Goal: Transaction & Acquisition: Purchase product/service

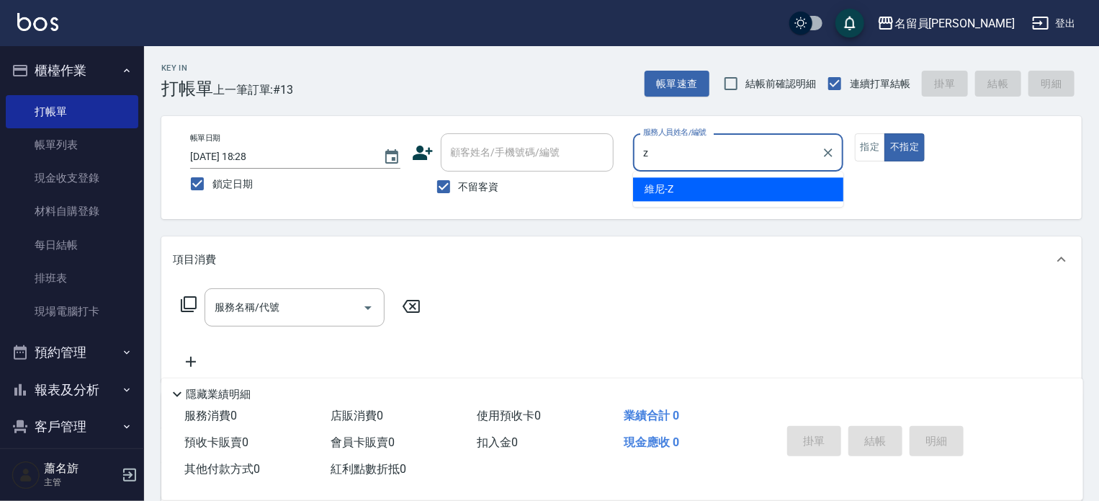
type input "維尼-Z"
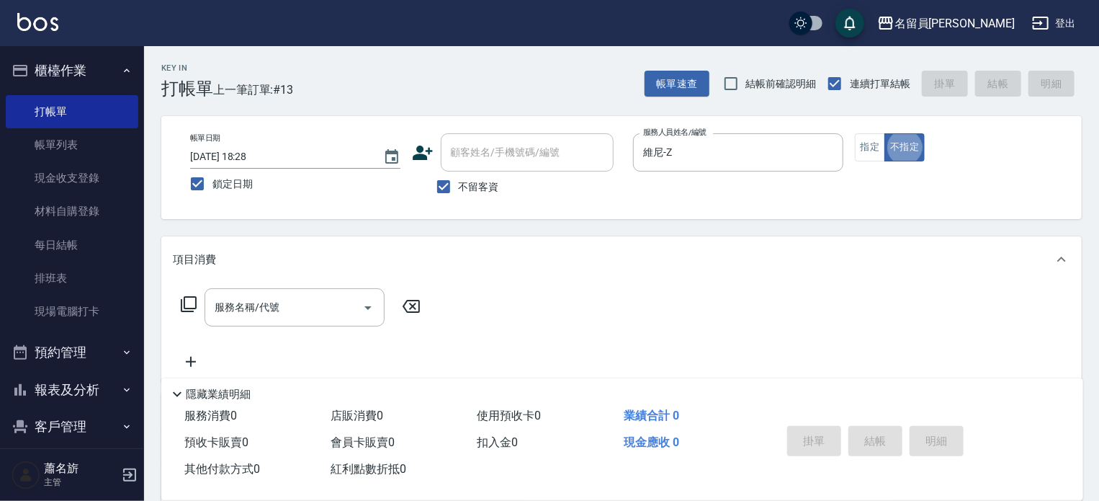
type button "false"
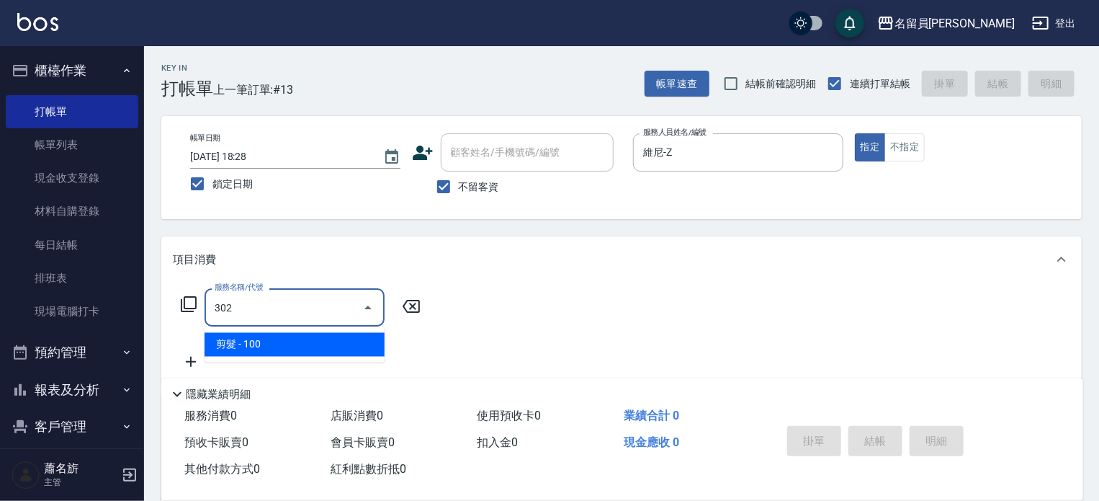
type input "剪髮(302)"
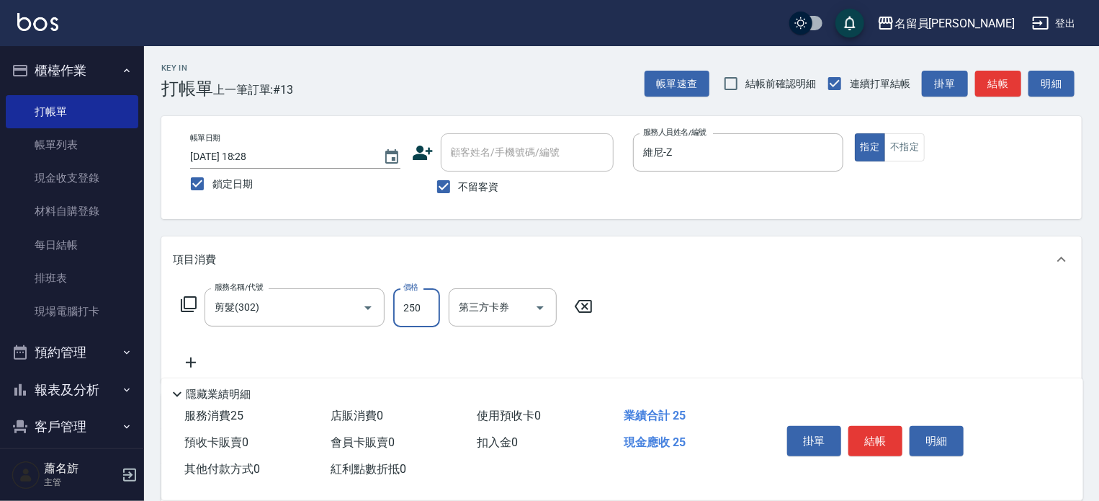
type input "250"
click at [891, 432] on button "結帳" at bounding box center [876, 441] width 54 height 30
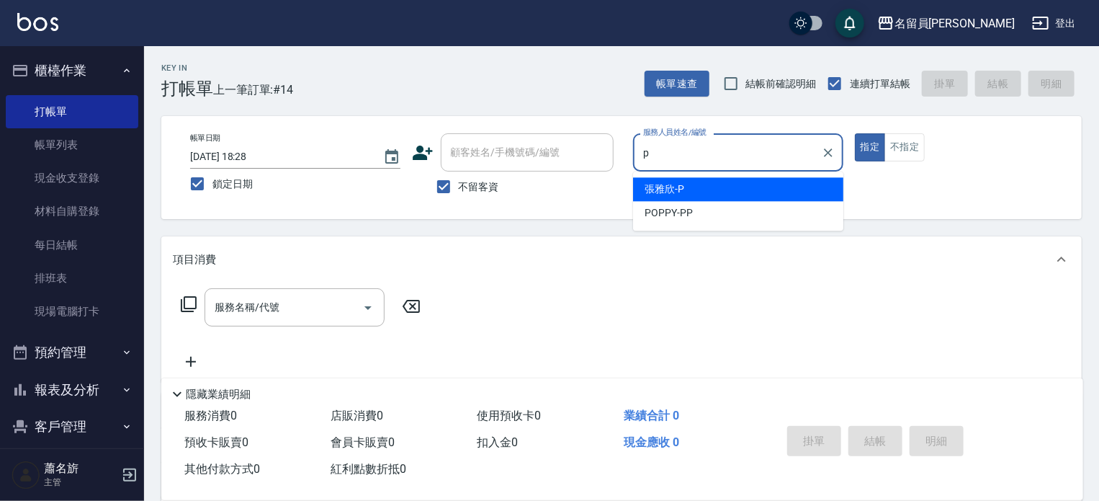
type input "[PERSON_NAME]"
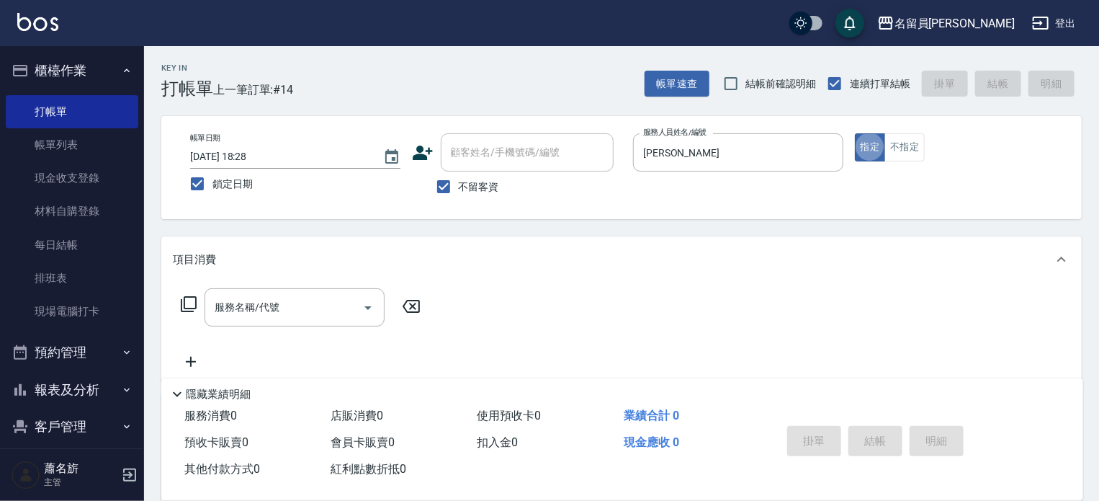
type button "true"
type input "2"
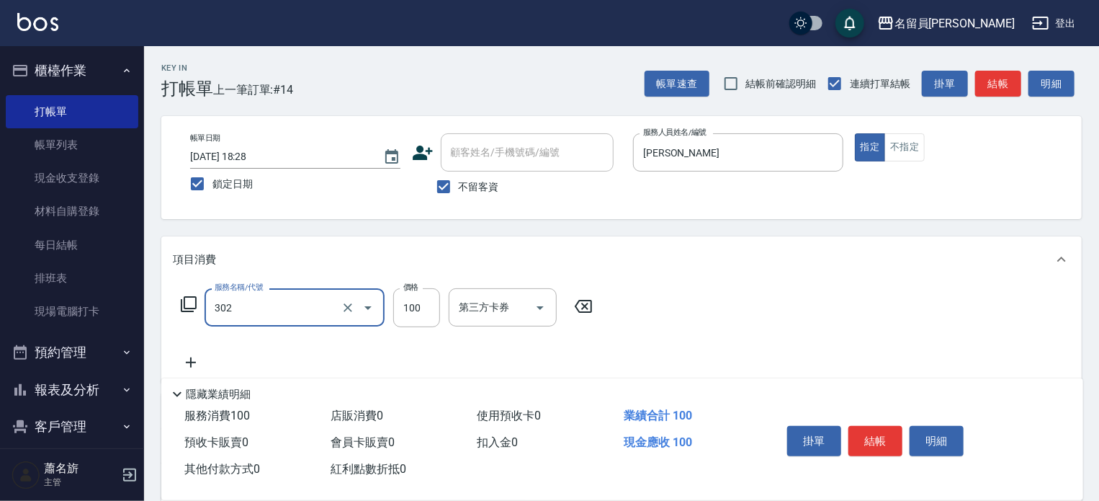
type input "剪髮(302)"
type input "500"
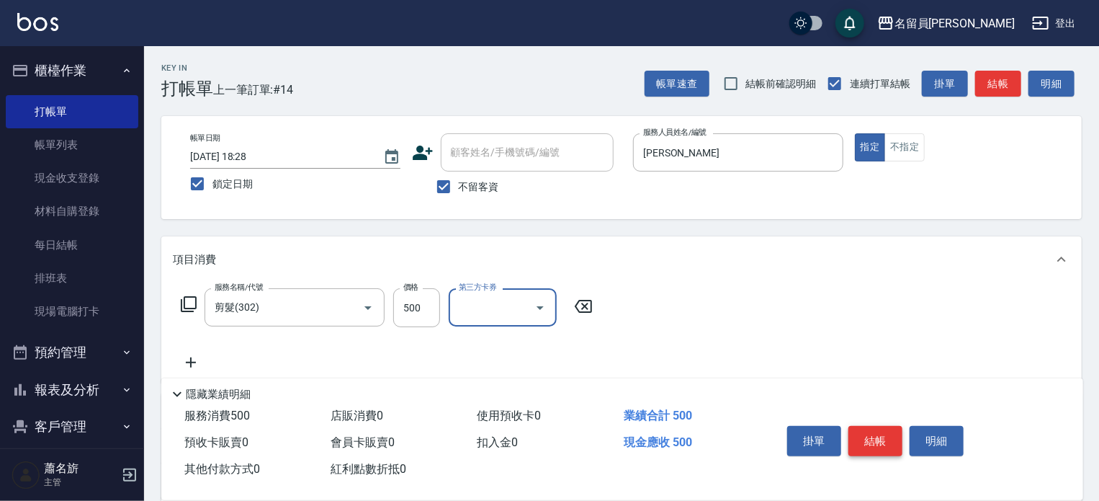
click at [865, 426] on button "結帳" at bounding box center [876, 441] width 54 height 30
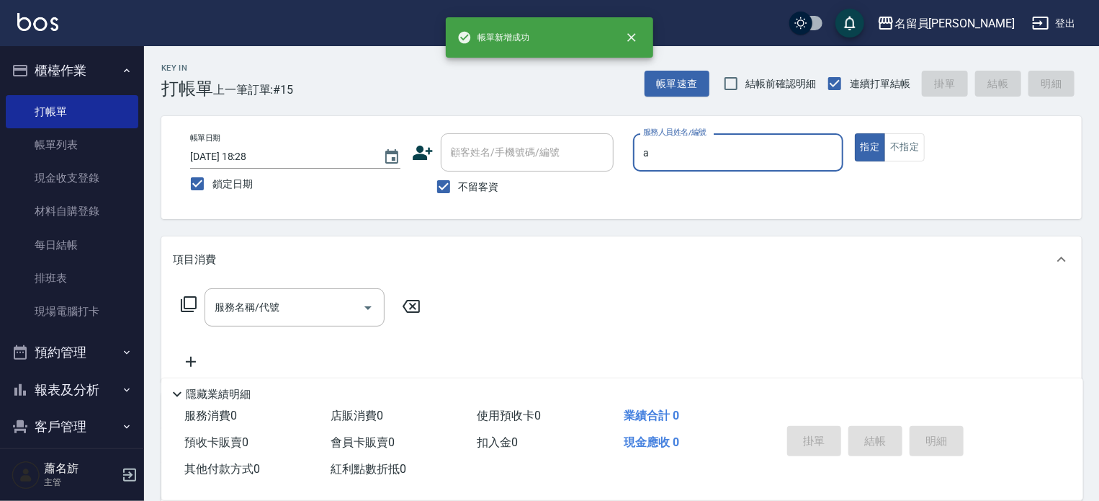
type input "[PERSON_NAME]"
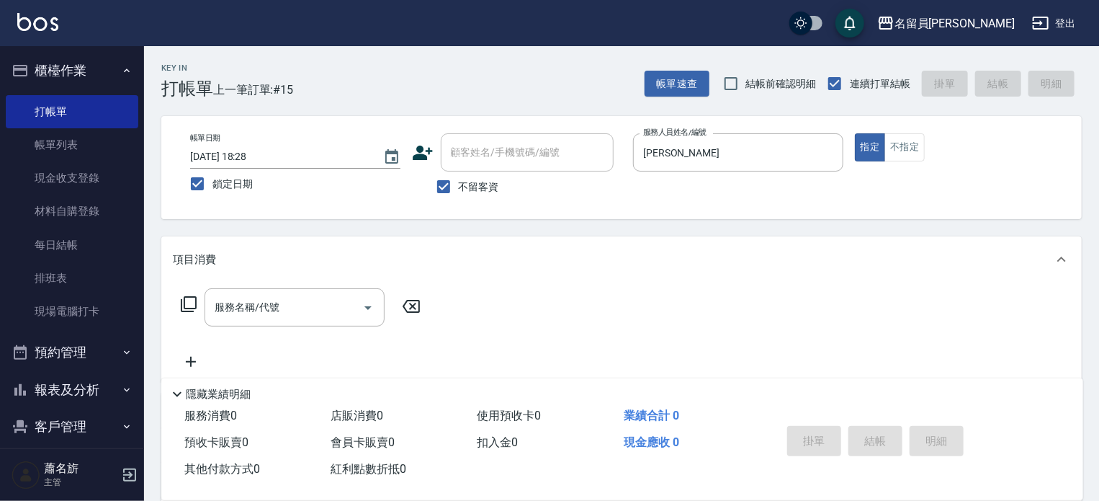
click at [187, 310] on icon at bounding box center [188, 303] width 17 height 17
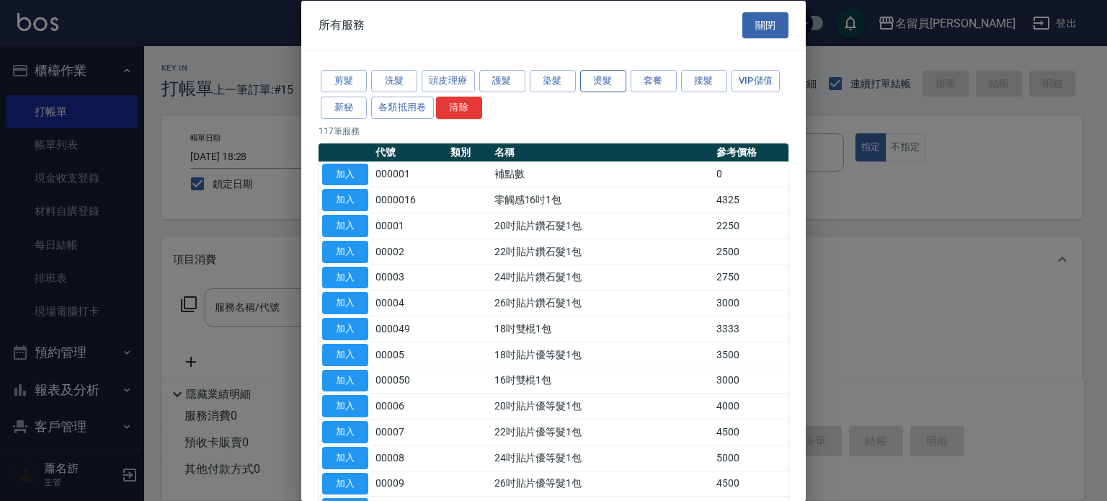
click at [611, 75] on button "燙髮" at bounding box center [603, 81] width 46 height 22
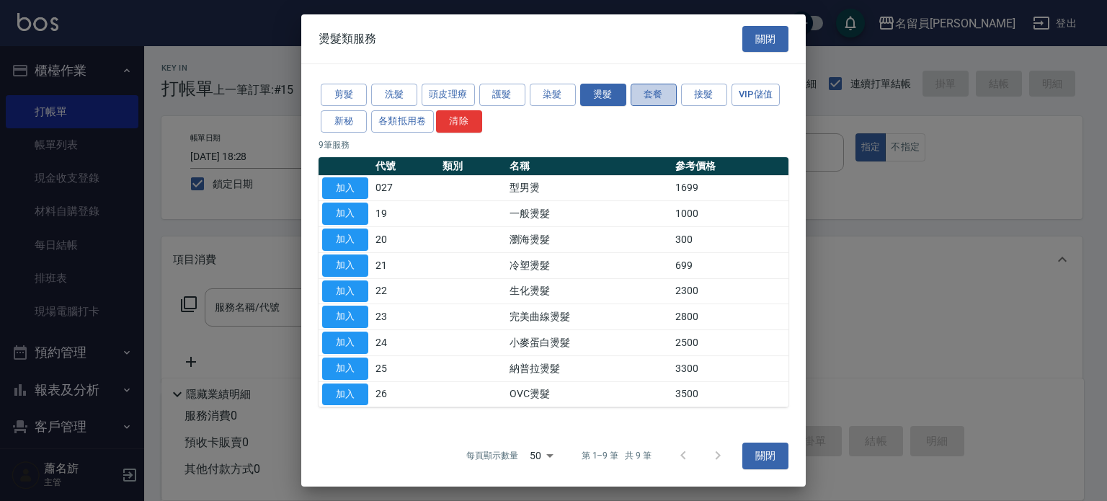
click at [649, 100] on button "套餐" at bounding box center [653, 95] width 46 height 22
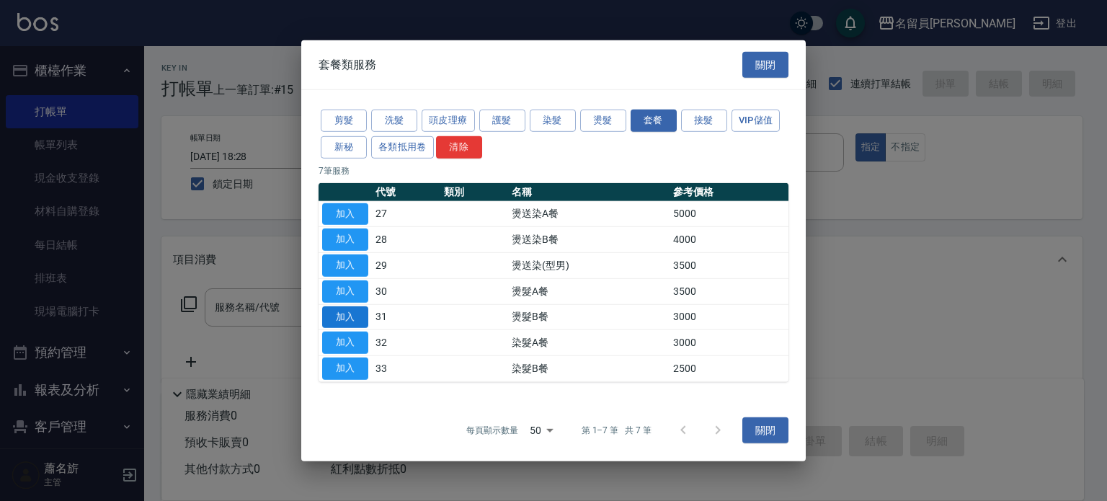
click at [360, 316] on button "加入" at bounding box center [345, 316] width 46 height 22
type input "燙髮B餐(31)"
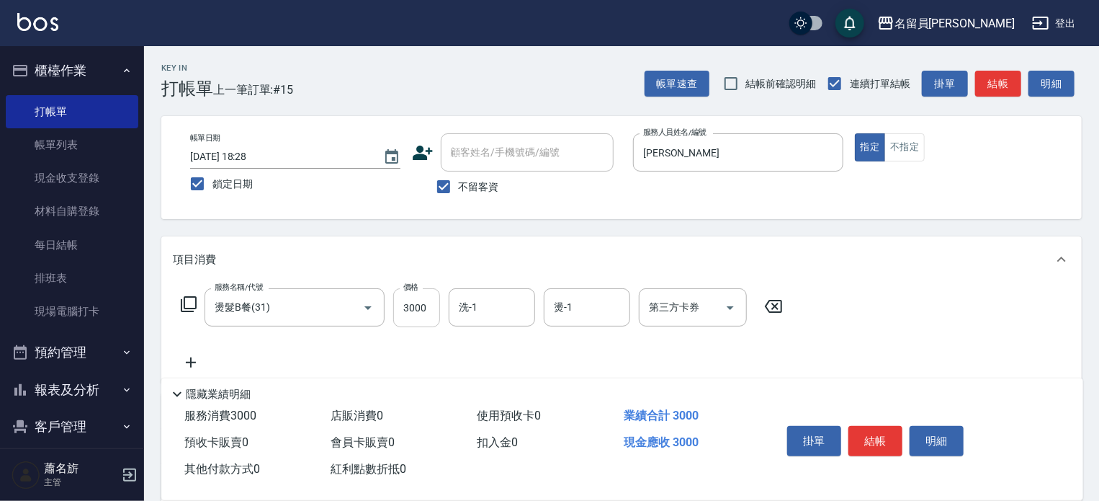
click at [436, 299] on input "3000" at bounding box center [416, 307] width 47 height 39
type input "1800"
type input "[PERSON_NAME]-23"
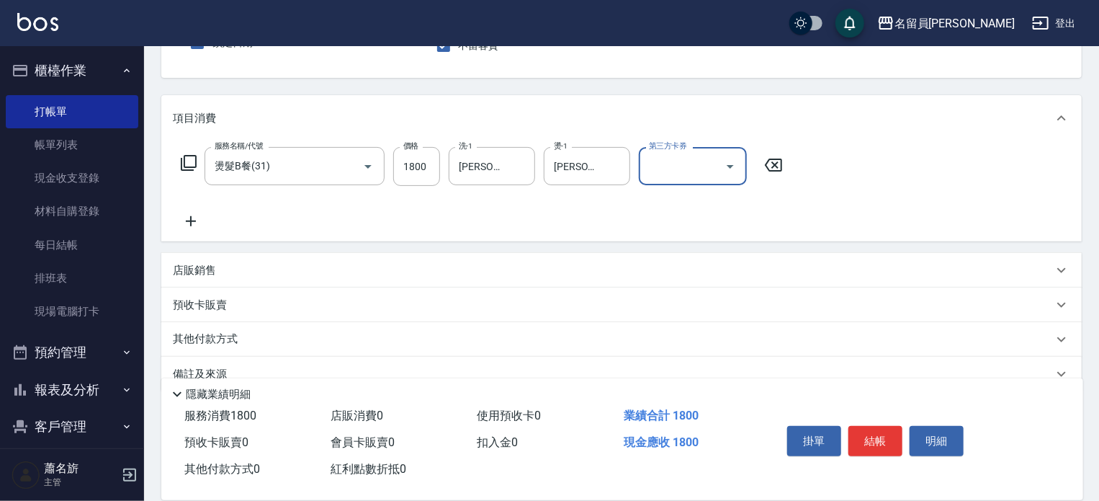
scroll to position [144, 0]
click at [318, 262] on div "店販銷售" at bounding box center [613, 267] width 880 height 15
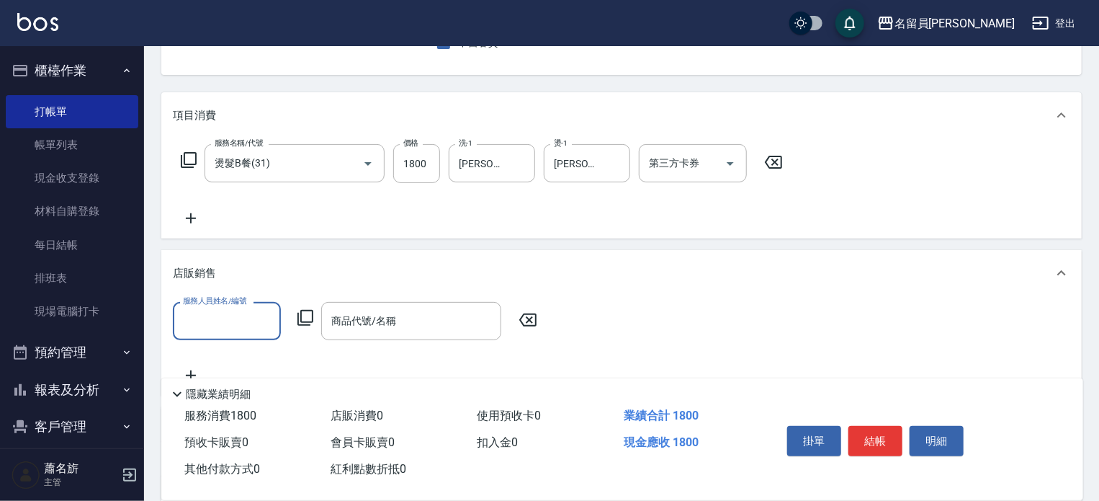
scroll to position [0, 0]
type input "[PERSON_NAME]"
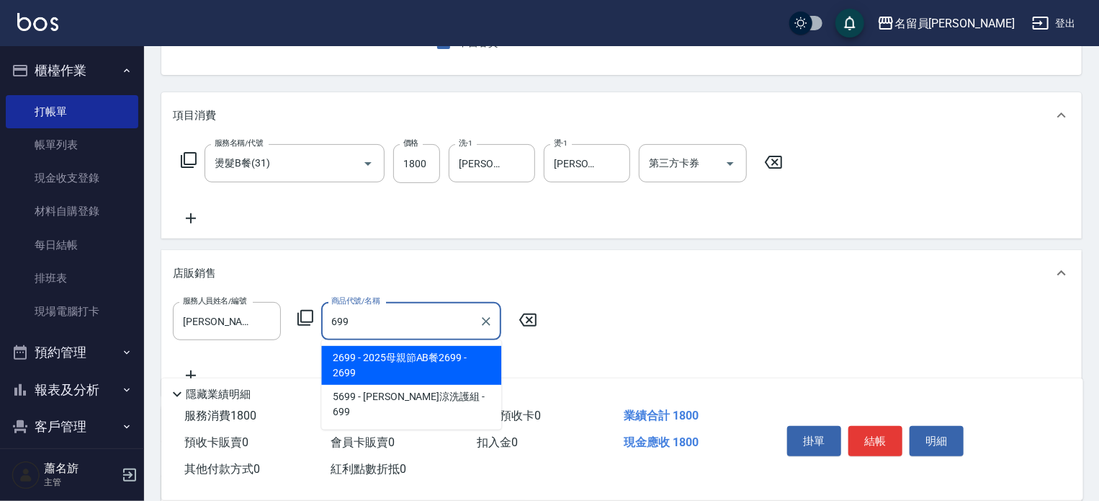
type input "2025母親節AB餐2699"
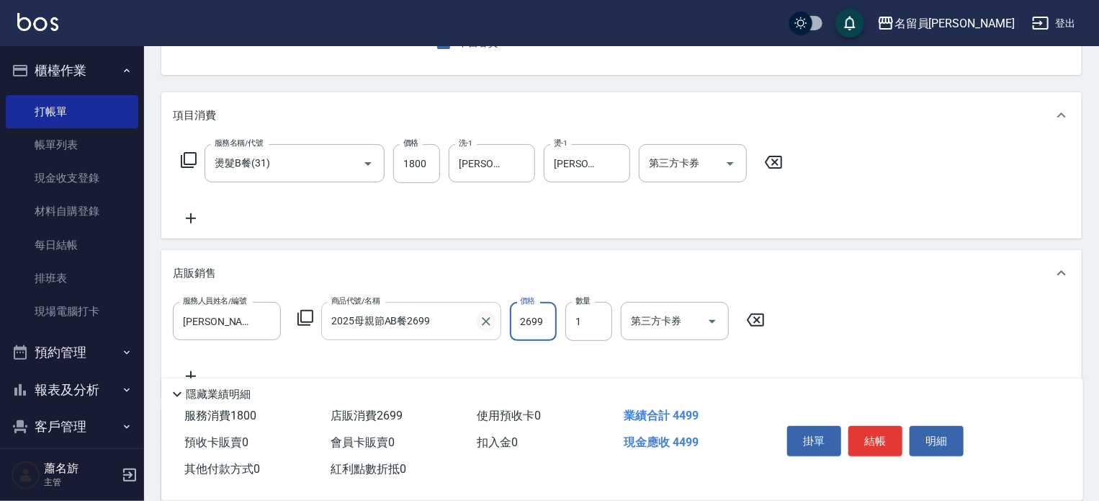
click at [481, 320] on icon "Clear" at bounding box center [486, 321] width 14 height 14
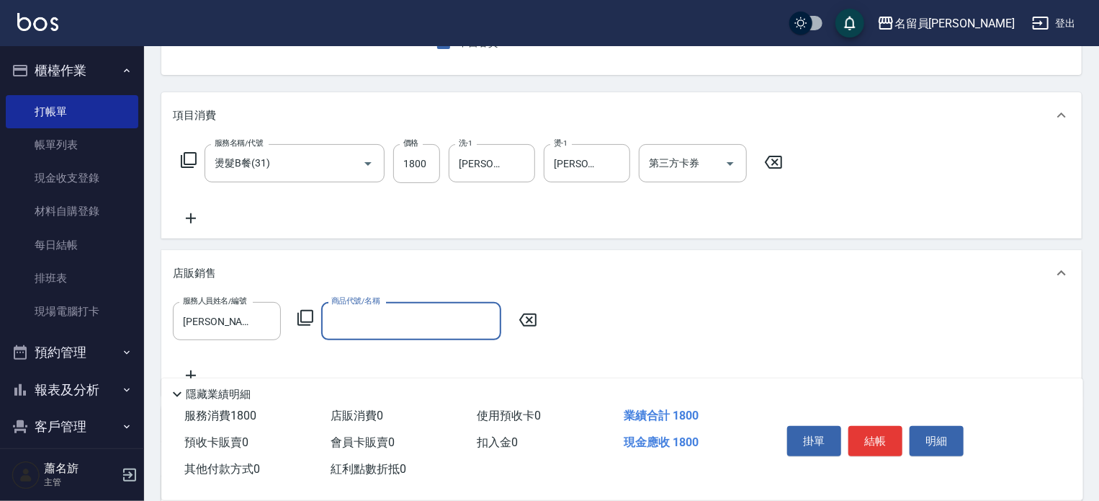
click at [421, 325] on input "商品代號/名稱" at bounding box center [411, 320] width 167 height 25
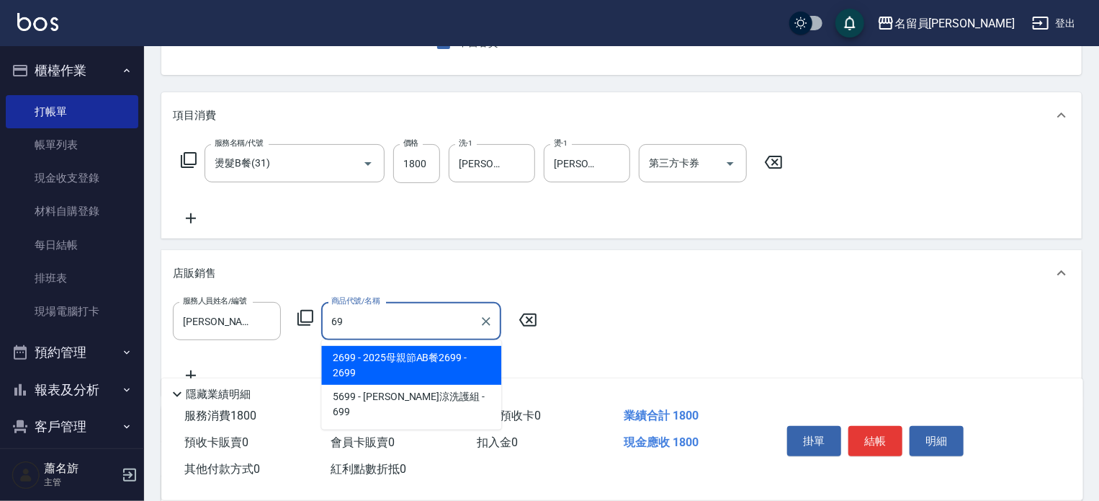
type input "6"
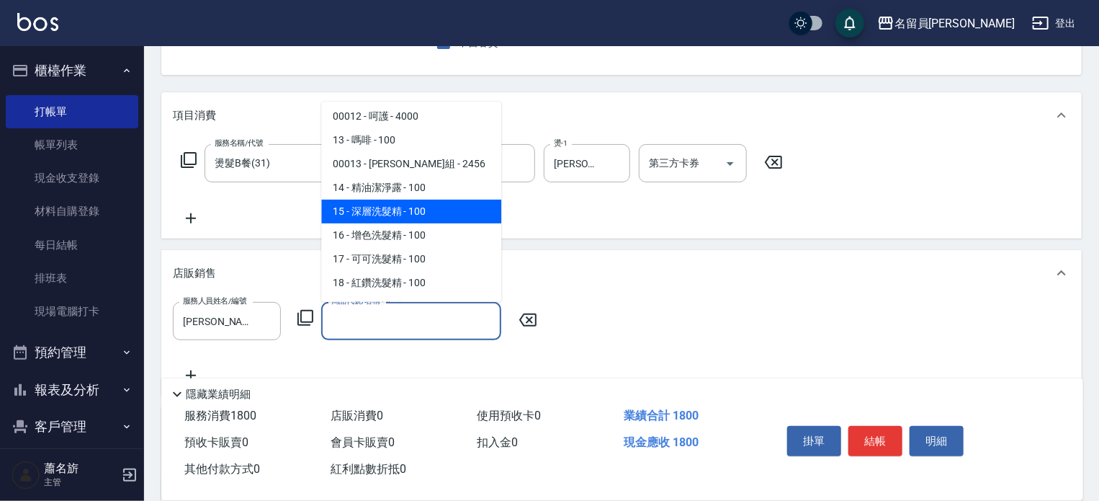
scroll to position [360, 0]
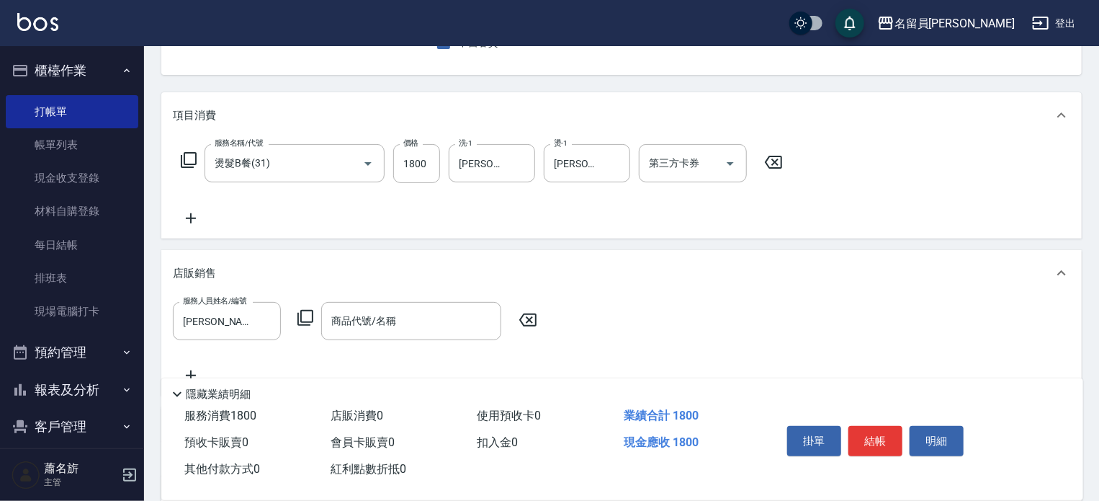
click at [308, 318] on icon at bounding box center [305, 317] width 17 height 17
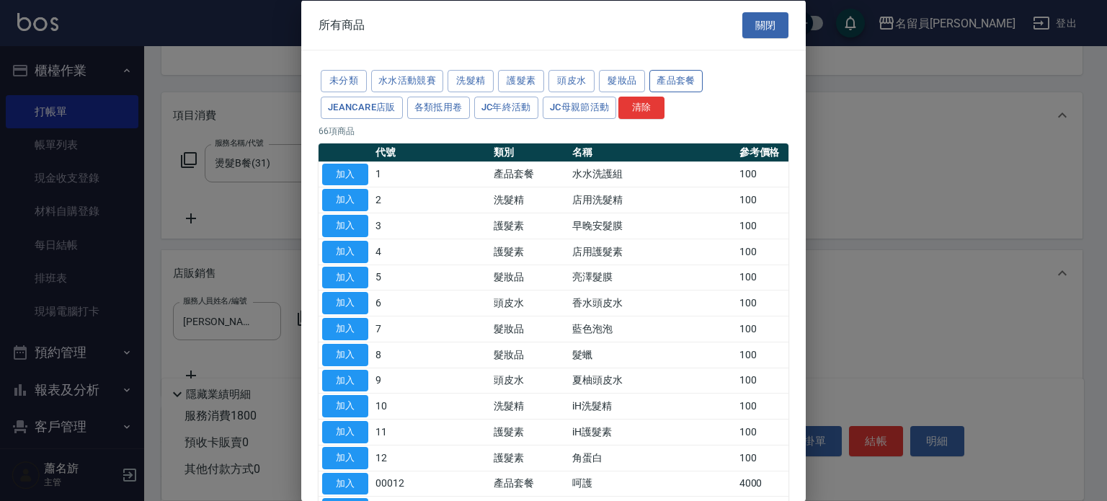
click at [673, 76] on button "產品套餐" at bounding box center [675, 81] width 53 height 22
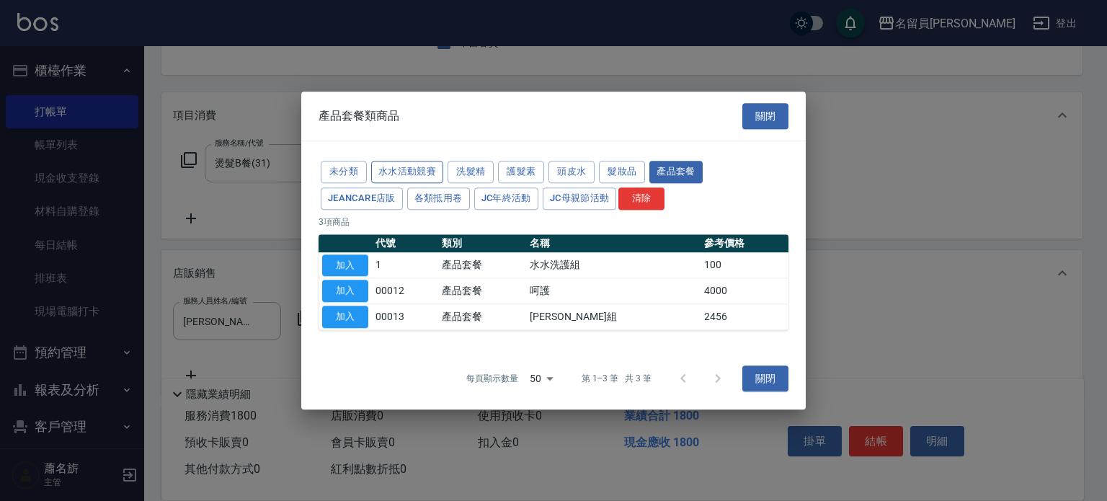
click at [416, 168] on button "水水活動競賽" at bounding box center [407, 172] width 72 height 22
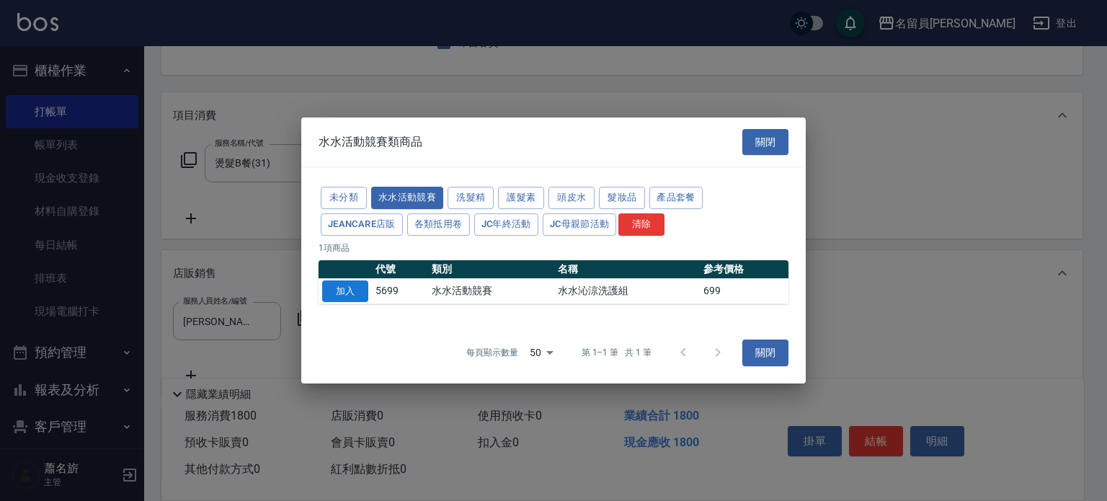
click at [349, 294] on button "加入" at bounding box center [345, 291] width 46 height 22
type input "水水沁涼洗護組"
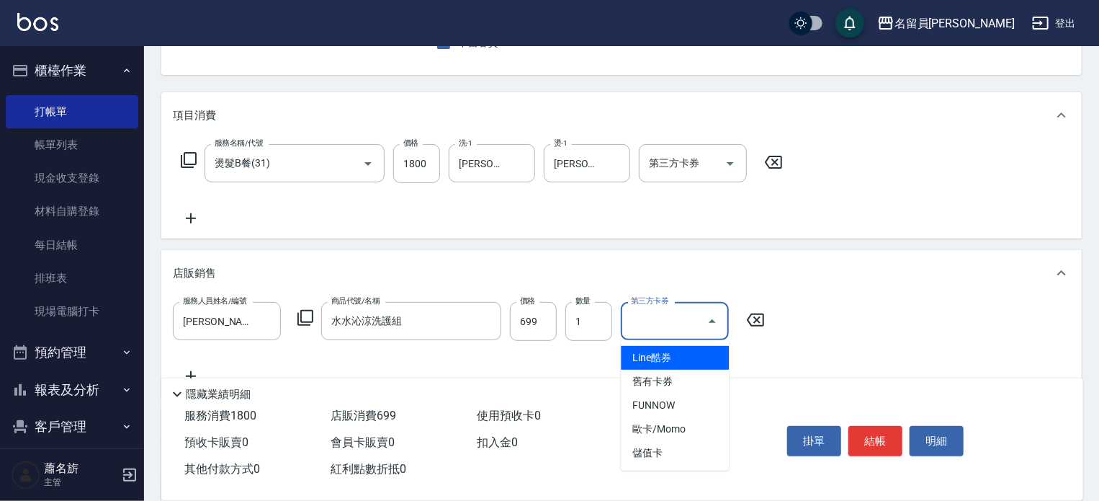
click at [632, 313] on input "第三方卡券" at bounding box center [664, 320] width 73 height 25
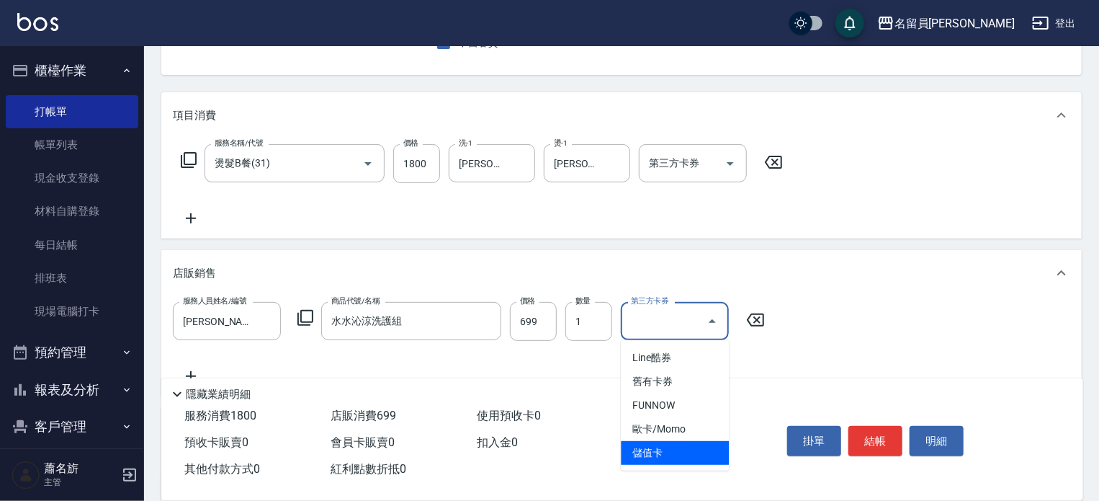
click at [627, 456] on span "儲值卡" at bounding box center [675, 453] width 108 height 24
type input "儲值卡"
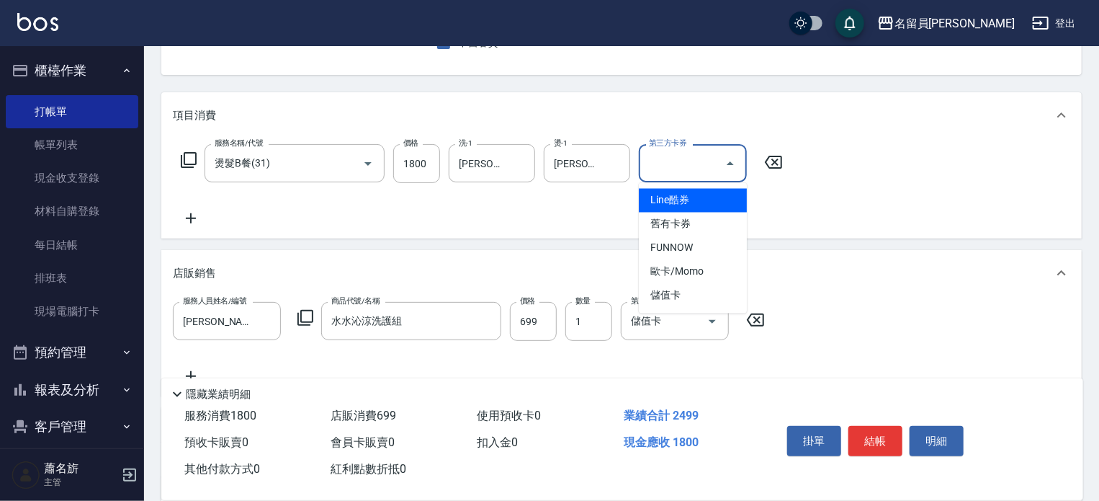
click at [678, 170] on input "第三方卡券" at bounding box center [682, 163] width 73 height 25
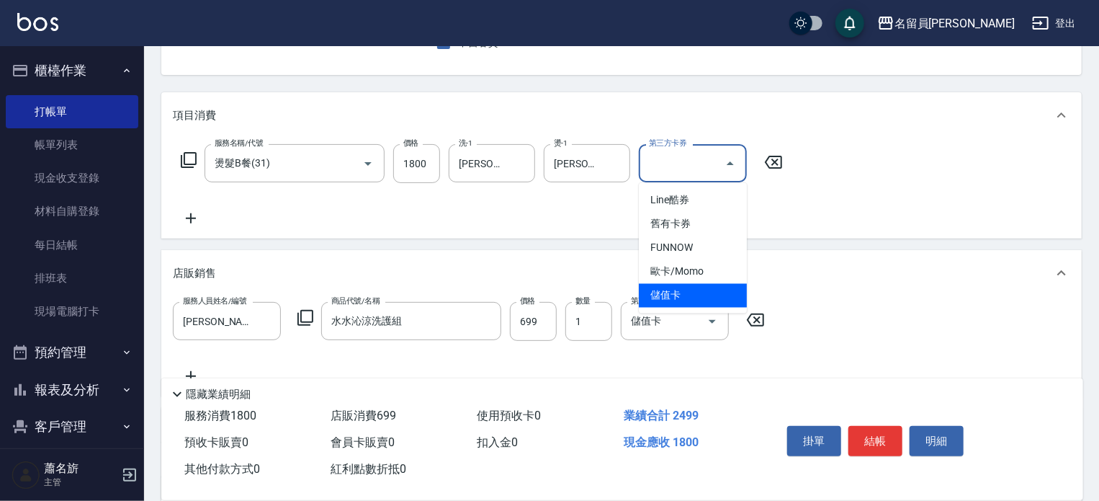
click at [668, 287] on span "儲值卡" at bounding box center [693, 296] width 108 height 24
type input "儲值卡"
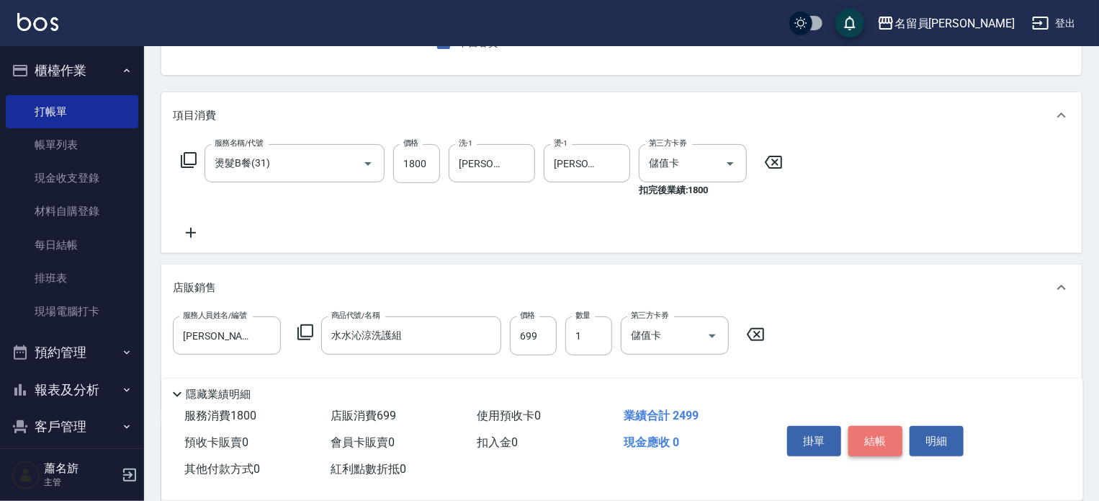
click at [880, 434] on button "結帳" at bounding box center [876, 441] width 54 height 30
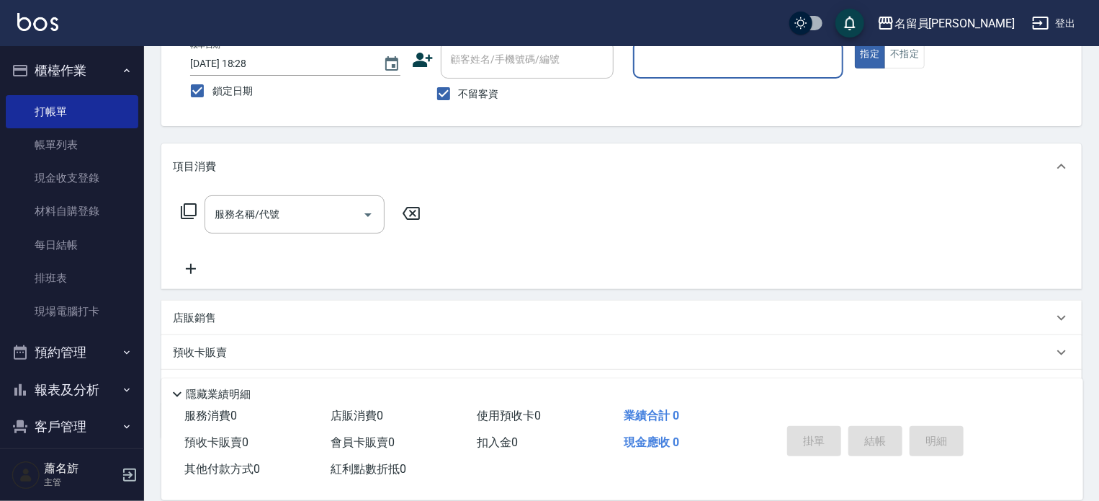
scroll to position [68, 0]
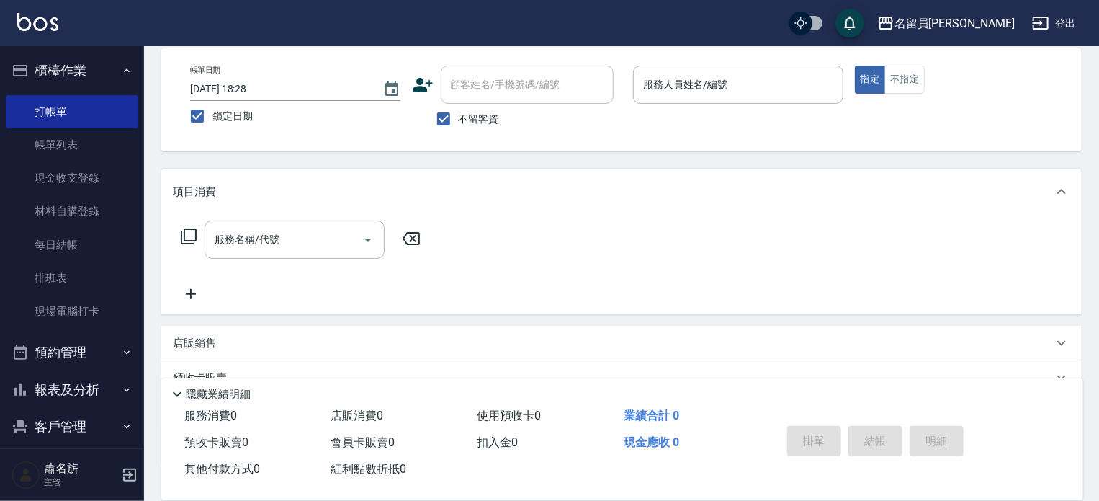
click at [1011, 419] on div "掛單 結帳 明細" at bounding box center [915, 443] width 302 height 80
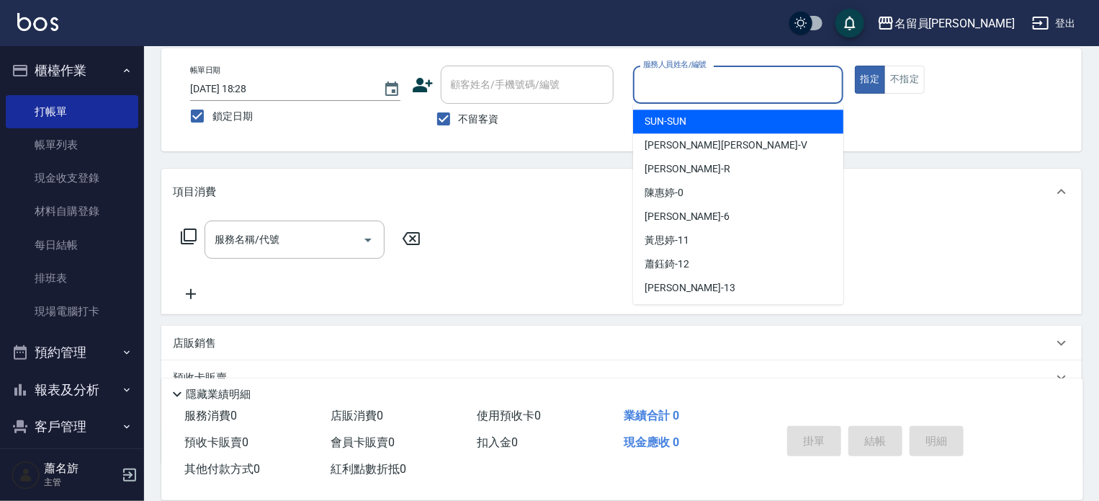
click at [732, 81] on input "服務人員姓名/編號" at bounding box center [738, 84] width 197 height 25
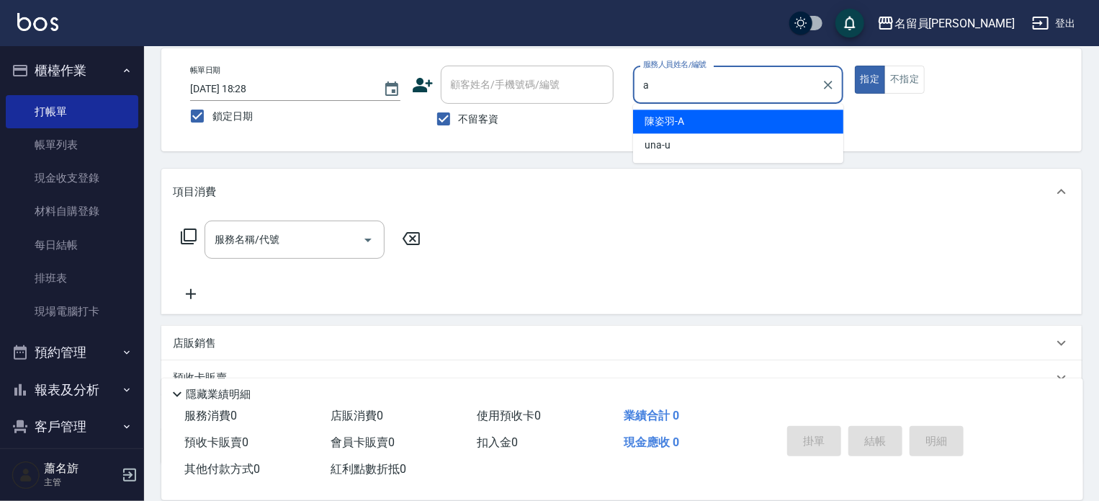
type input "[PERSON_NAME]"
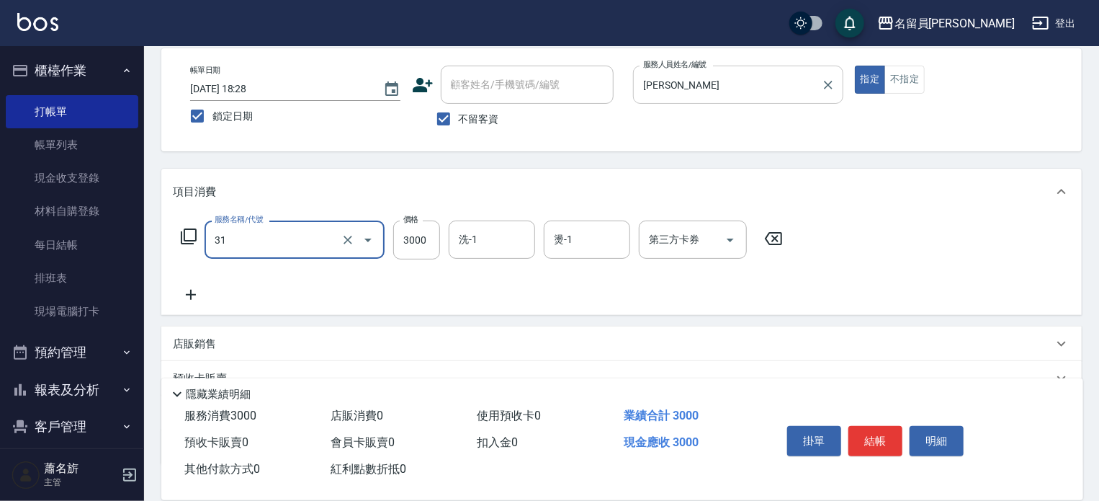
type input "燙髮B餐(31)"
type input "1800"
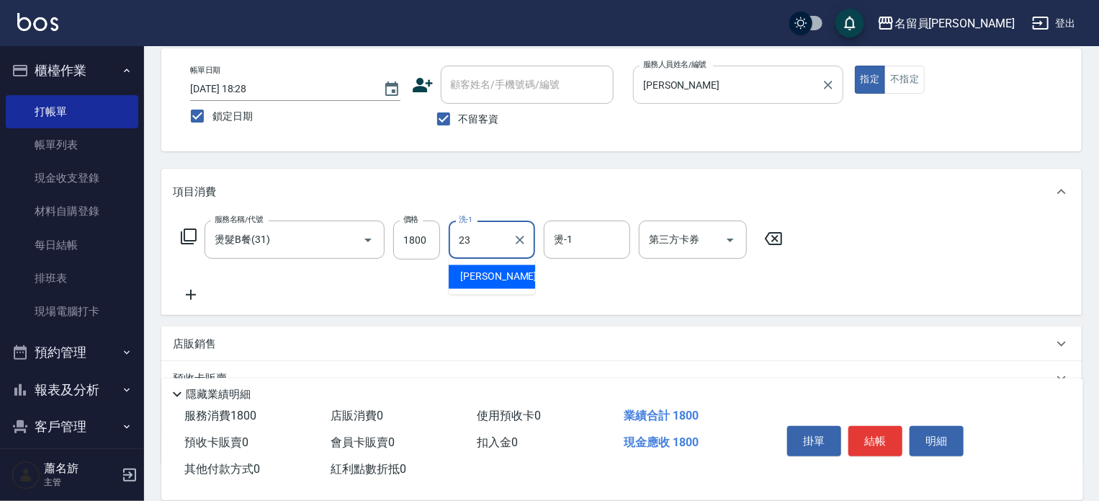
type input "[PERSON_NAME]-23"
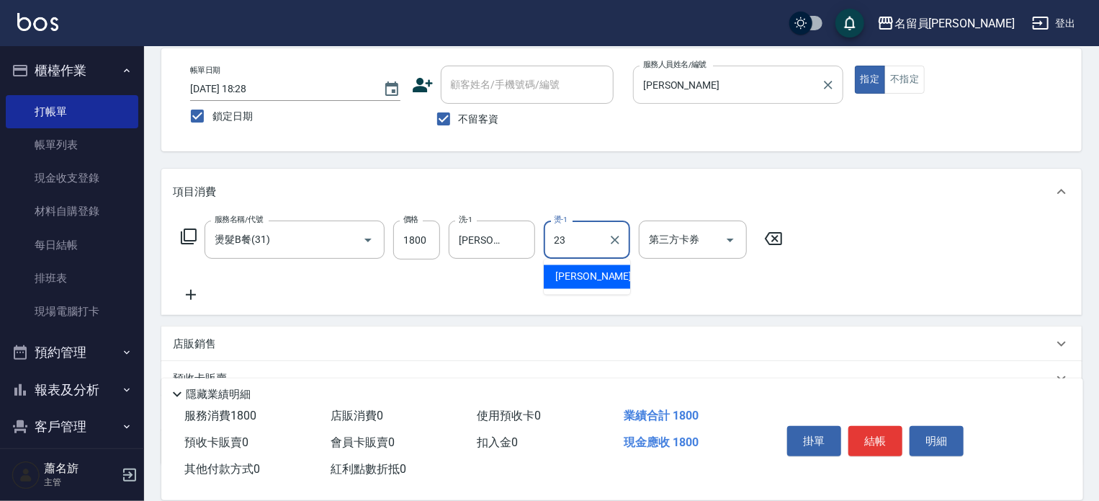
type input "[PERSON_NAME]-23"
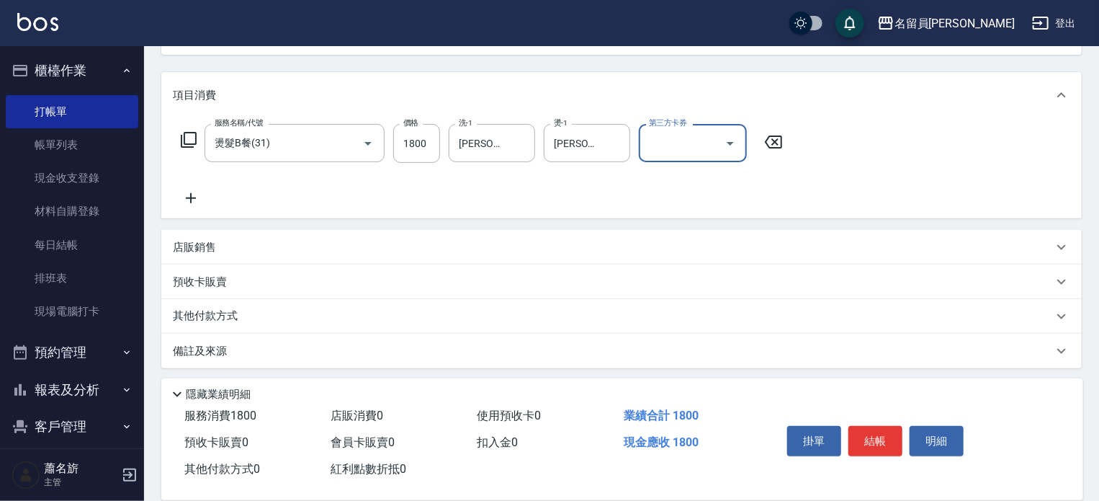
scroll to position [169, 0]
click at [287, 240] on div "店販銷售" at bounding box center [613, 243] width 880 height 15
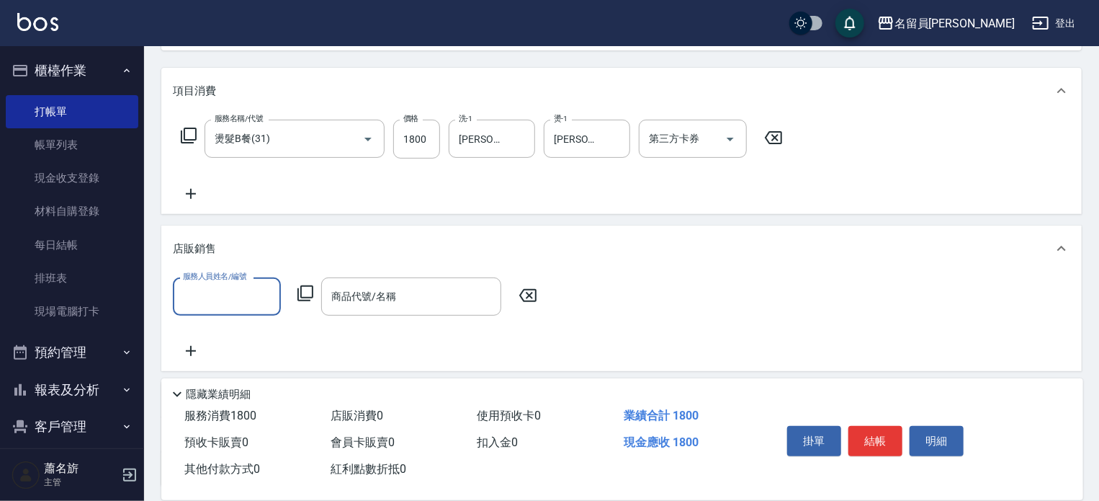
scroll to position [0, 0]
click at [220, 289] on input "服務人員姓名/編號" at bounding box center [226, 296] width 95 height 25
type input "[PERSON_NAME]"
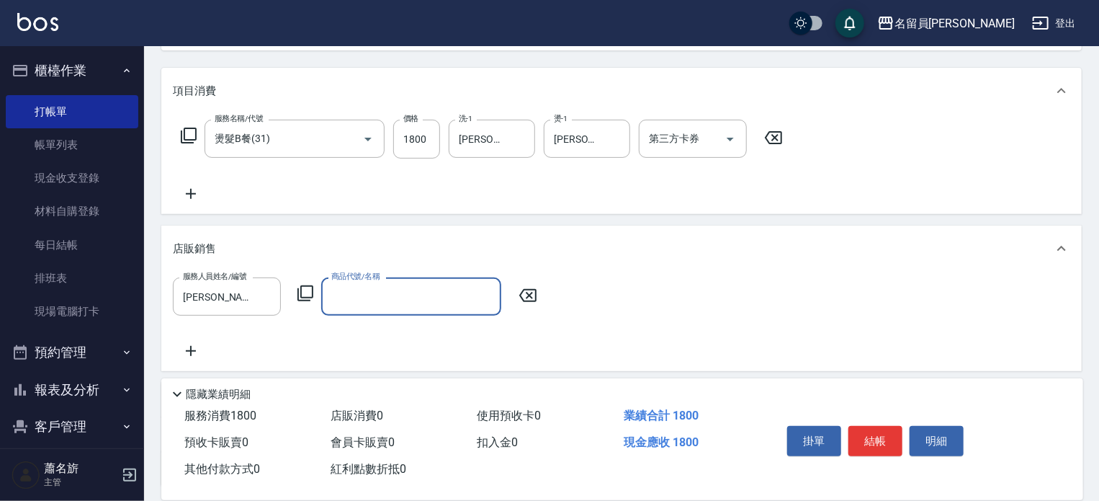
click at [303, 298] on icon at bounding box center [306, 293] width 16 height 16
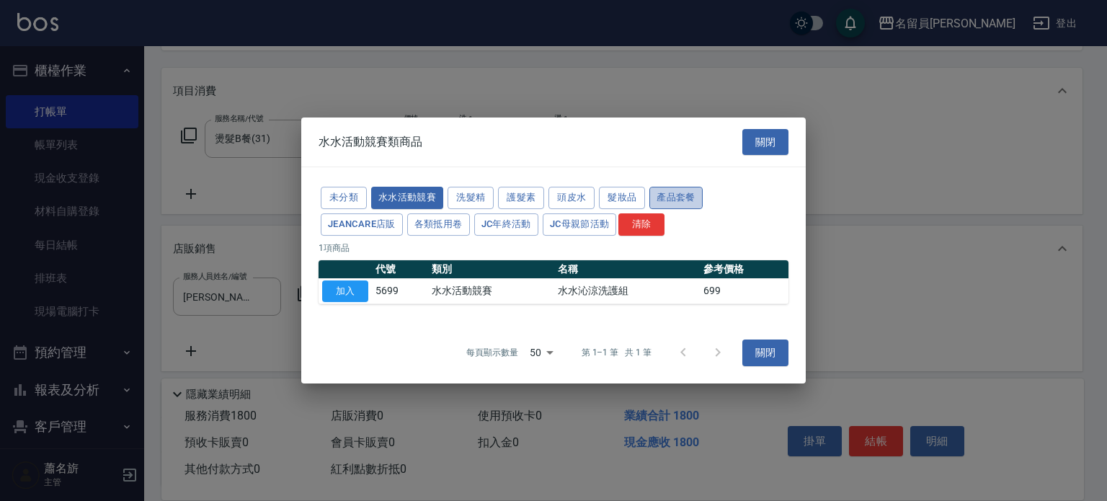
click at [672, 198] on button "產品套餐" at bounding box center [675, 198] width 53 height 22
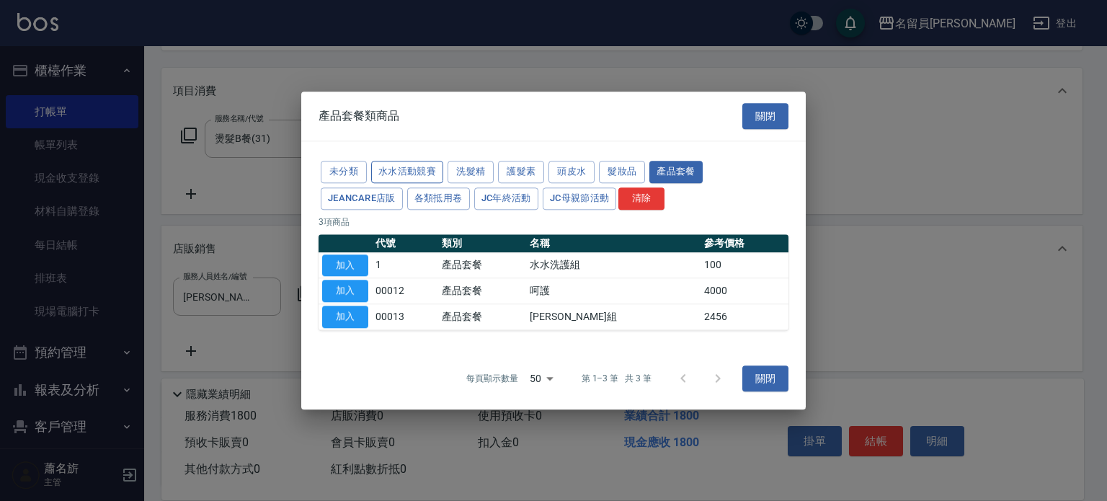
click at [429, 175] on button "水水活動競賽" at bounding box center [407, 172] width 72 height 22
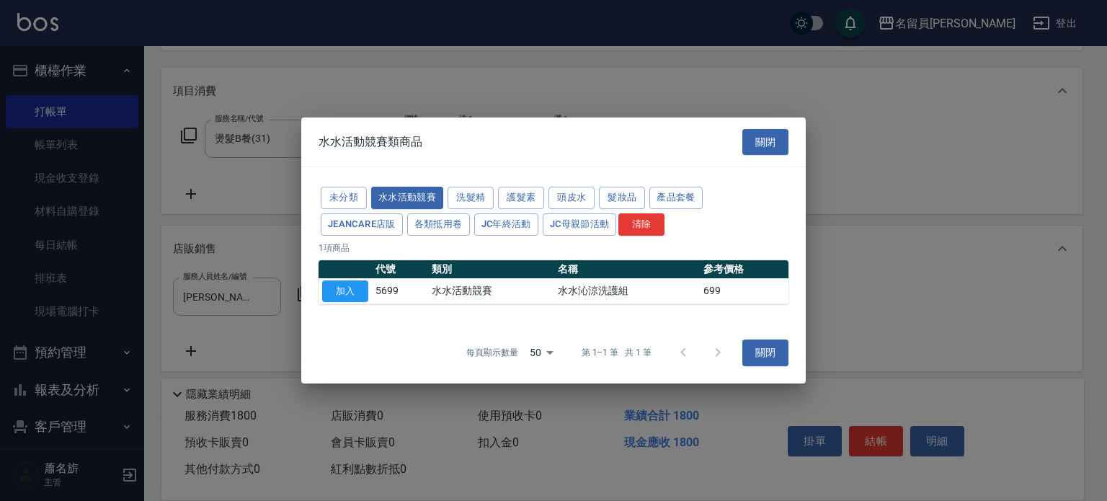
click at [345, 287] on button "加入" at bounding box center [345, 291] width 46 height 22
type input "水水沁涼洗護組"
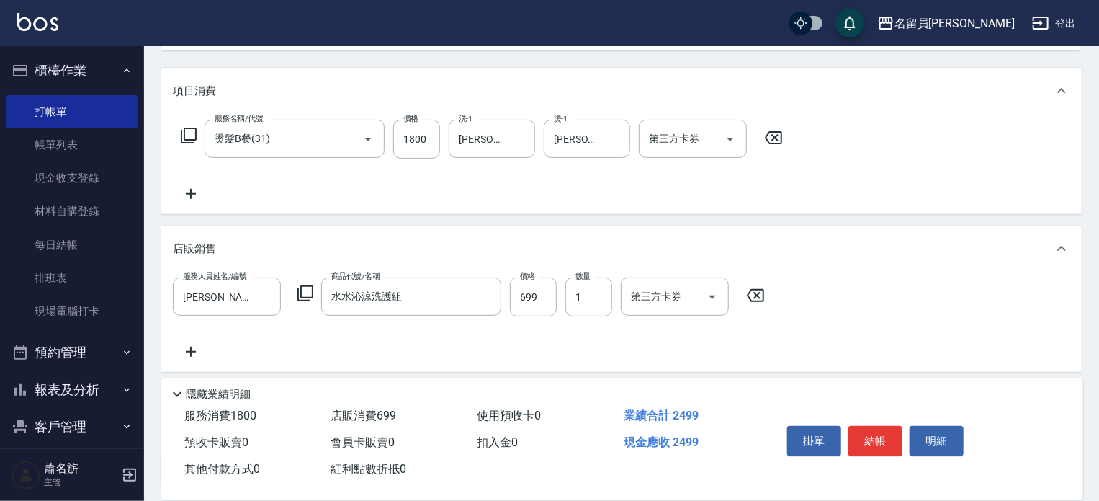
click at [191, 188] on icon at bounding box center [191, 193] width 36 height 17
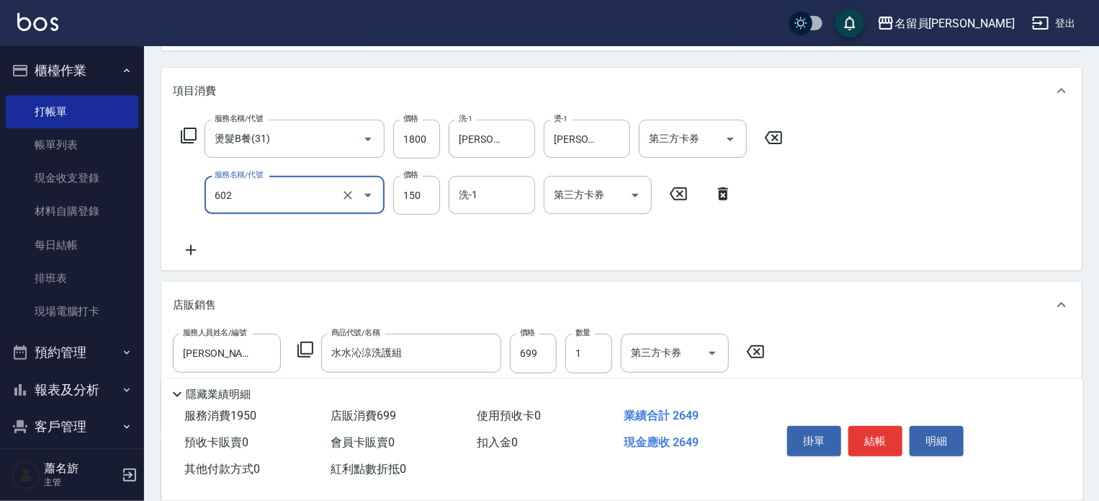
type input "一般洗髮(602)"
type input "200"
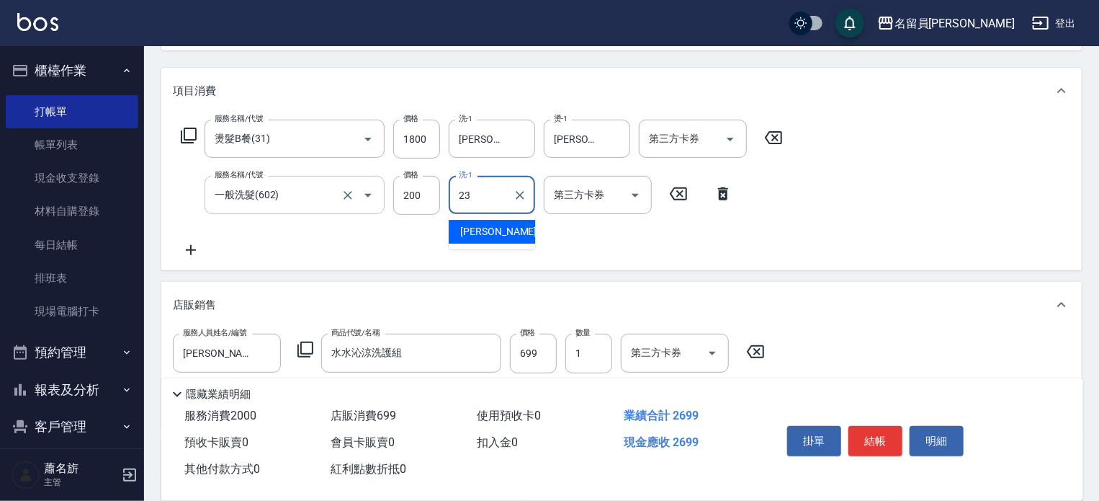
type input "[PERSON_NAME]-23"
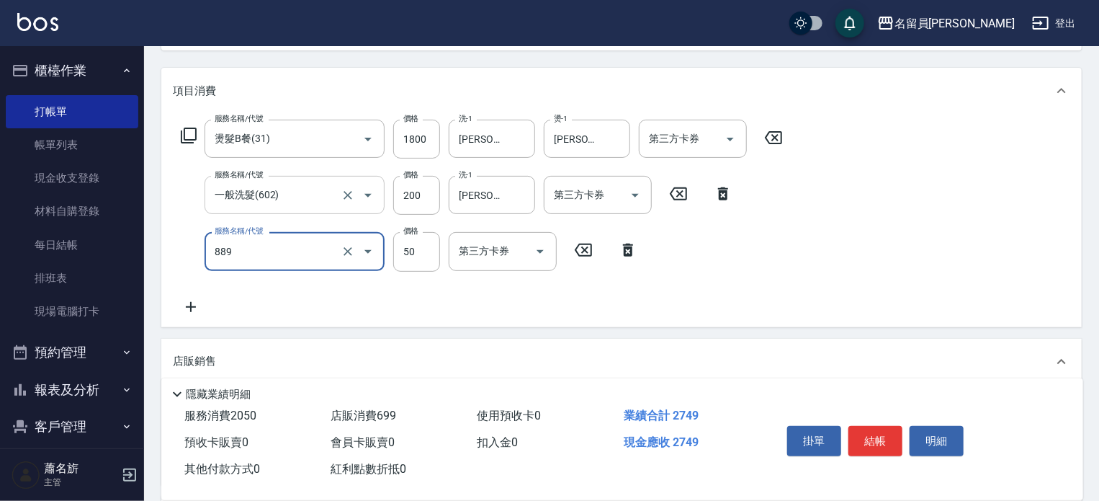
type input "精油(889)"
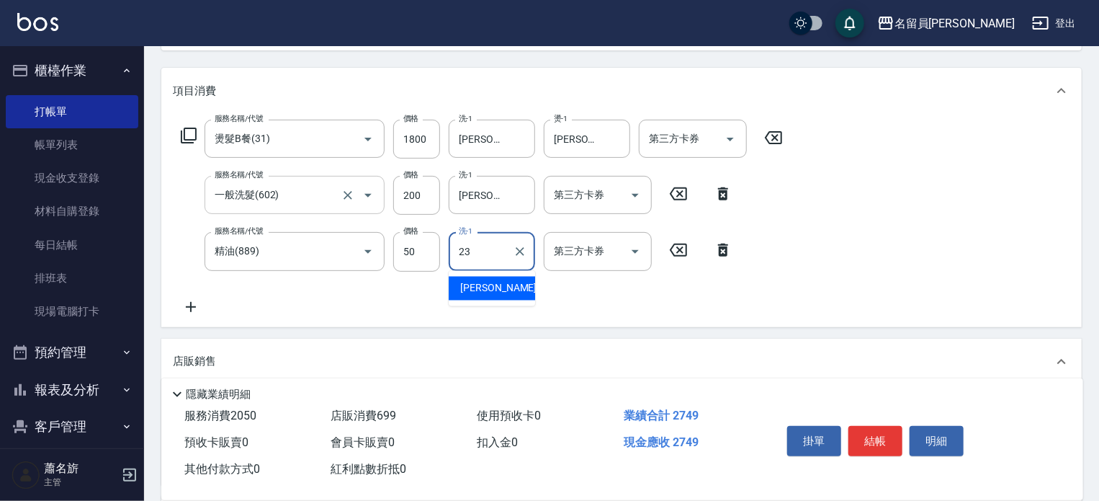
type input "[PERSON_NAME]-23"
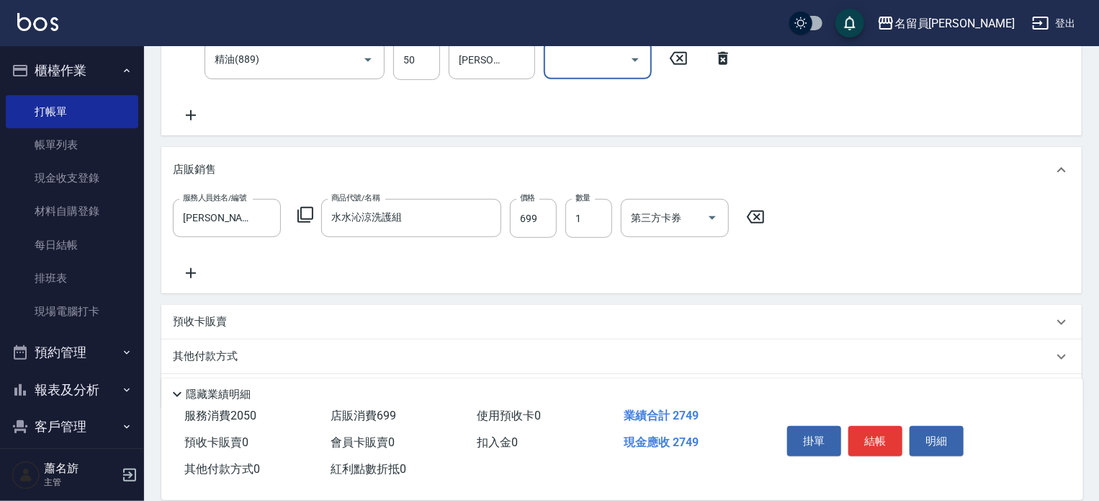
scroll to position [385, 0]
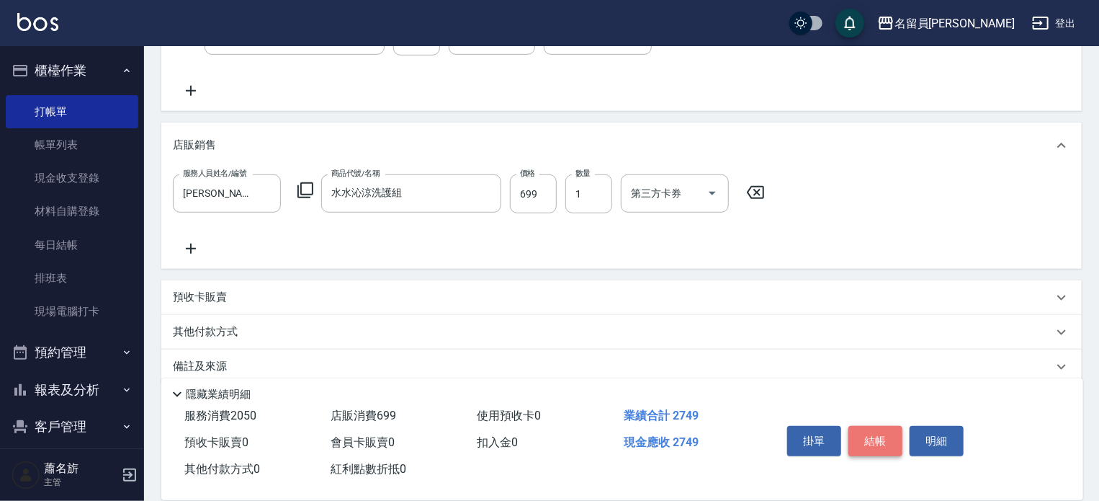
click at [878, 437] on button "結帳" at bounding box center [876, 441] width 54 height 30
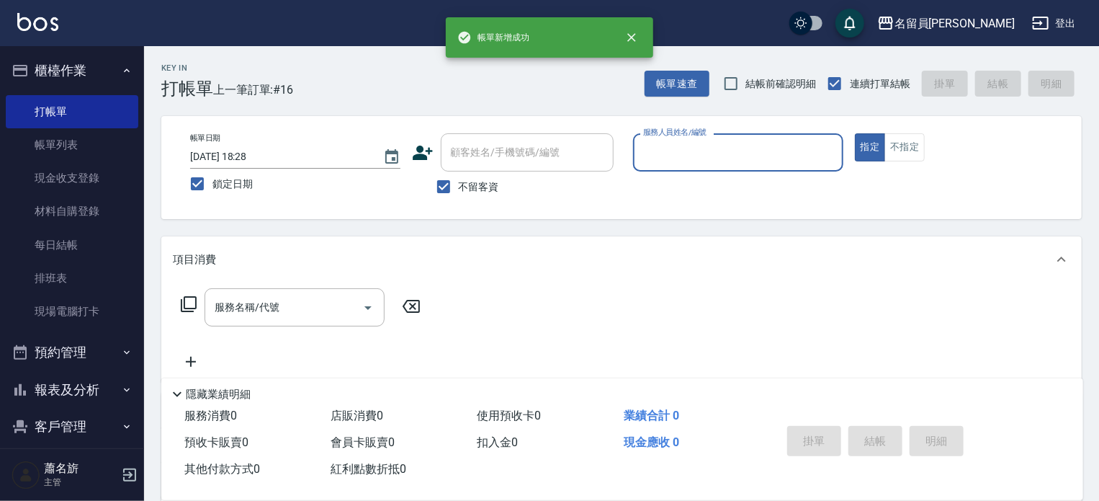
scroll to position [0, 0]
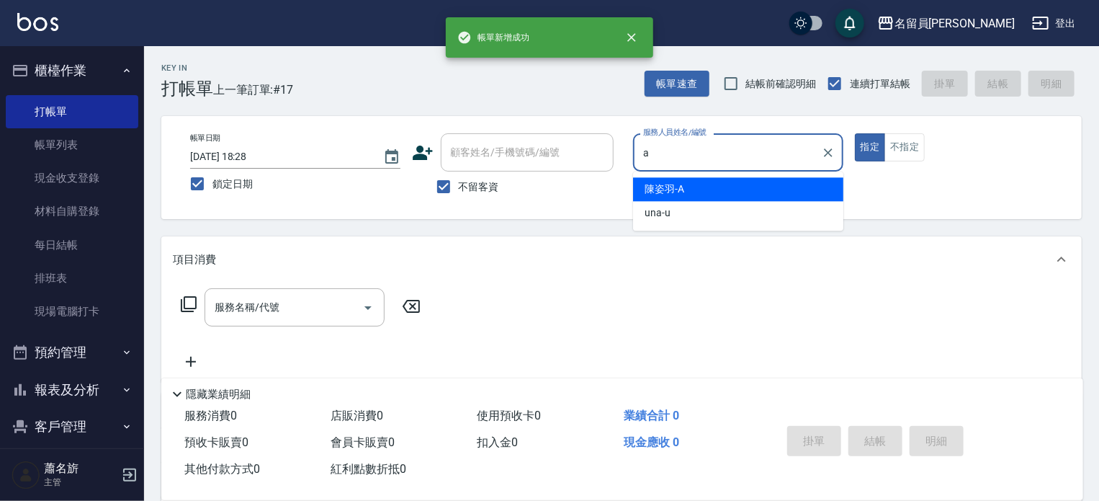
type input "[PERSON_NAME]"
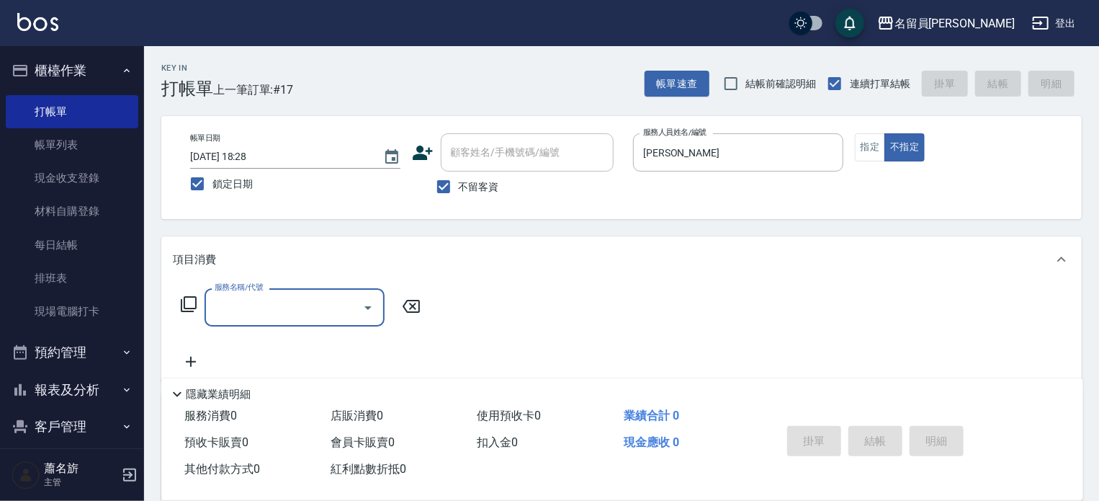
type input "3"
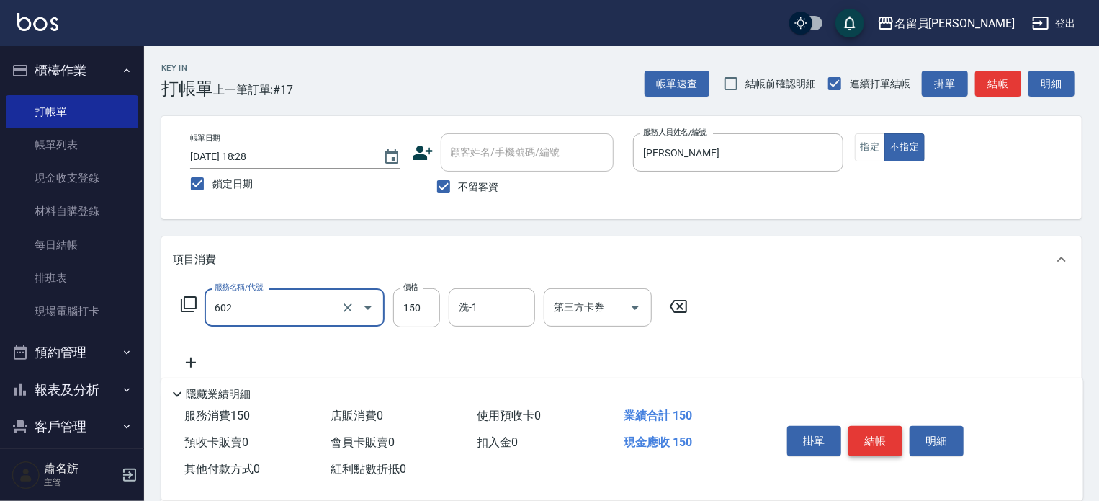
type input "一般洗髮(602)"
type input "200"
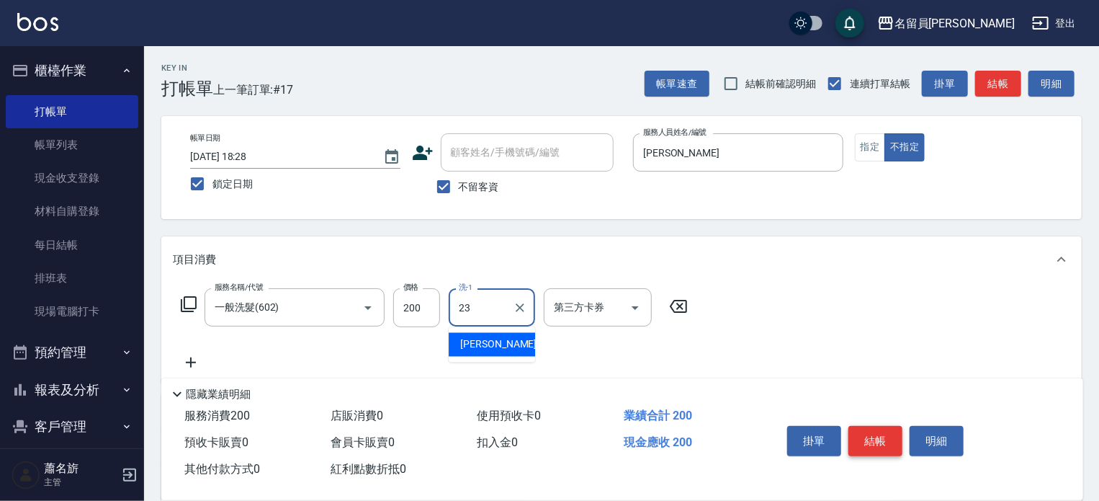
type input "[PERSON_NAME]-23"
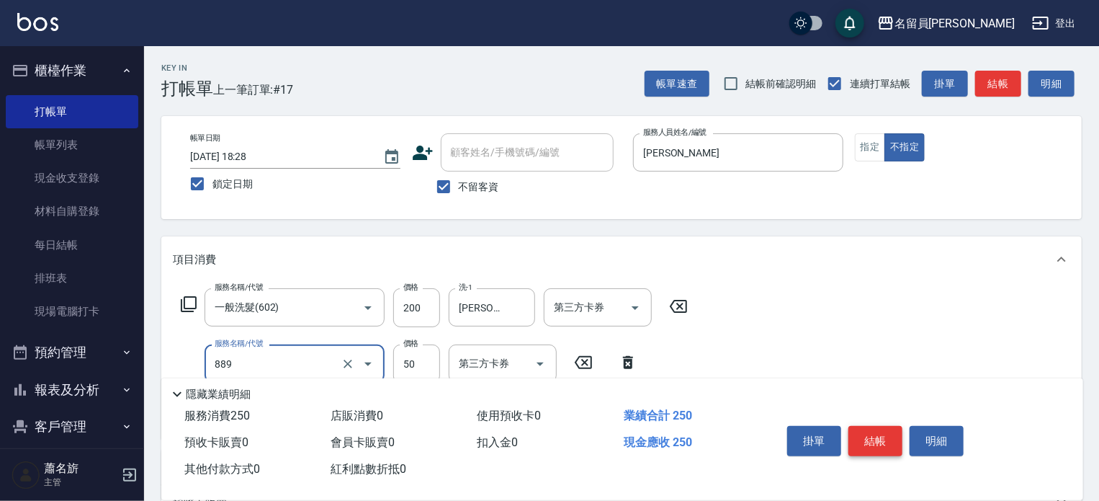
type input "精油(889)"
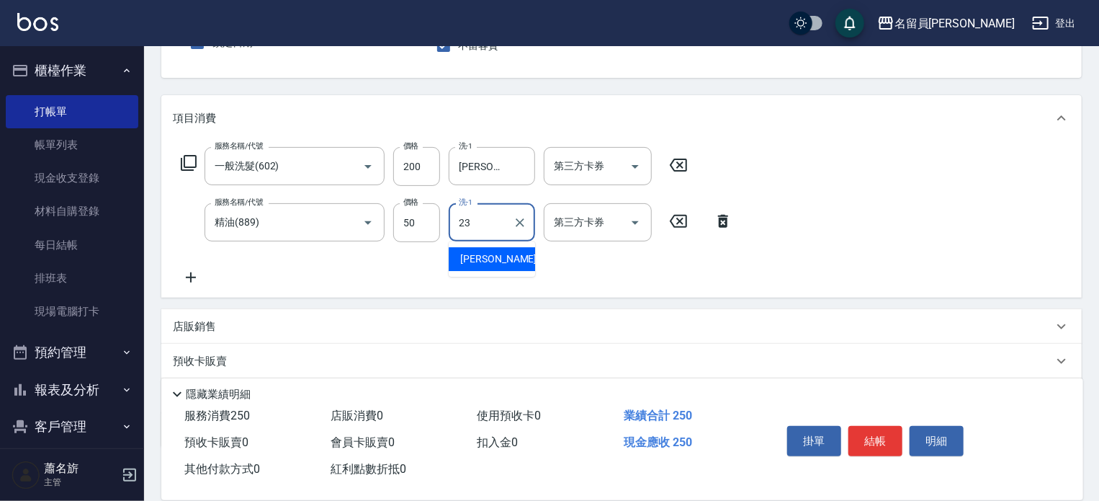
scroll to position [144, 0]
type input "[PERSON_NAME]-23"
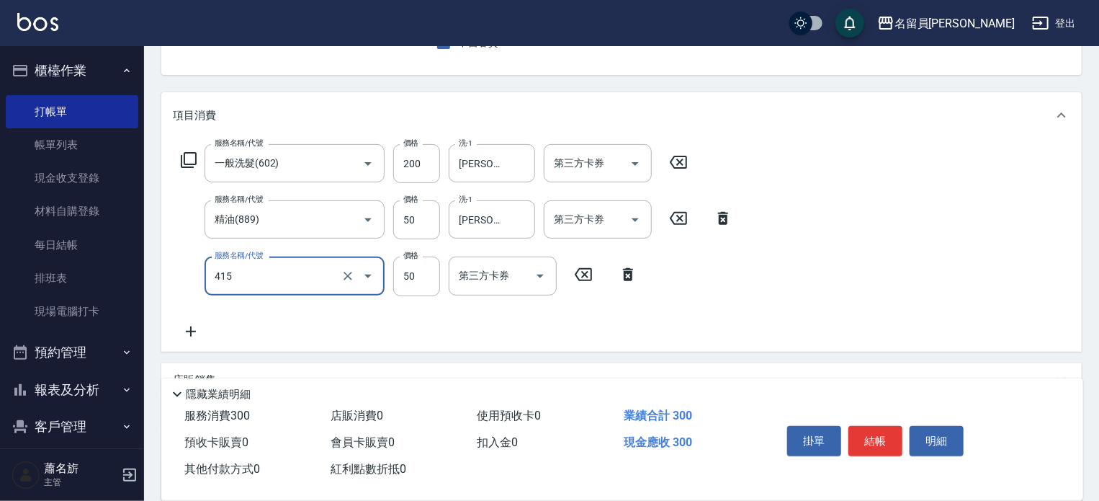
type input "瞬間保養(415)"
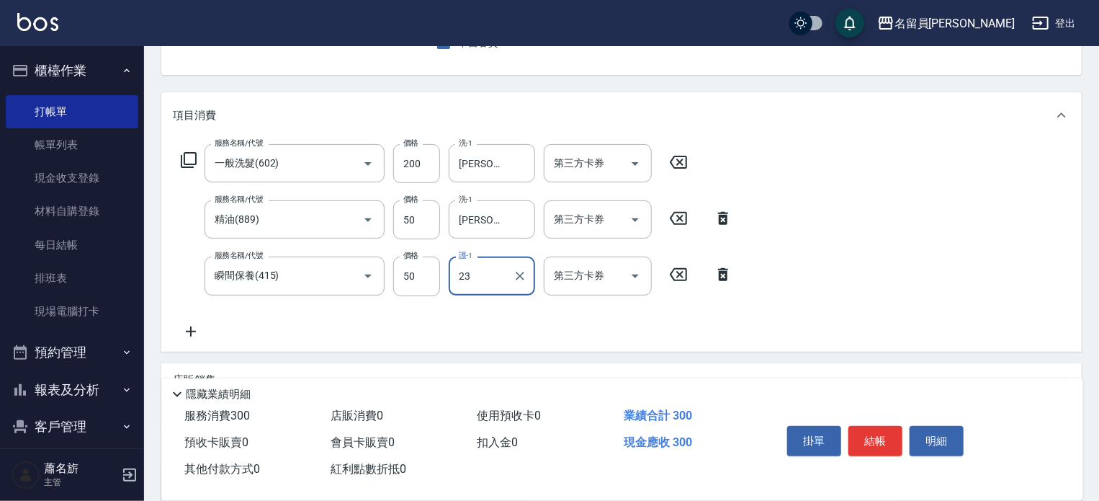
type input "[PERSON_NAME]-23"
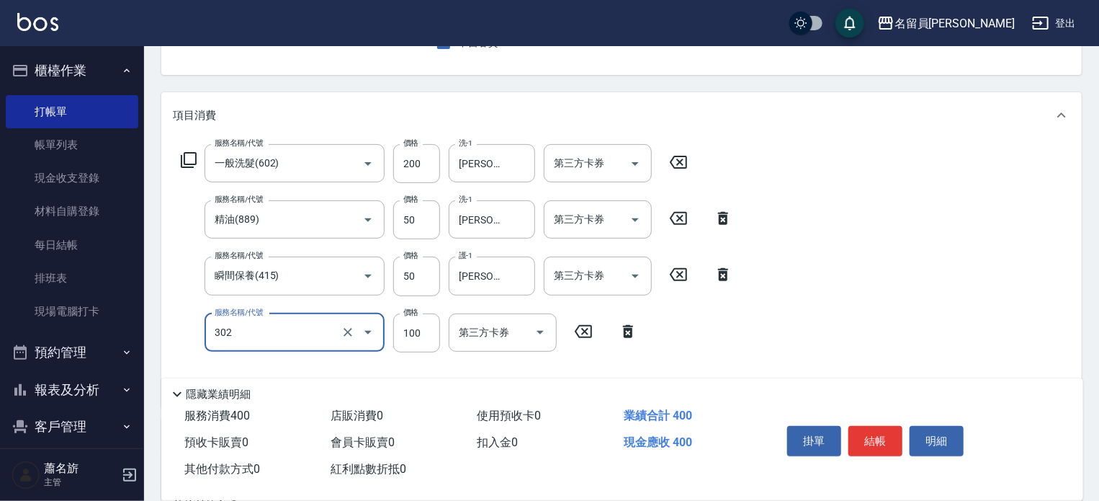
type input "剪髮(302)"
type input "130"
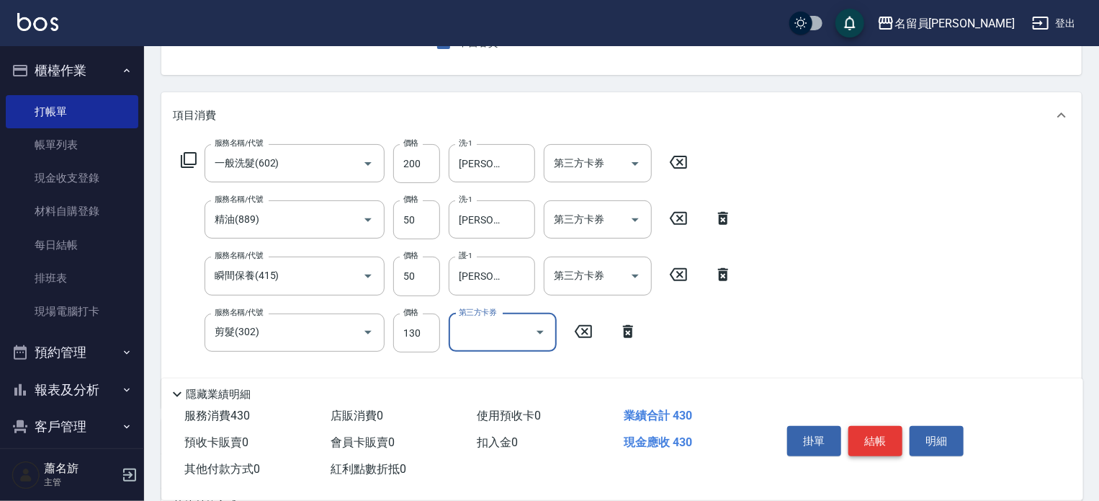
click at [883, 439] on button "結帳" at bounding box center [876, 441] width 54 height 30
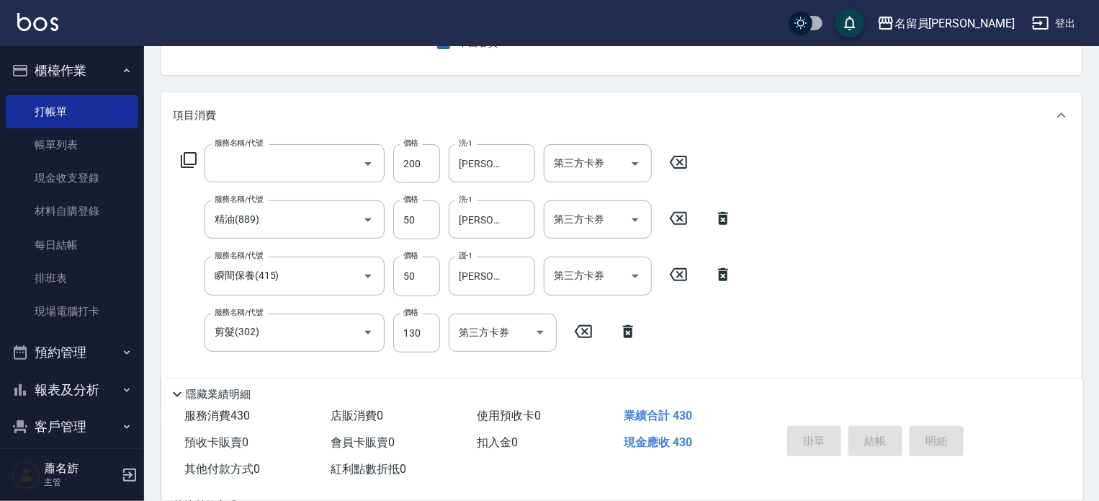
scroll to position [140, 0]
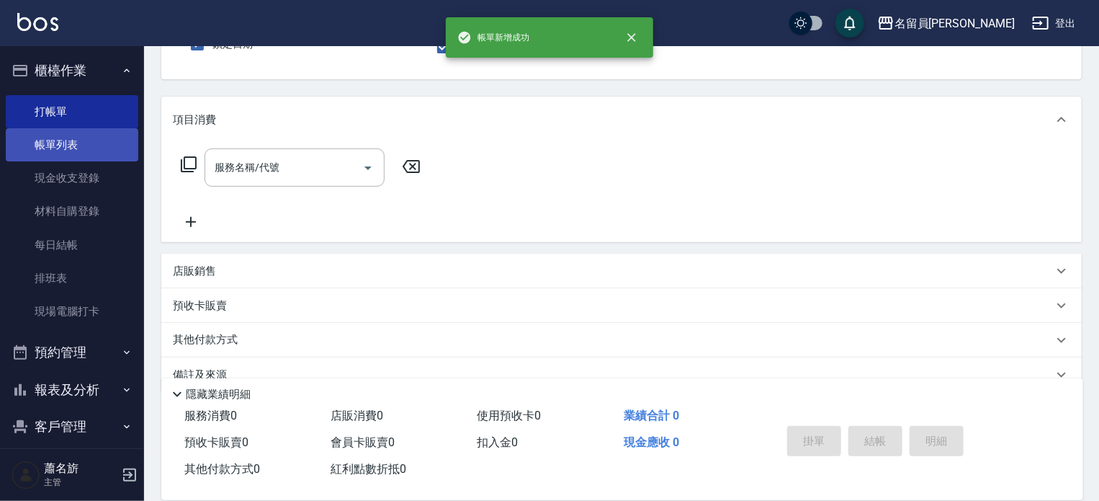
click at [68, 143] on link "帳單列表" at bounding box center [72, 144] width 133 height 33
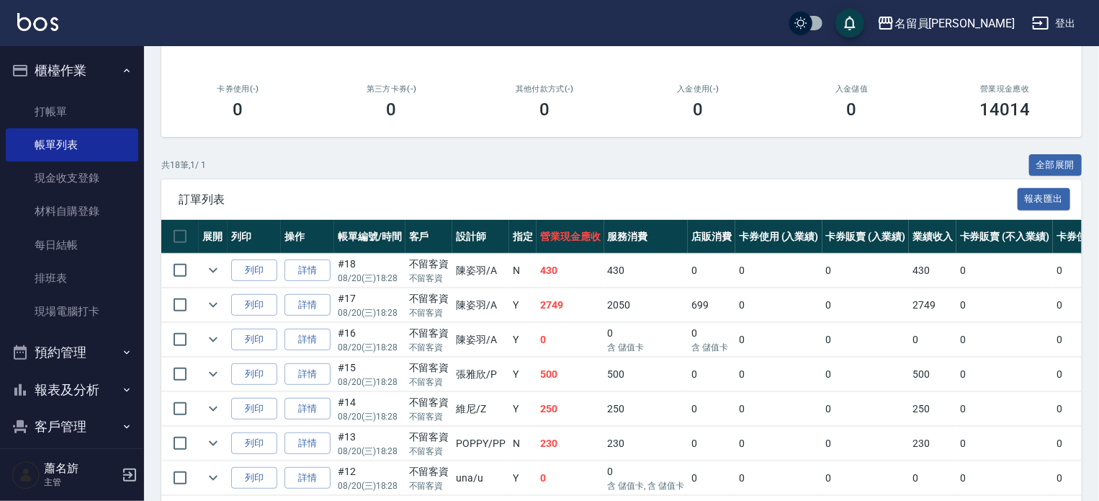
scroll to position [216, 0]
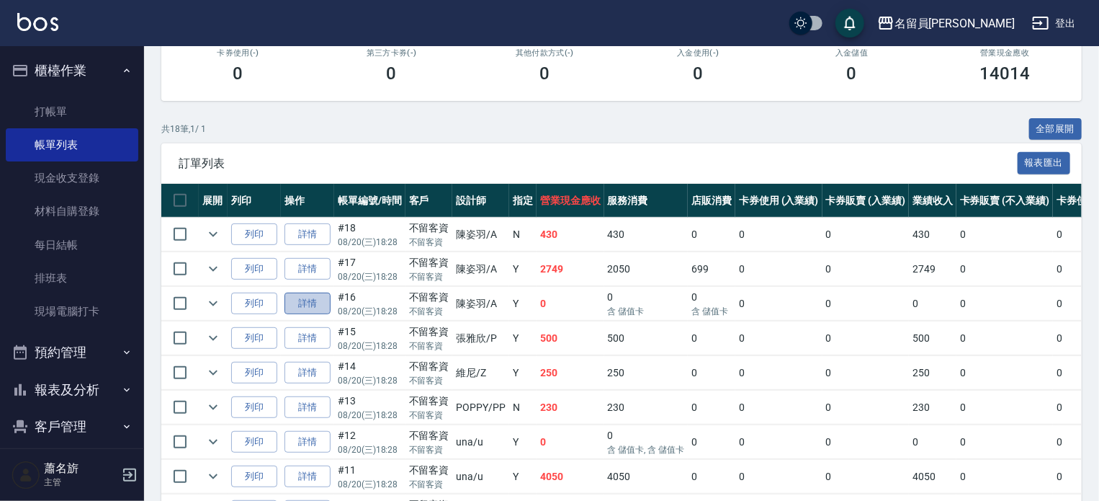
click at [320, 315] on link "詳情" at bounding box center [308, 304] width 46 height 22
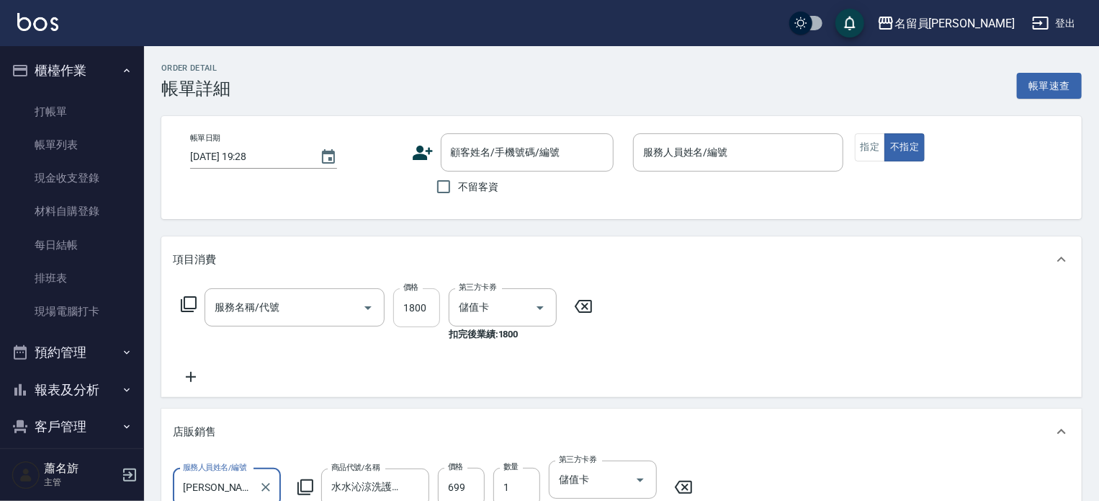
scroll to position [32, 0]
type input "[DATE] 18:28"
checkbox input "true"
type input "[PERSON_NAME]"
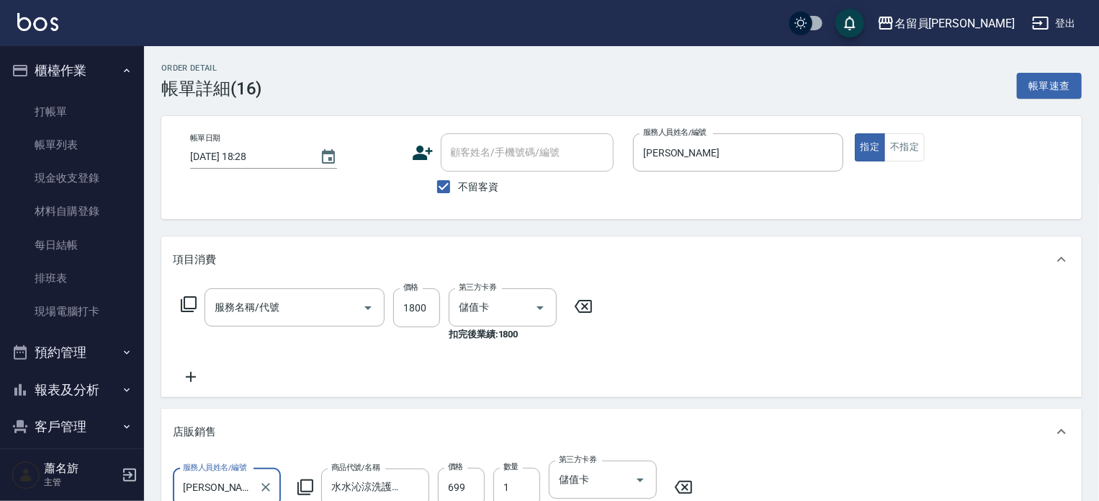
type input "燙髮B餐(31)"
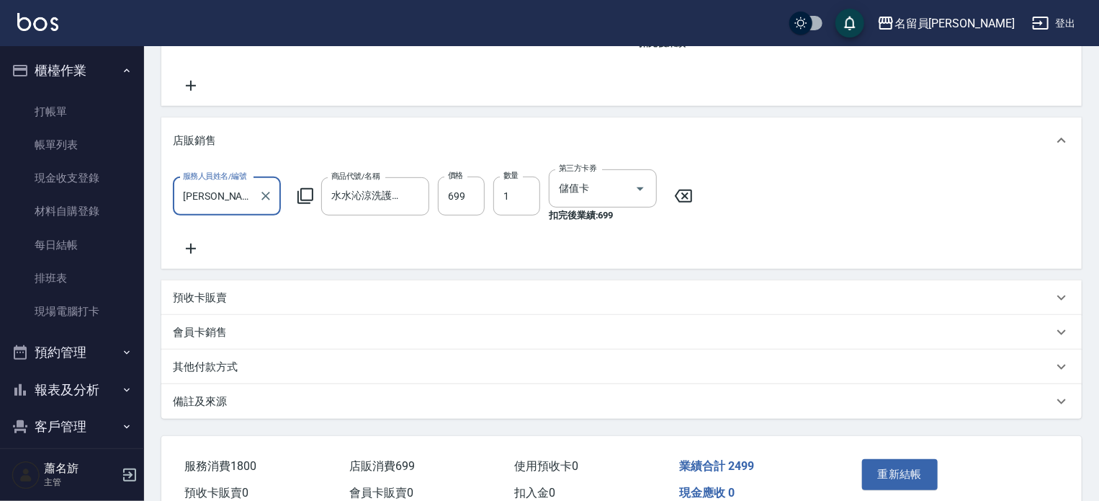
scroll to position [374, 0]
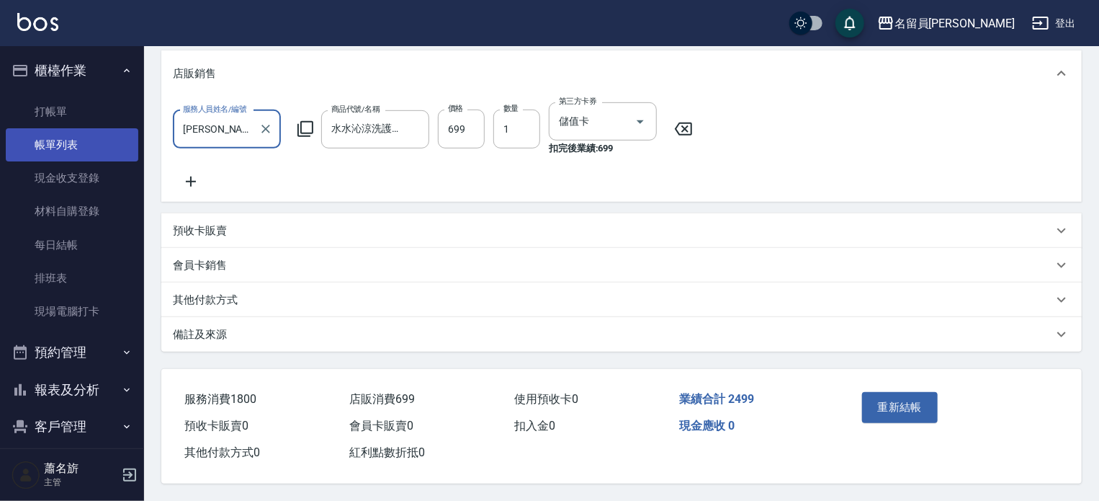
click at [95, 136] on link "帳單列表" at bounding box center [72, 144] width 133 height 33
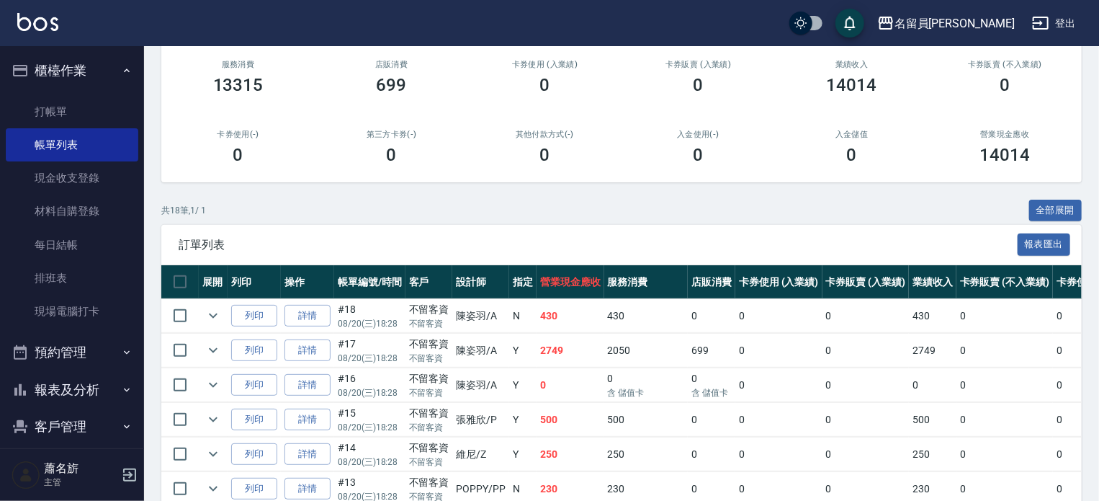
scroll to position [216, 0]
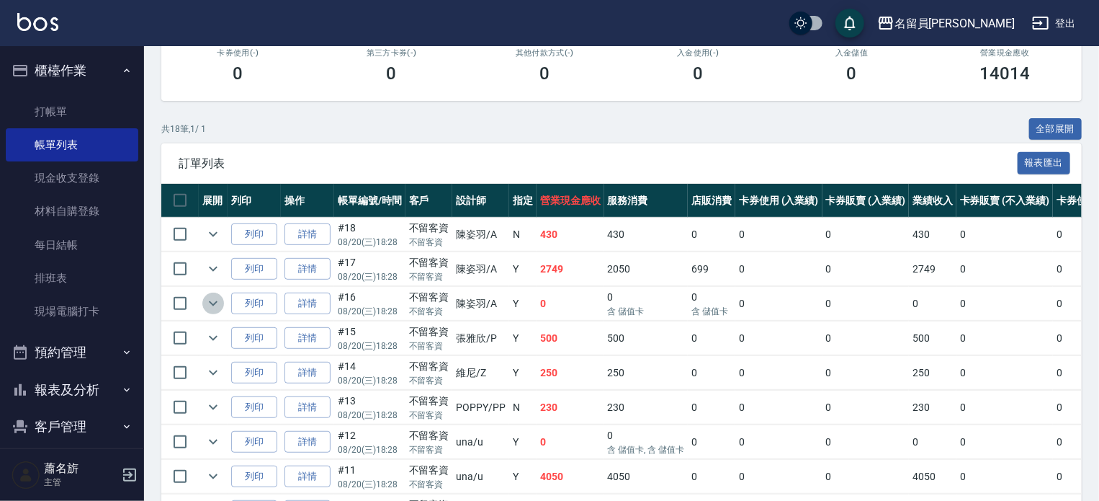
click at [213, 312] on icon "expand row" at bounding box center [213, 303] width 17 height 17
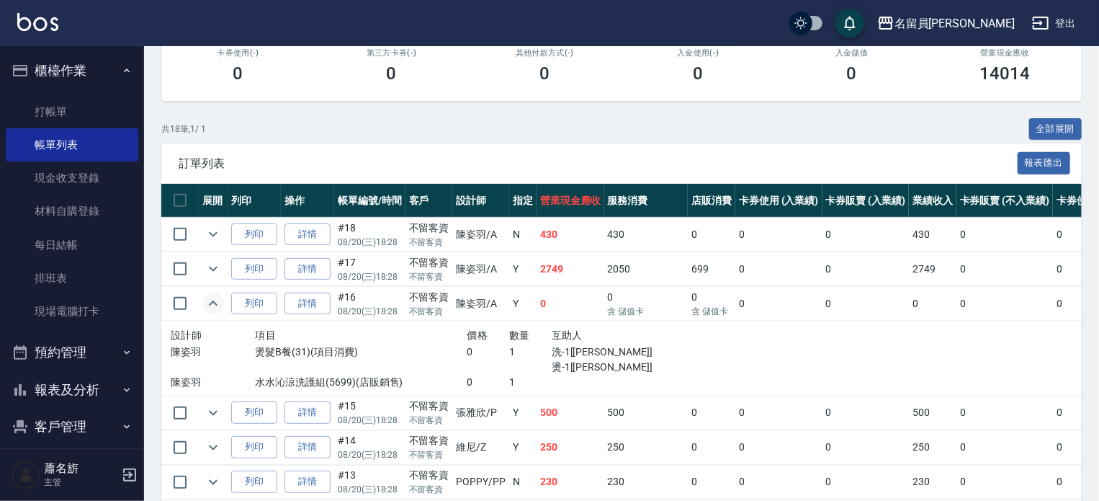
click at [213, 305] on icon "expand row" at bounding box center [213, 302] width 9 height 5
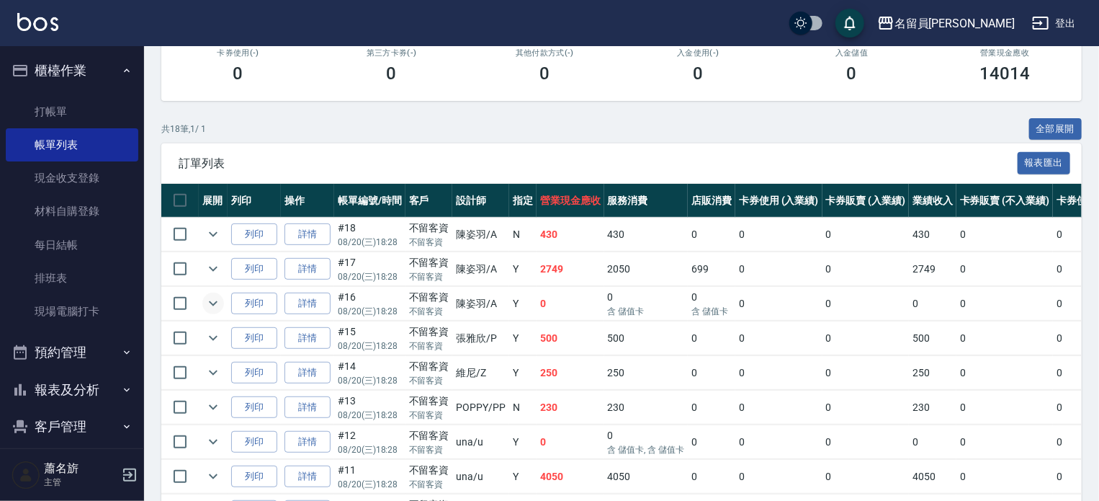
click at [205, 286] on td at bounding box center [213, 269] width 29 height 34
click at [216, 277] on icon "expand row" at bounding box center [213, 268] width 17 height 17
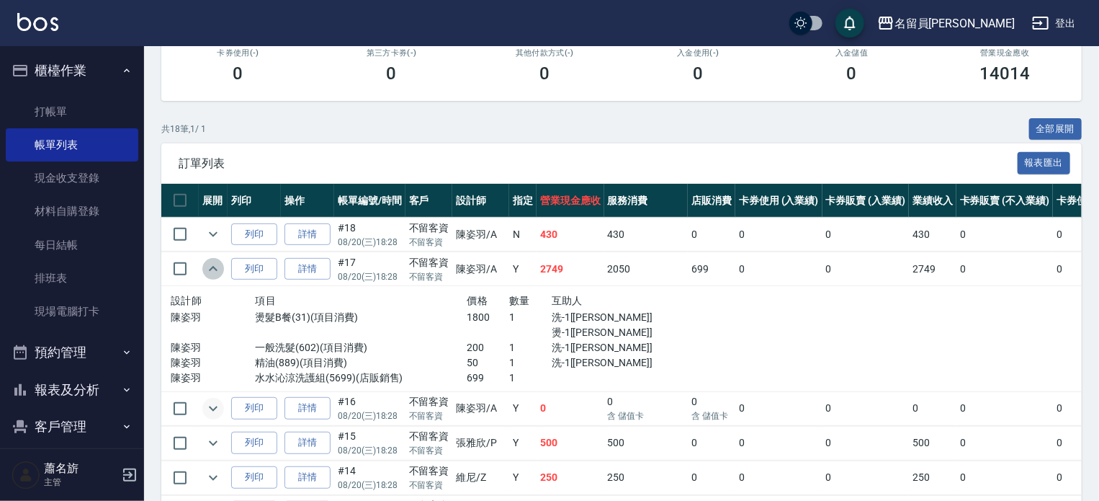
click at [216, 277] on icon "expand row" at bounding box center [213, 268] width 17 height 17
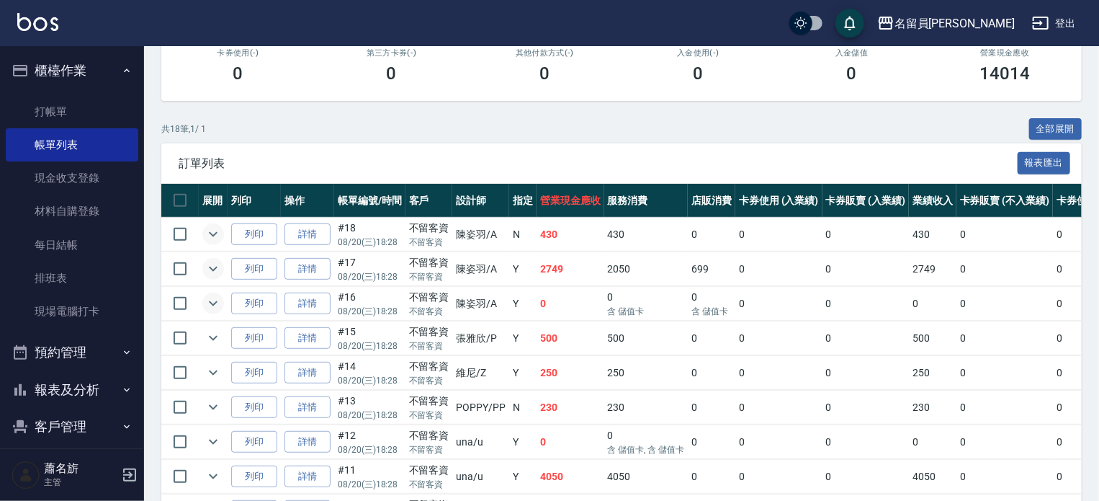
click at [219, 243] on icon "expand row" at bounding box center [213, 234] width 17 height 17
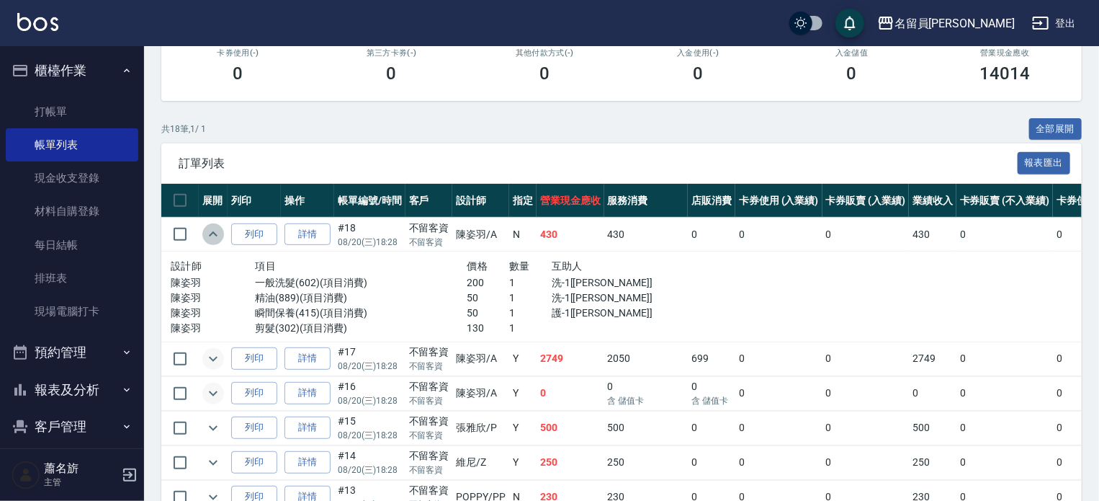
click at [219, 243] on icon "expand row" at bounding box center [213, 234] width 17 height 17
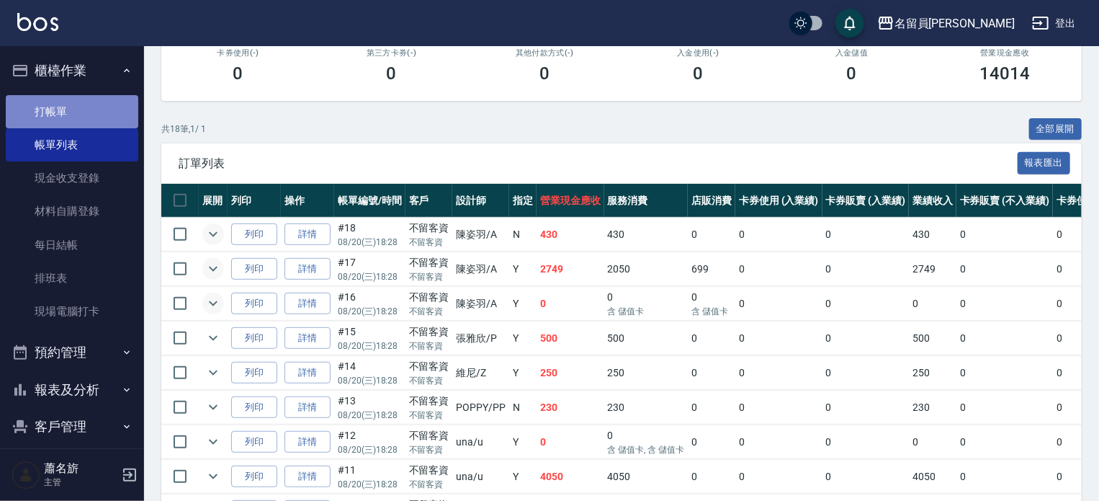
click at [86, 107] on link "打帳單" at bounding box center [72, 111] width 133 height 33
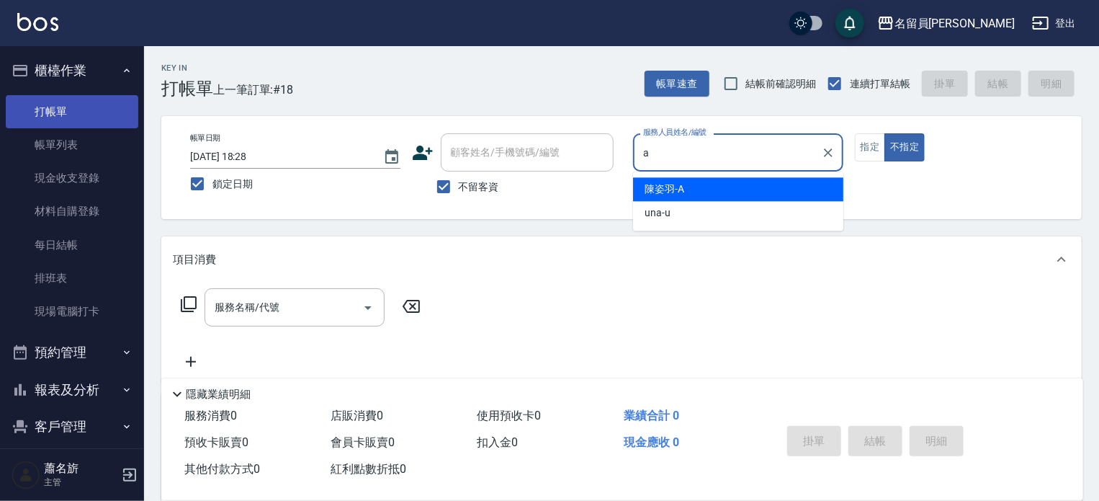
type input "[PERSON_NAME]"
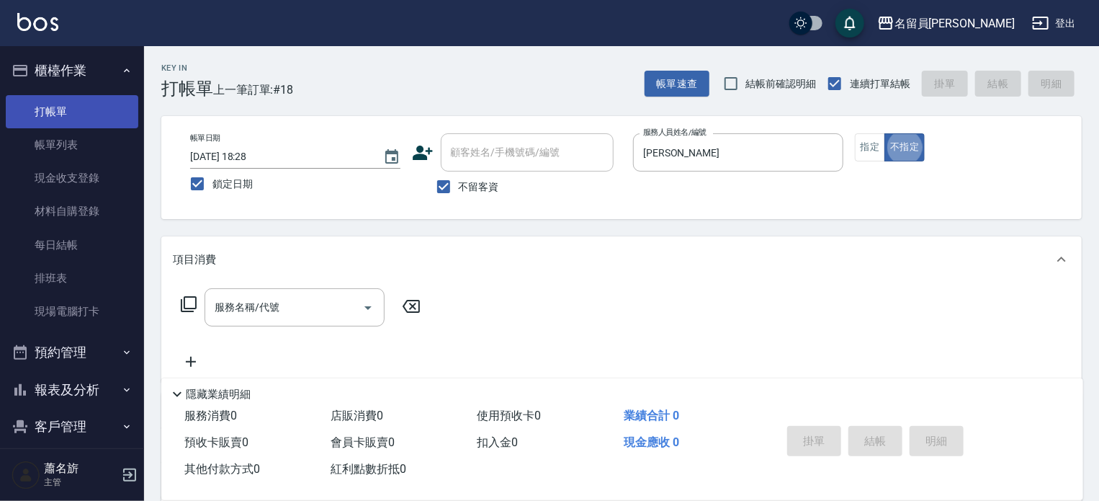
type button "false"
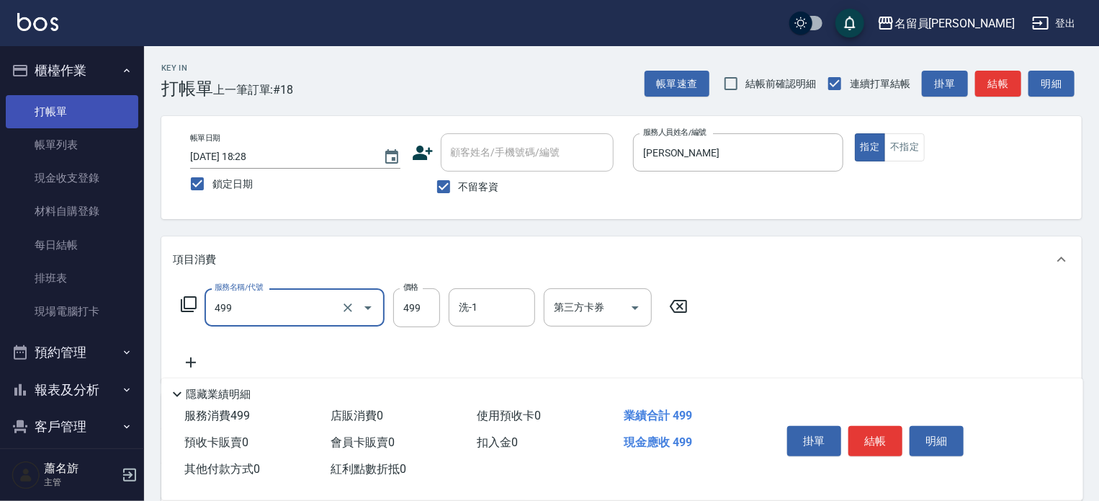
type input "去角質洗髮(499)"
type input "799"
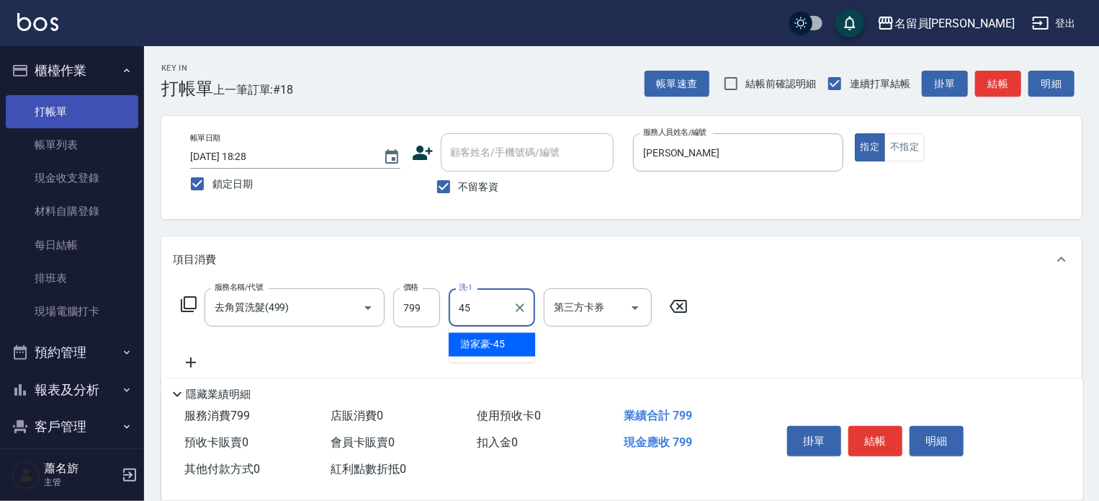
type input "[PERSON_NAME]-45"
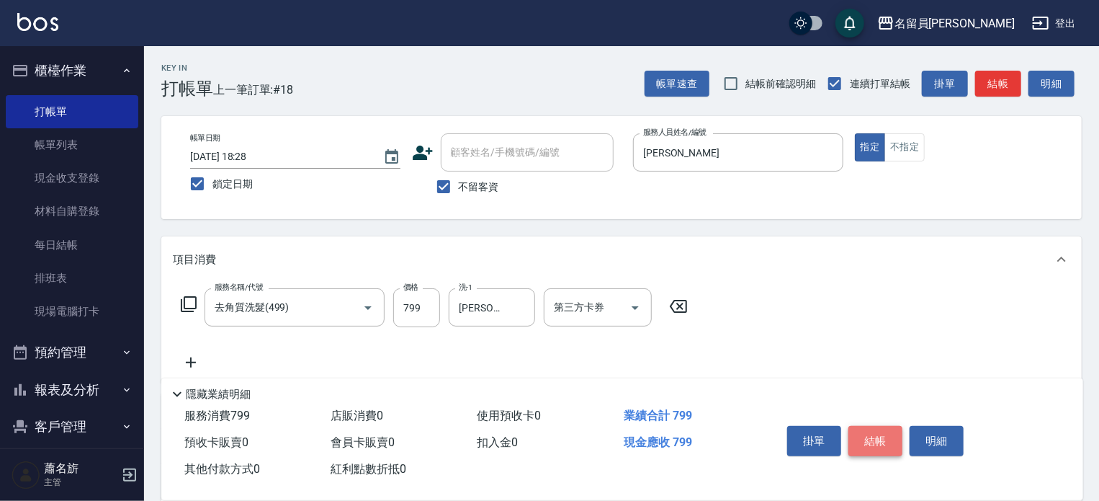
click at [883, 434] on button "結帳" at bounding box center [876, 441] width 54 height 30
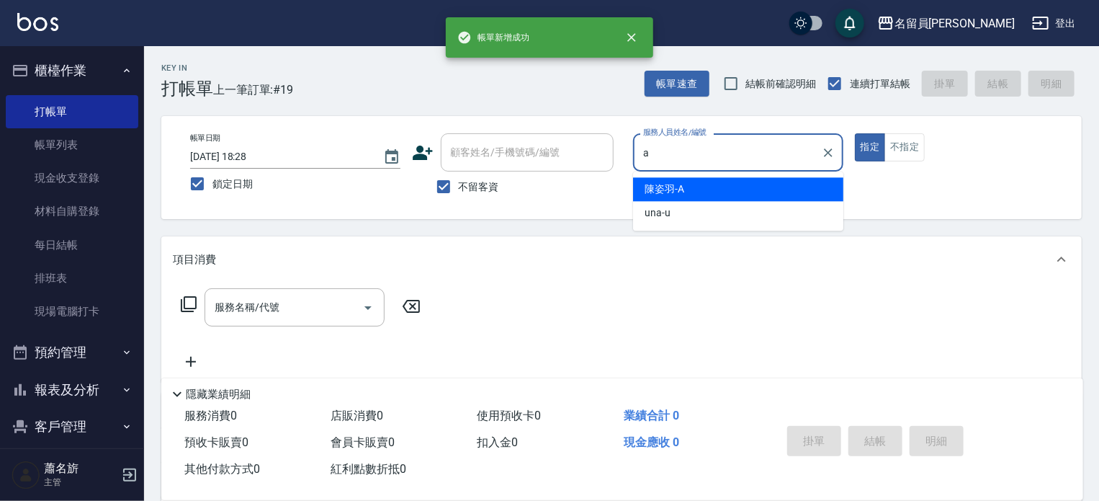
type input "[PERSON_NAME]"
type button "true"
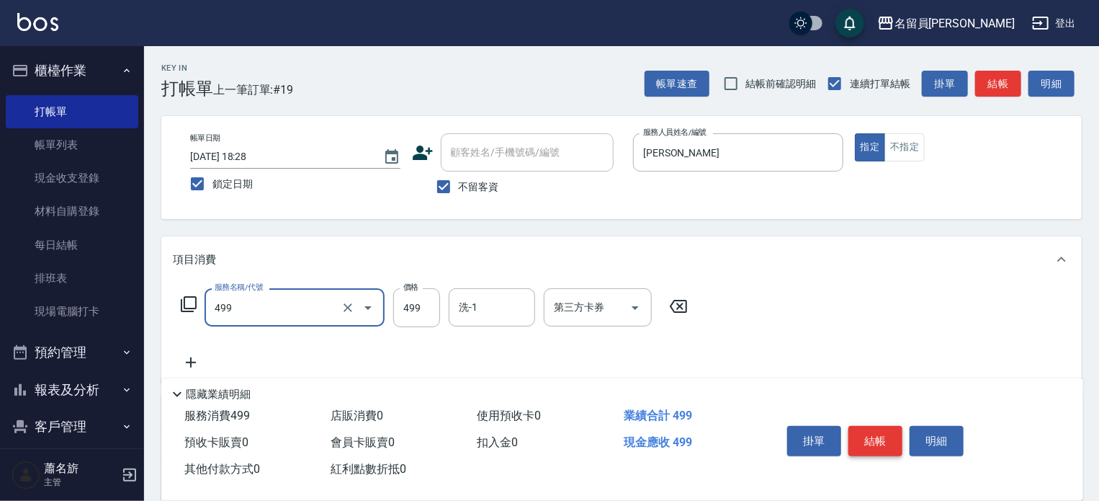
type input "去角質洗髮(499)"
type input "799"
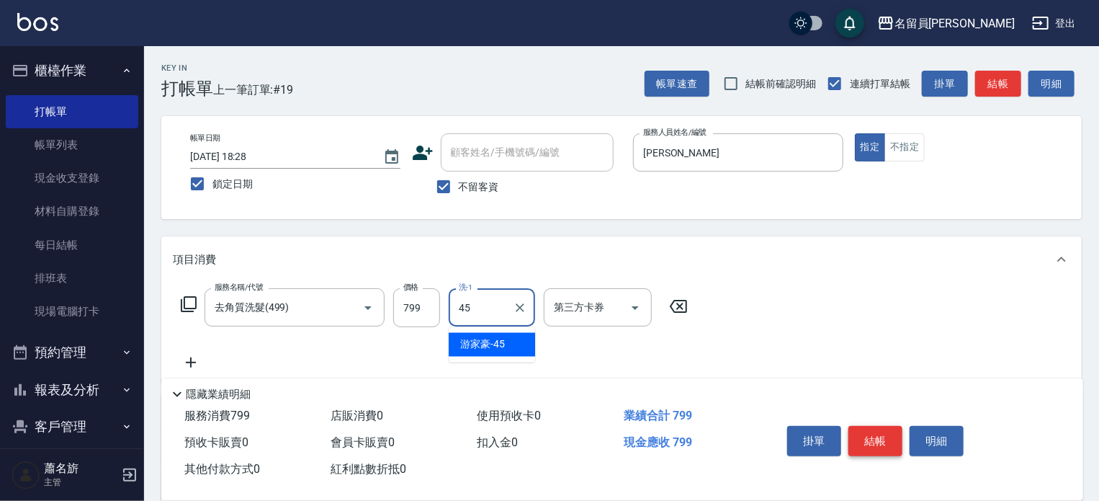
type input "[PERSON_NAME]-45"
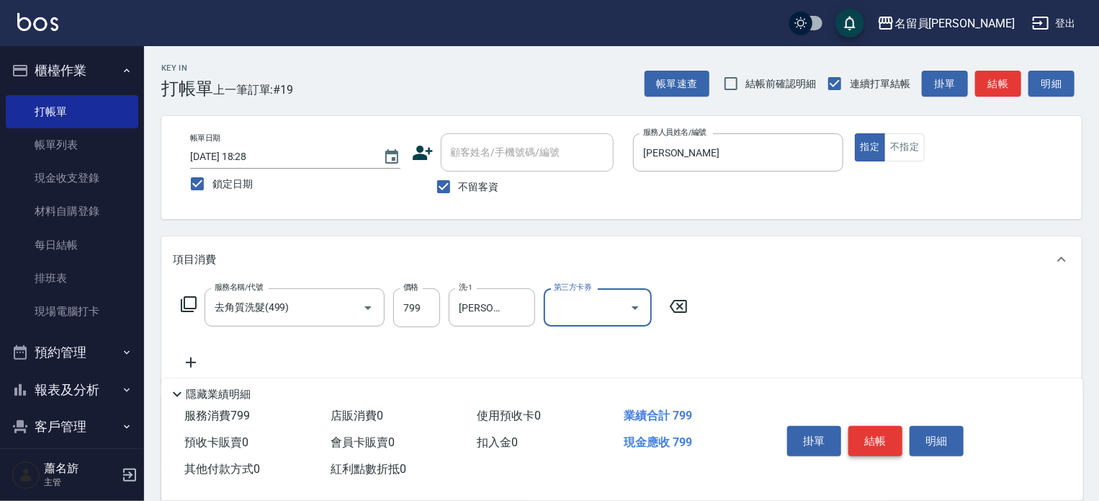
click at [883, 434] on button "結帳" at bounding box center [876, 441] width 54 height 30
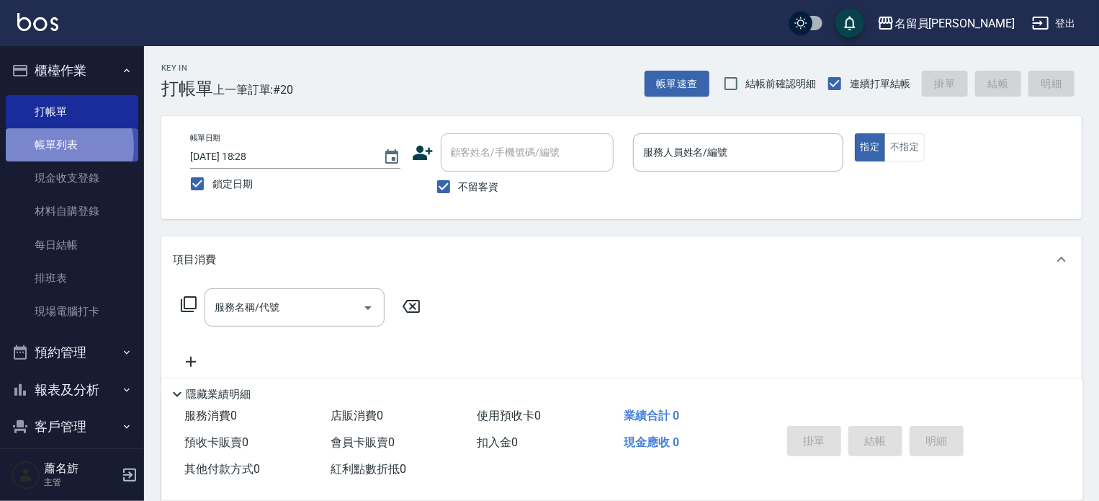
drag, startPoint x: 55, startPoint y: 146, endPoint x: 389, endPoint y: 219, distance: 342.1
click at [55, 146] on link "帳單列表" at bounding box center [72, 144] width 133 height 33
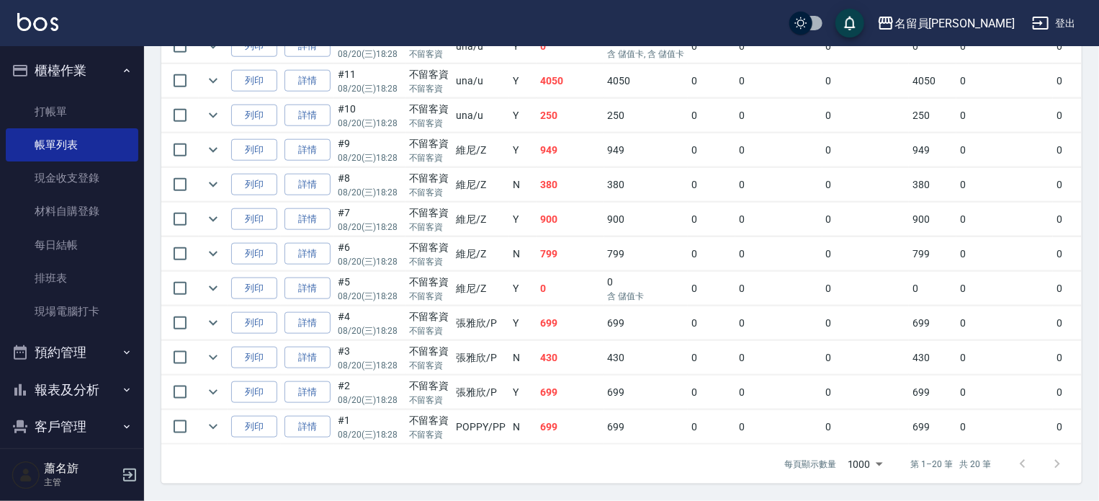
scroll to position [731, 0]
click at [206, 418] on icon "expand row" at bounding box center [213, 426] width 17 height 17
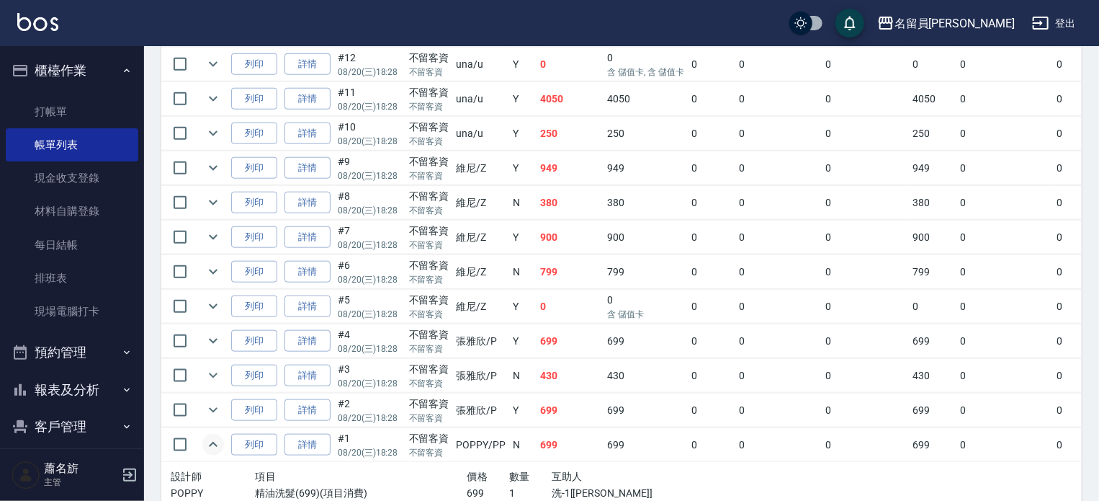
scroll to position [587, 0]
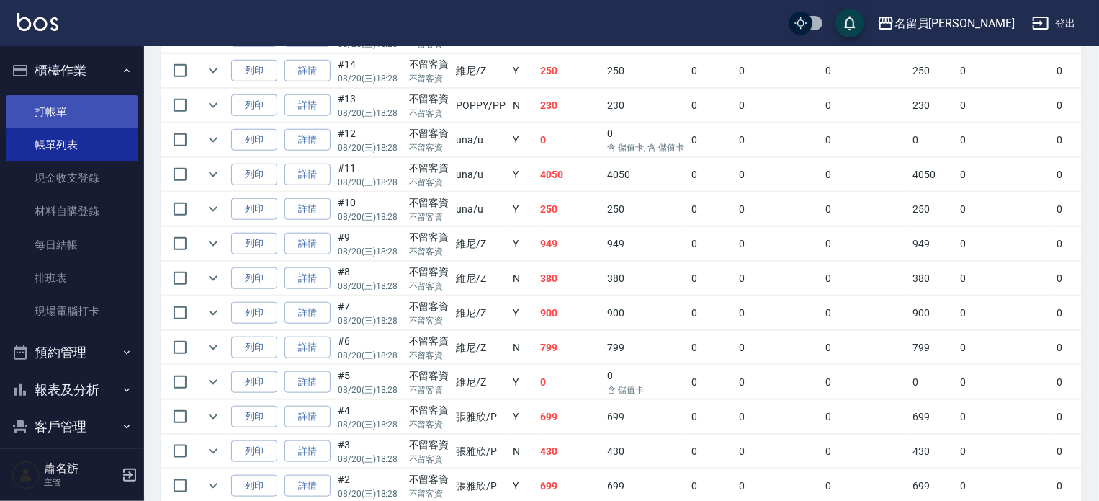
click at [98, 108] on link "打帳單" at bounding box center [72, 111] width 133 height 33
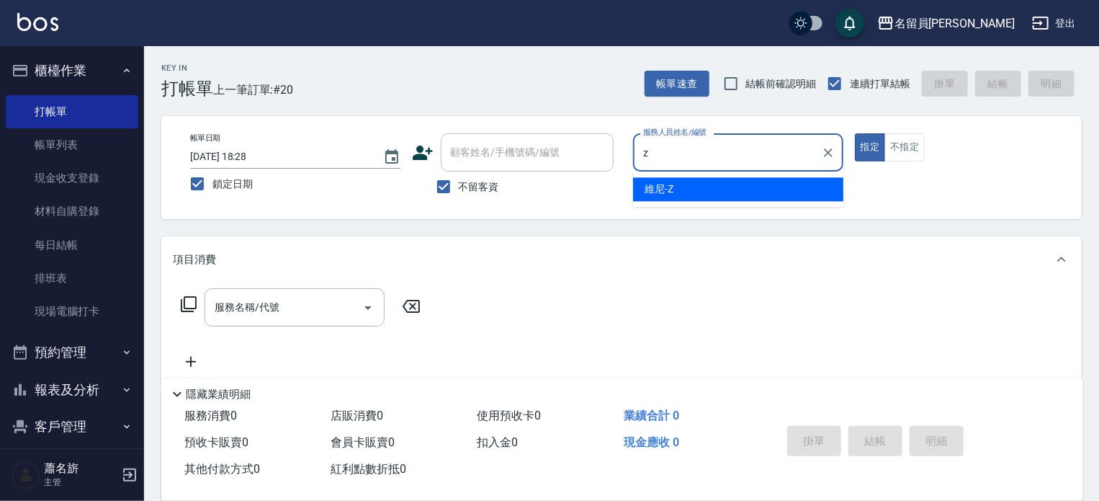
type input "維尼-Z"
type button "true"
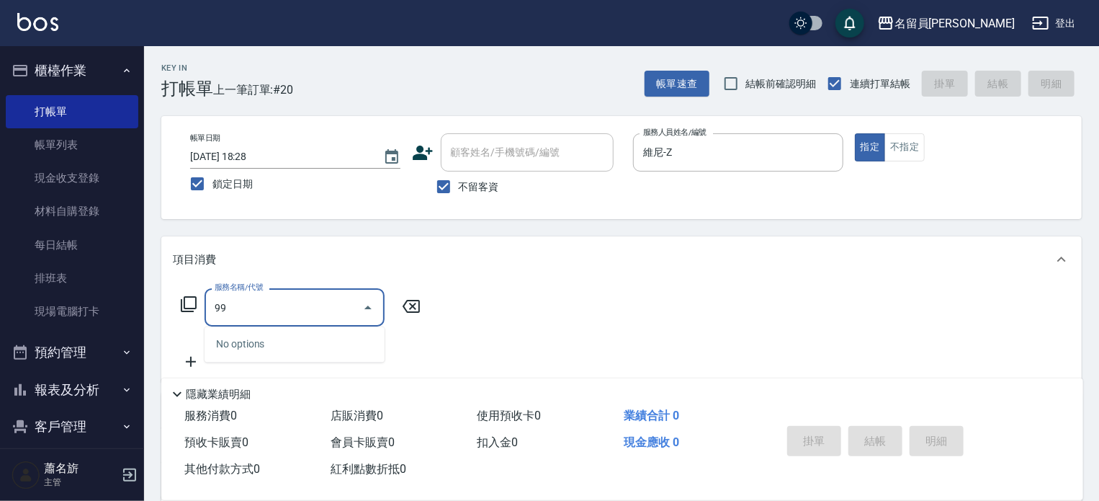
type input "9"
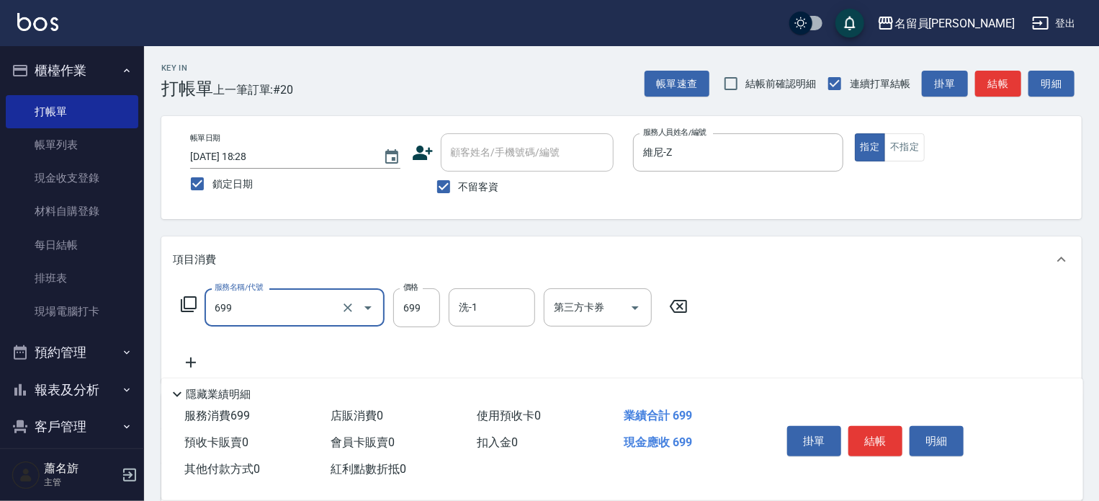
type input "精油洗髮(699)"
type input "899"
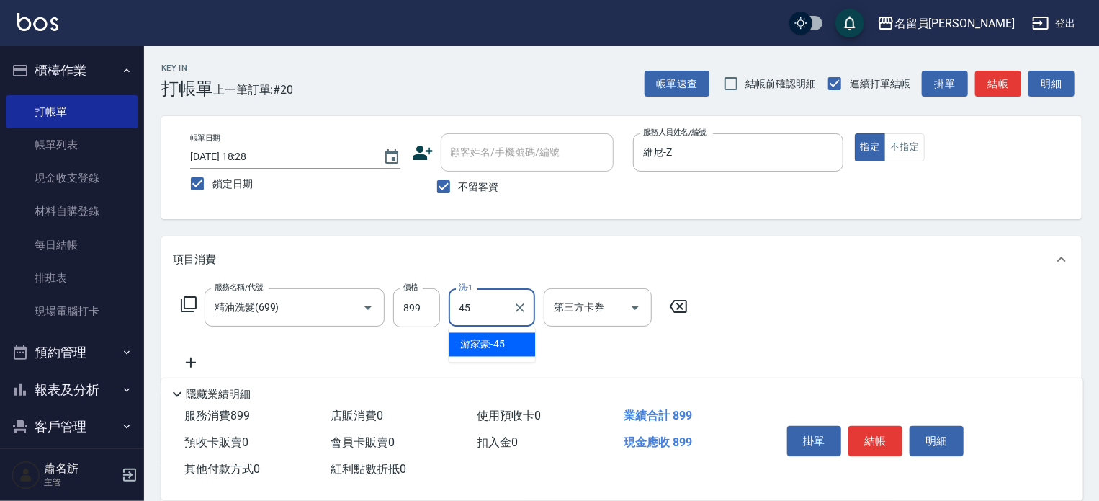
type input "[PERSON_NAME]-45"
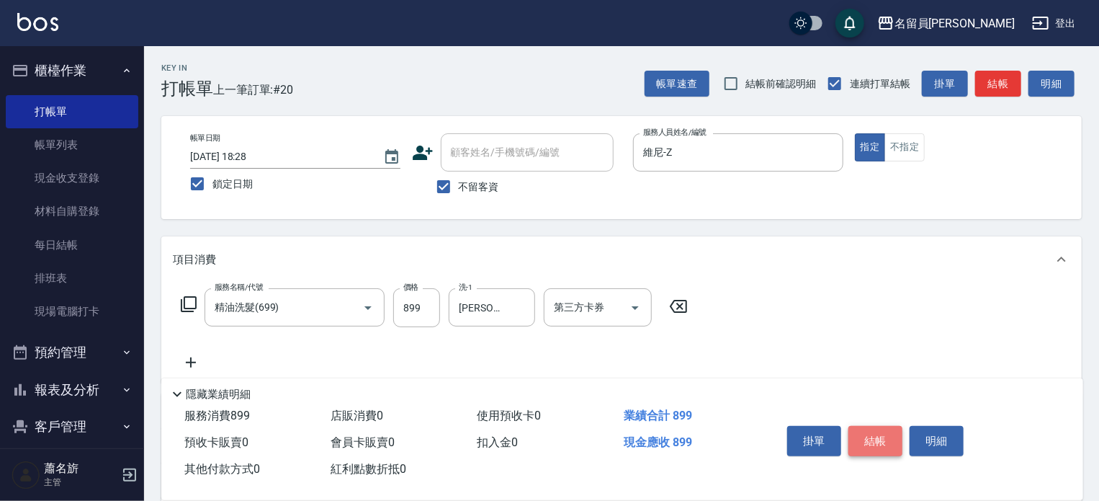
click at [867, 439] on button "結帳" at bounding box center [876, 441] width 54 height 30
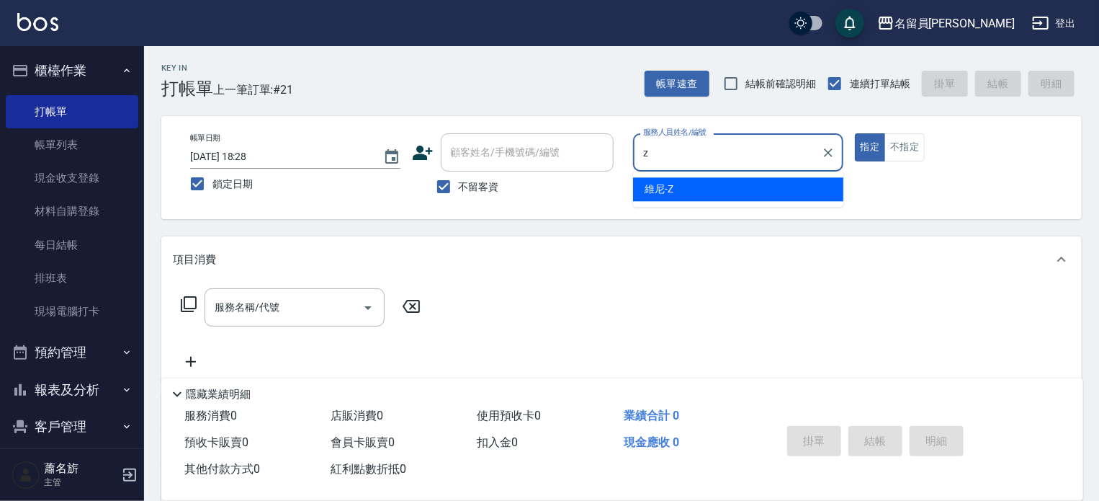
type input "維尼-Z"
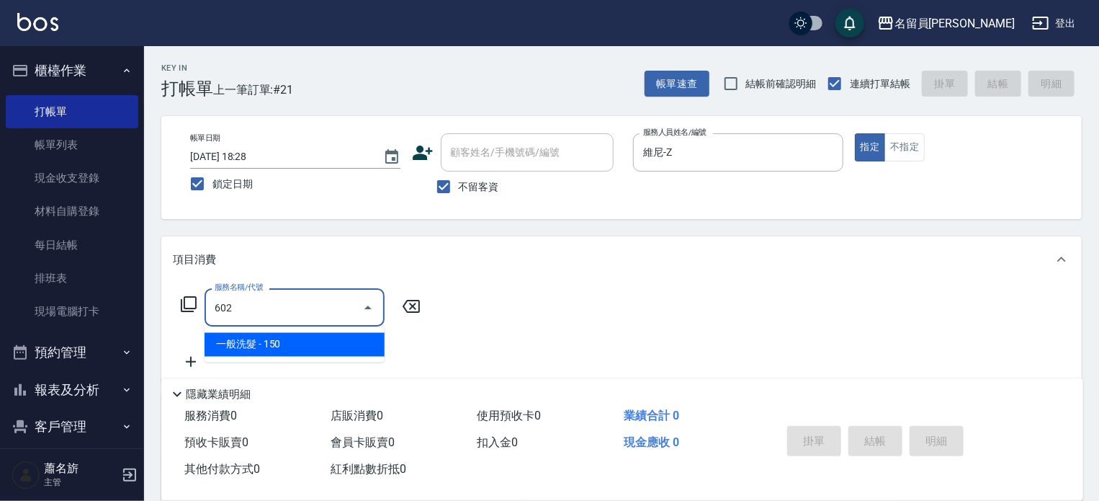
type input "一般洗髮(602)"
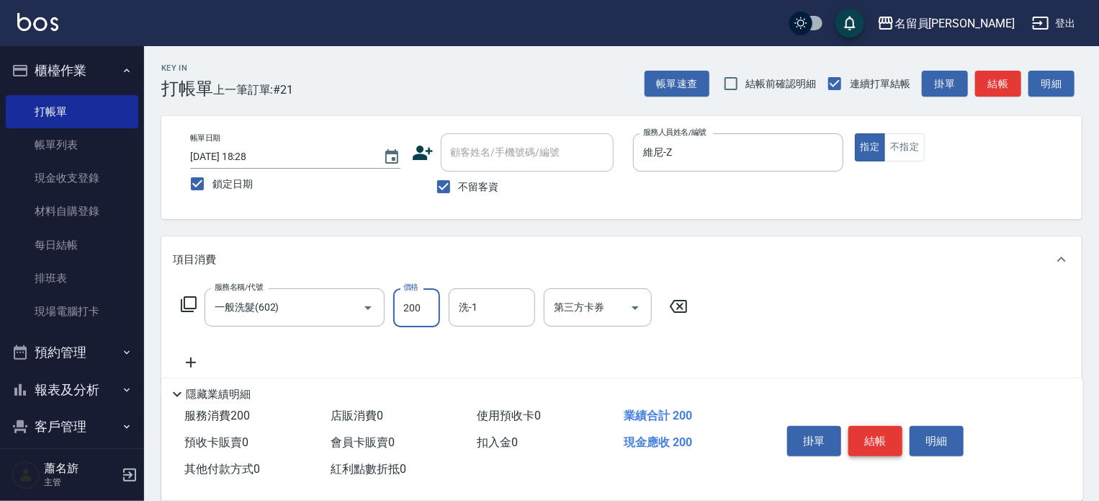
type input "200"
type input "[PERSON_NAME]-23"
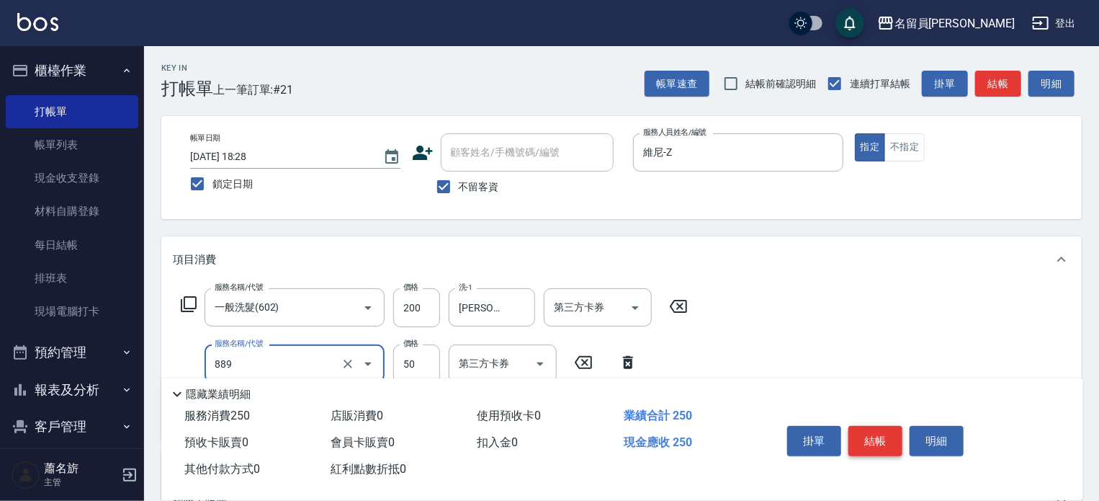
type input "精油(889)"
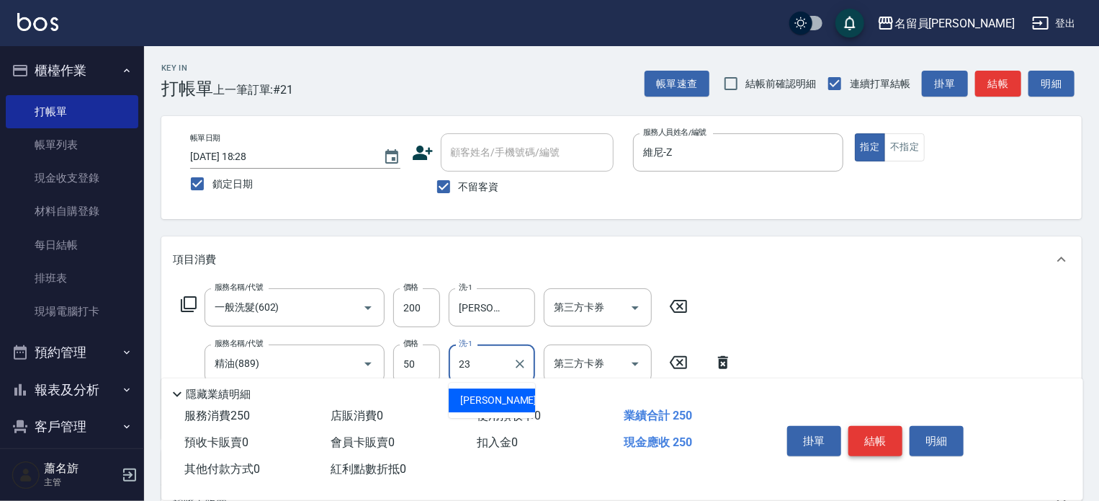
type input "[PERSON_NAME]-23"
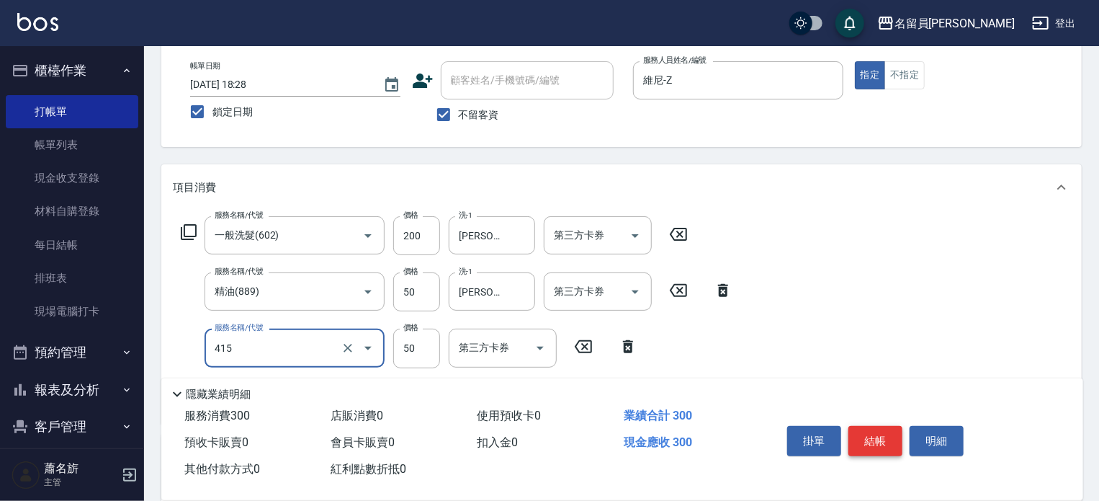
type input "瞬間保養(415)"
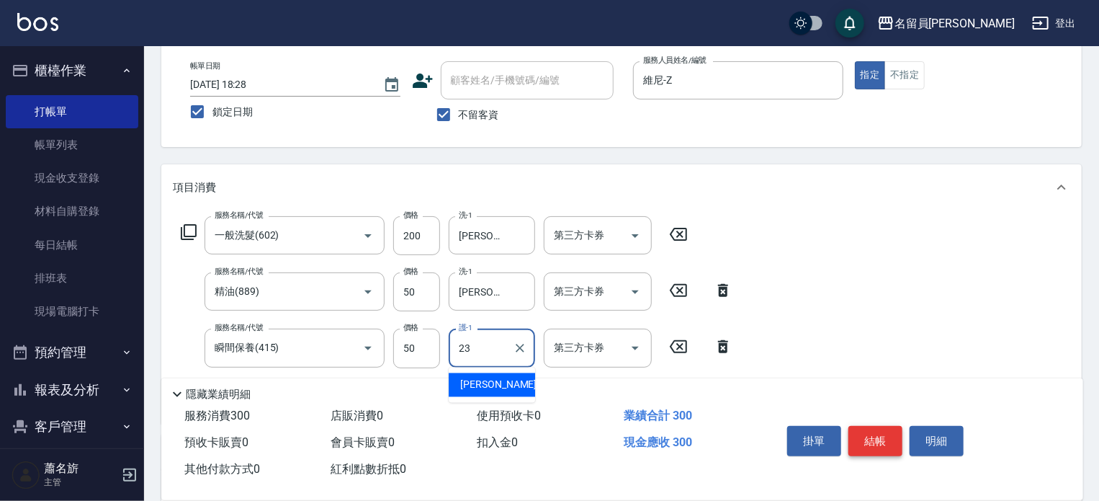
type input "[PERSON_NAME]-23"
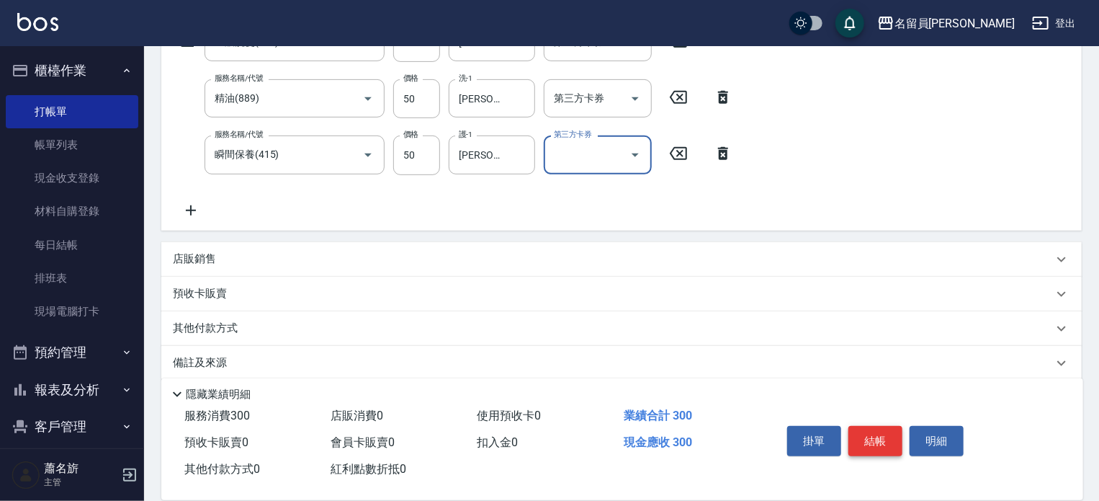
scroll to position [281, 0]
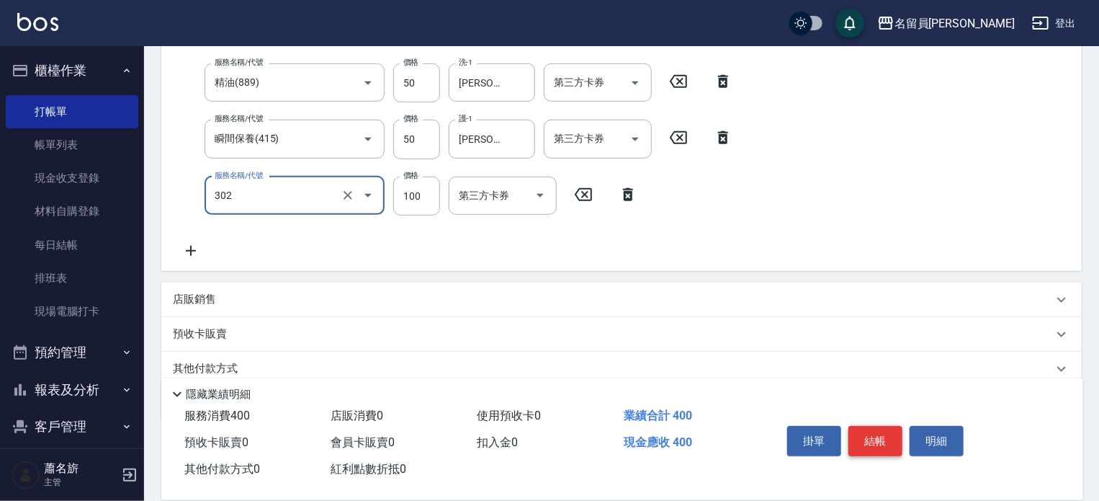
type input "剪髮(302)"
type input "250"
click at [880, 443] on button "結帳" at bounding box center [876, 441] width 54 height 30
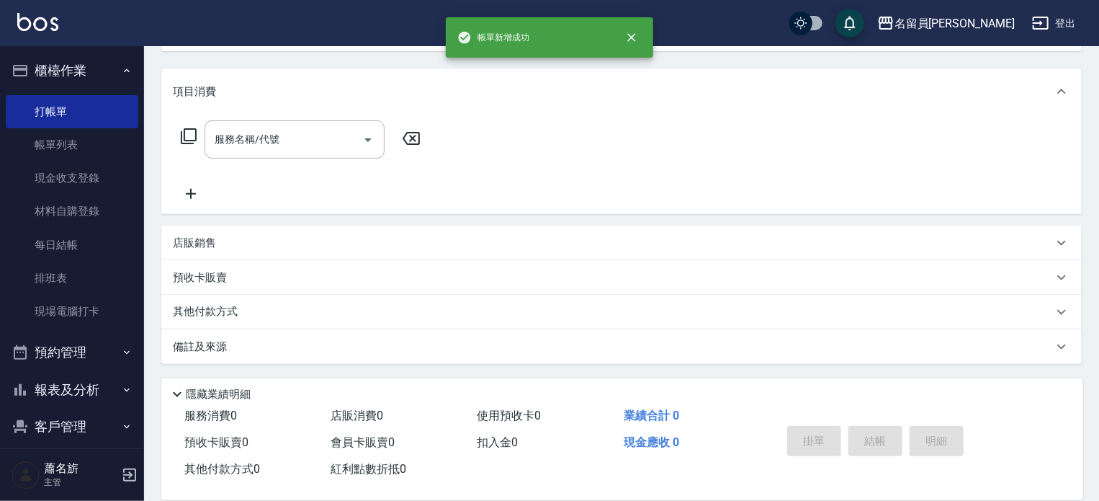
scroll to position [0, 0]
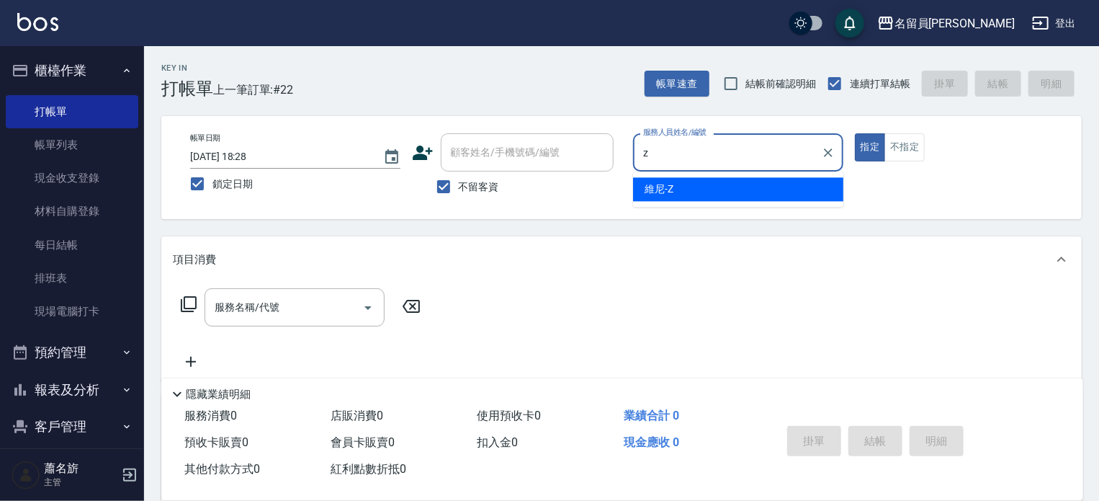
type input "維尼-Z"
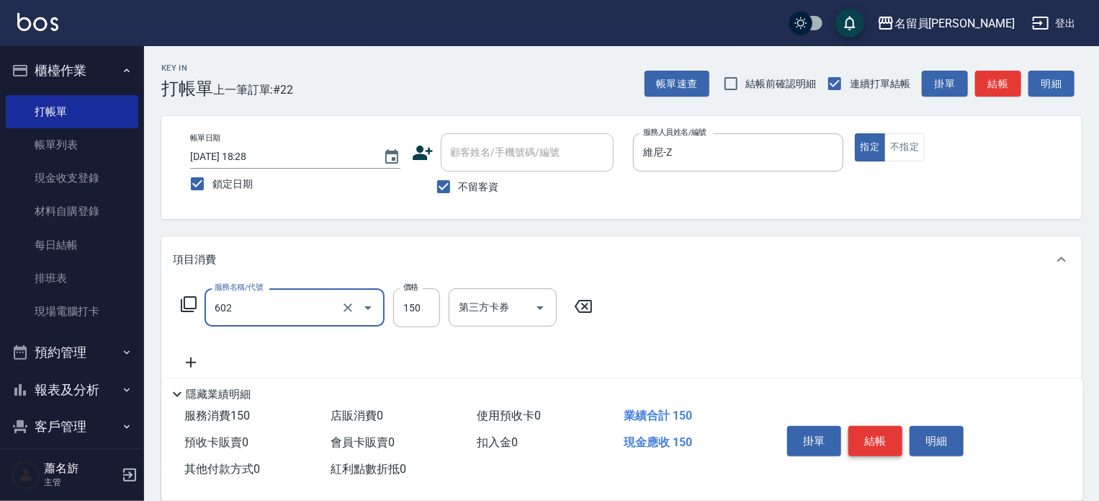
type input "一般洗髮(602)"
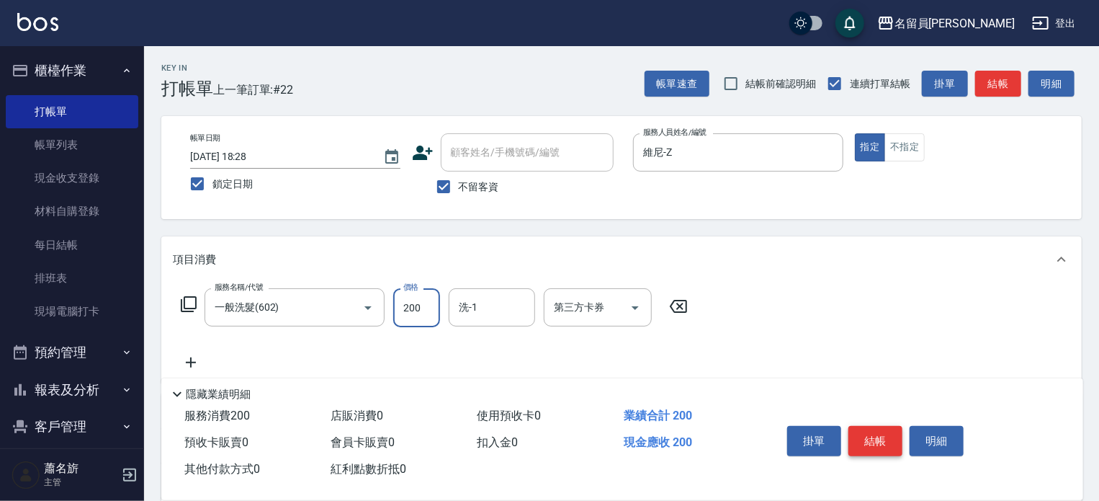
type input "200"
type input "[PERSON_NAME]-23"
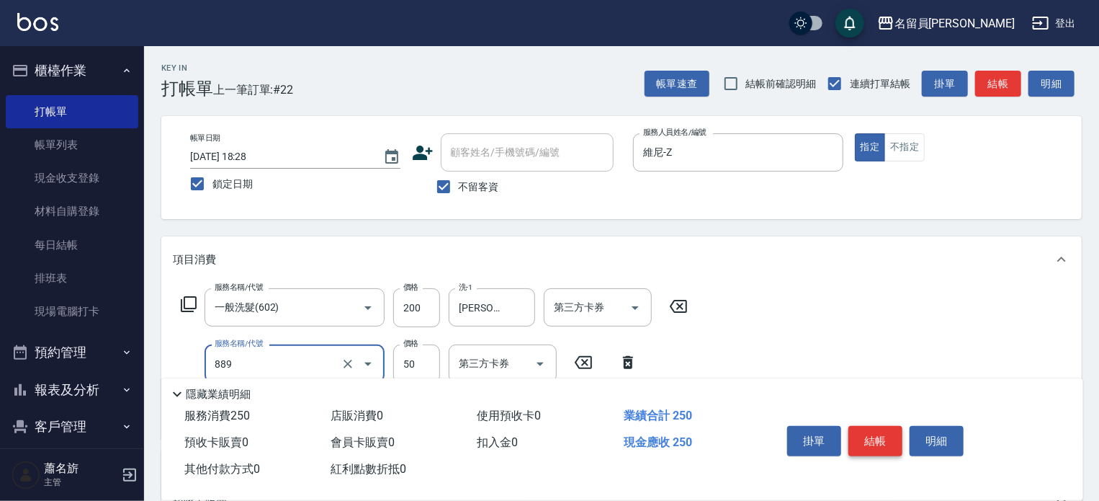
type input "精油(889)"
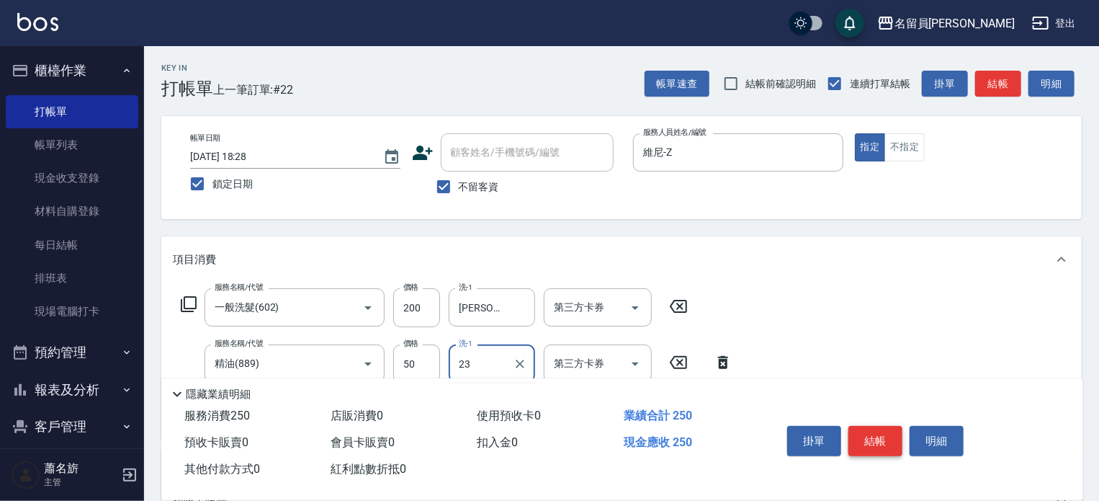
type input "[PERSON_NAME]-23"
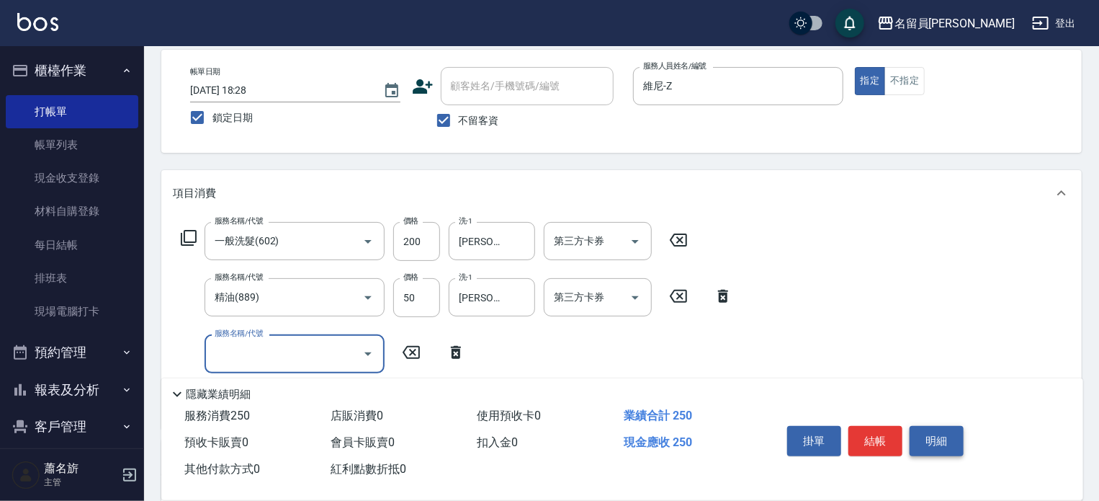
scroll to position [144, 0]
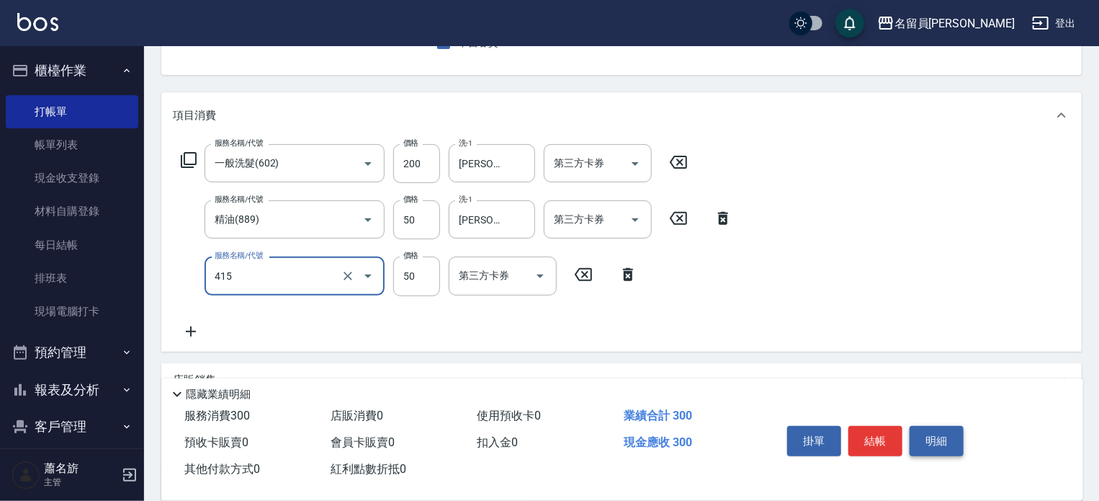
type input "瞬間保養(415)"
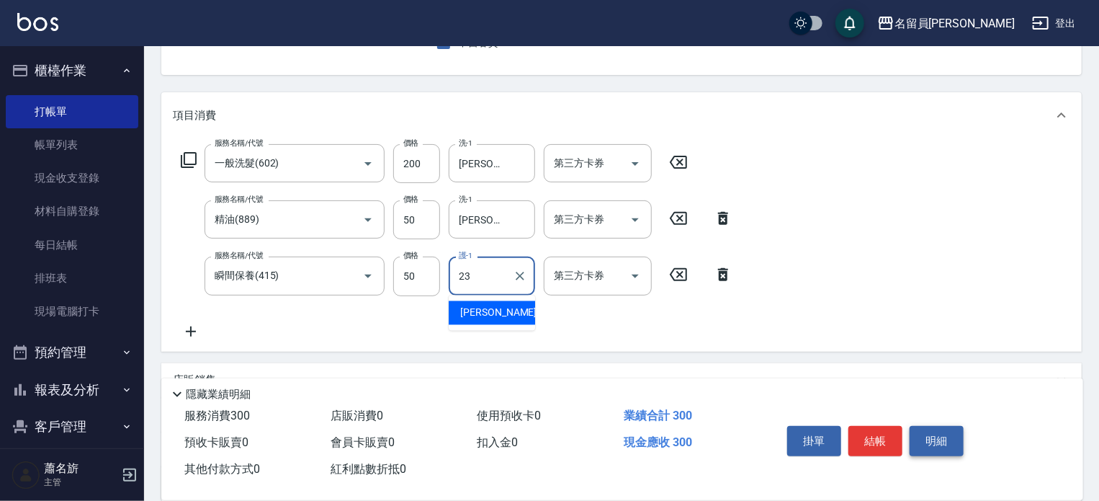
type input "[PERSON_NAME]-23"
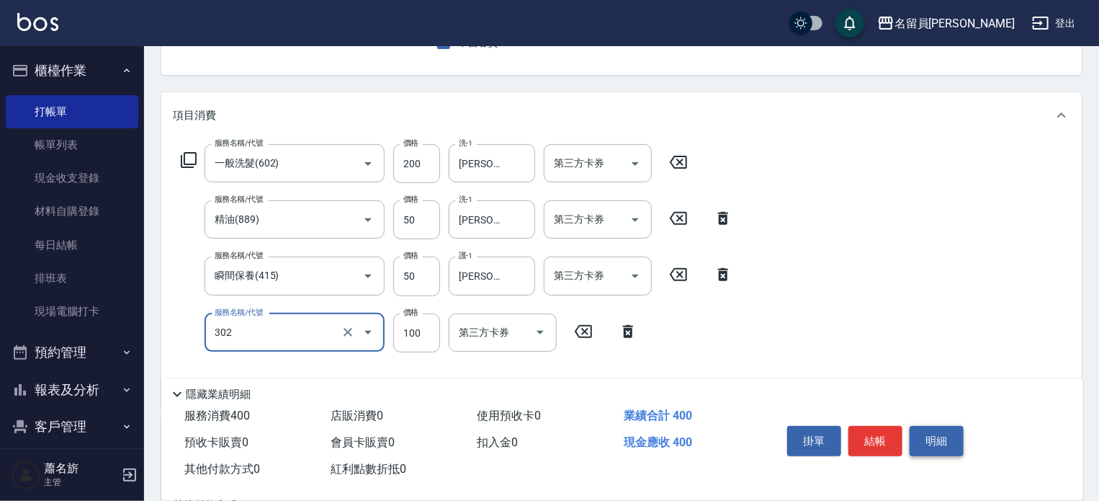
type input "剪髮(302)"
type input "100"
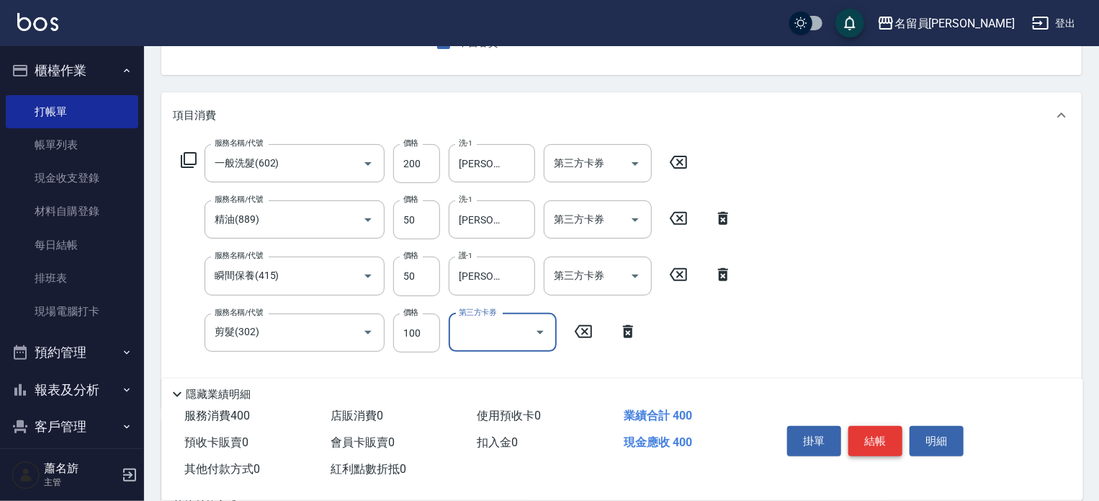
click at [888, 439] on button "結帳" at bounding box center [876, 441] width 54 height 30
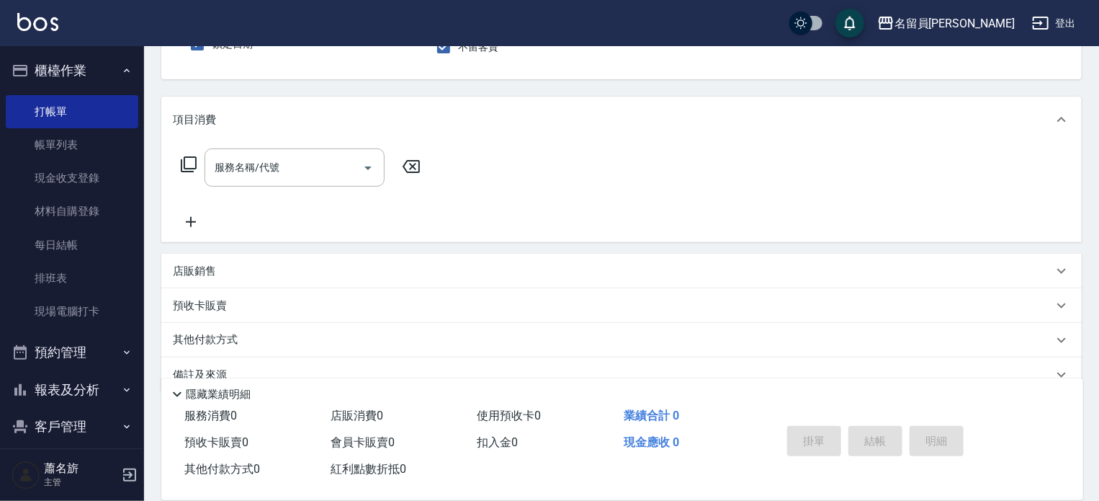
scroll to position [0, 0]
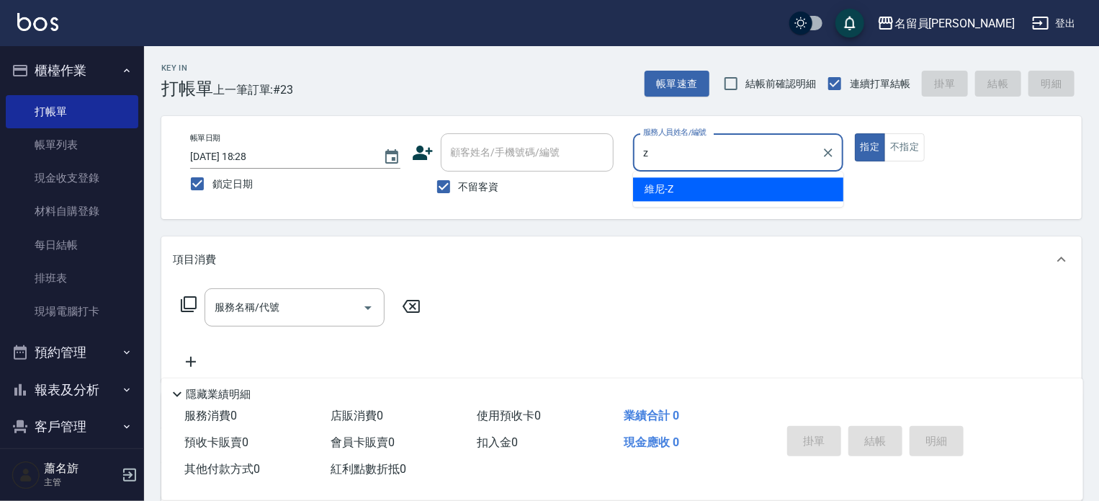
type input "維尼-Z"
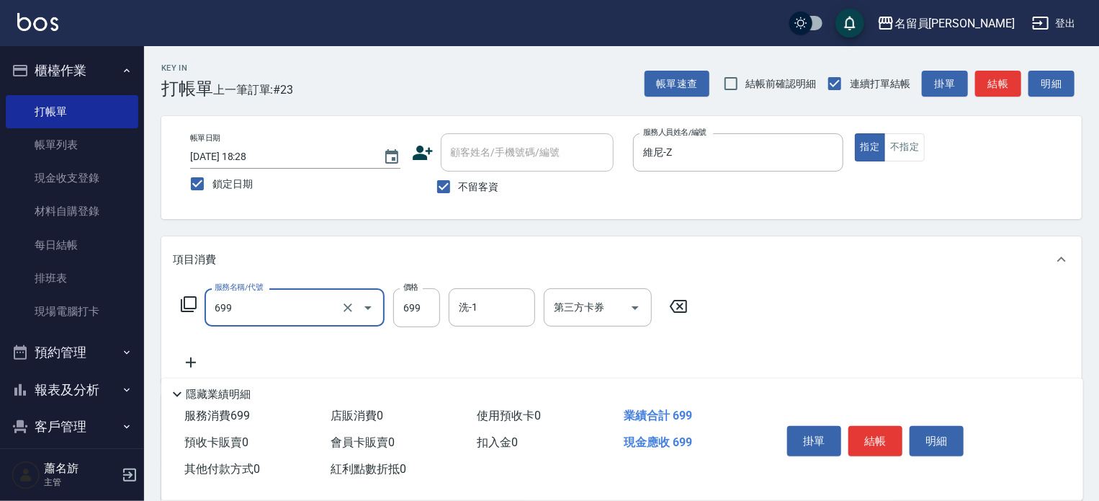
type input "精油洗髮(699)"
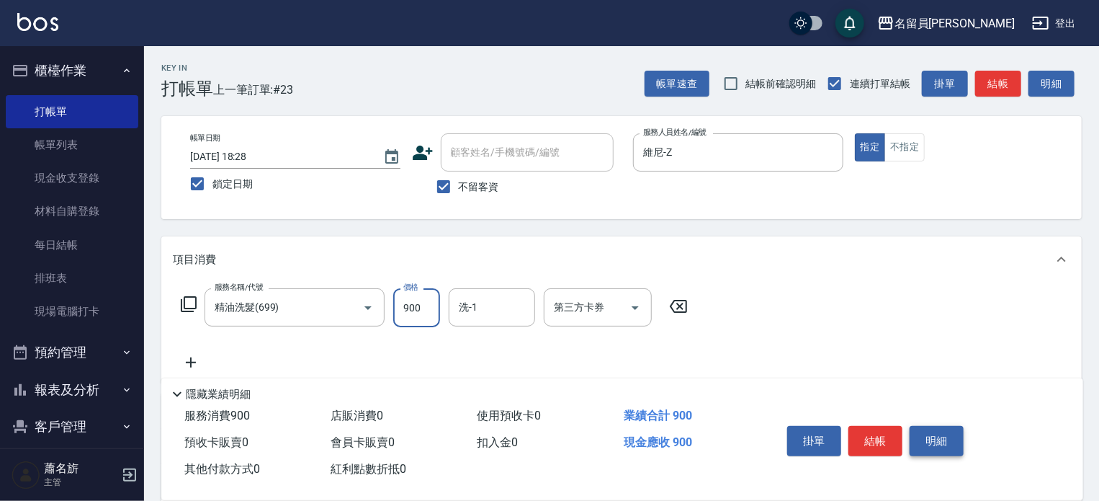
type input "900"
type input "[PERSON_NAME]-45"
click at [878, 432] on button "結帳" at bounding box center [876, 441] width 54 height 30
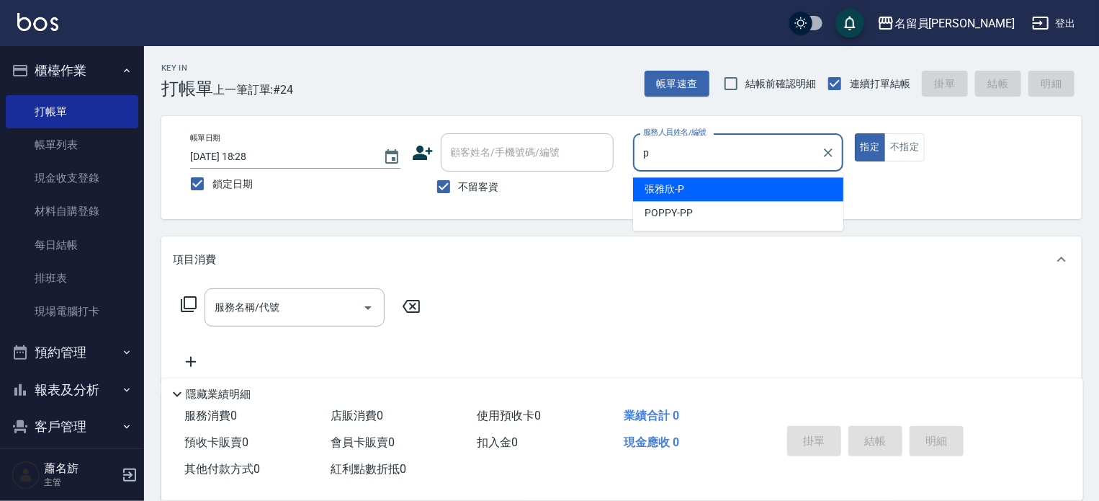
type input "[PERSON_NAME]"
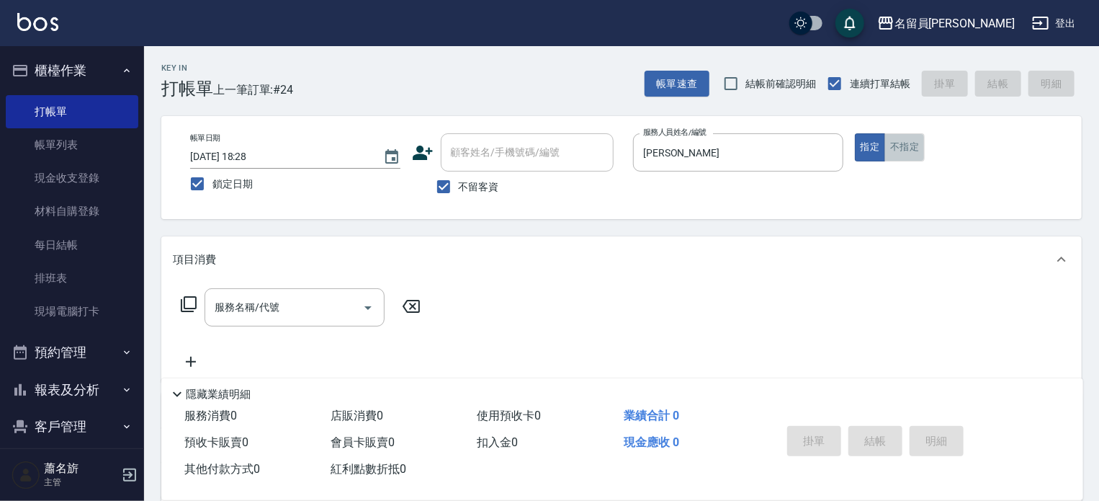
drag, startPoint x: 909, startPoint y: 149, endPoint x: 903, endPoint y: 293, distance: 144.2
click at [909, 151] on button "不指定" at bounding box center [905, 147] width 40 height 28
type button "false"
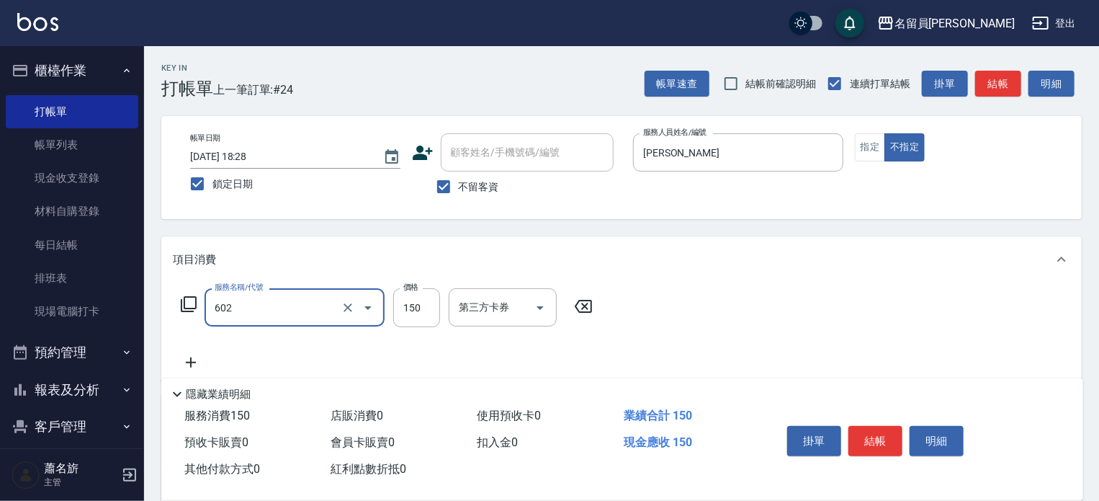
type input "一般洗髮(602)"
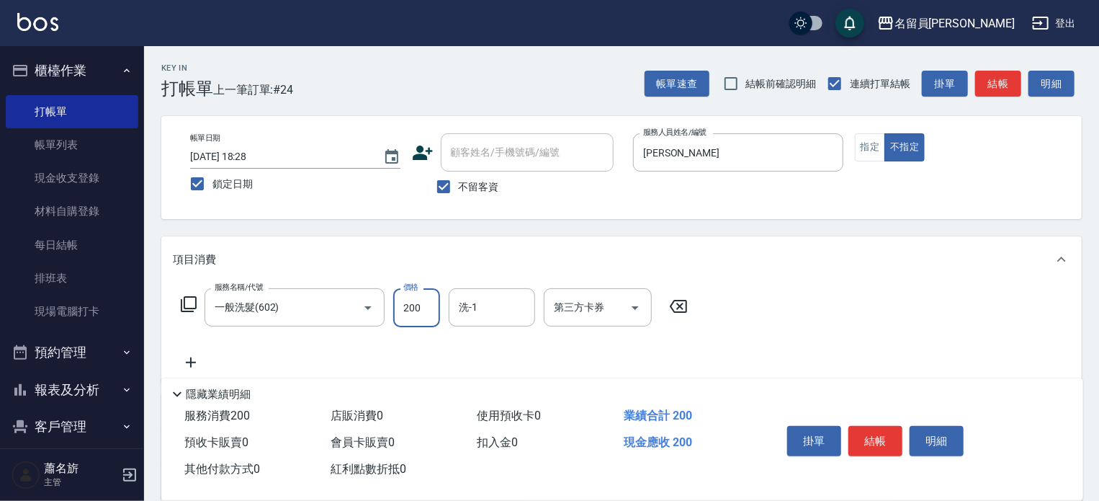
type input "200"
type input "[PERSON_NAME]-23"
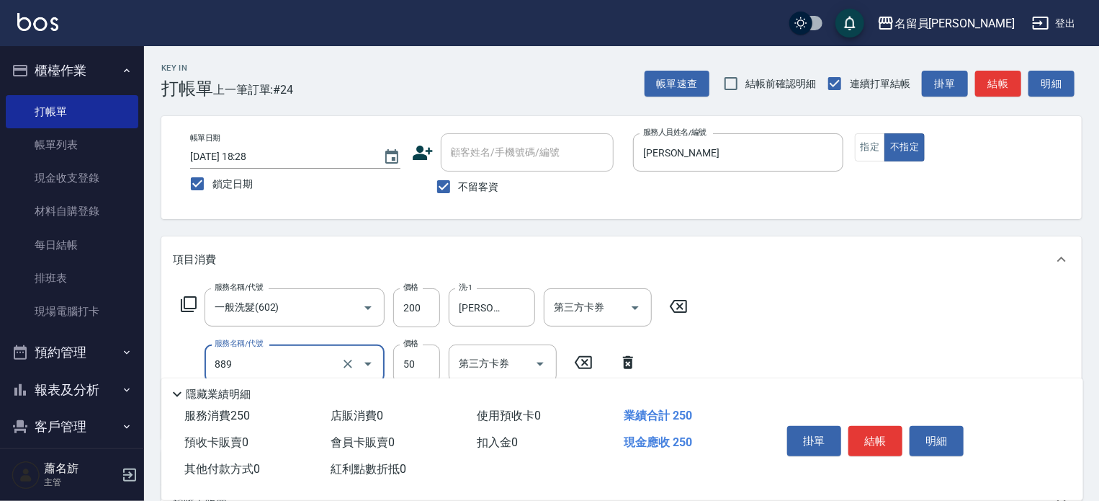
type input "精油(889)"
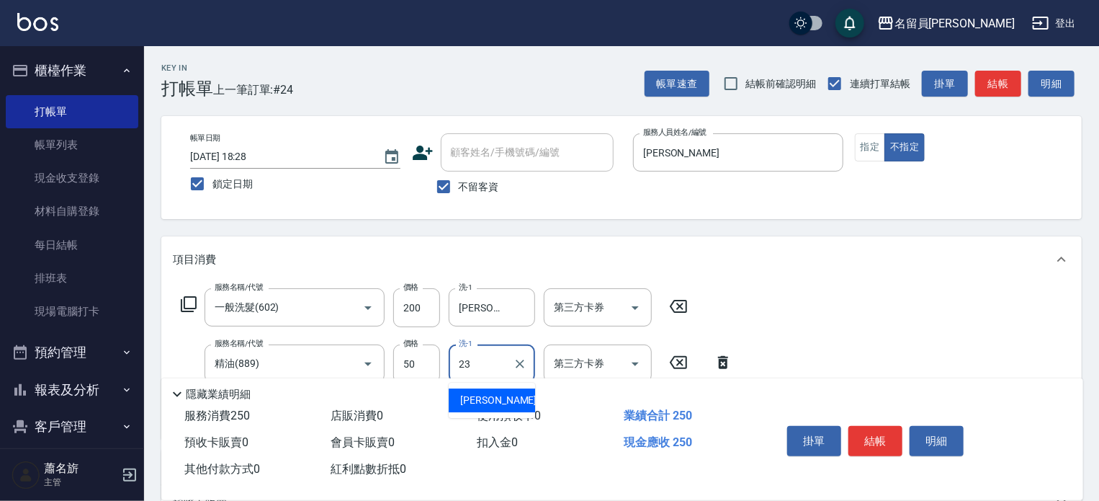
type input "[PERSON_NAME]-23"
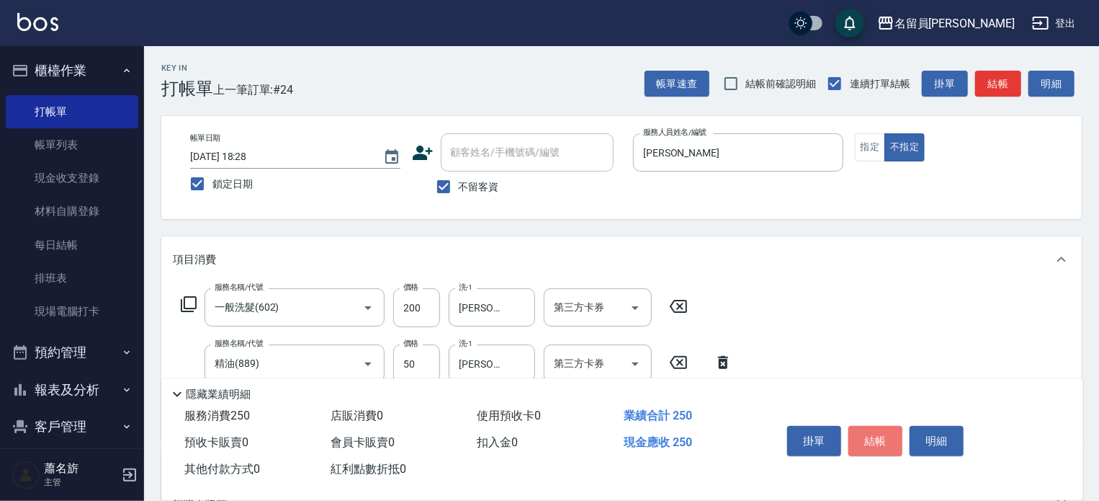
click at [874, 434] on button "結帳" at bounding box center [876, 441] width 54 height 30
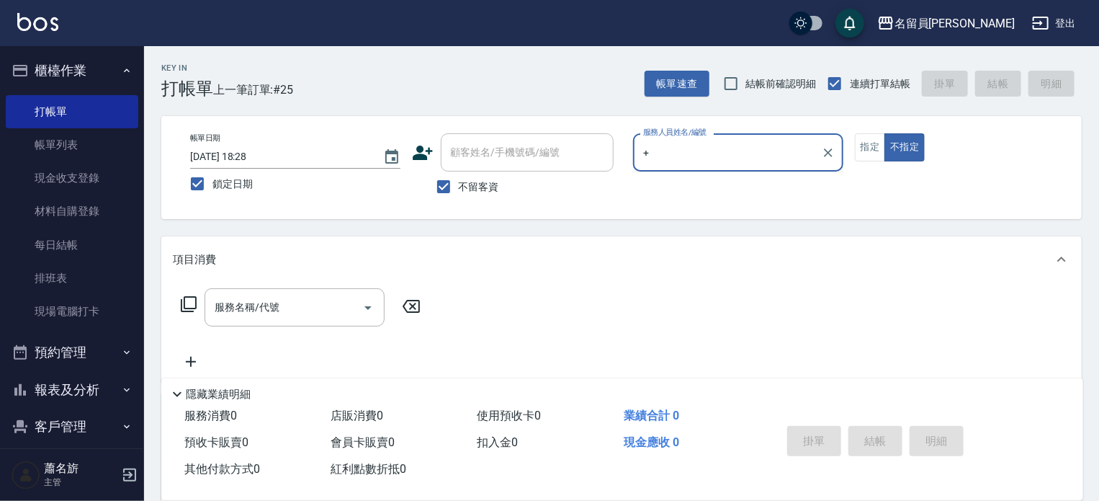
type input "+"
click at [205, 419] on span "服務消費 0" at bounding box center [210, 416] width 53 height 14
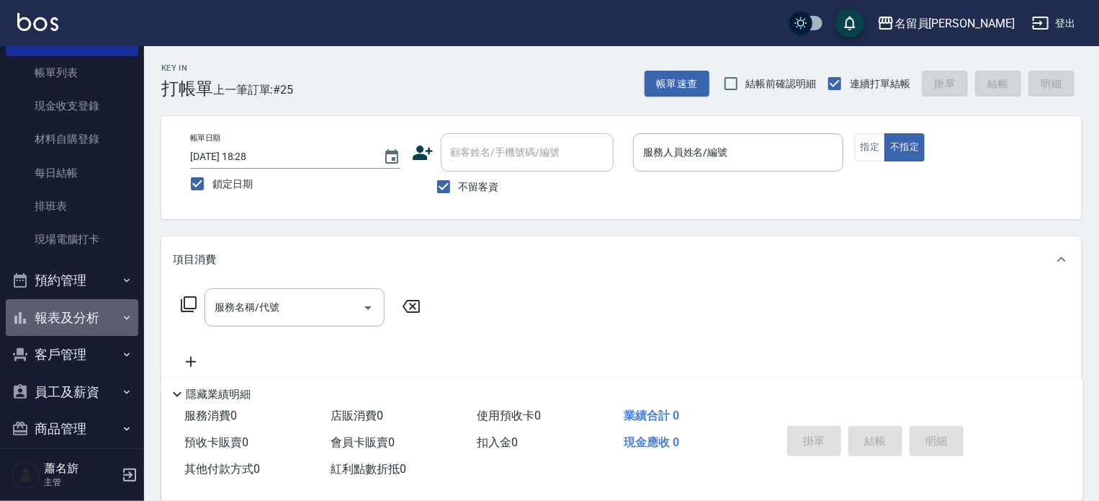
click at [72, 328] on button "報表及分析" at bounding box center [72, 317] width 133 height 37
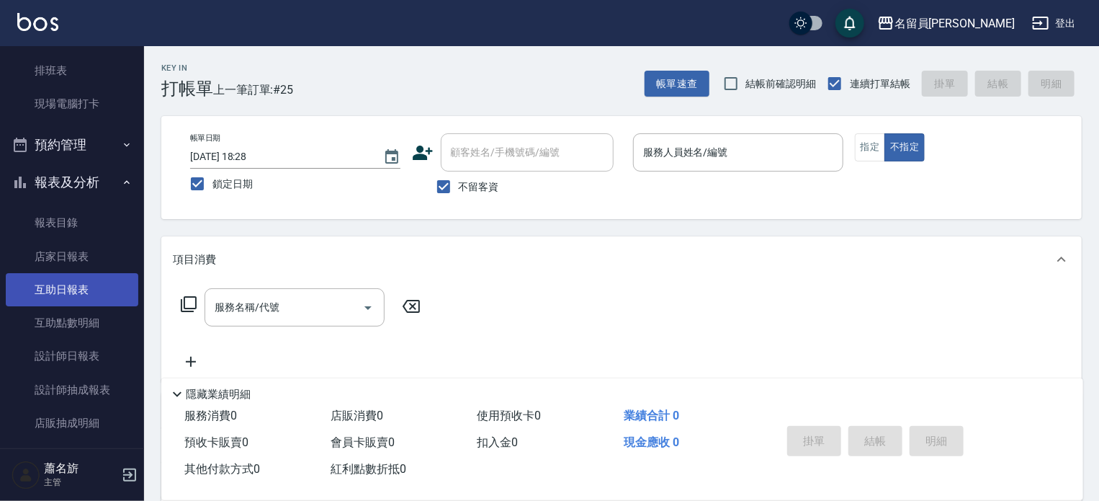
scroll to position [216, 0]
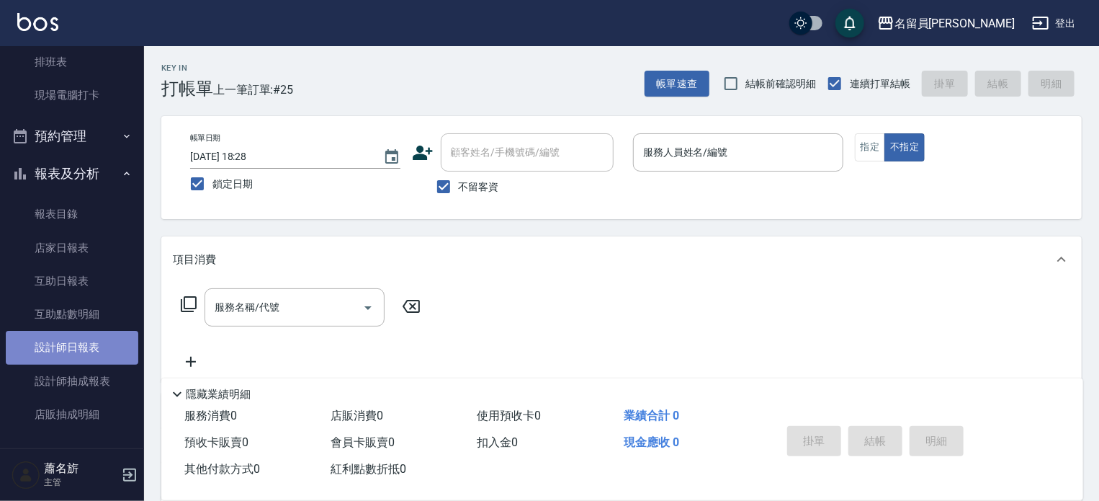
click at [81, 360] on link "設計師日報表" at bounding box center [72, 347] width 133 height 33
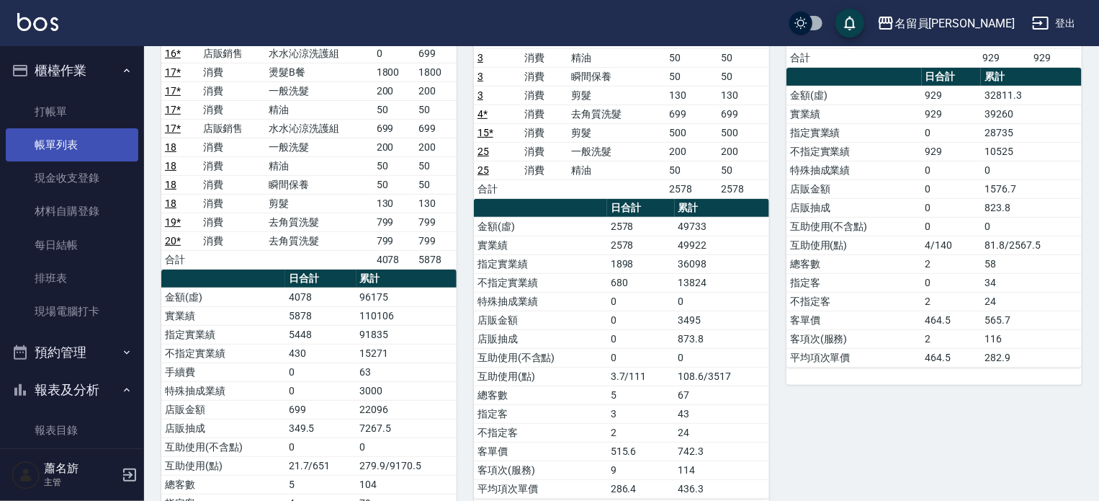
scroll to position [144, 0]
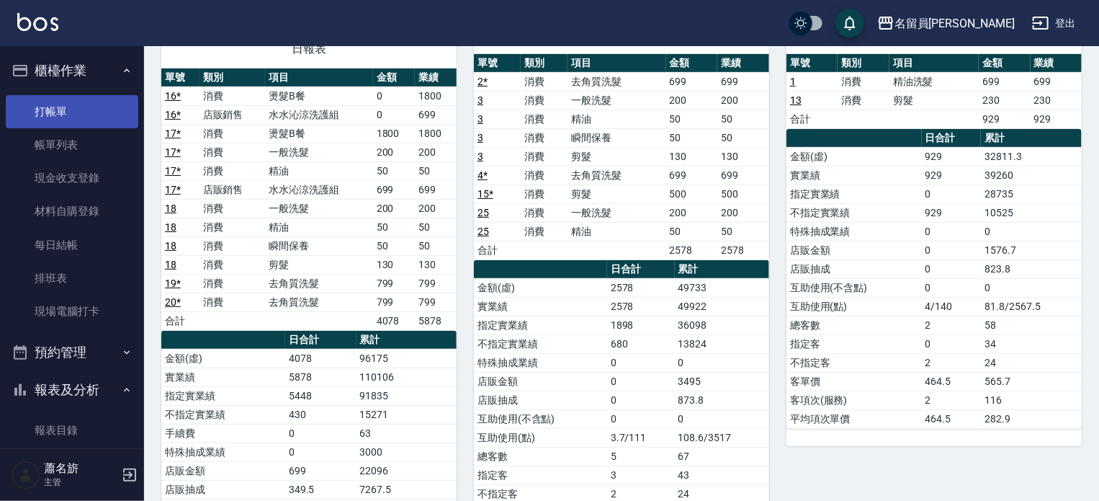
click at [61, 110] on link "打帳單" at bounding box center [72, 111] width 133 height 33
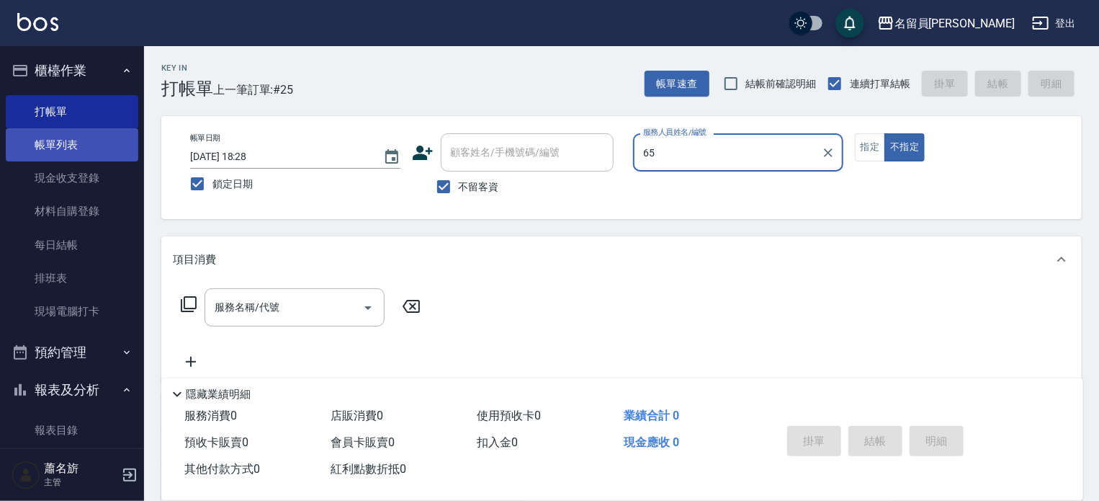
type input "6"
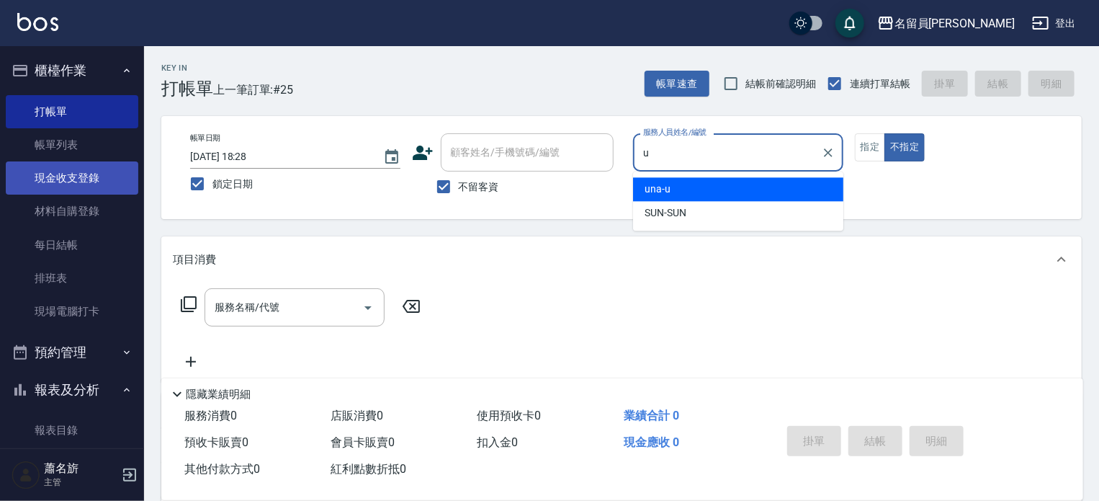
type input "una-u"
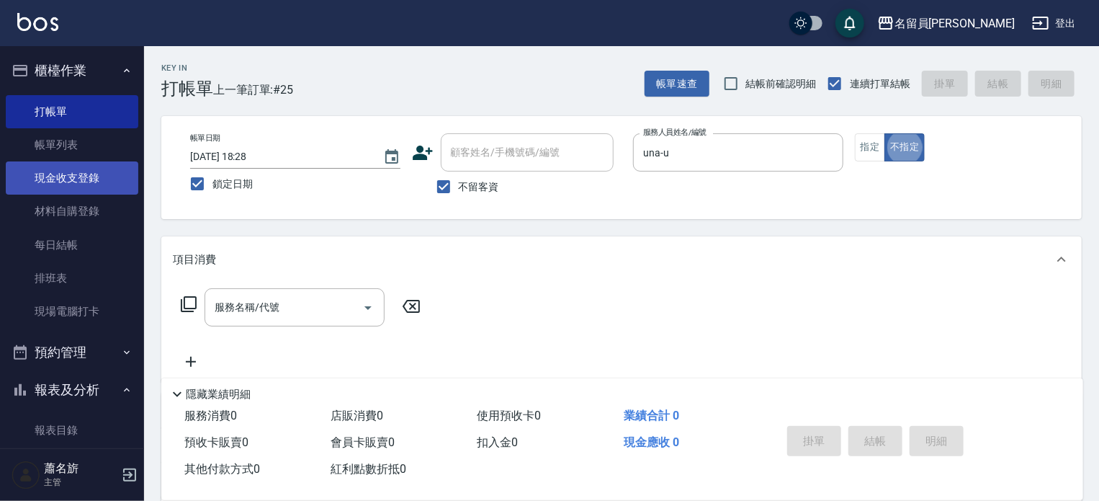
type button "false"
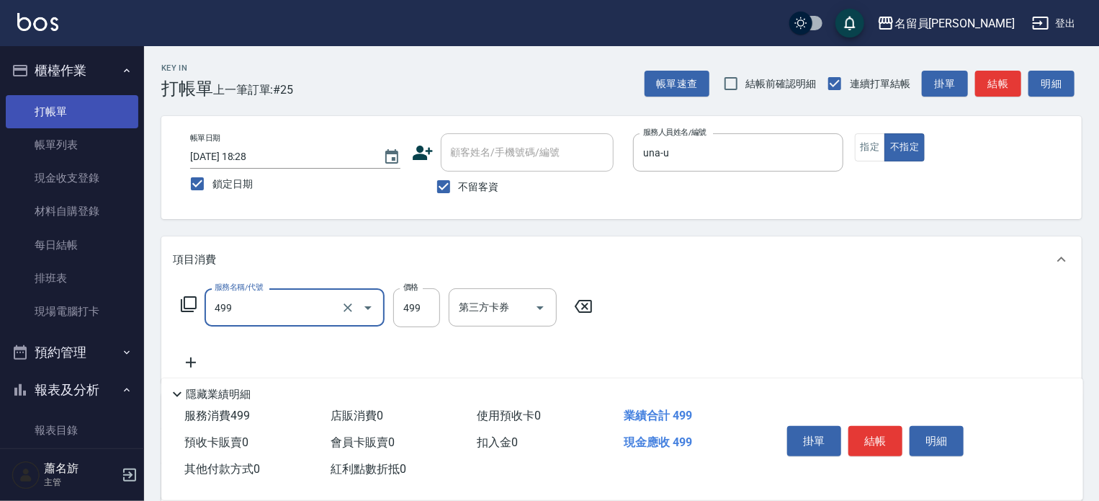
type input "去角質洗髮(499)"
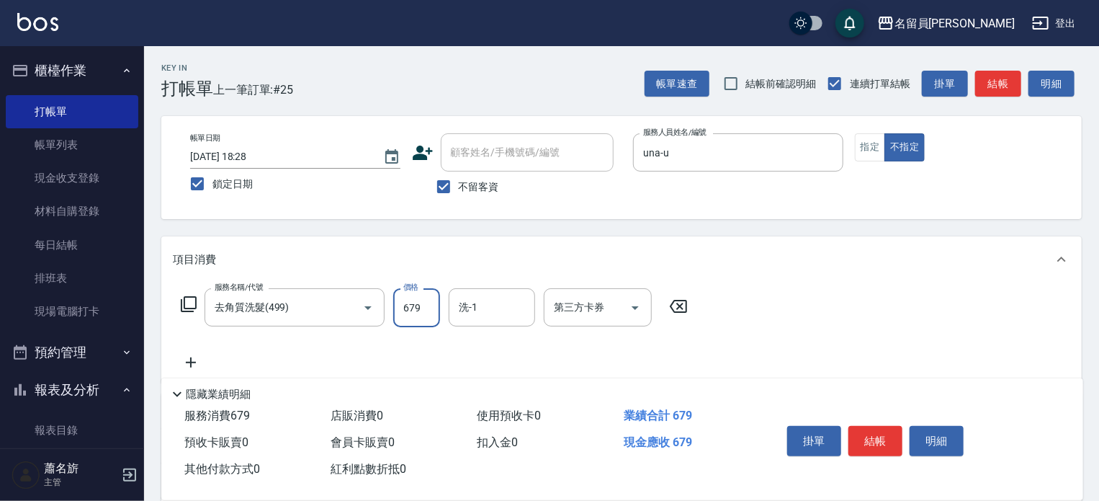
type input "679"
type input "[PERSON_NAME]-23"
click at [876, 432] on button "結帳" at bounding box center [876, 441] width 54 height 30
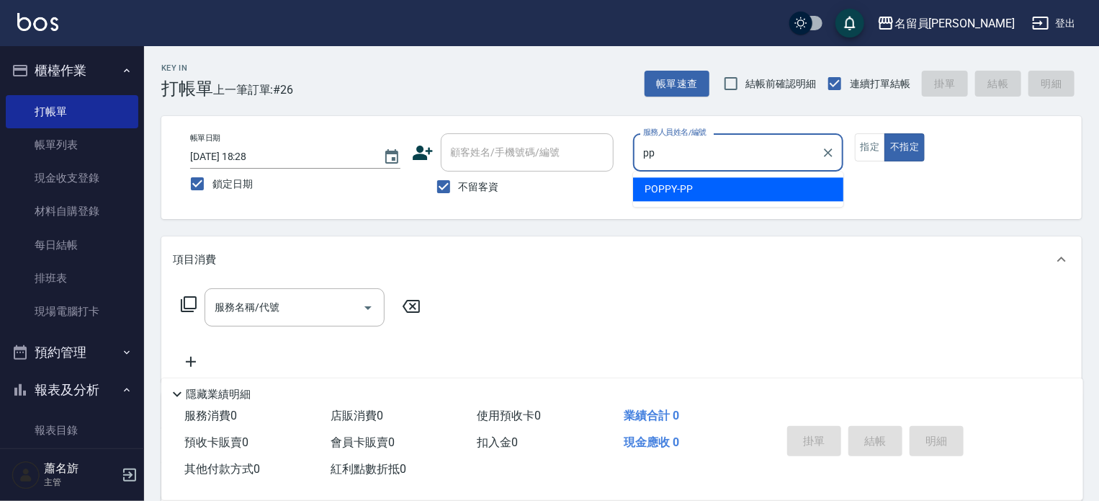
type input "POPPY-PP"
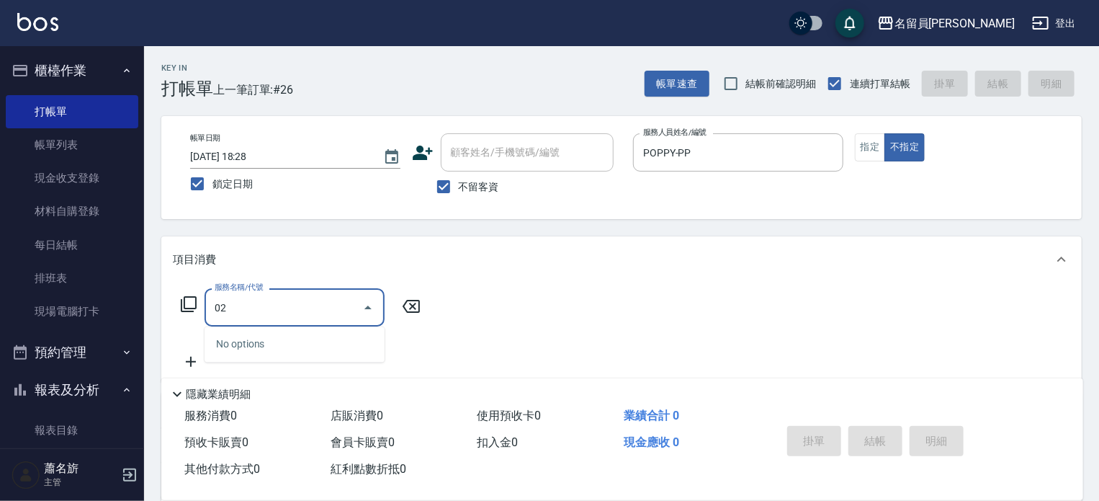
type input "0"
type input "一般洗髮(602)"
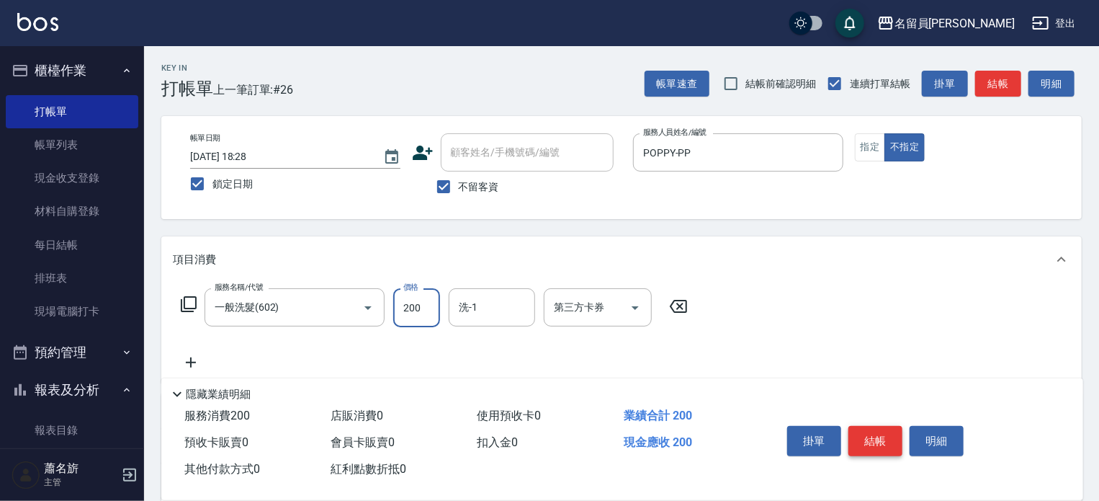
type input "200"
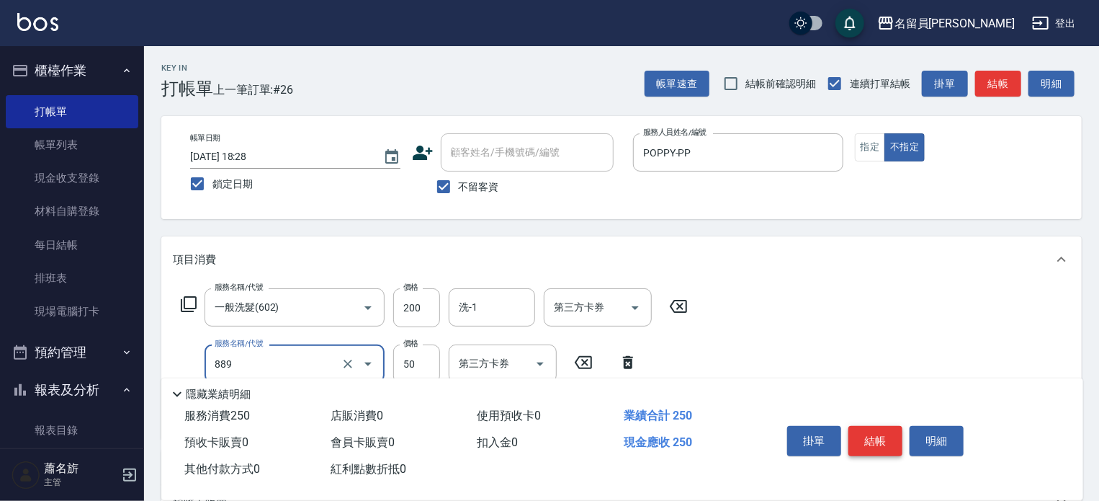
type input "精油(889)"
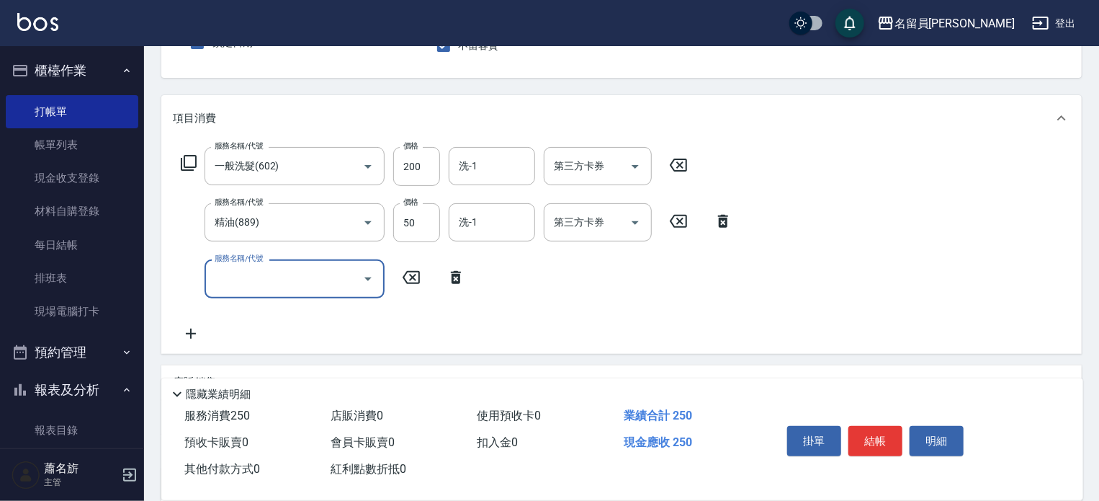
scroll to position [144, 0]
type input "剪髮(302)"
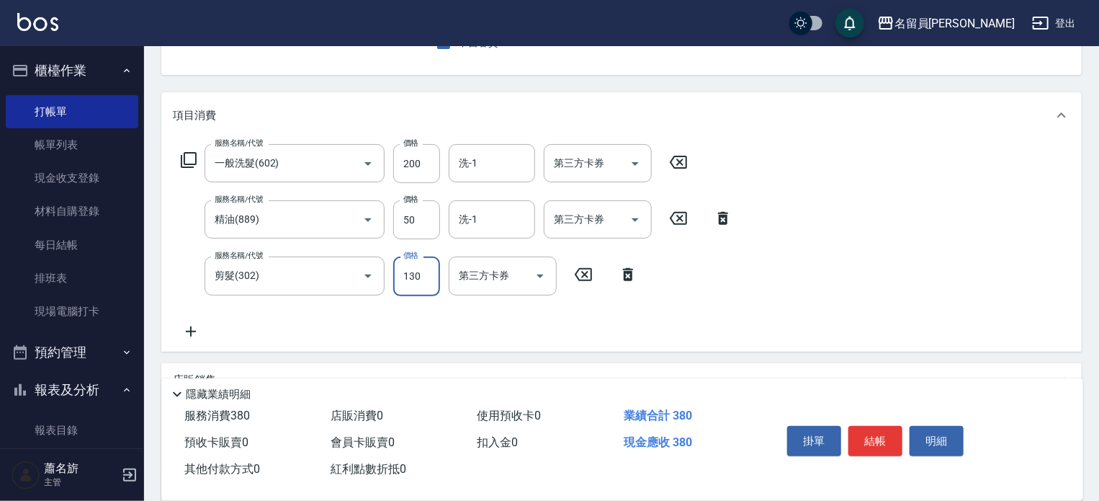
type input "130"
click at [884, 434] on button "結帳" at bounding box center [876, 441] width 54 height 30
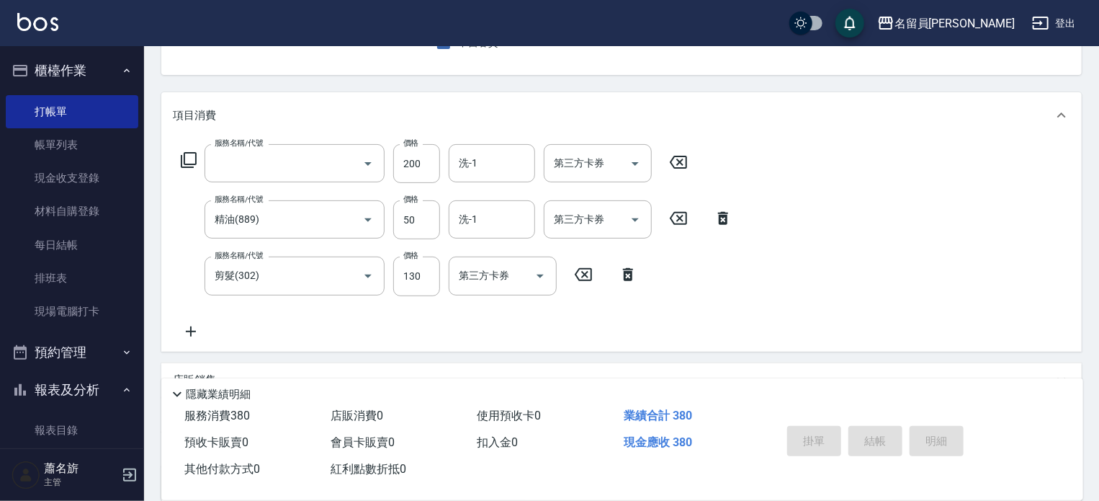
scroll to position [140, 0]
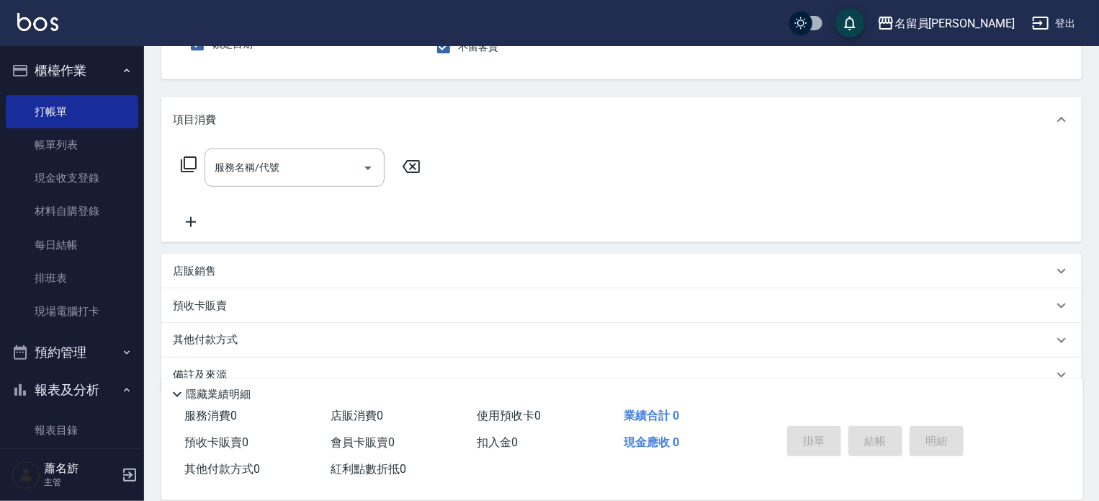
type input "維尼-Z"
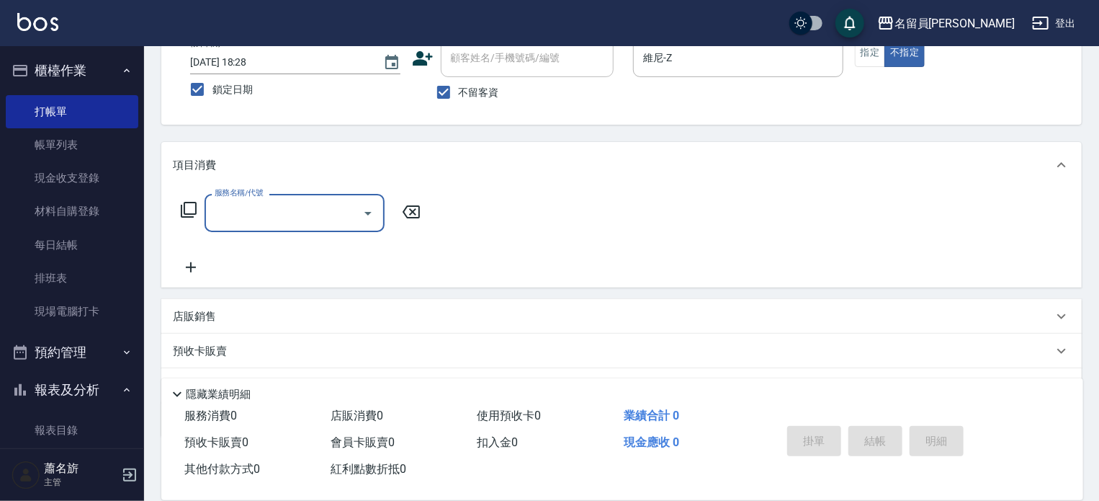
scroll to position [61, 0]
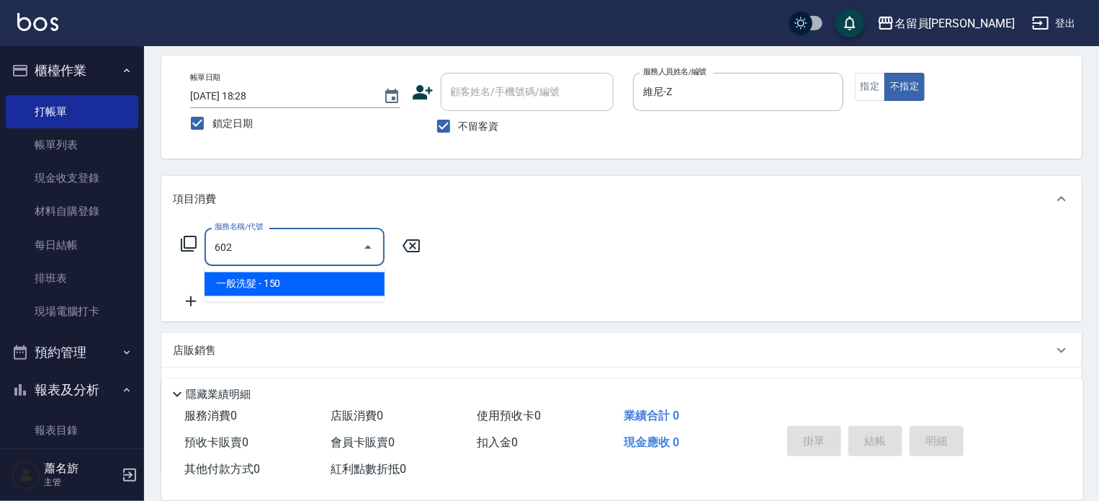
type input "一般洗髮(602)"
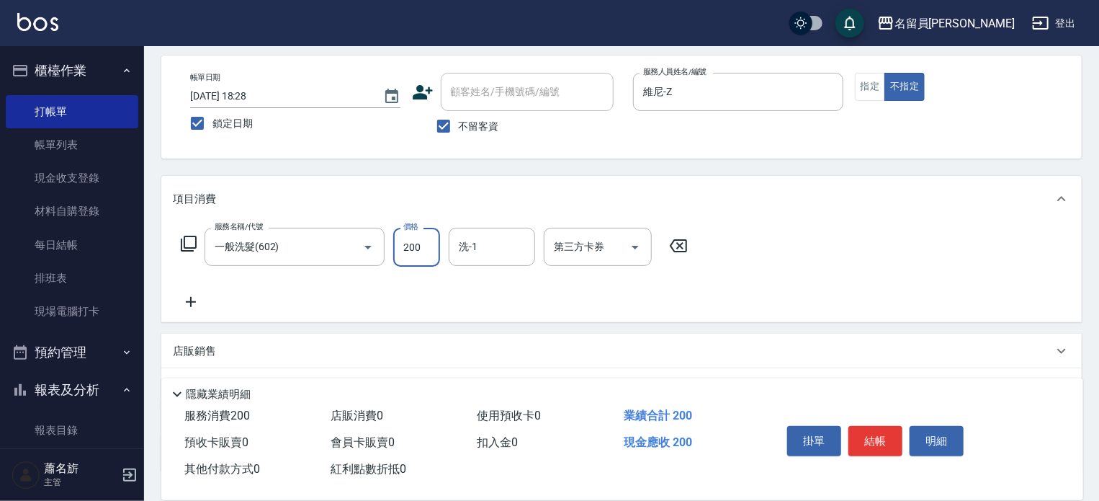
type input "200"
type input "[PERSON_NAME]-45"
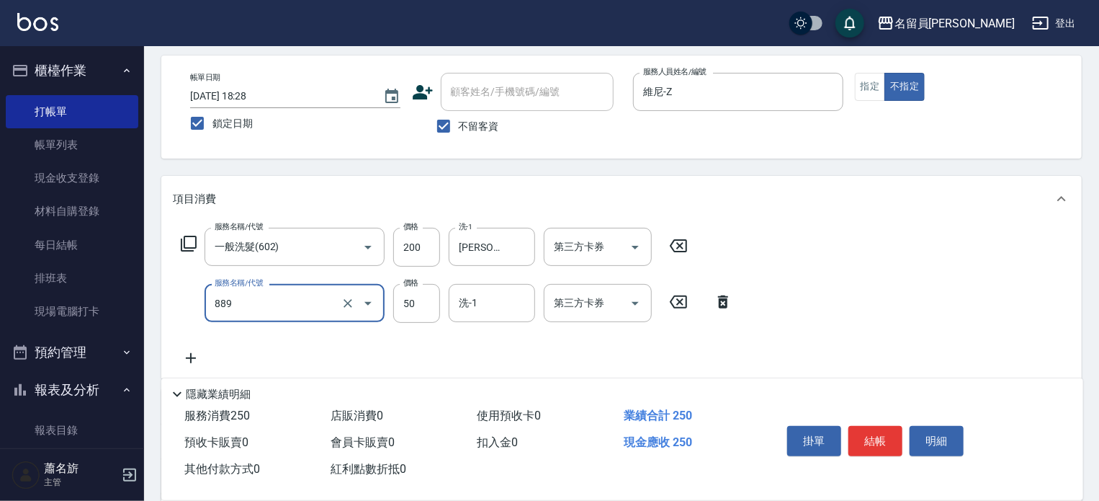
type input "精油(889)"
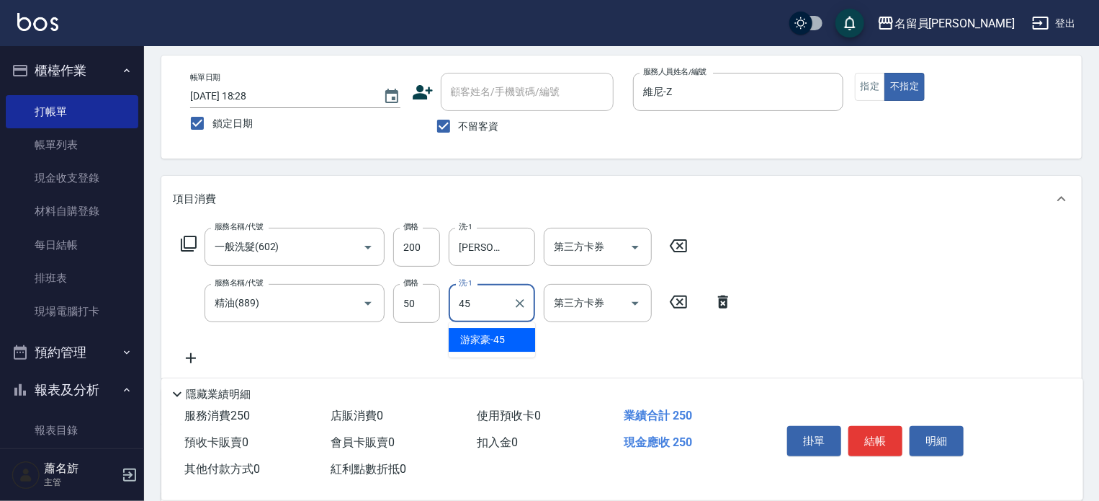
type input "[PERSON_NAME]-45"
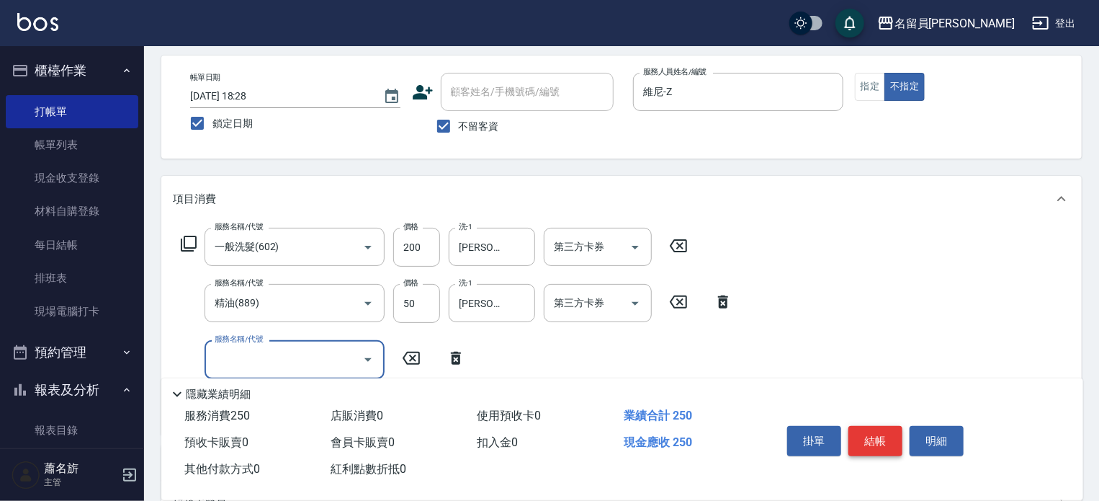
click at [880, 434] on button "結帳" at bounding box center [876, 441] width 54 height 30
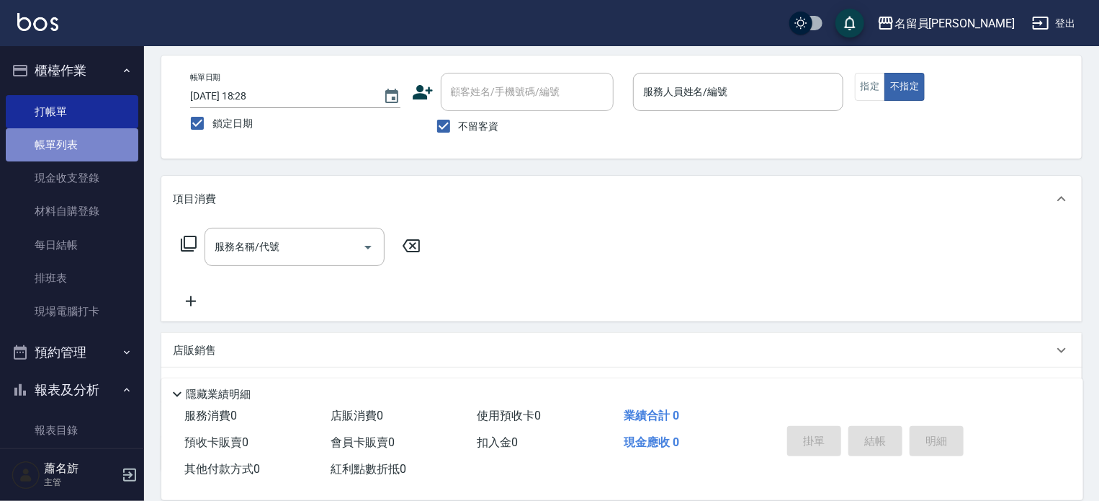
click at [79, 146] on link "帳單列表" at bounding box center [72, 144] width 133 height 33
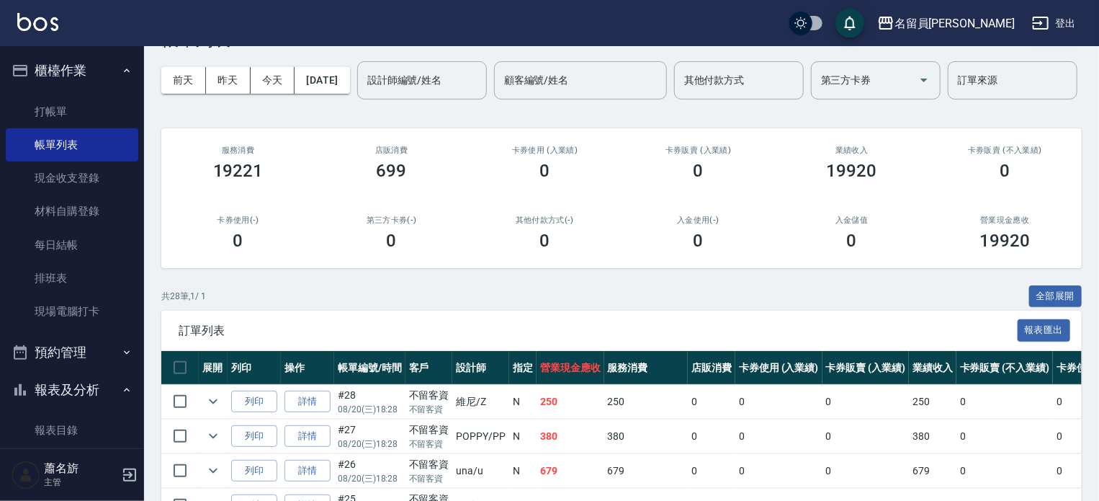
scroll to position [72, 0]
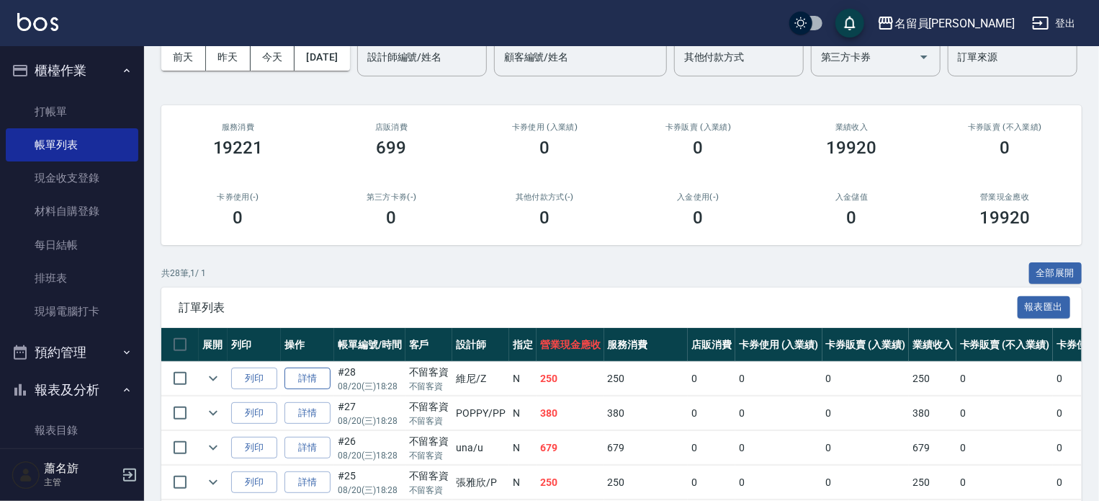
click at [309, 390] on link "詳情" at bounding box center [308, 378] width 46 height 22
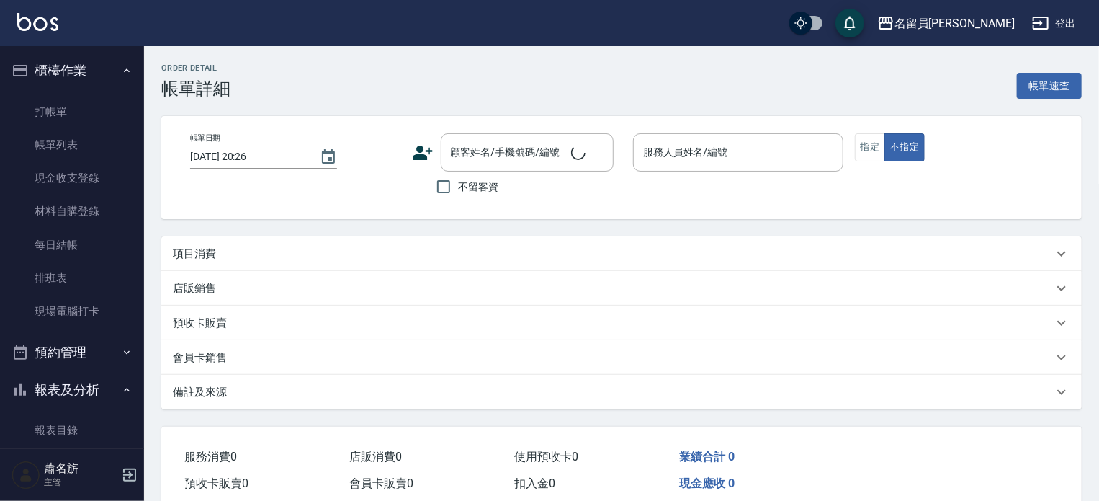
type input "[DATE] 18:28"
checkbox input "true"
type input "維尼-Z"
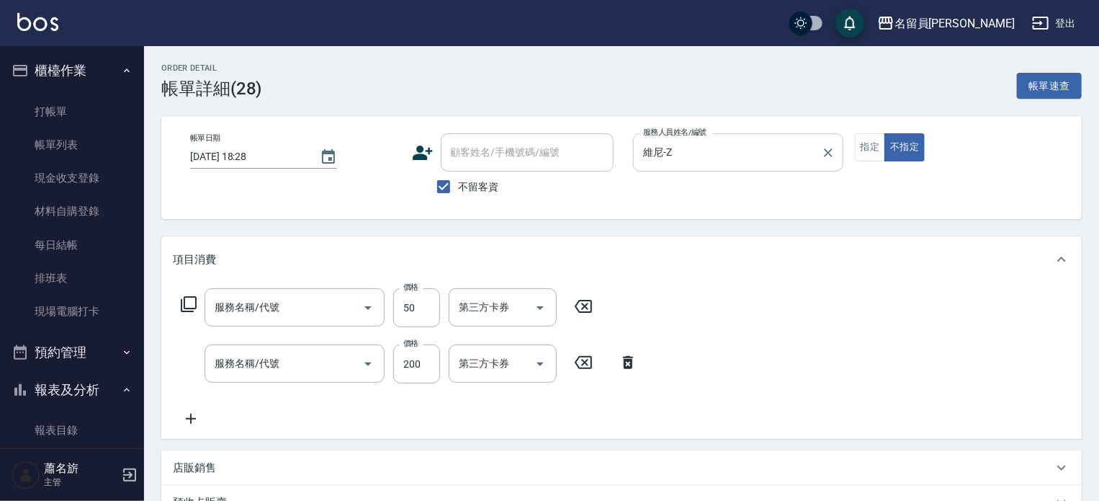
type input "精油(889)"
type input "一般洗髮(602)"
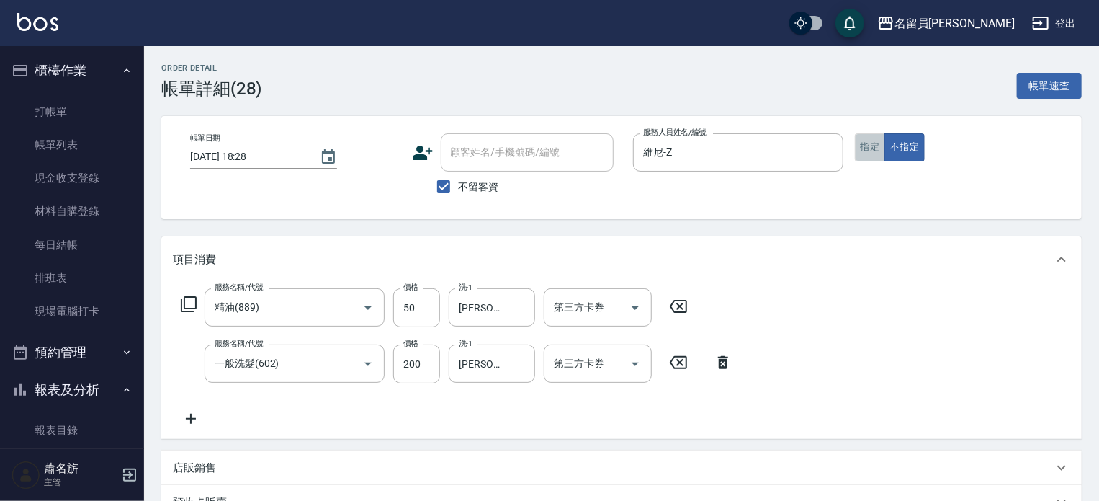
click at [867, 147] on button "指定" at bounding box center [870, 147] width 31 height 28
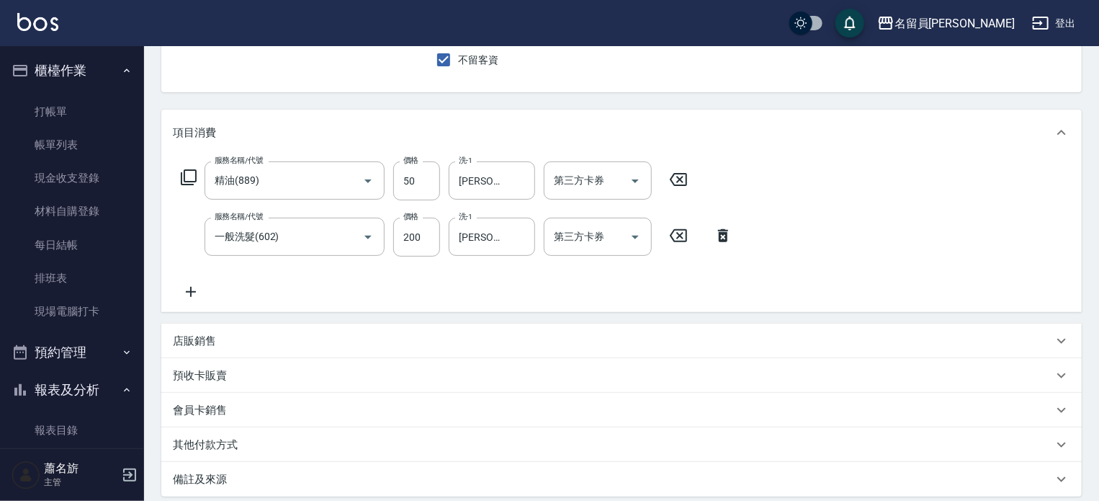
scroll to position [216, 0]
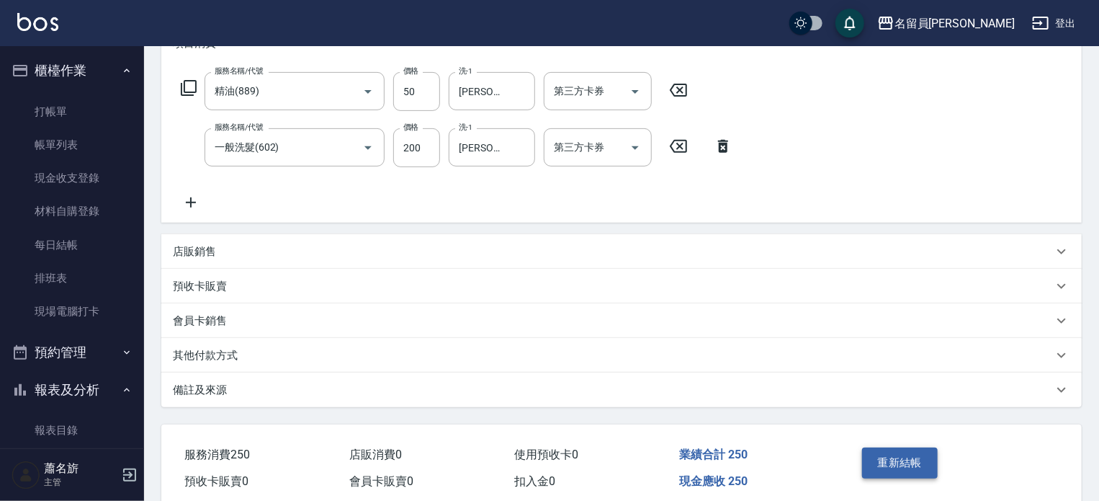
click at [901, 465] on button "重新結帳" at bounding box center [900, 462] width 76 height 30
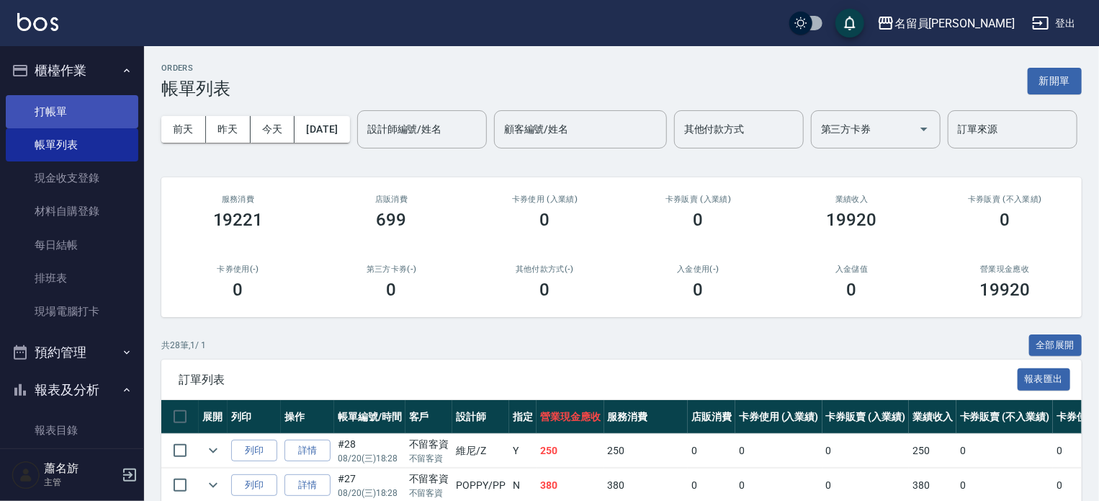
click at [87, 107] on link "打帳單" at bounding box center [72, 111] width 133 height 33
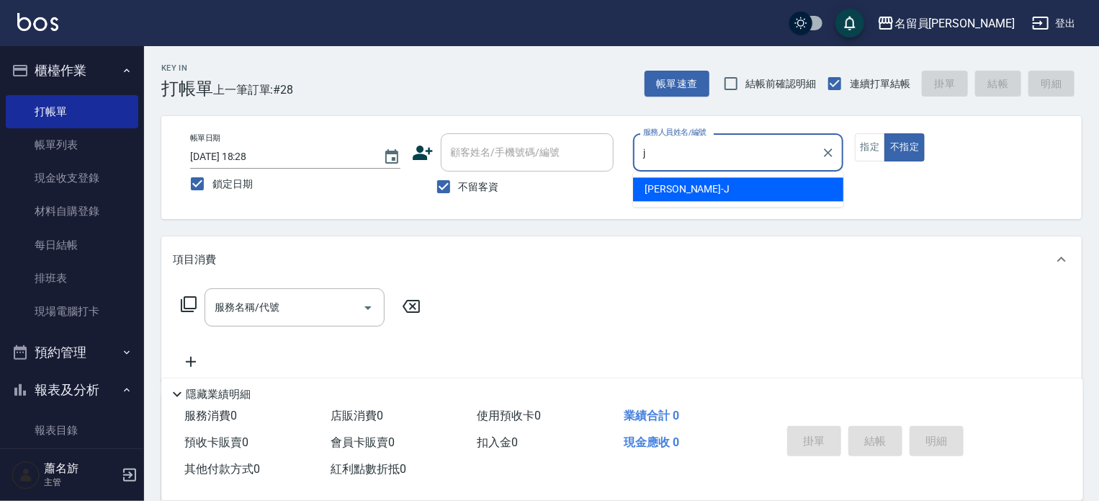
type input "[PERSON_NAME]"
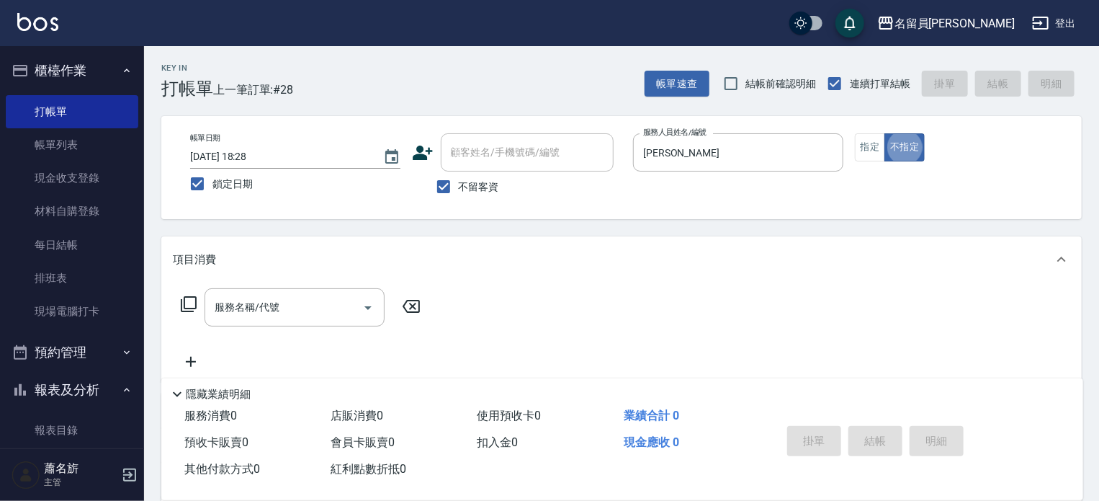
type button "false"
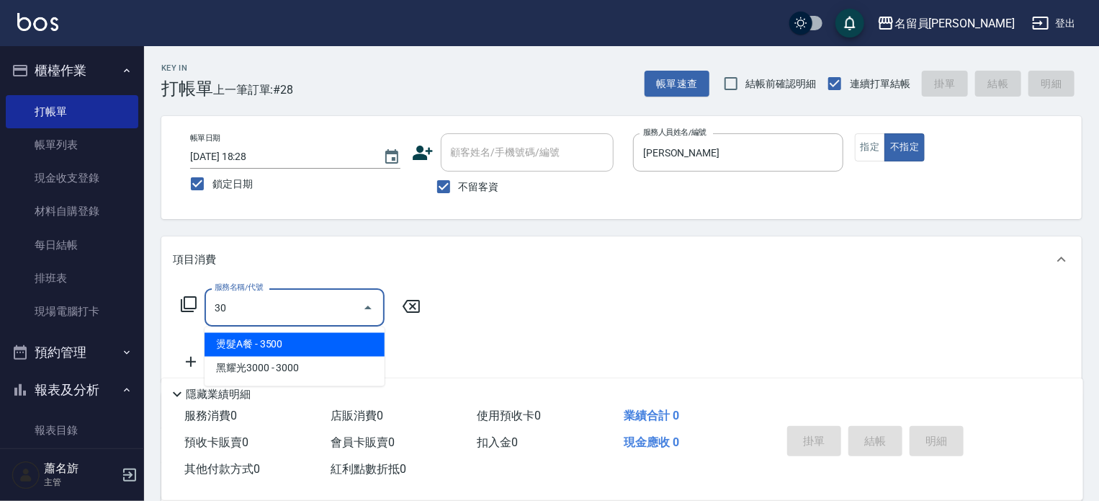
type input "燙髮A餐(30)"
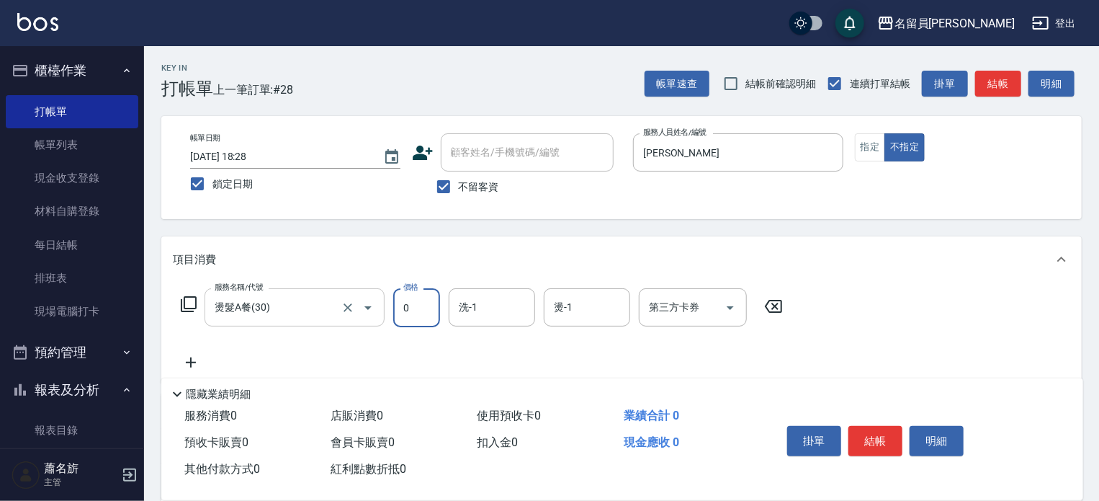
type input "0"
click at [330, 298] on input "燙髮A餐(30)" at bounding box center [274, 307] width 127 height 25
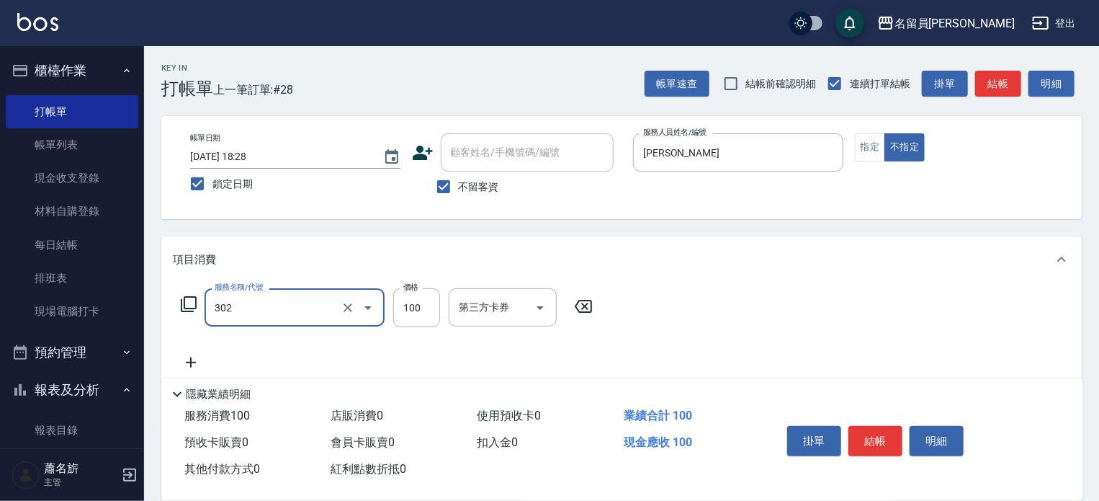
type input "剪髮(302)"
type input "230"
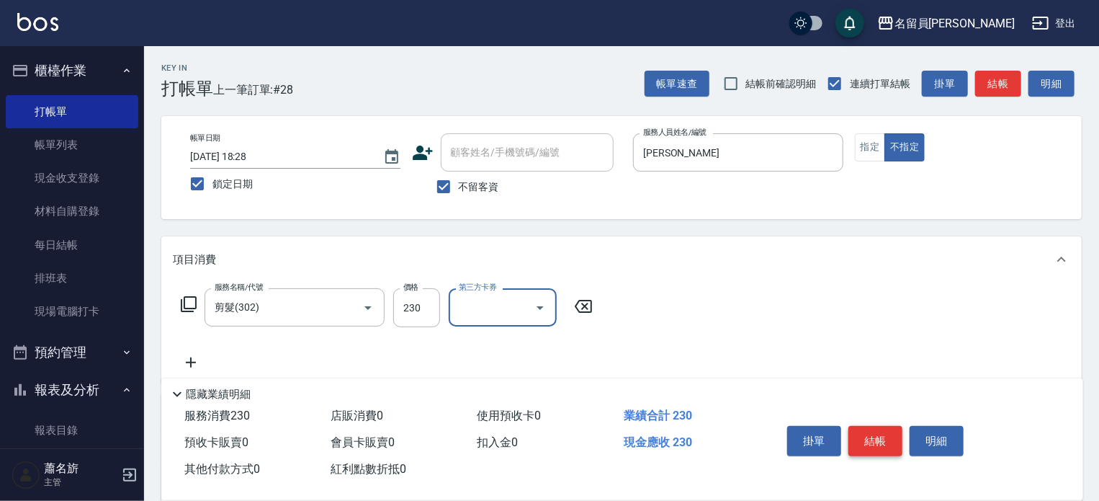
click at [879, 433] on button "結帳" at bounding box center [876, 441] width 54 height 30
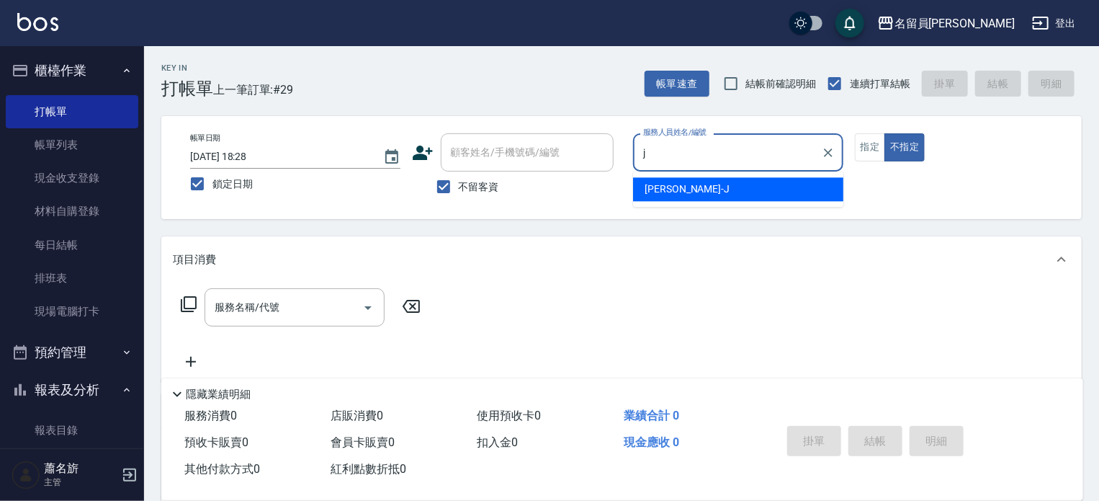
type input "[PERSON_NAME]"
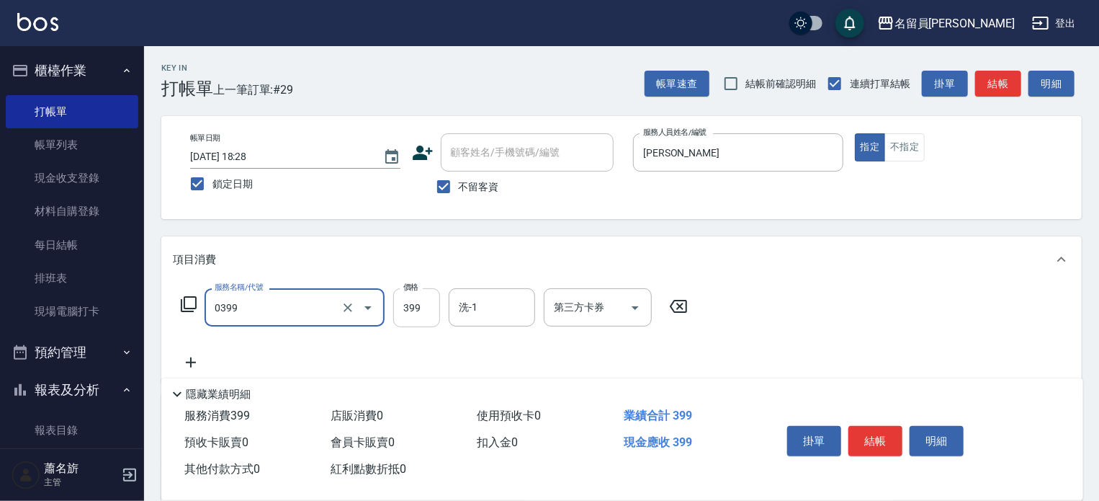
type input "海鹽SPA(0399)"
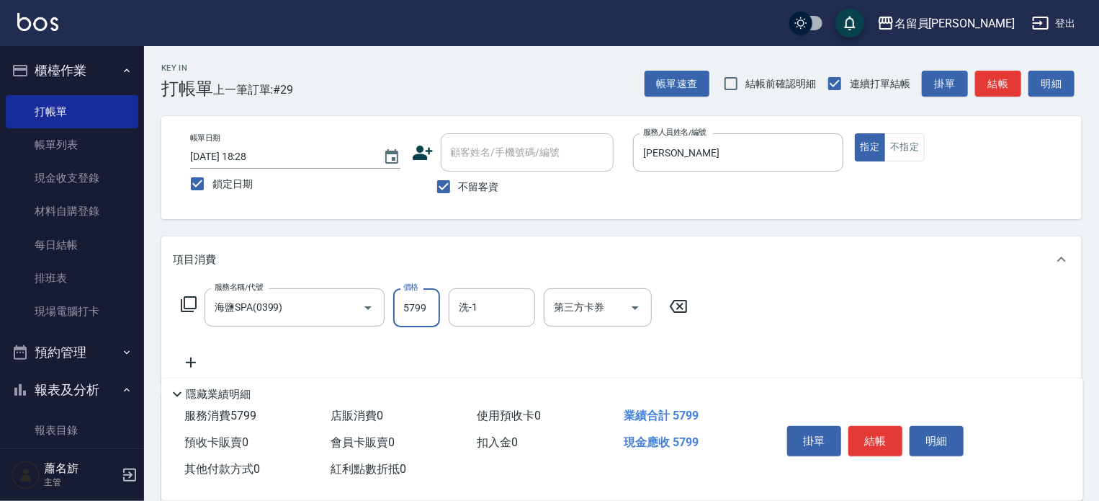
click at [424, 316] on input "5799" at bounding box center [416, 307] width 47 height 39
type input "579"
click at [885, 441] on button "結帳" at bounding box center [876, 441] width 54 height 30
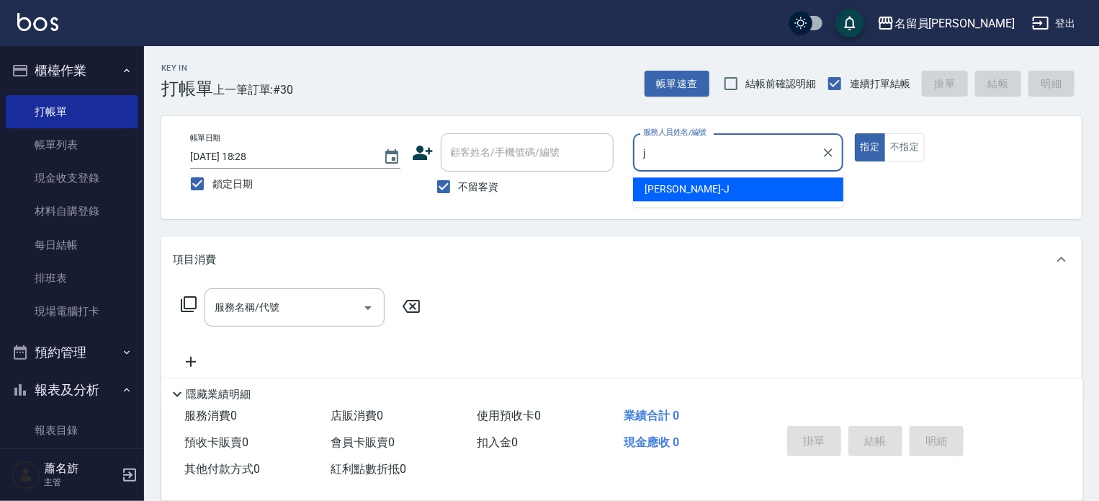
type input "[PERSON_NAME]"
type button "true"
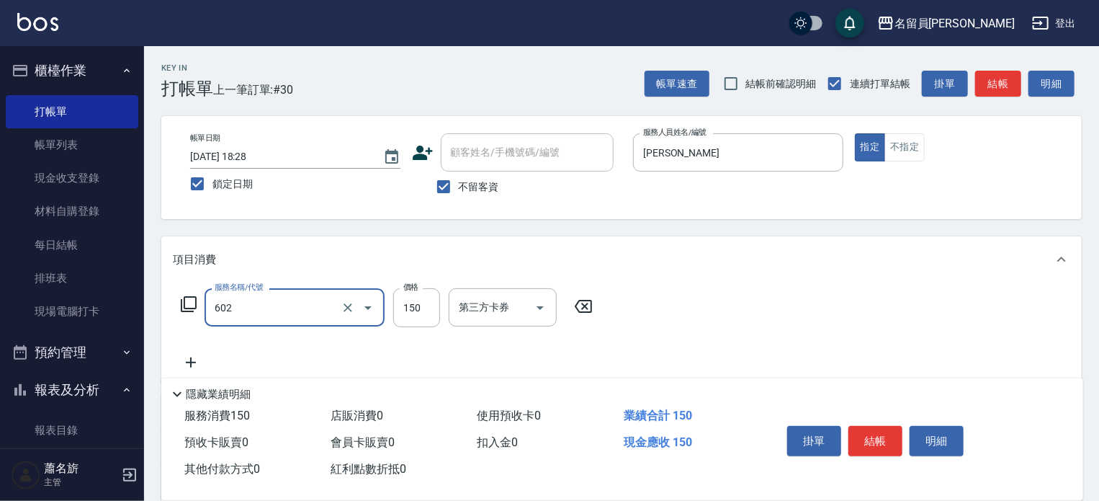
type input "一般洗髮(602)"
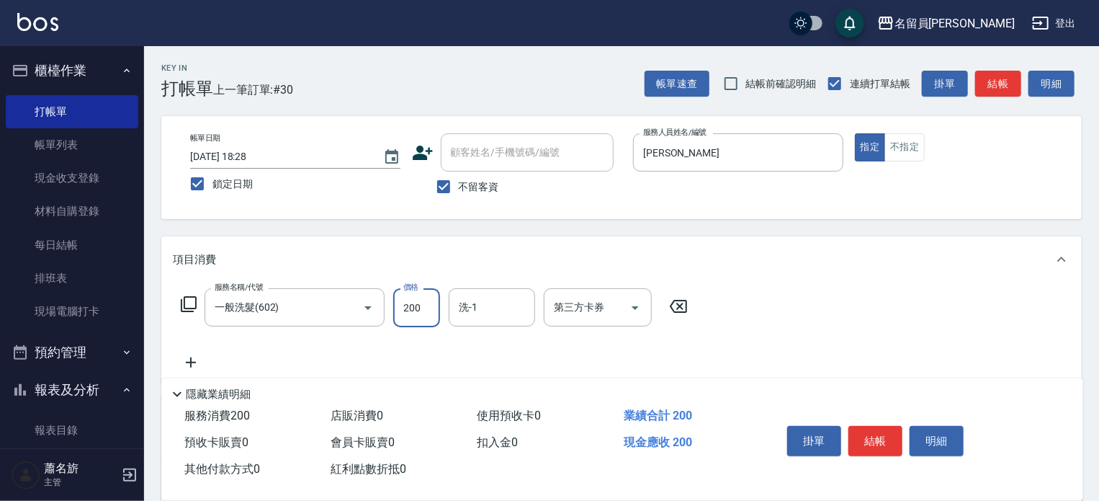
type input "200"
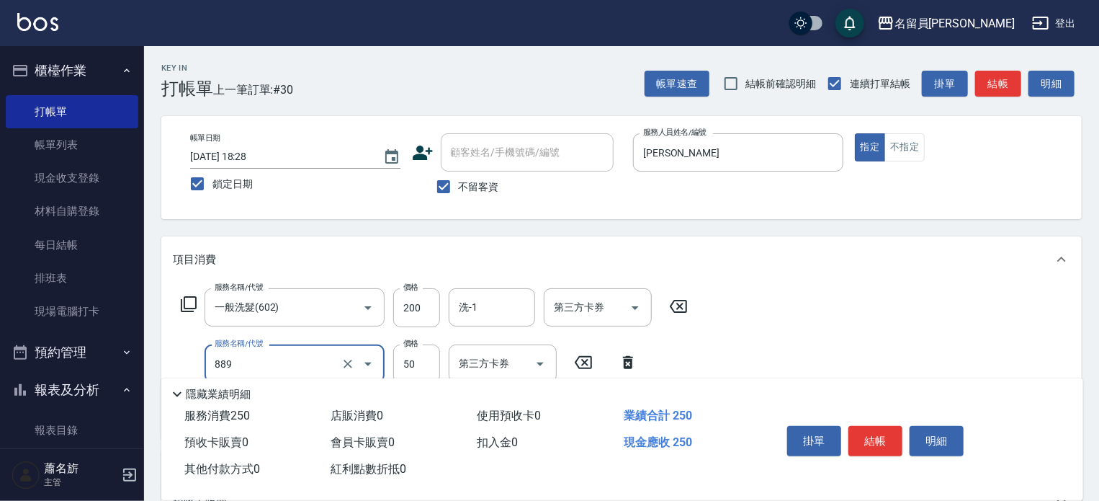
type input "精油(889)"
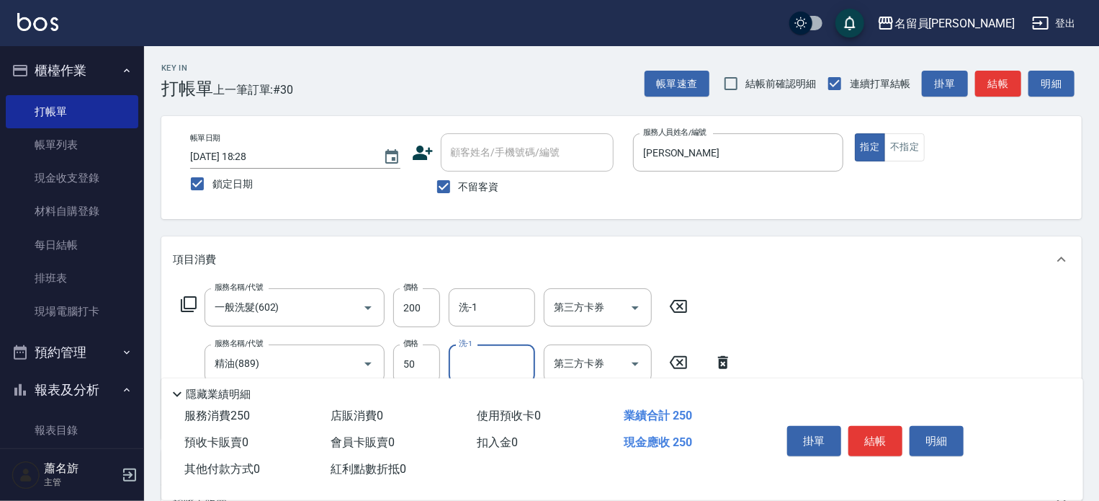
click at [886, 437] on button "結帳" at bounding box center [876, 441] width 54 height 30
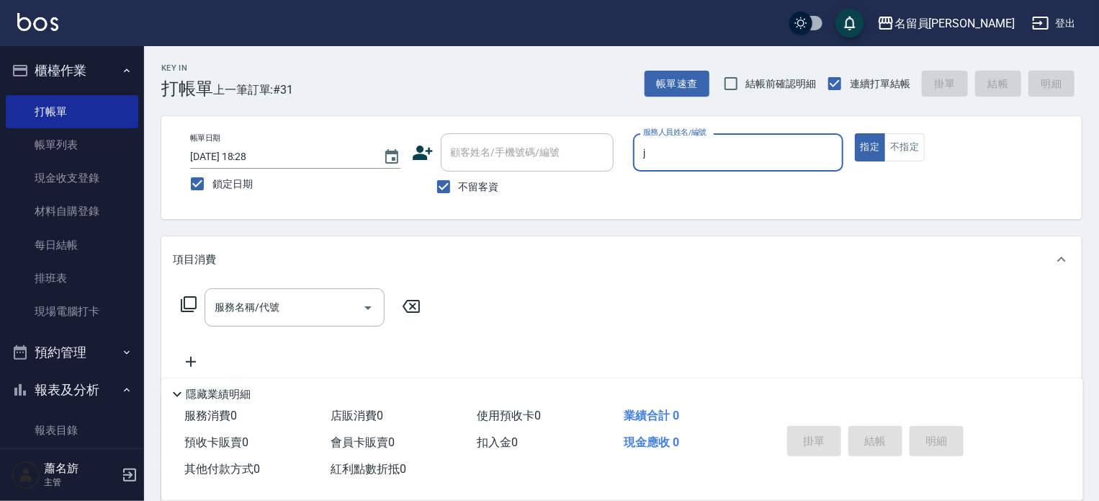
type input "[PERSON_NAME]"
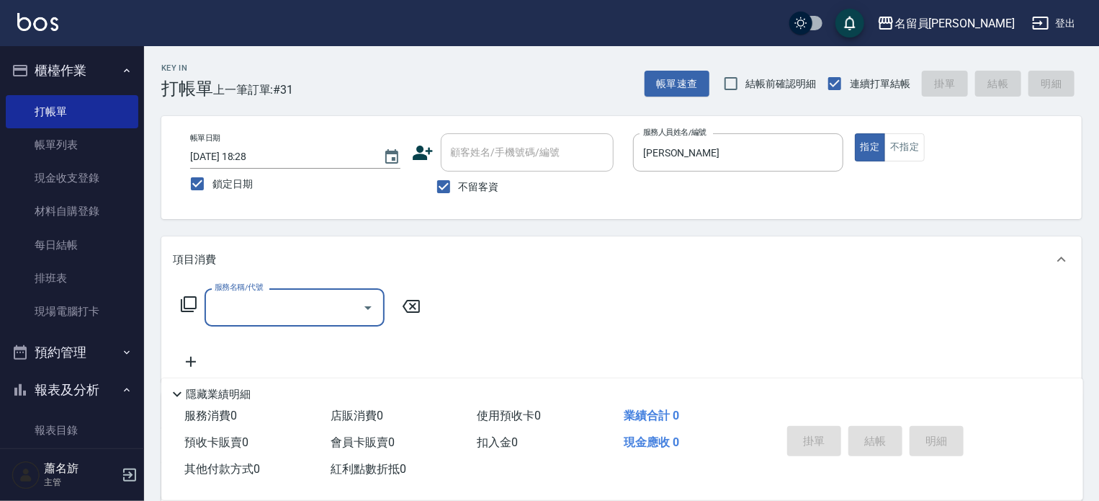
type input "6"
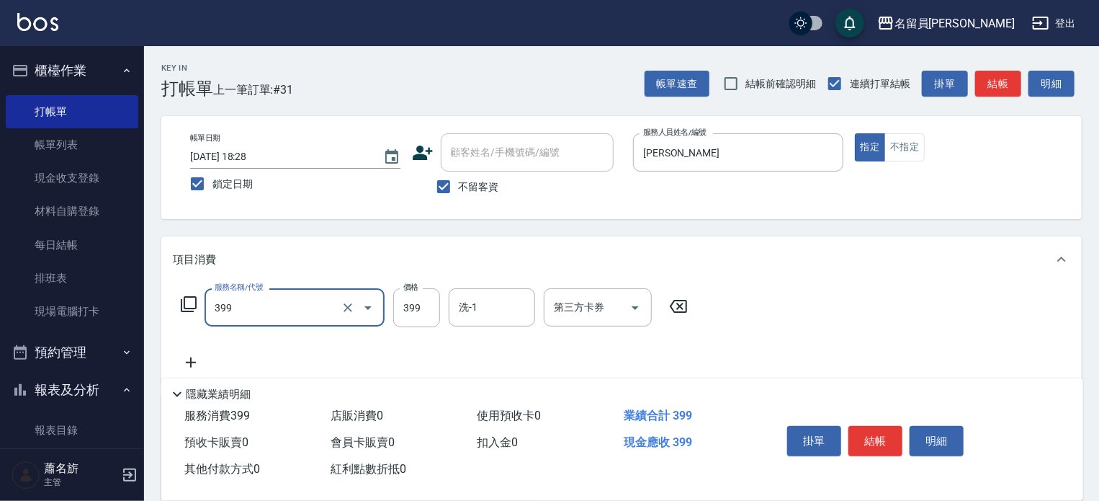
type input "基礎洗剪套餐(399)"
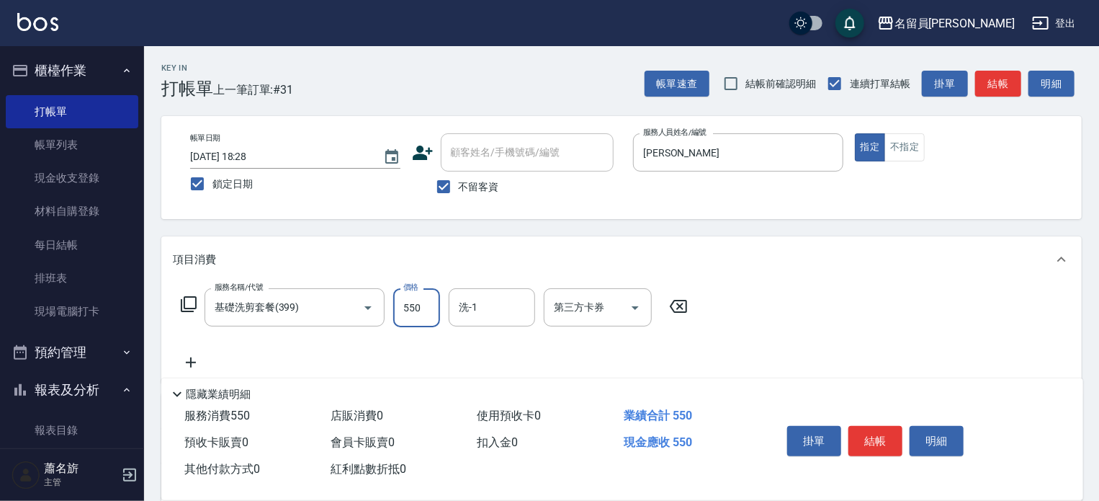
type input "550"
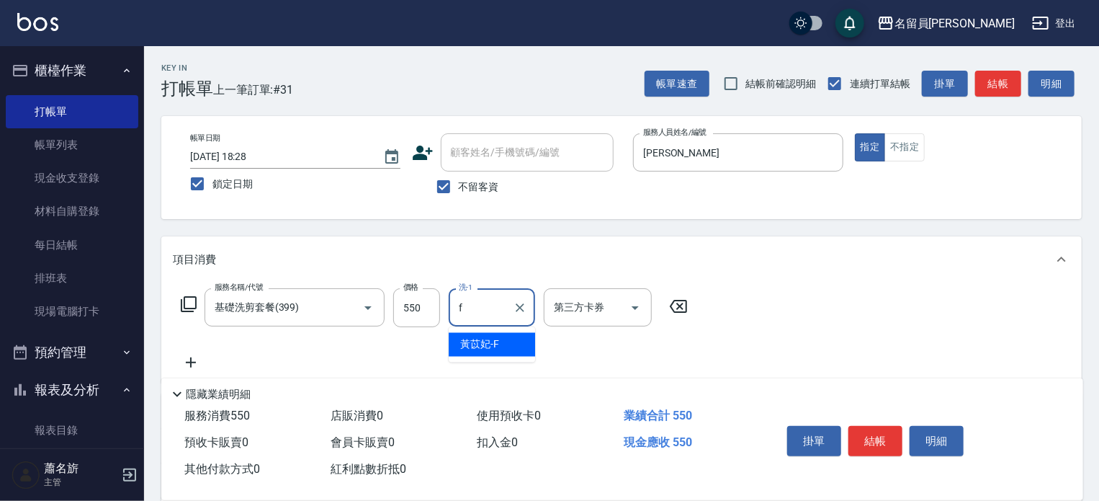
type input "黃苡妃-F"
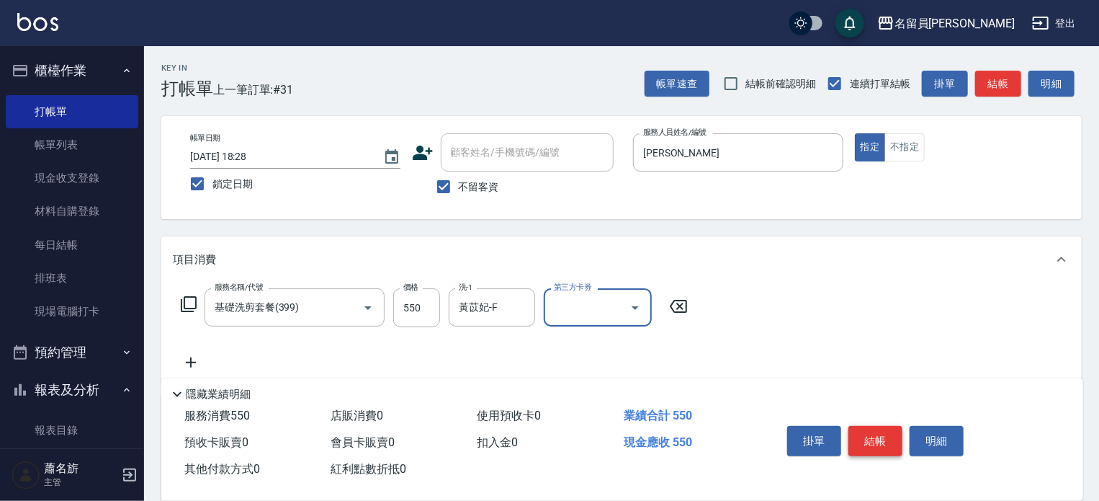
click at [879, 426] on button "結帳" at bounding box center [876, 441] width 54 height 30
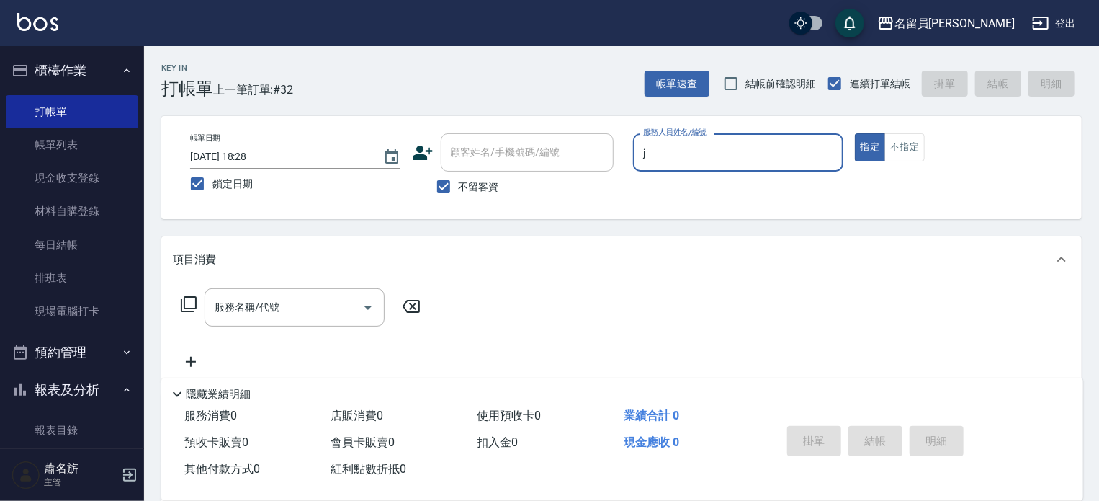
type input "[PERSON_NAME]"
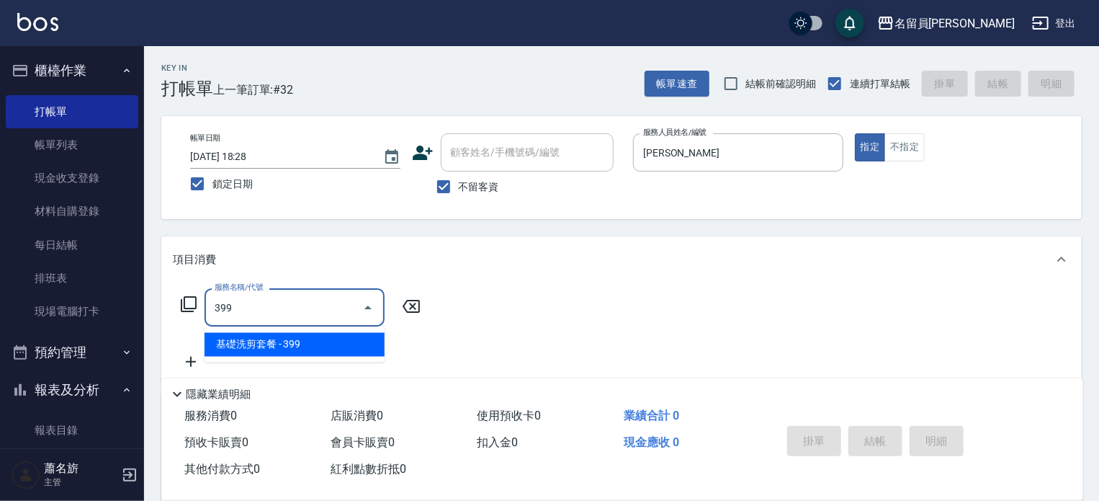
type input "基礎洗剪套餐(399)"
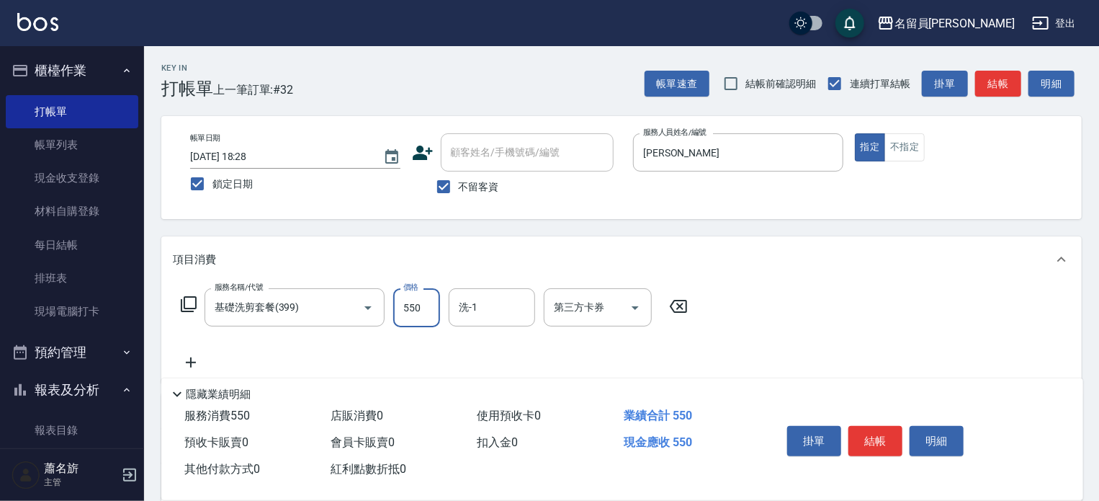
type input "550"
click at [861, 437] on button "結帳" at bounding box center [876, 441] width 54 height 30
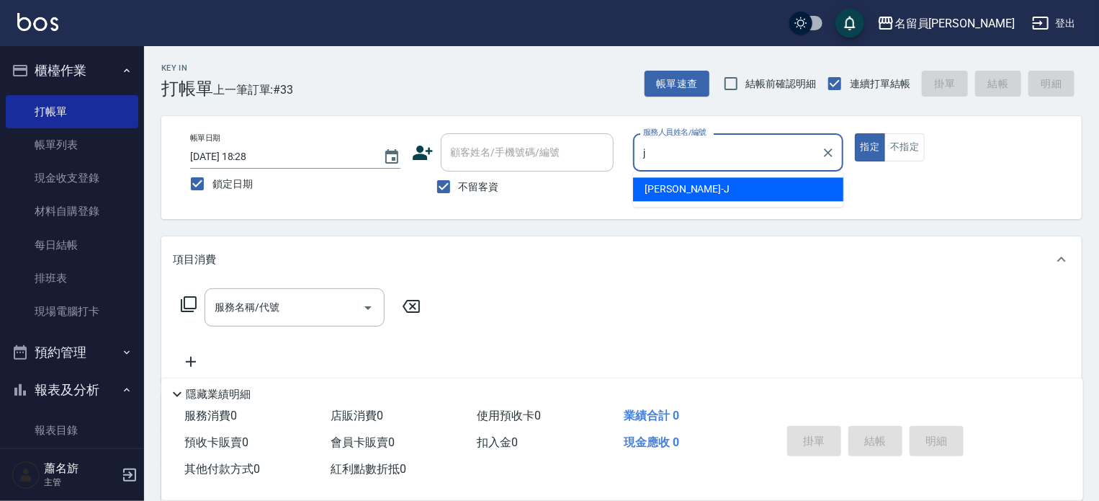
type input "[PERSON_NAME]"
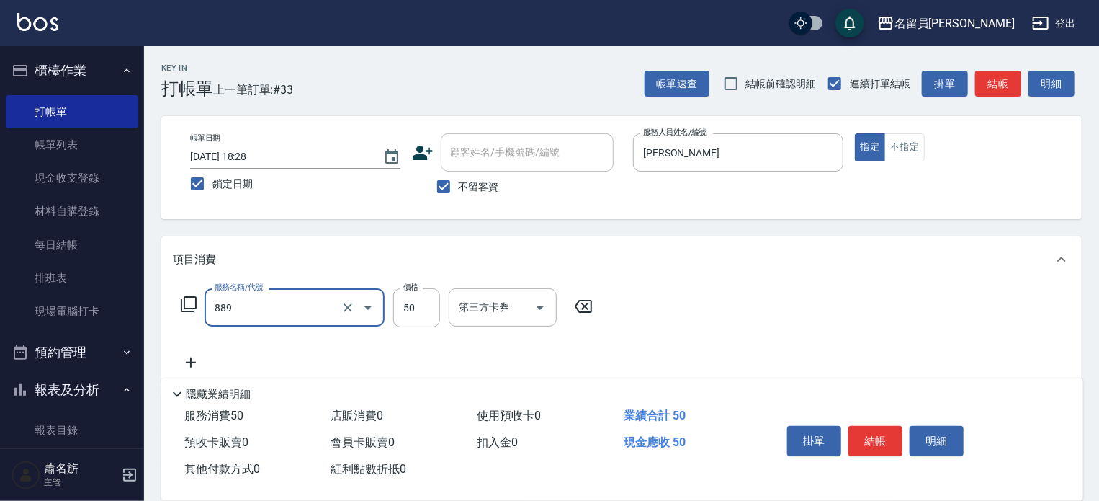
type input "精油(889)"
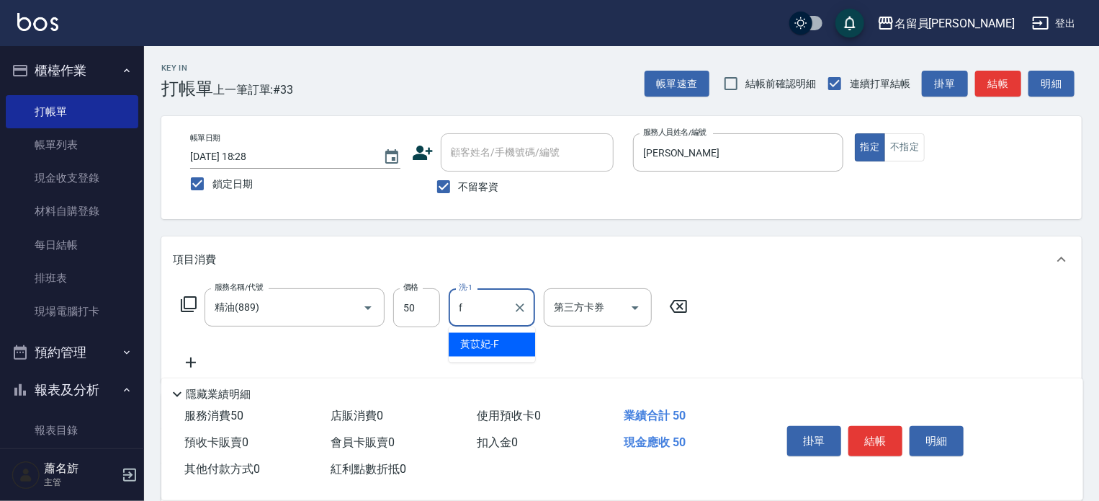
type input "黃苡妃-F"
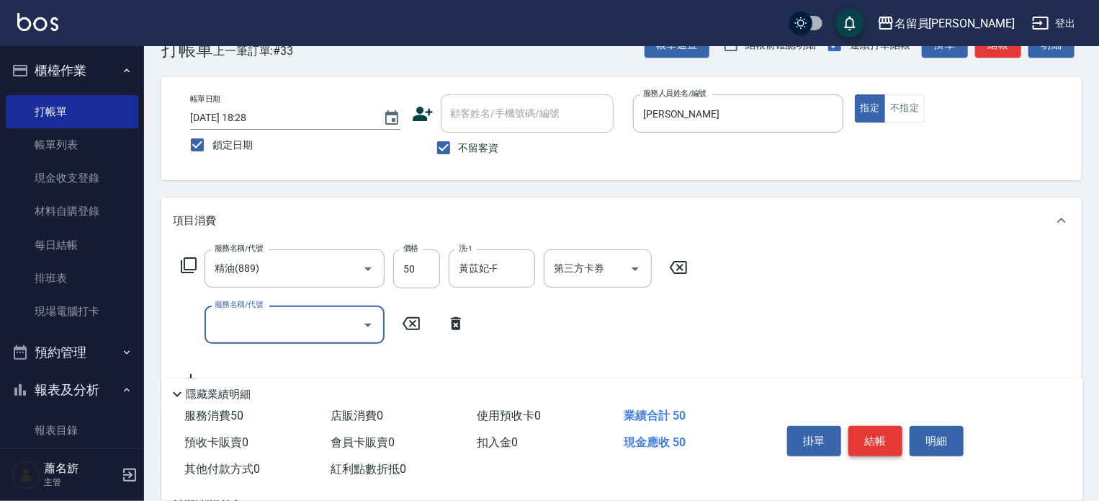
scroll to position [72, 0]
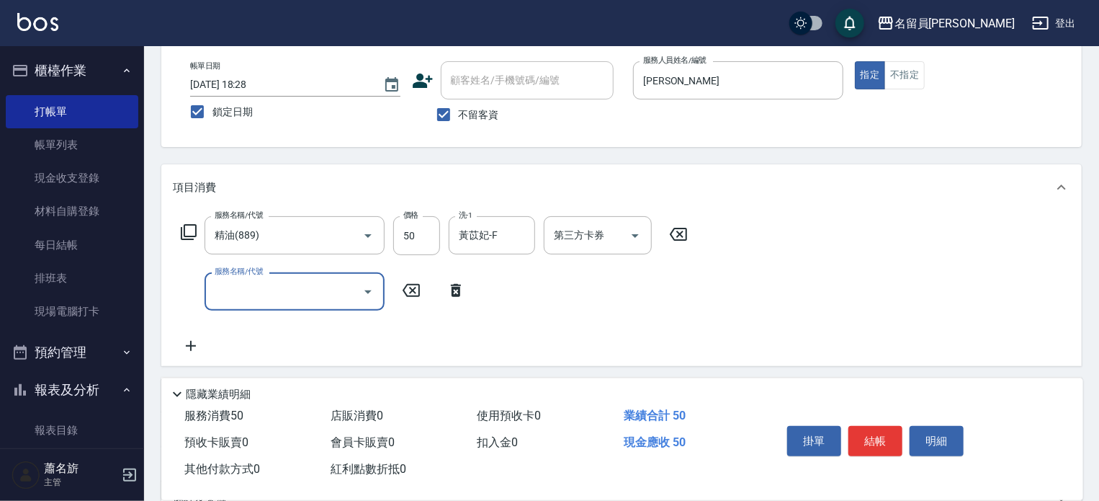
click at [311, 287] on input "服務名稱/代號" at bounding box center [284, 291] width 146 height 25
click at [178, 287] on div "服務名稱/代號 服務名稱/代號" at bounding box center [323, 291] width 301 height 38
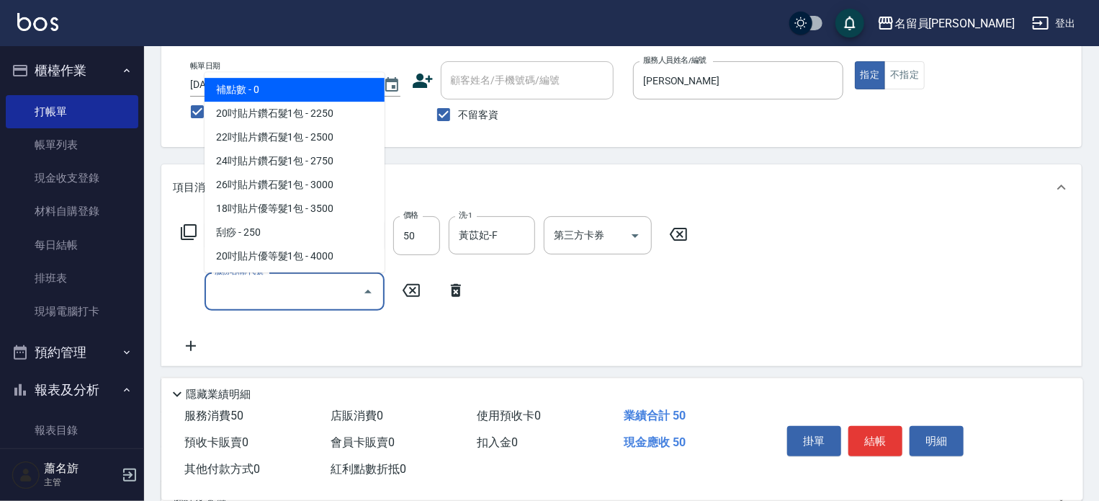
click at [300, 288] on input "服務名稱/代號" at bounding box center [284, 291] width 146 height 25
click at [269, 287] on input "服務名稱/代號" at bounding box center [284, 291] width 146 height 25
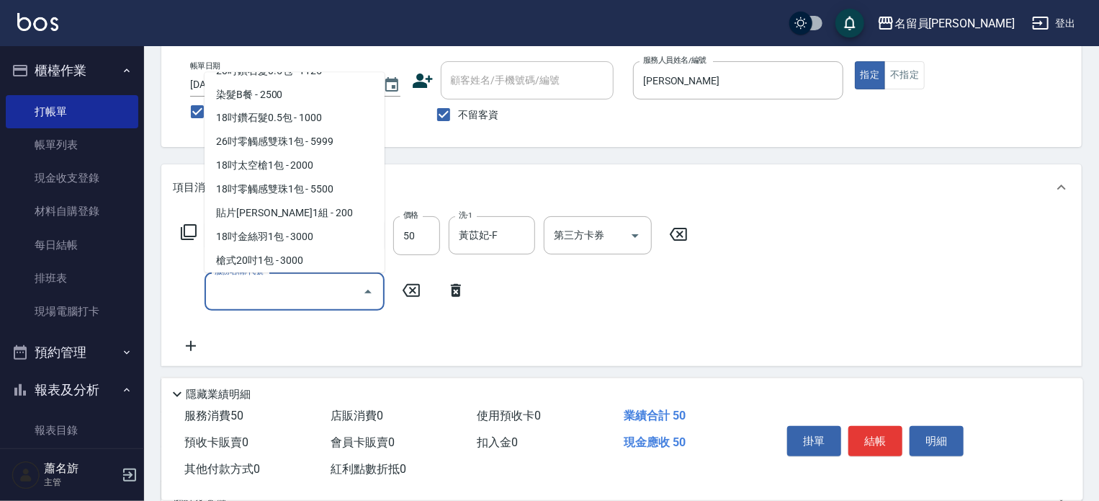
scroll to position [1351, 0]
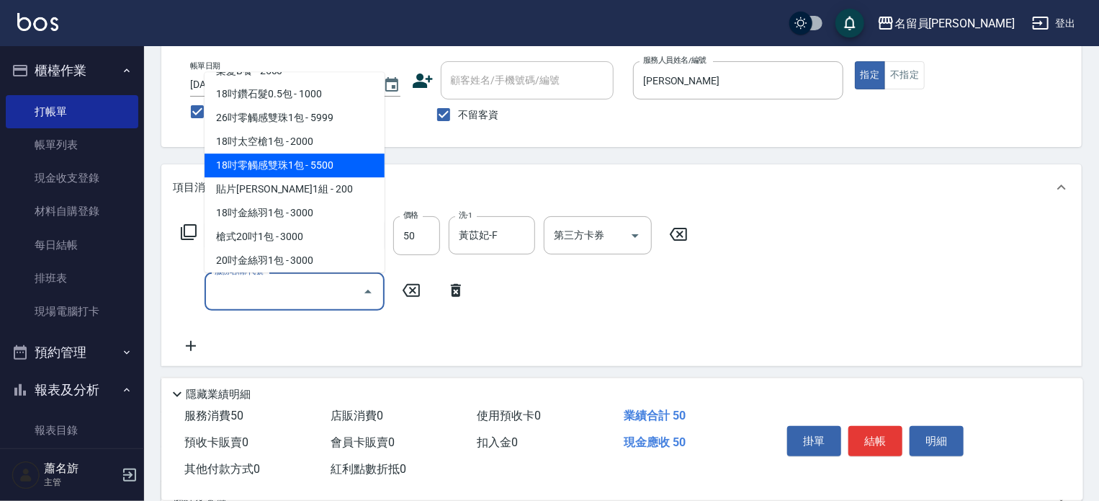
click at [183, 298] on div "服務名稱/代號 服務名稱/代號" at bounding box center [323, 291] width 301 height 38
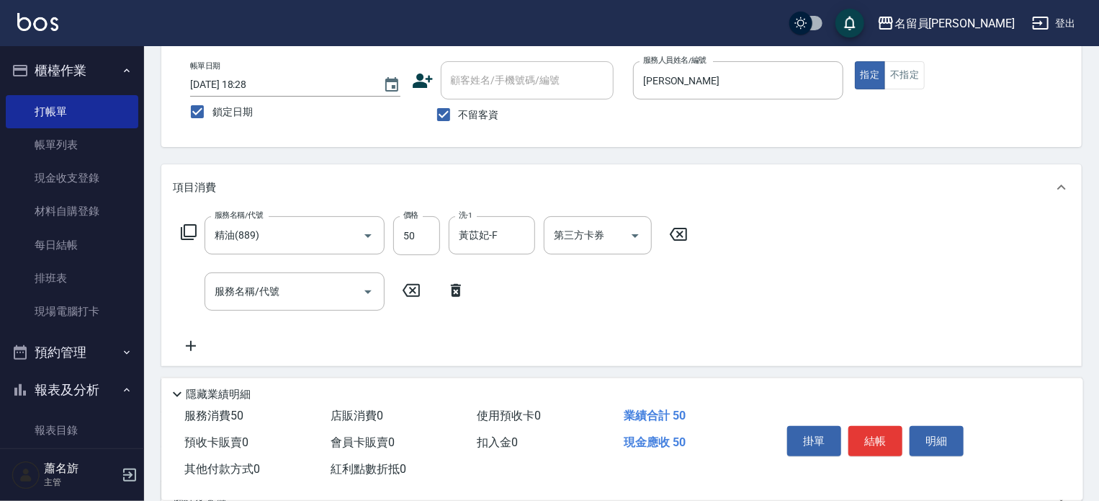
click at [188, 227] on icon at bounding box center [188, 231] width 17 height 17
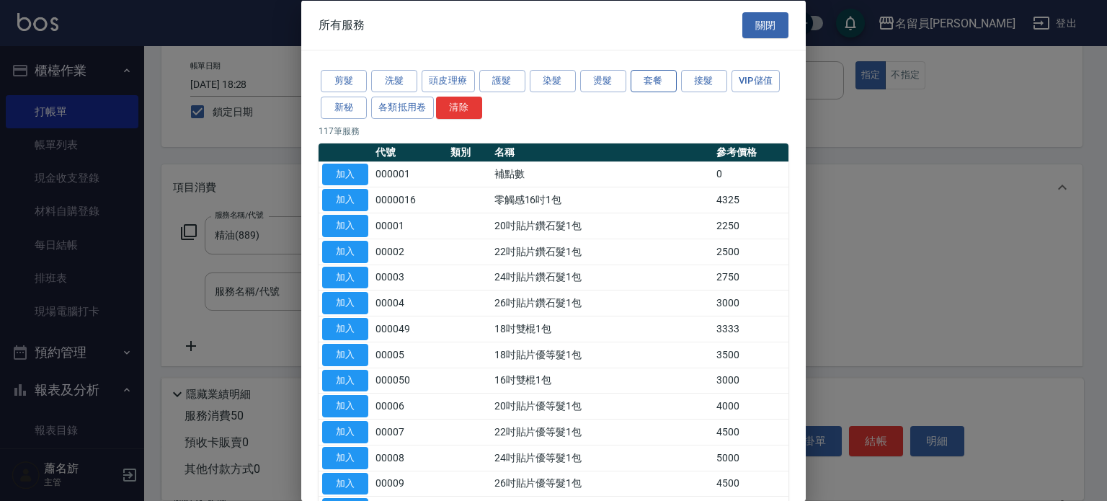
click at [644, 81] on button "套餐" at bounding box center [653, 81] width 46 height 22
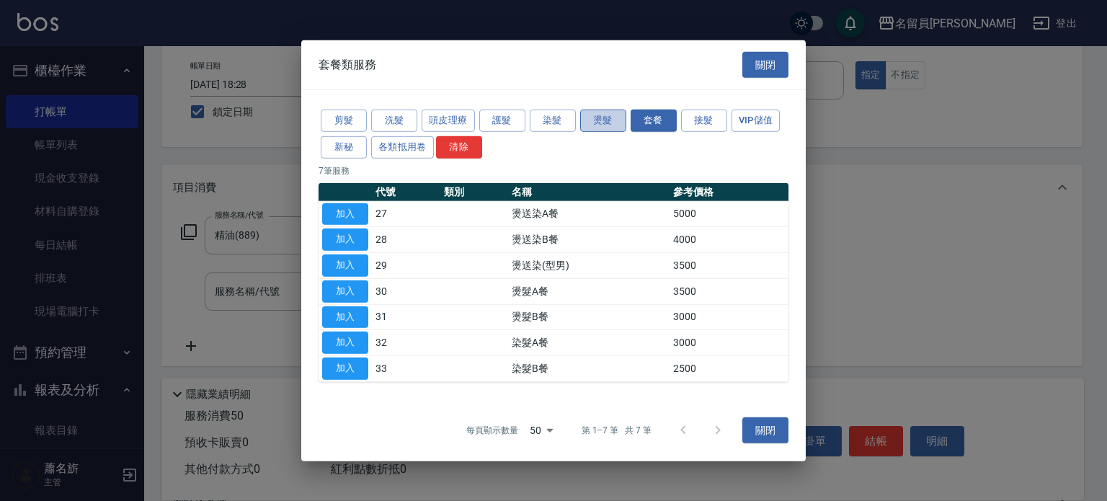
click at [597, 123] on button "燙髮" at bounding box center [603, 121] width 46 height 22
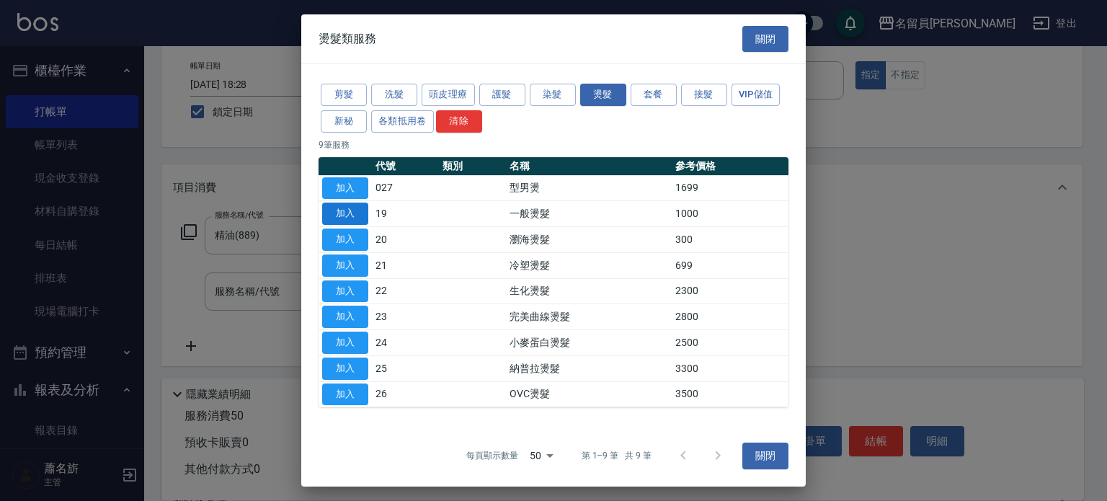
click at [357, 216] on button "加入" at bounding box center [345, 213] width 46 height 22
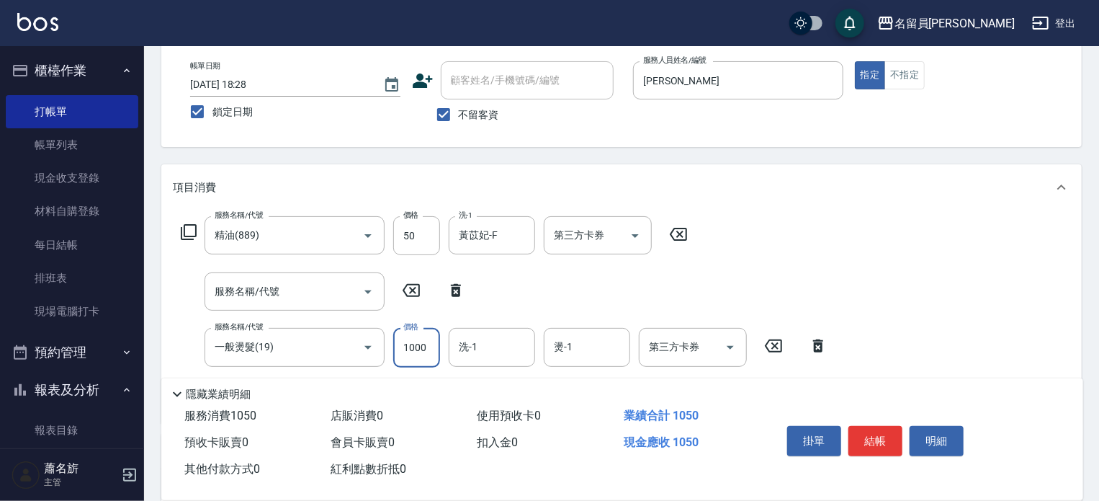
drag, startPoint x: 421, startPoint y: 347, endPoint x: 429, endPoint y: 341, distance: 10.2
click at [421, 349] on input "1000" at bounding box center [416, 347] width 47 height 39
type input "1800"
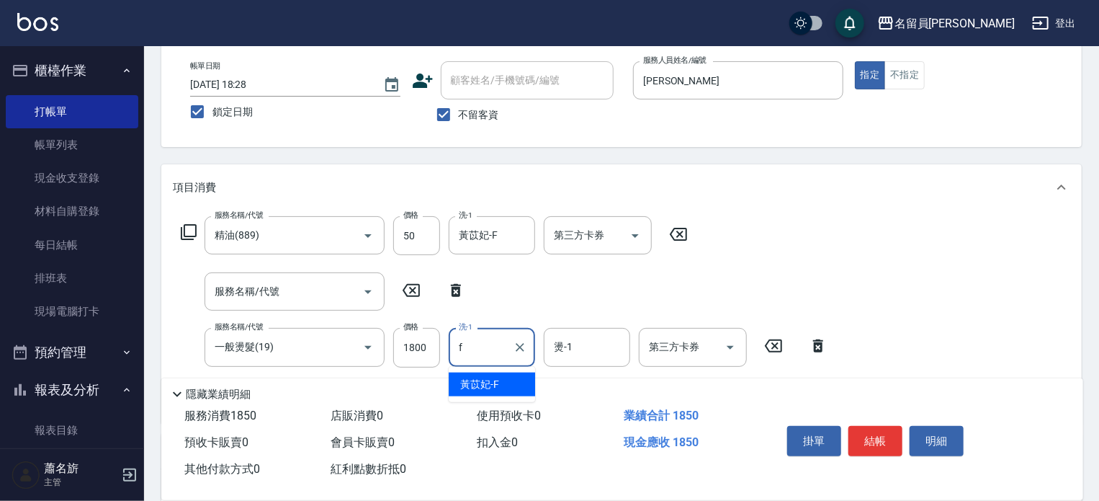
type input "黃苡妃-F"
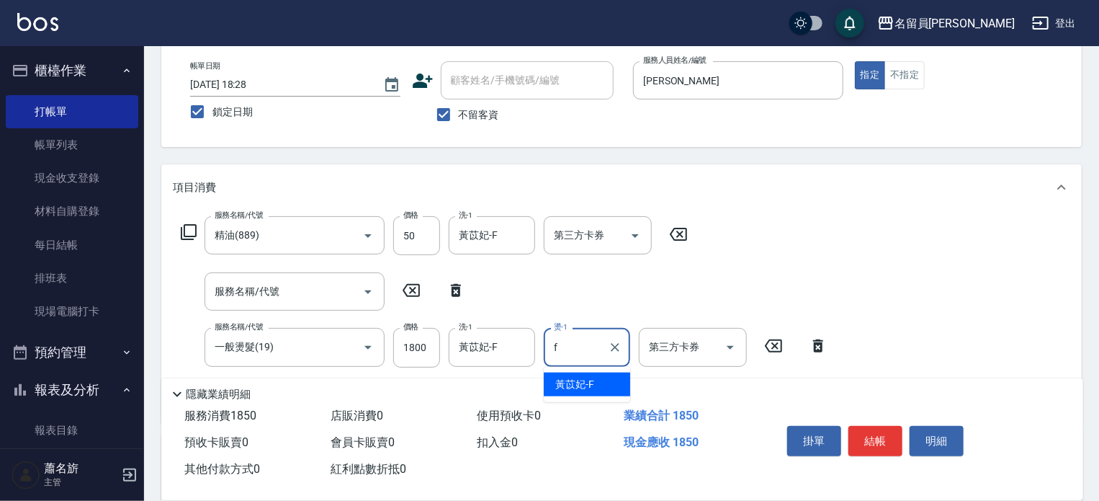
type input "黃苡妃-F"
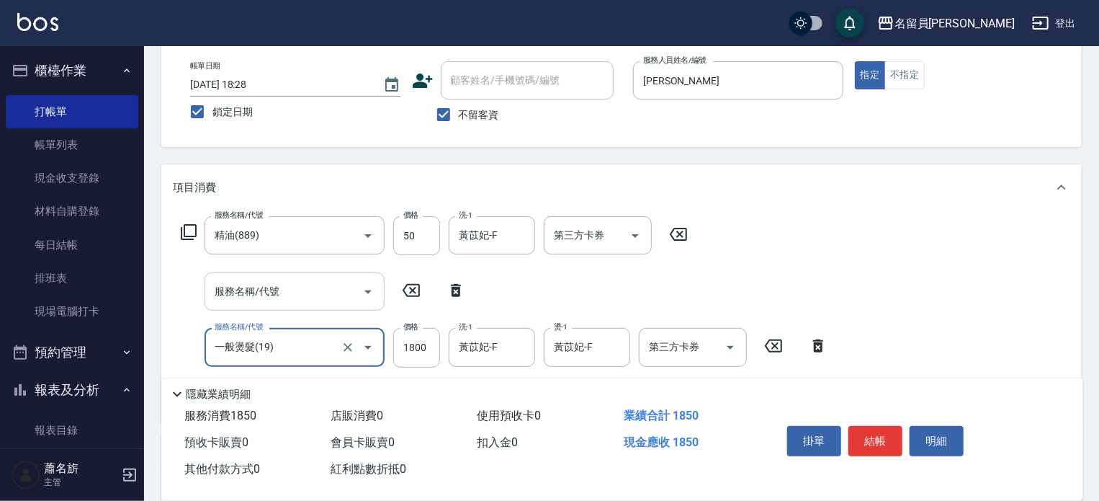
drag, startPoint x: 322, startPoint y: 299, endPoint x: 328, endPoint y: 290, distance: 11.0
click at [323, 297] on input "服務名稱/代號" at bounding box center [284, 291] width 146 height 25
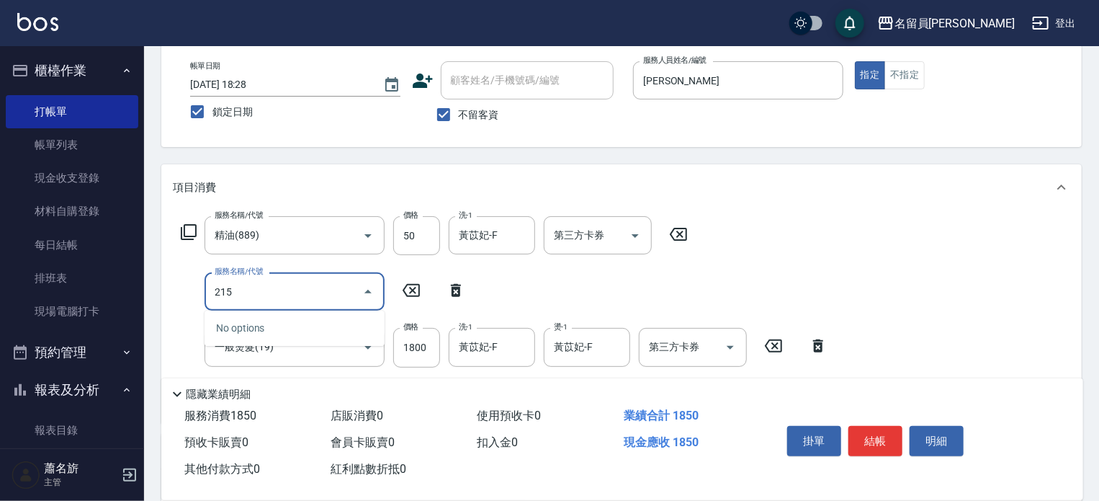
click at [369, 290] on icon "Close" at bounding box center [368, 291] width 17 height 17
type input "2"
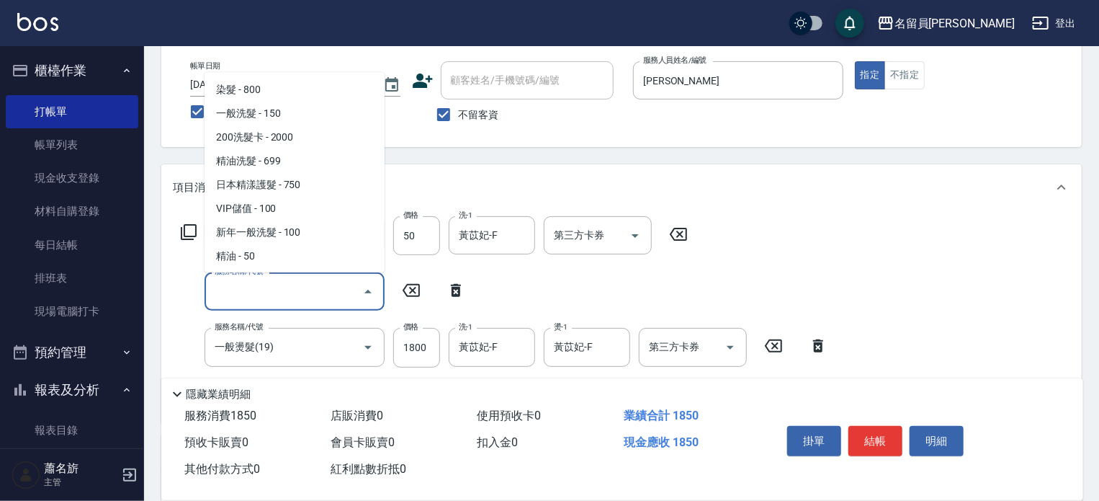
scroll to position [2378, 0]
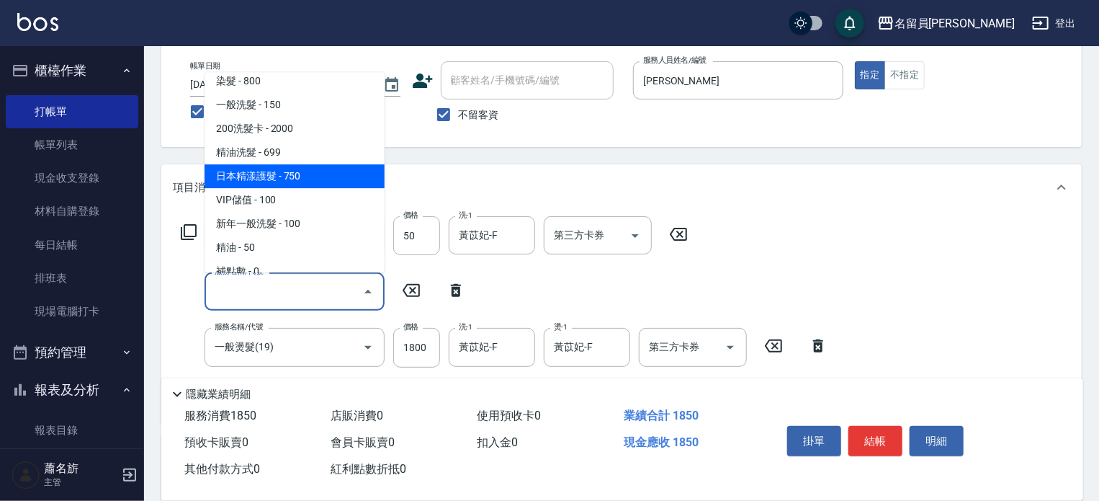
click at [283, 164] on span "日本精漾護髮 - 750" at bounding box center [295, 176] width 180 height 24
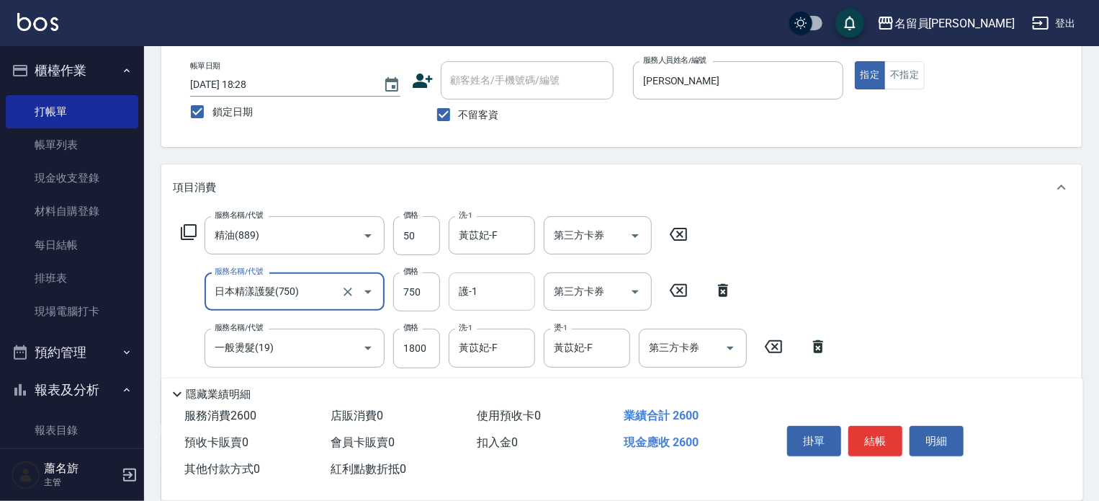
type input "日本精漾護髮(750)"
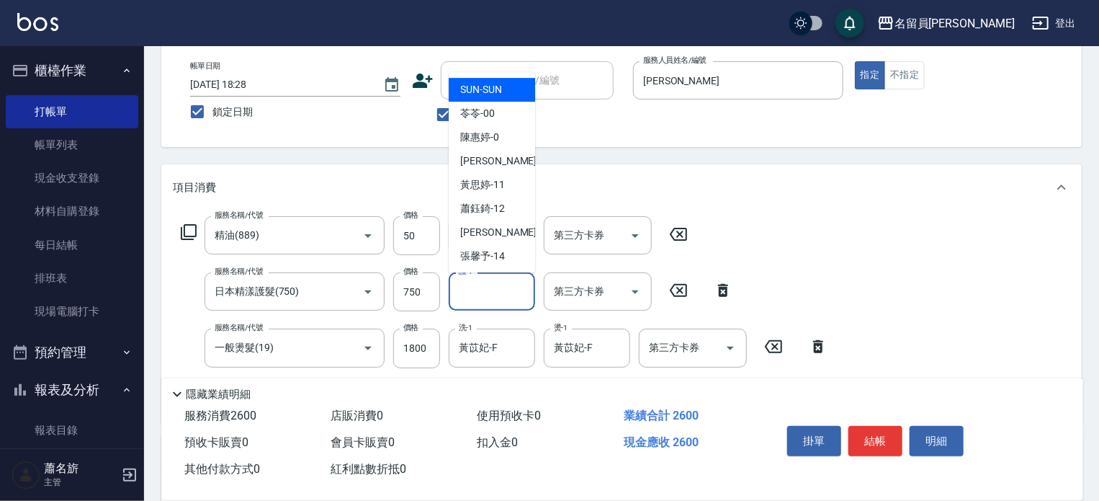
click at [457, 288] on input "護-1" at bounding box center [491, 291] width 73 height 25
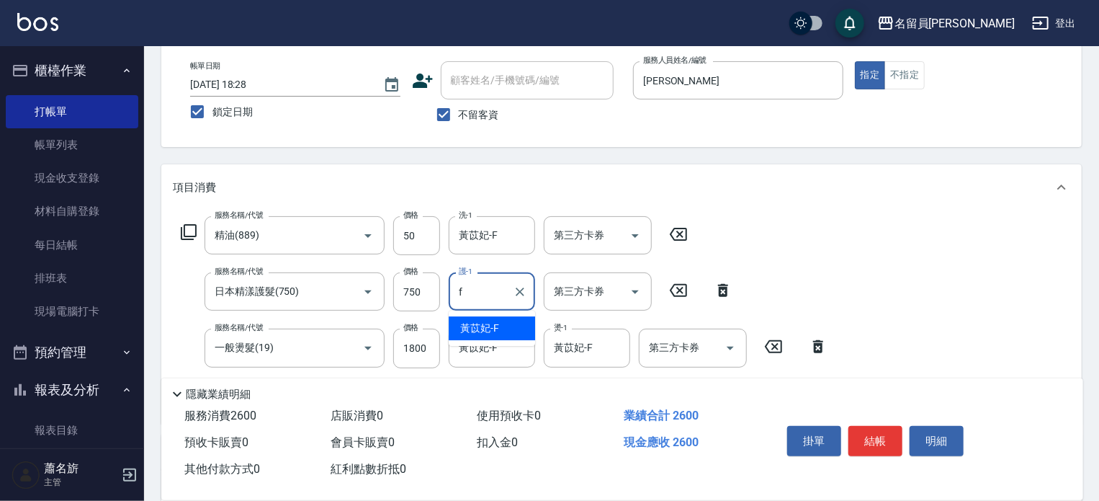
type input "黃苡妃-F"
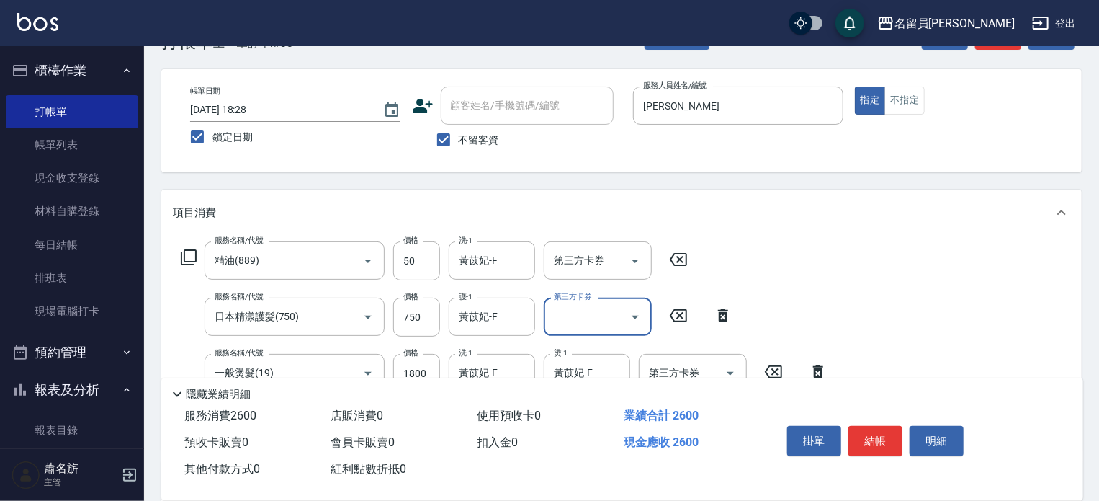
scroll to position [72, 0]
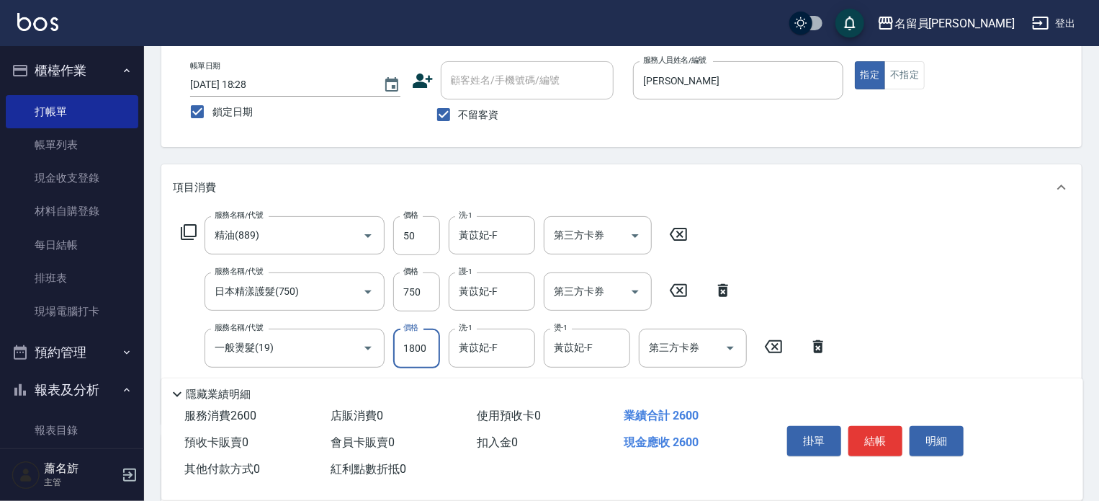
click at [427, 348] on input "1800" at bounding box center [416, 348] width 47 height 39
type input "1899"
click at [870, 442] on button "結帳" at bounding box center [876, 441] width 54 height 30
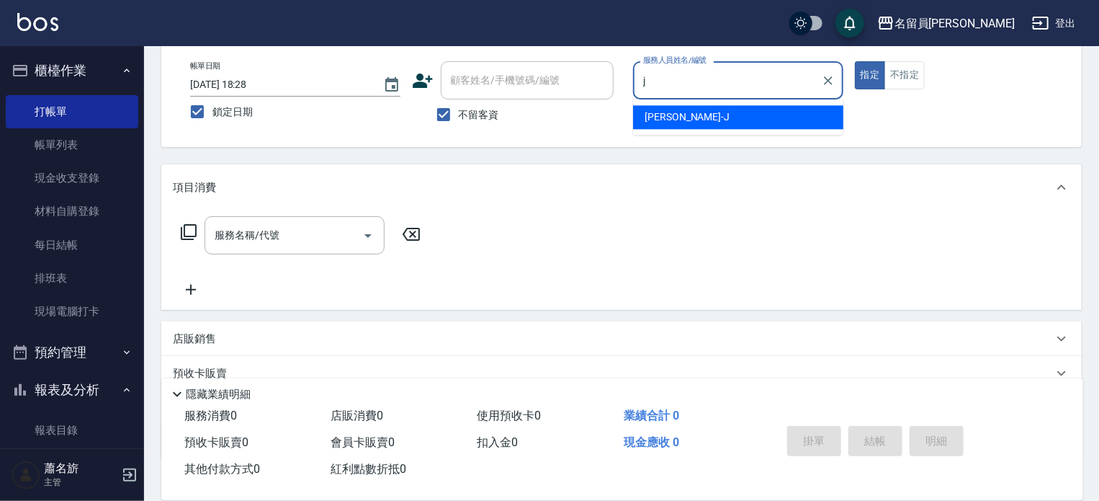
type input "[PERSON_NAME]"
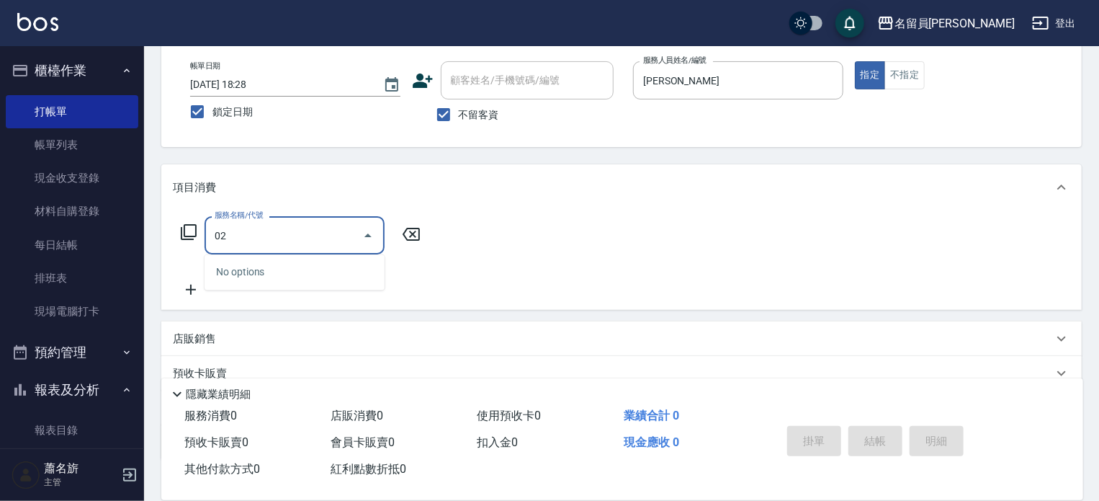
type input "0"
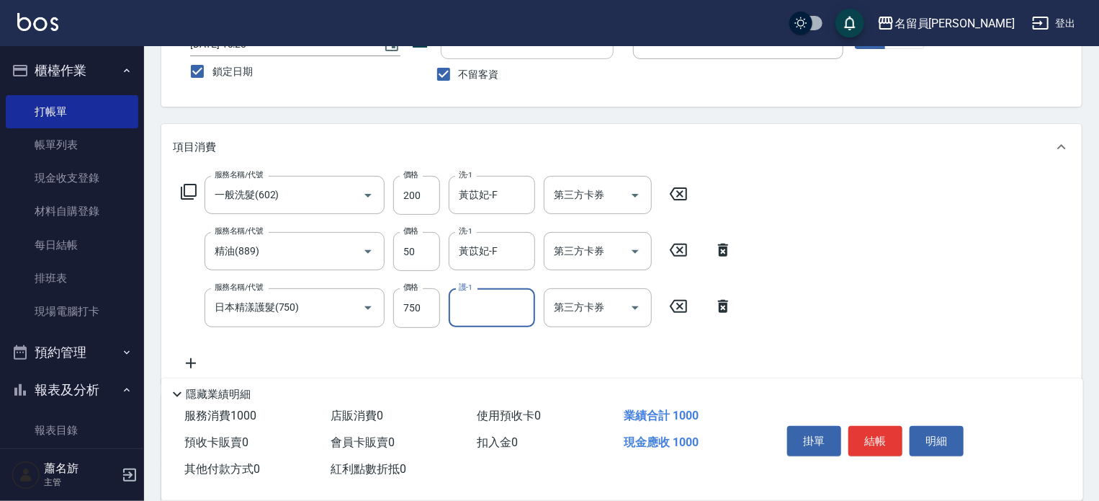
scroll to position [144, 0]
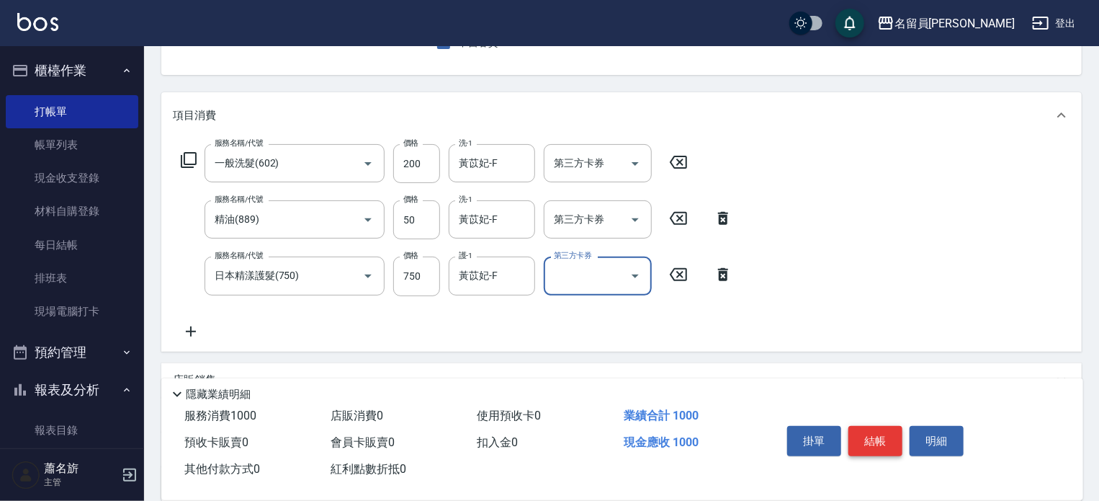
click at [884, 437] on button "結帳" at bounding box center [876, 441] width 54 height 30
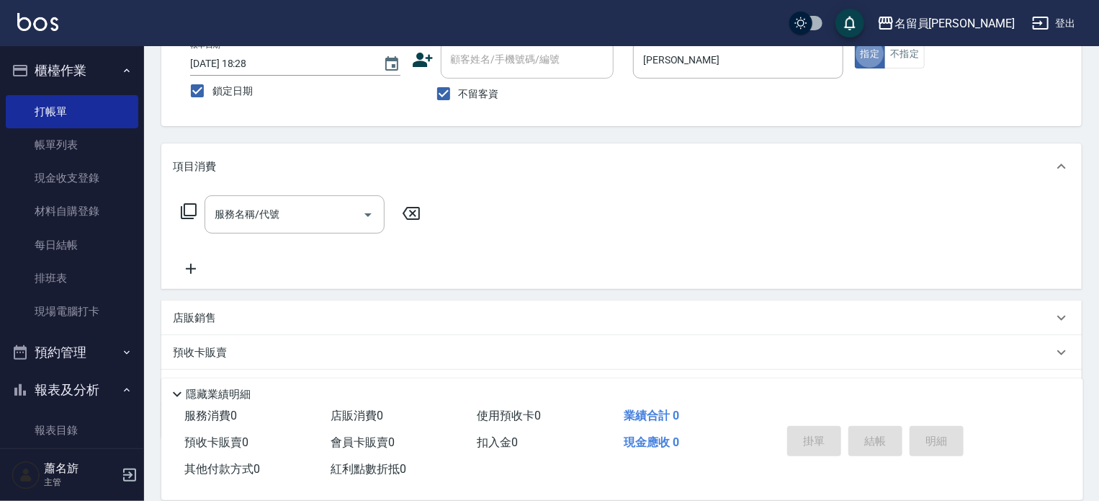
scroll to position [61, 0]
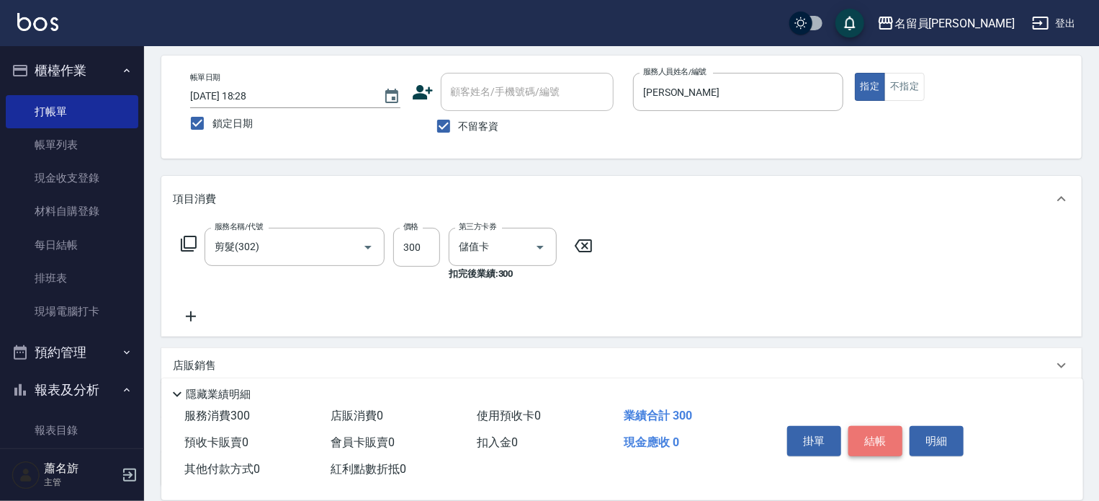
click at [877, 447] on button "結帳" at bounding box center [876, 441] width 54 height 30
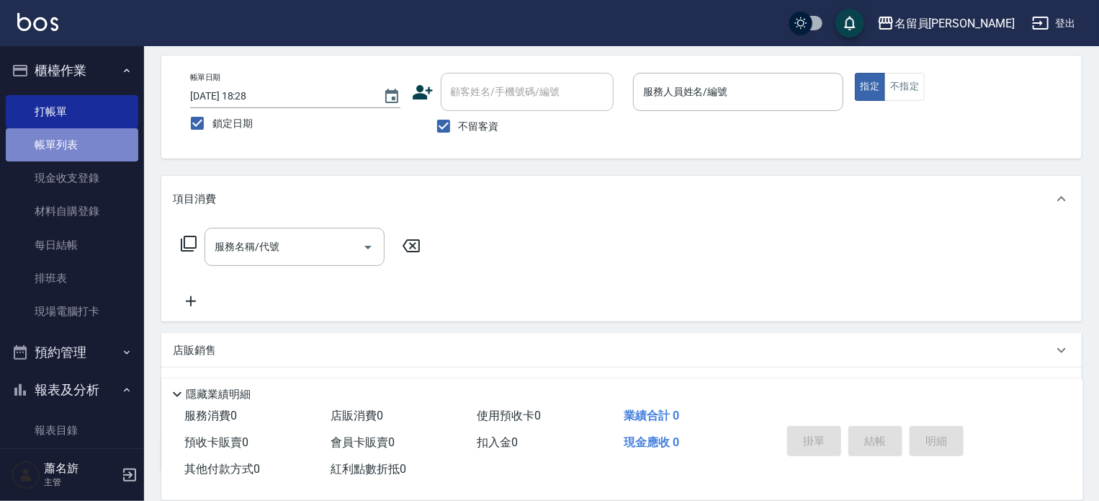
click at [85, 139] on link "帳單列表" at bounding box center [72, 144] width 133 height 33
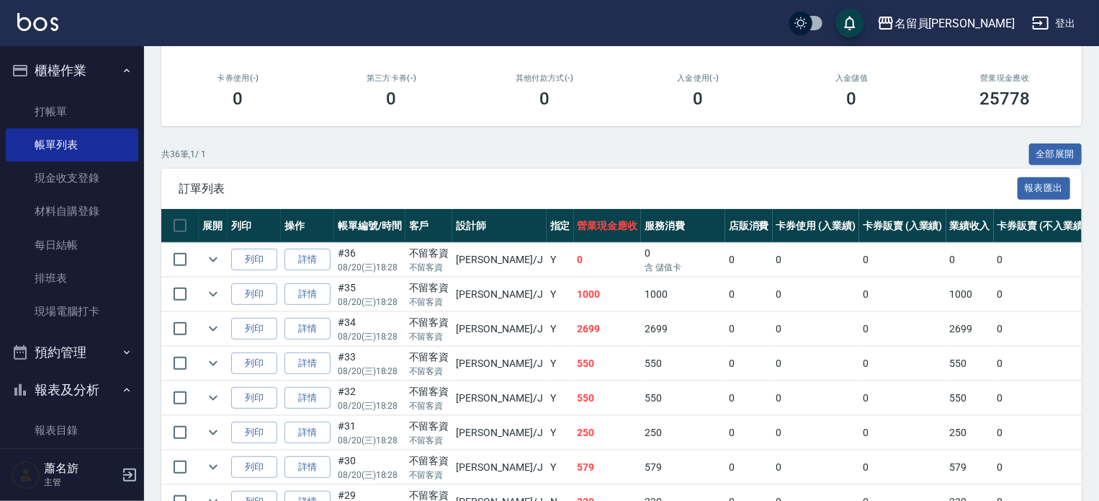
scroll to position [216, 0]
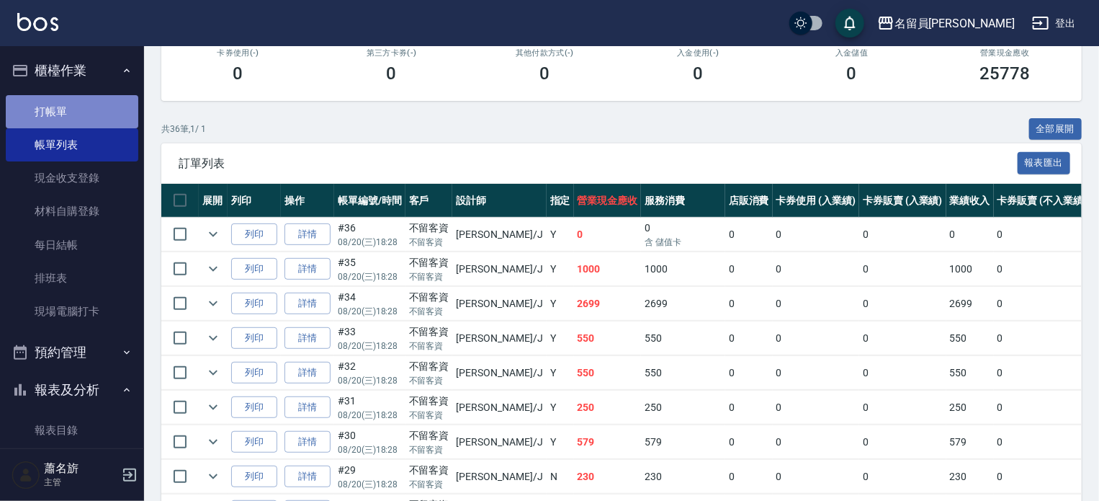
click at [105, 112] on link "打帳單" at bounding box center [72, 111] width 133 height 33
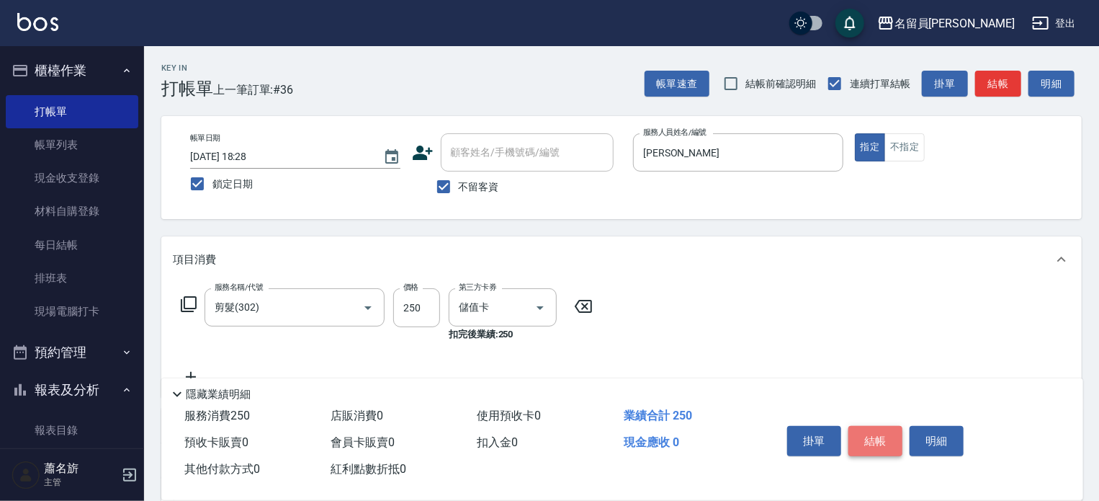
click at [876, 445] on button "結帳" at bounding box center [876, 441] width 54 height 30
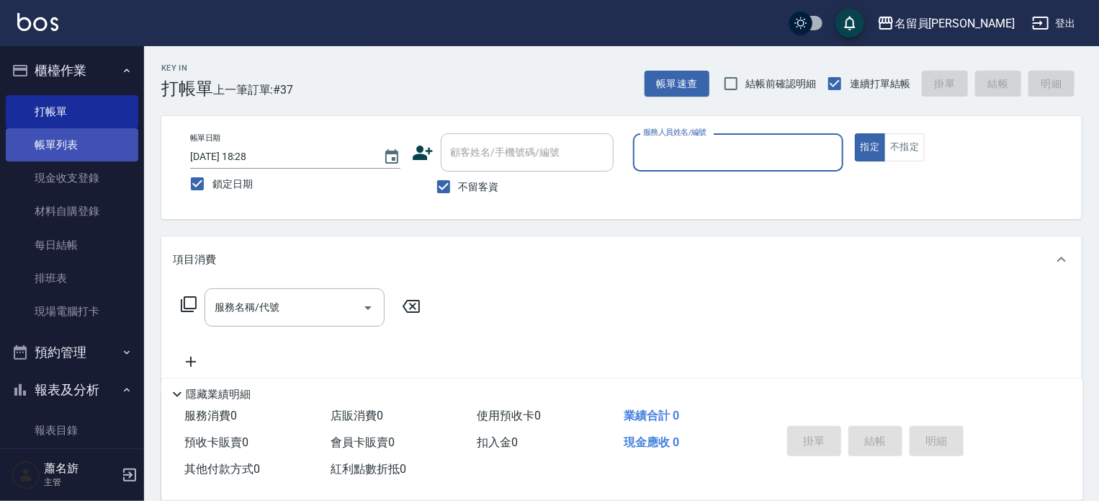
click at [88, 144] on link "帳單列表" at bounding box center [72, 144] width 133 height 33
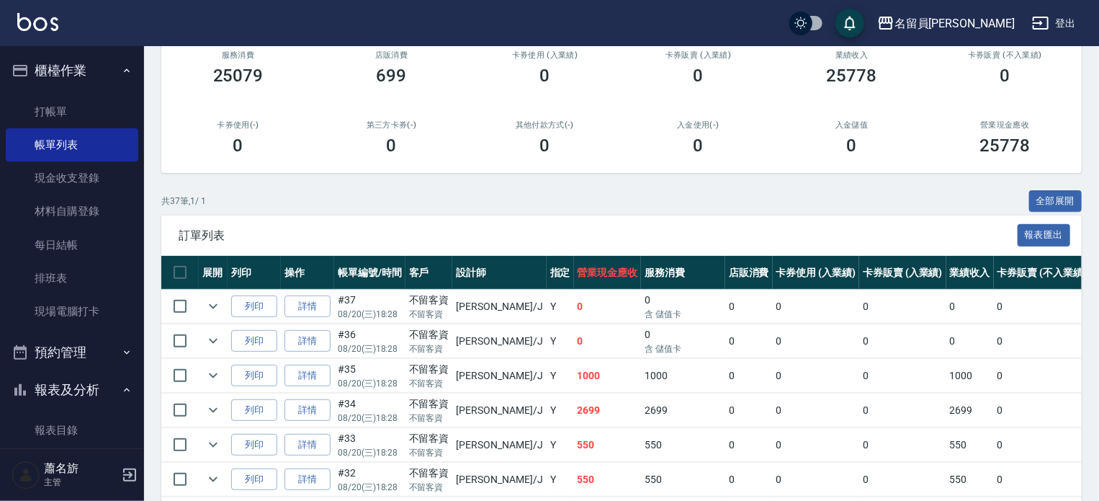
scroll to position [72, 0]
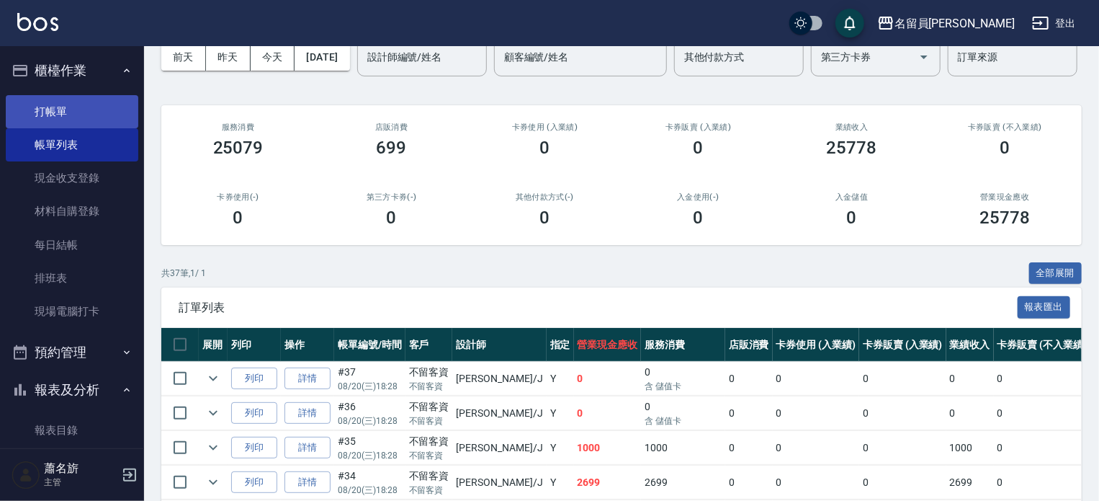
click at [50, 120] on link "打帳單" at bounding box center [72, 111] width 133 height 33
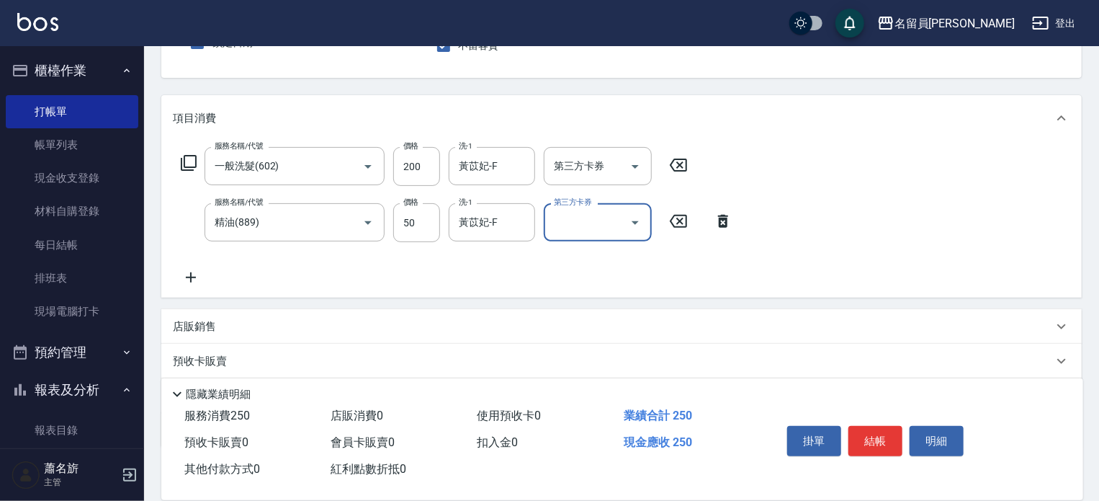
scroll to position [144, 0]
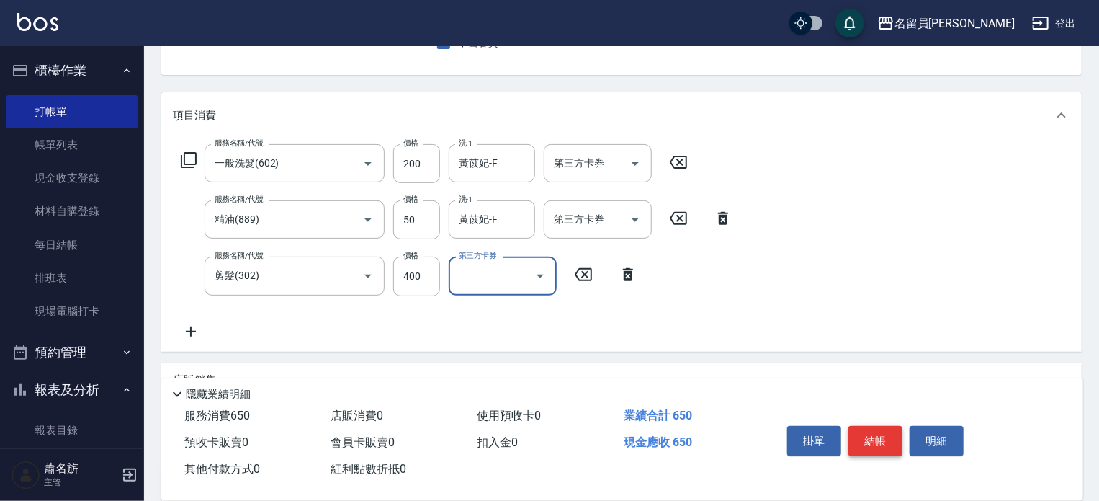
click at [873, 436] on button "結帳" at bounding box center [876, 441] width 54 height 30
click at [876, 443] on button "結帳" at bounding box center [876, 441] width 54 height 30
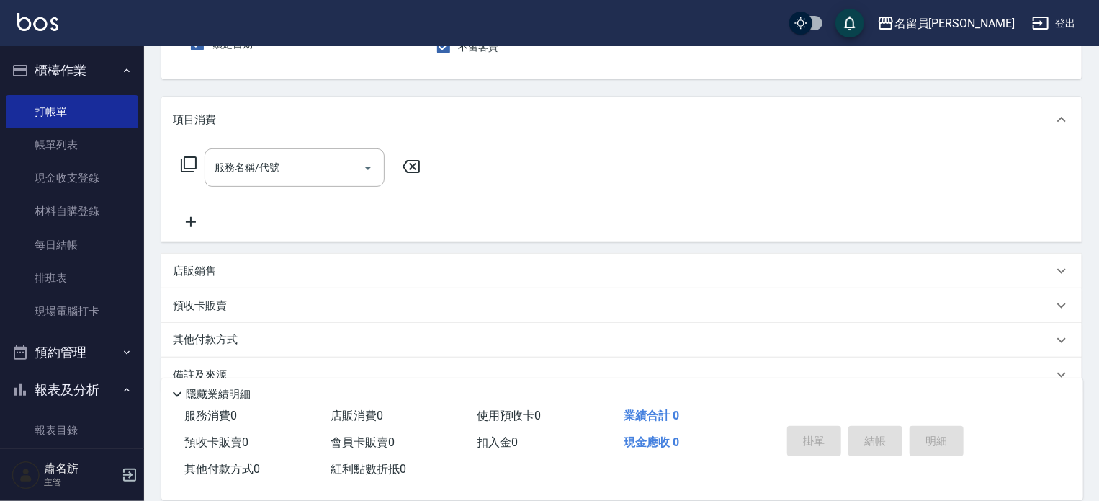
scroll to position [68, 0]
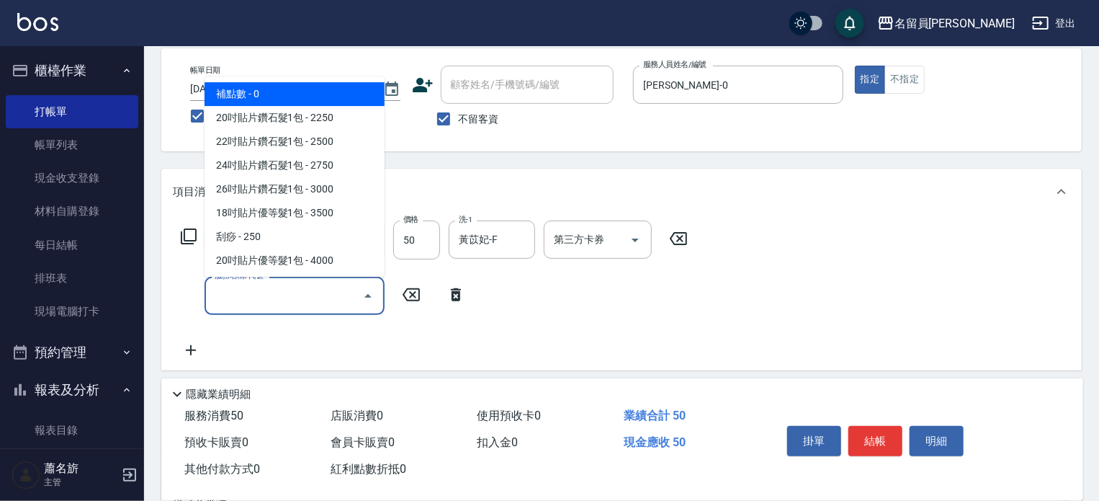
click at [341, 303] on input "服務名稱/代號" at bounding box center [284, 295] width 146 height 25
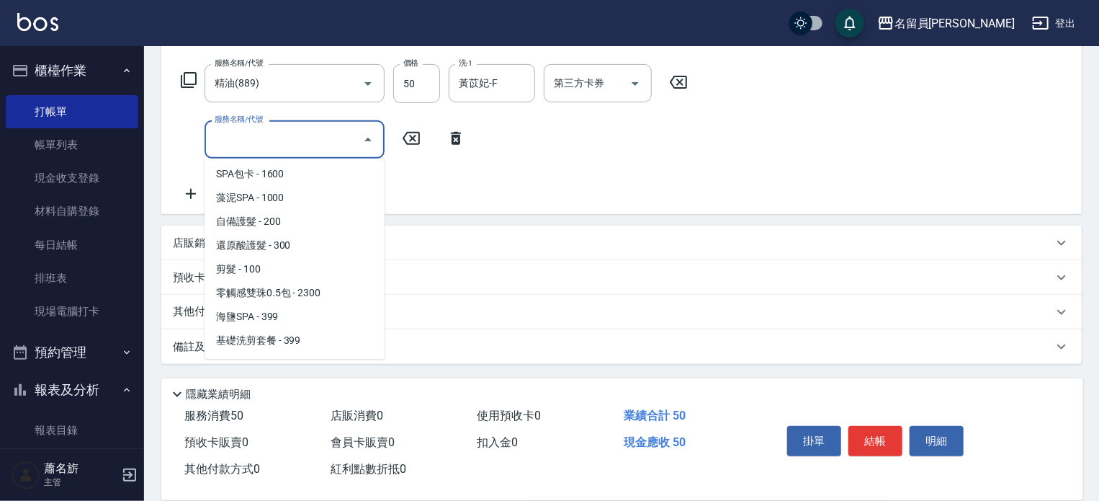
scroll to position [2088, 0]
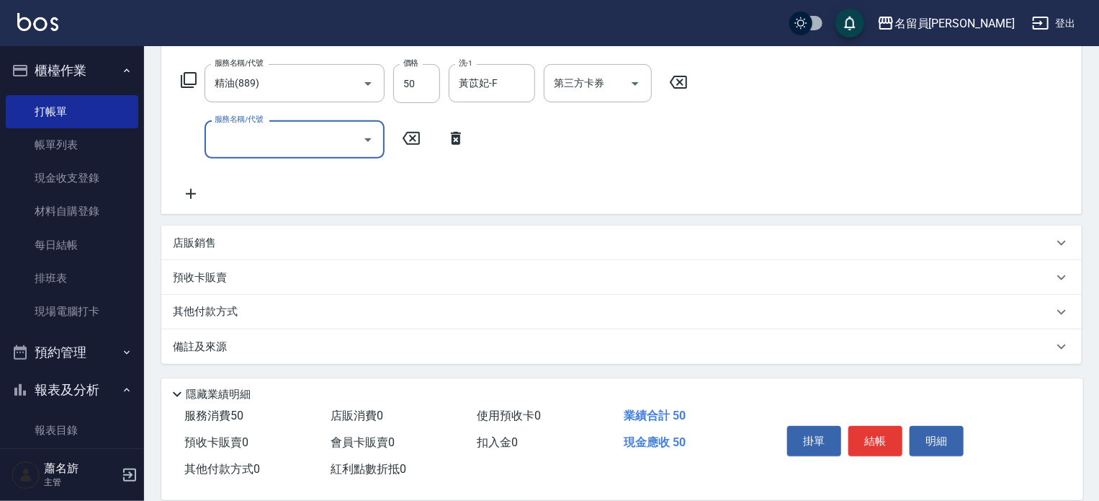
click at [323, 139] on input "服務名稱/代號" at bounding box center [284, 139] width 146 height 25
click at [182, 72] on icon at bounding box center [188, 79] width 17 height 17
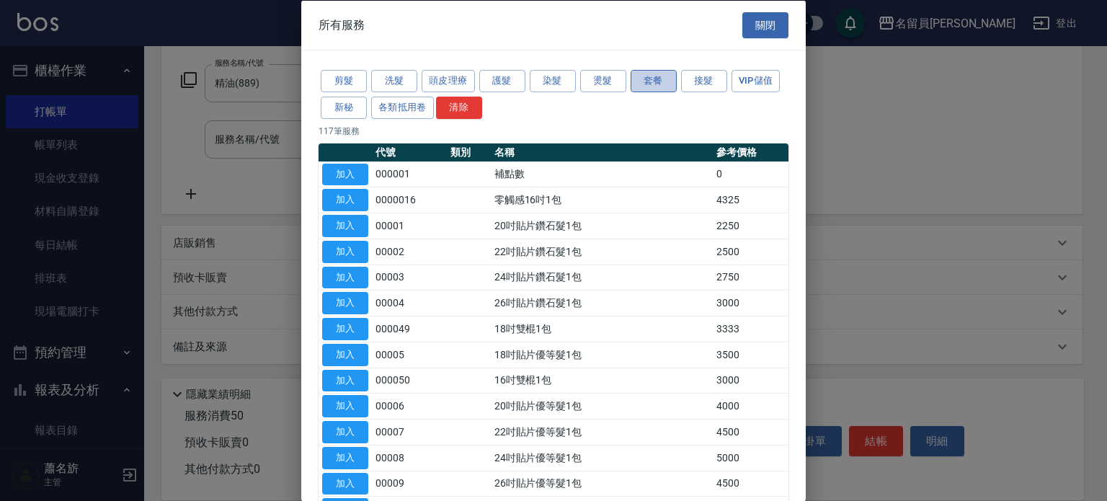
click at [651, 79] on button "套餐" at bounding box center [653, 81] width 46 height 22
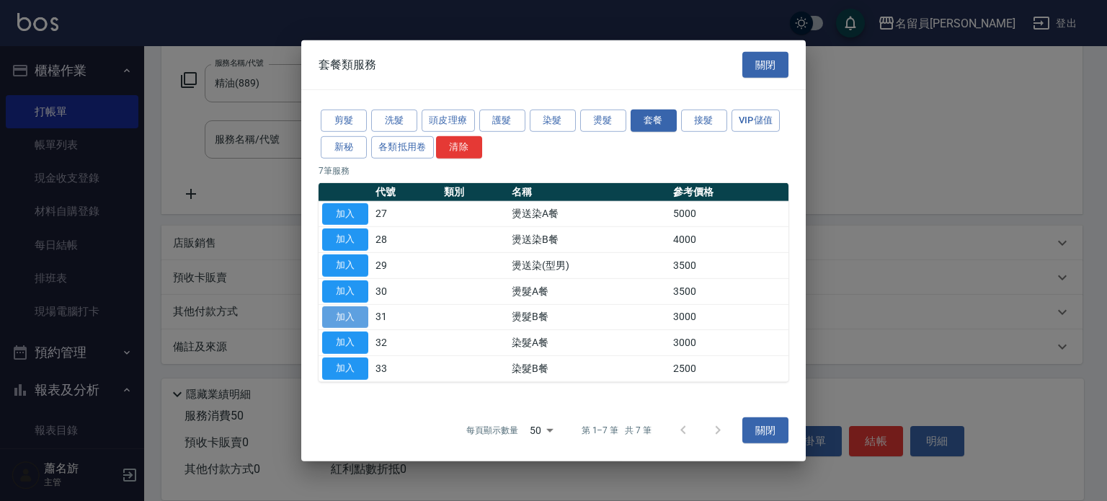
click at [354, 308] on button "加入" at bounding box center [345, 316] width 46 height 22
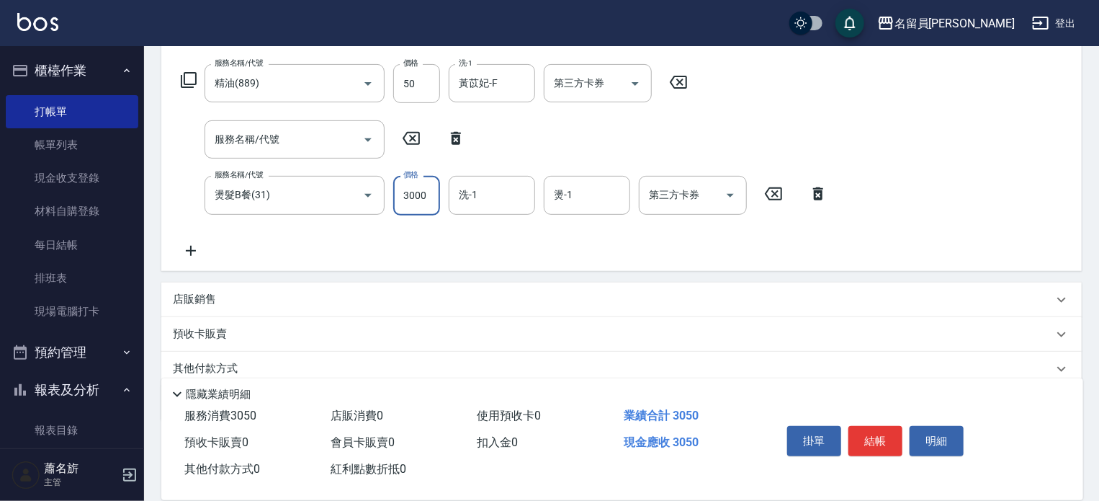
click at [434, 198] on input "3000" at bounding box center [416, 195] width 47 height 39
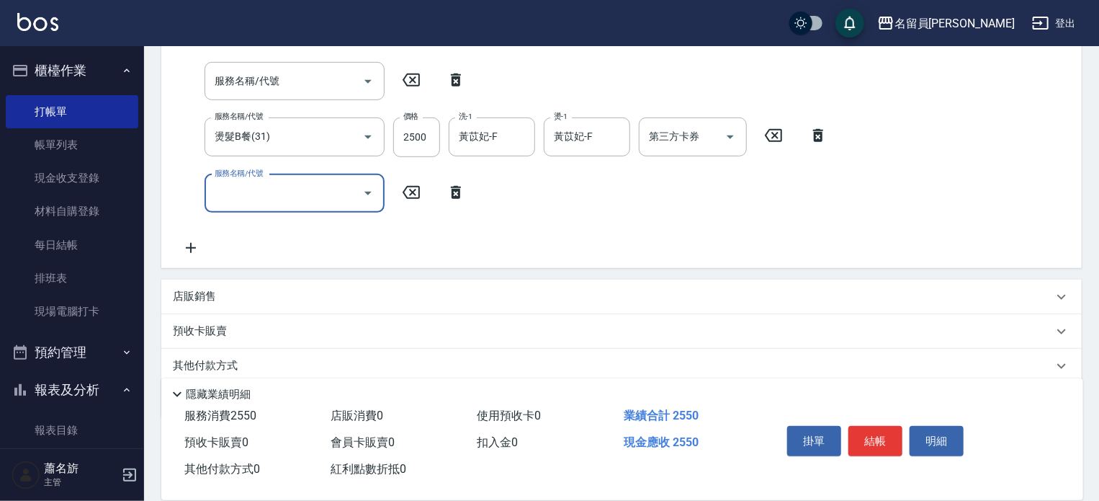
scroll to position [336, 0]
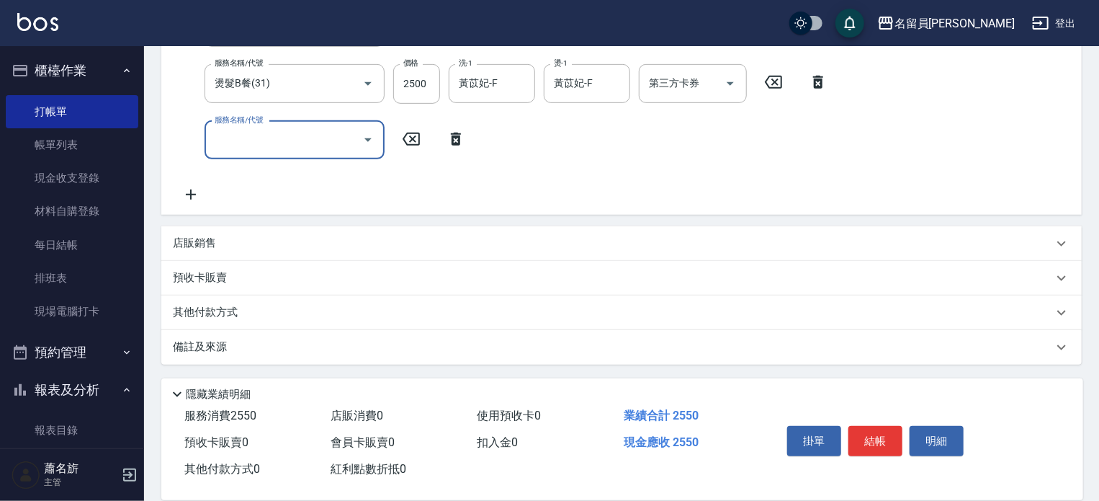
click at [390, 248] on div "店販銷售" at bounding box center [613, 243] width 880 height 15
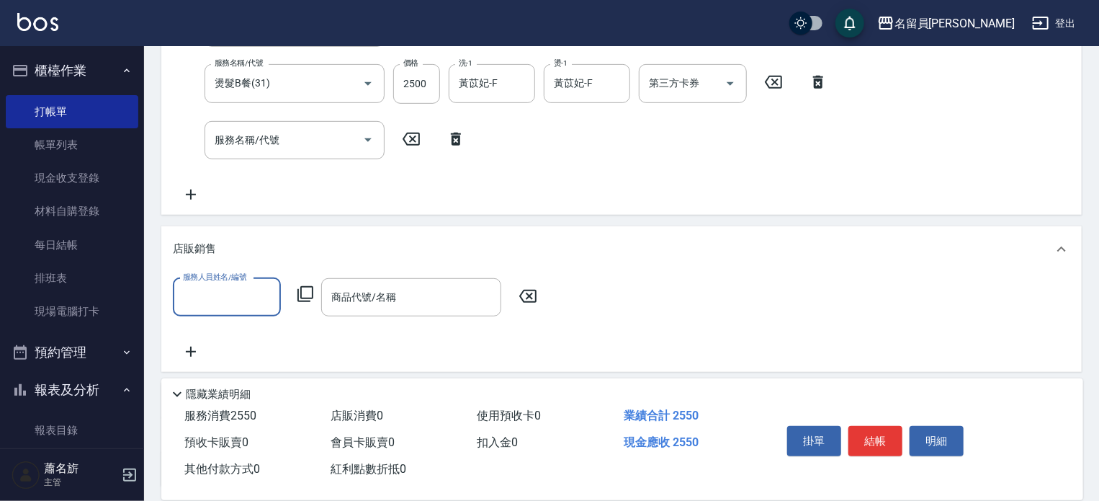
scroll to position [0, 0]
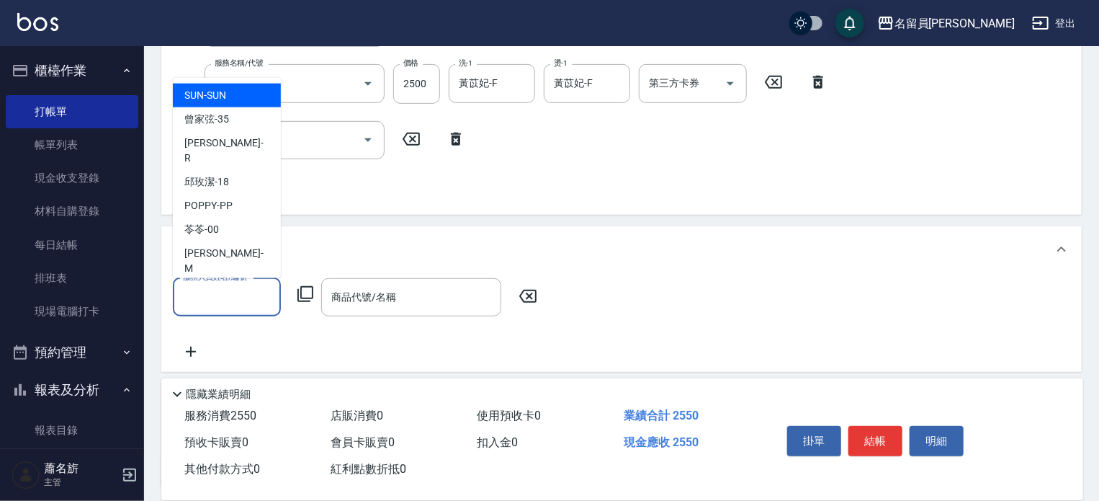
click at [269, 295] on input "服務人員姓名/編號" at bounding box center [226, 297] width 95 height 25
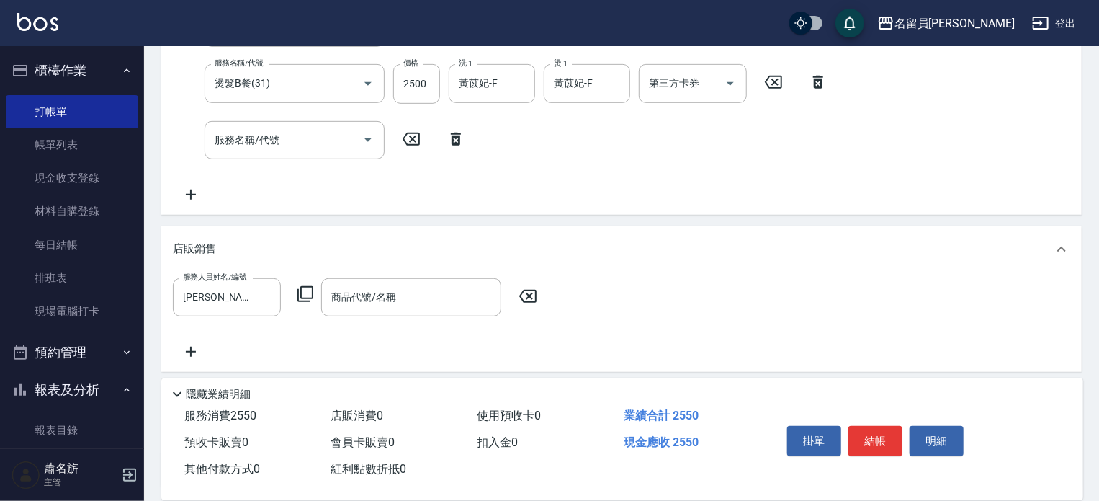
click at [307, 296] on icon at bounding box center [305, 293] width 17 height 17
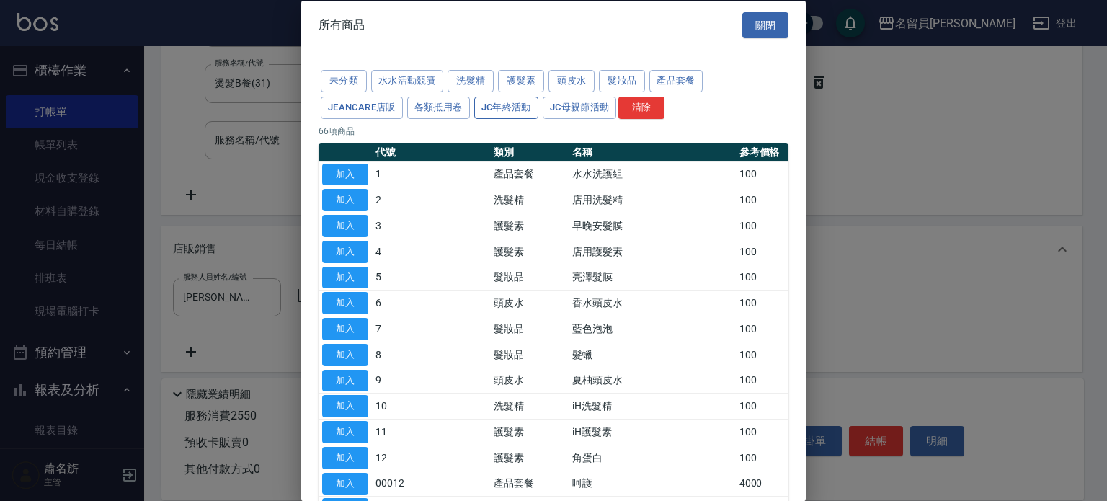
click at [501, 101] on button "JC年終活動" at bounding box center [506, 107] width 64 height 22
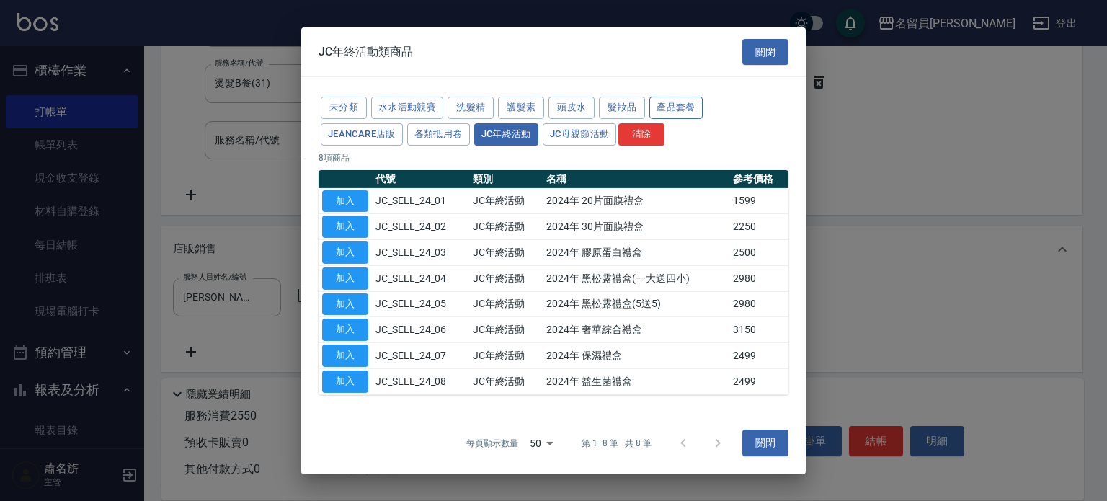
click at [666, 102] on button "產品套餐" at bounding box center [675, 108] width 53 height 22
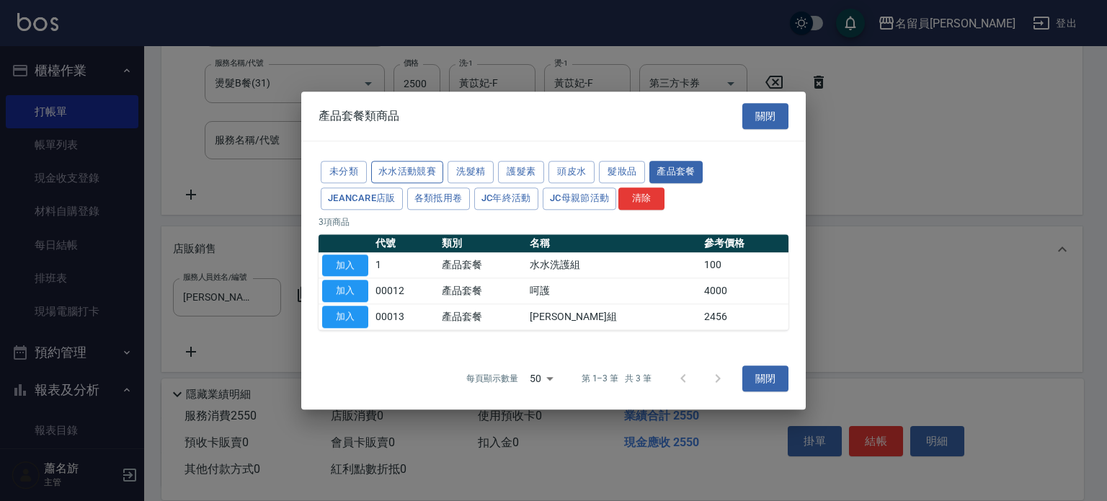
click at [427, 174] on button "水水活動競賽" at bounding box center [407, 172] width 72 height 22
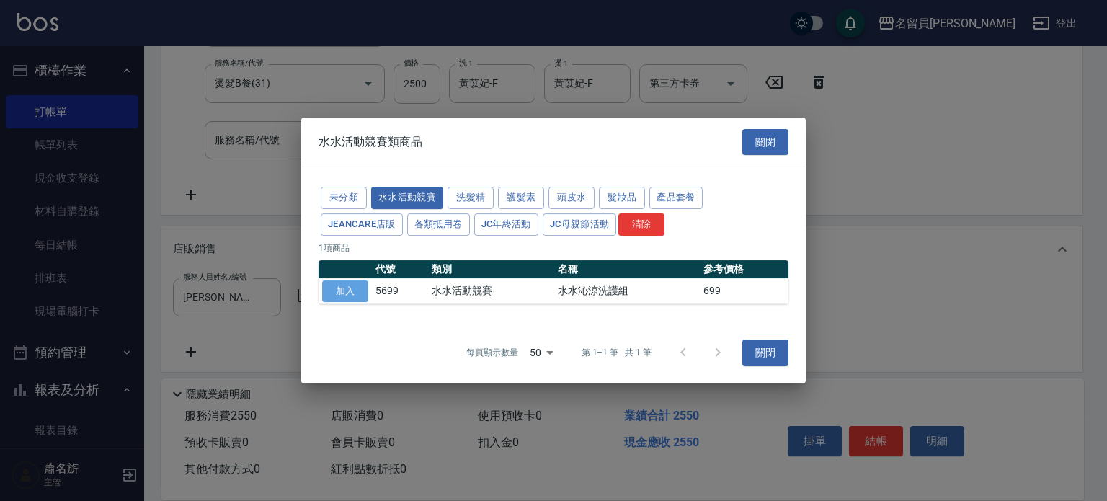
click at [343, 287] on button "加入" at bounding box center [345, 291] width 46 height 22
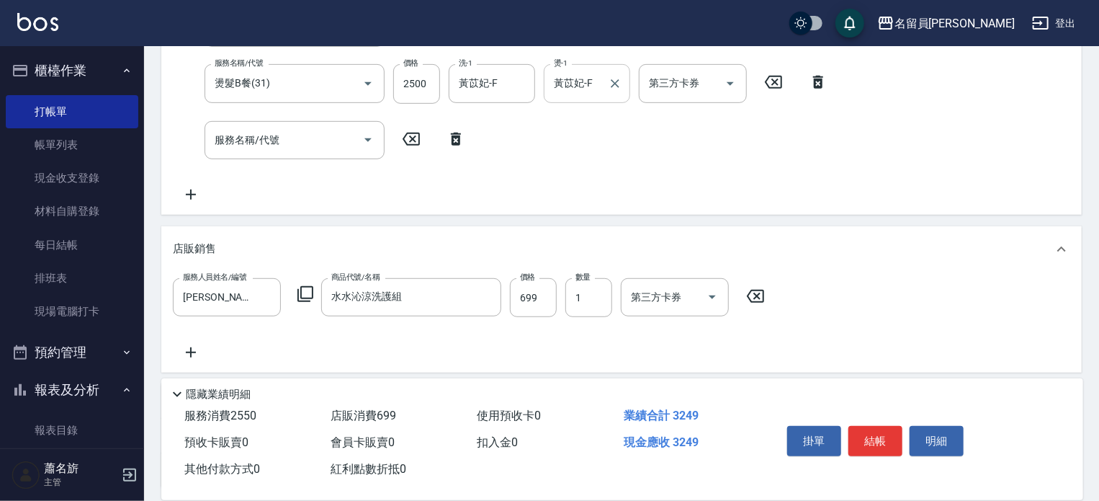
scroll to position [264, 0]
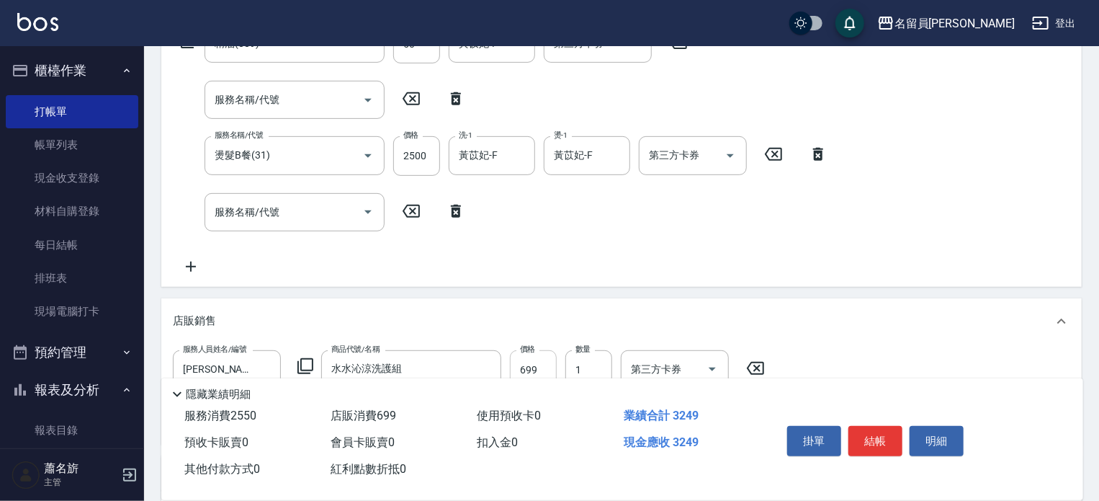
click at [548, 365] on input "699" at bounding box center [533, 369] width 47 height 39
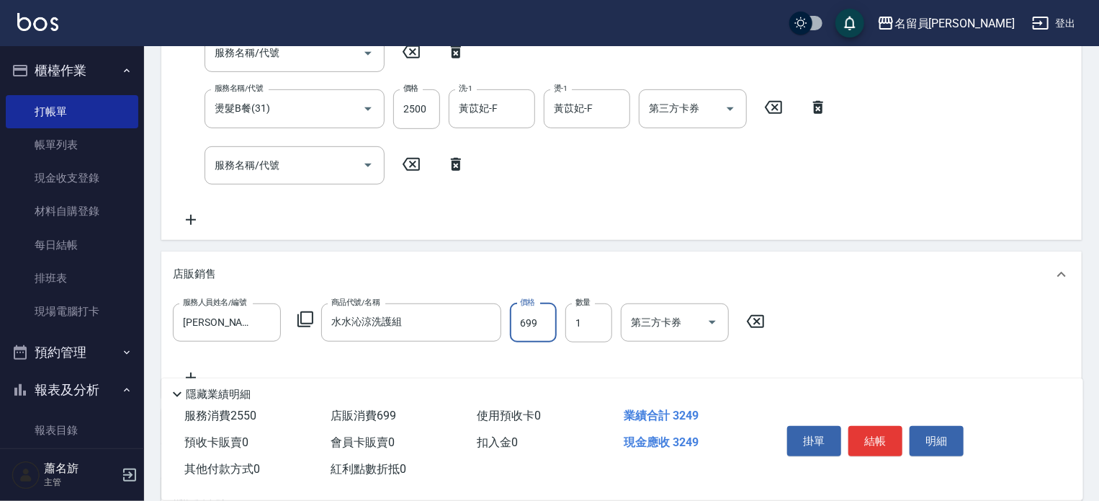
scroll to position [336, 0]
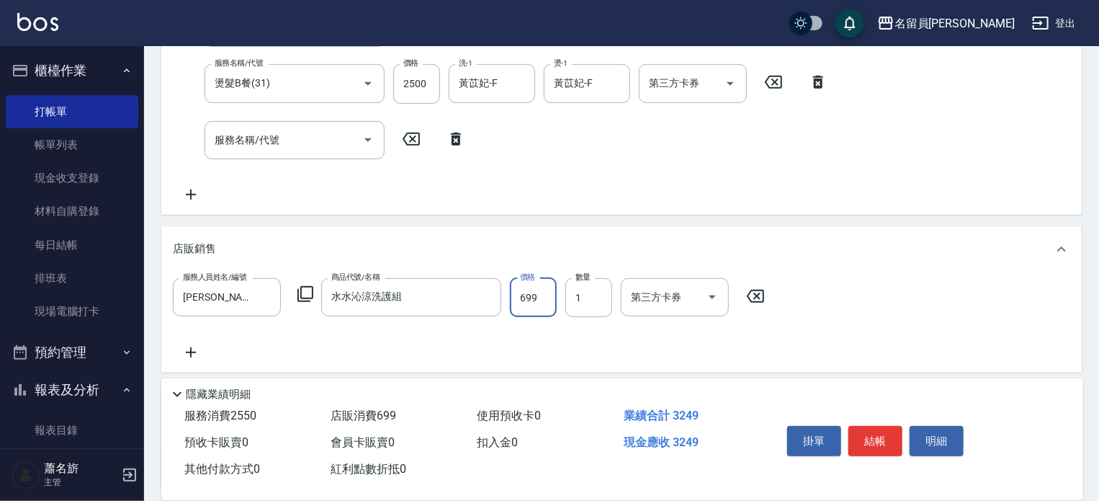
click at [901, 308] on div "服務人員姓名/編號 [PERSON_NAME]-0 服務人員姓名/編號 商品代號/名稱 水水沁涼洗護組 商品代號/名稱 價格 699 價格 數量 1 數量 第…" at bounding box center [622, 319] width 898 height 83
click at [877, 432] on button "結帳" at bounding box center [876, 441] width 54 height 30
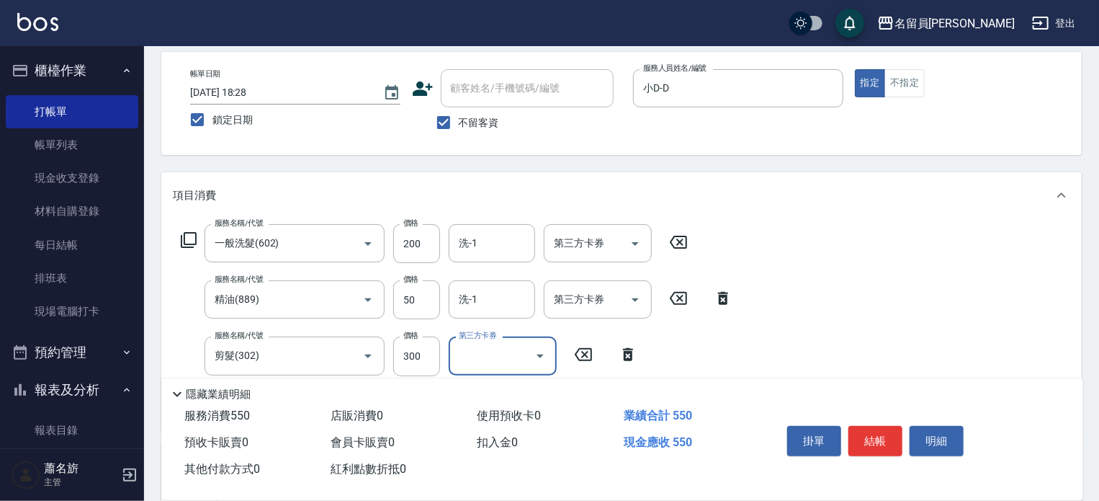
scroll to position [0, 0]
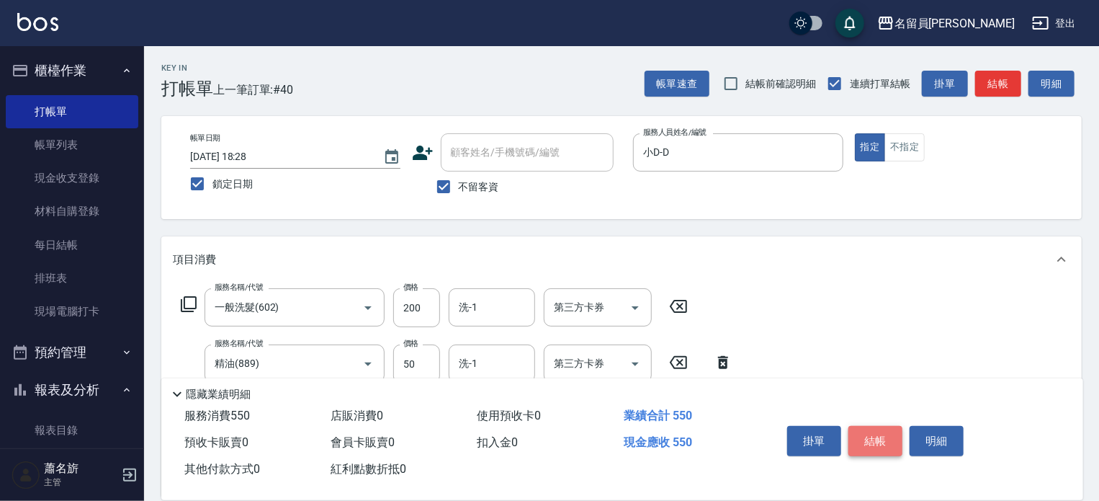
click at [882, 433] on button "結帳" at bounding box center [876, 441] width 54 height 30
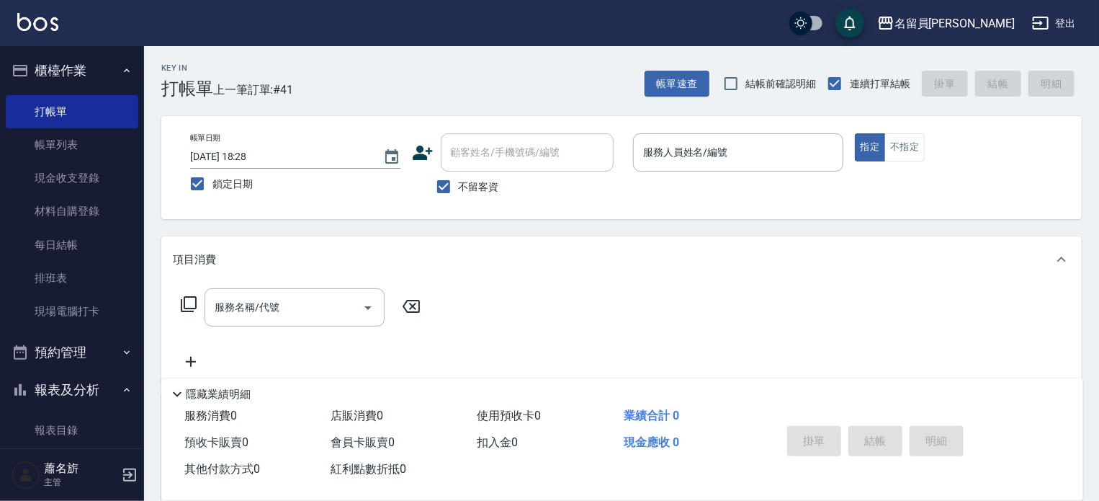
click at [876, 440] on div "掛單 結帳 明細" at bounding box center [876, 442] width 188 height 45
click at [677, 155] on input "服務人員姓名/編號" at bounding box center [738, 152] width 197 height 25
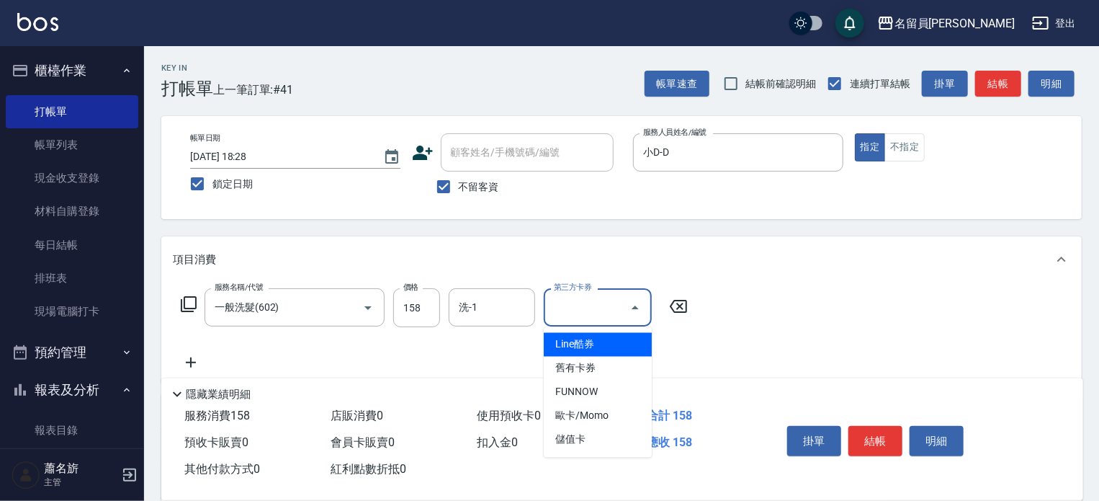
click at [583, 313] on input "第三方卡券" at bounding box center [586, 307] width 73 height 25
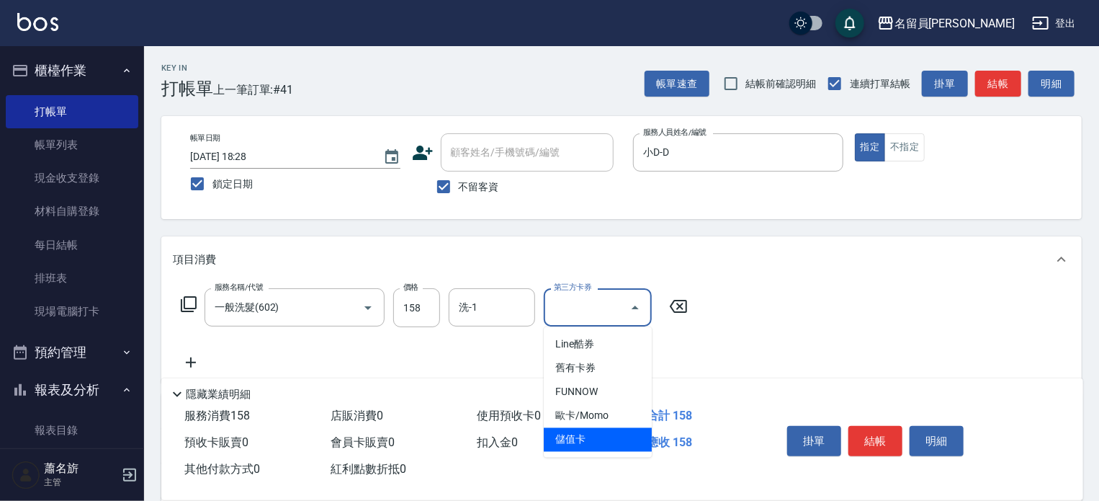
click at [590, 441] on span "儲值卡" at bounding box center [598, 440] width 108 height 24
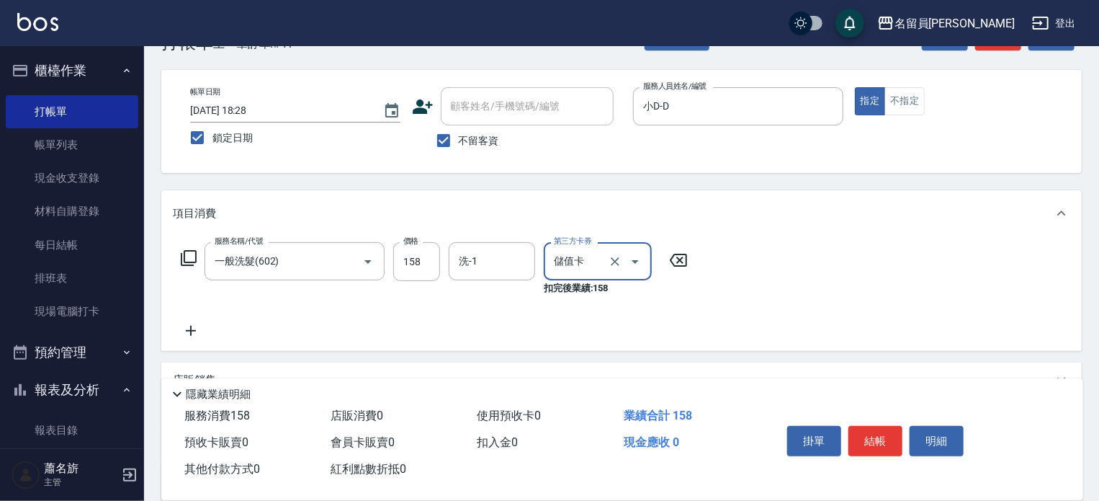
scroll to position [72, 0]
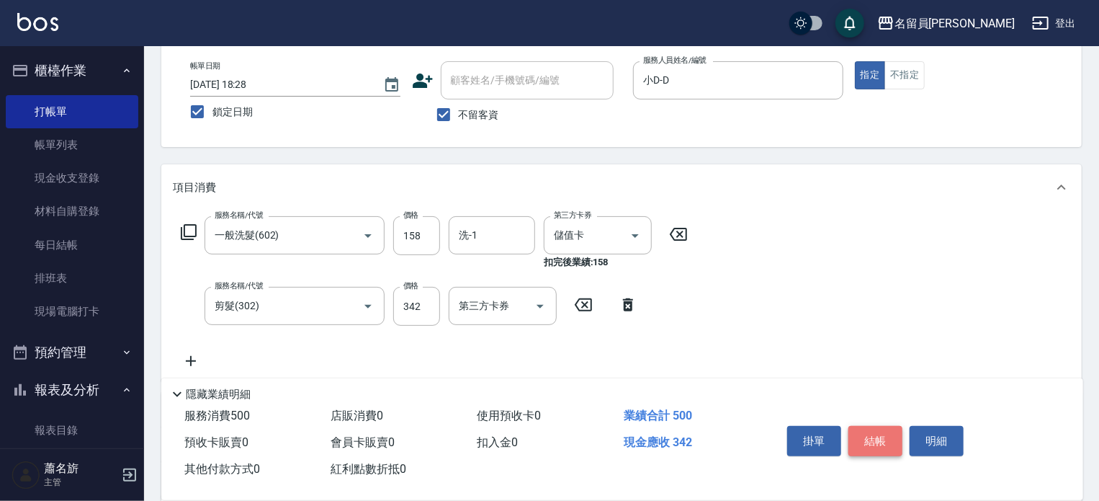
click at [884, 439] on button "結帳" at bounding box center [876, 441] width 54 height 30
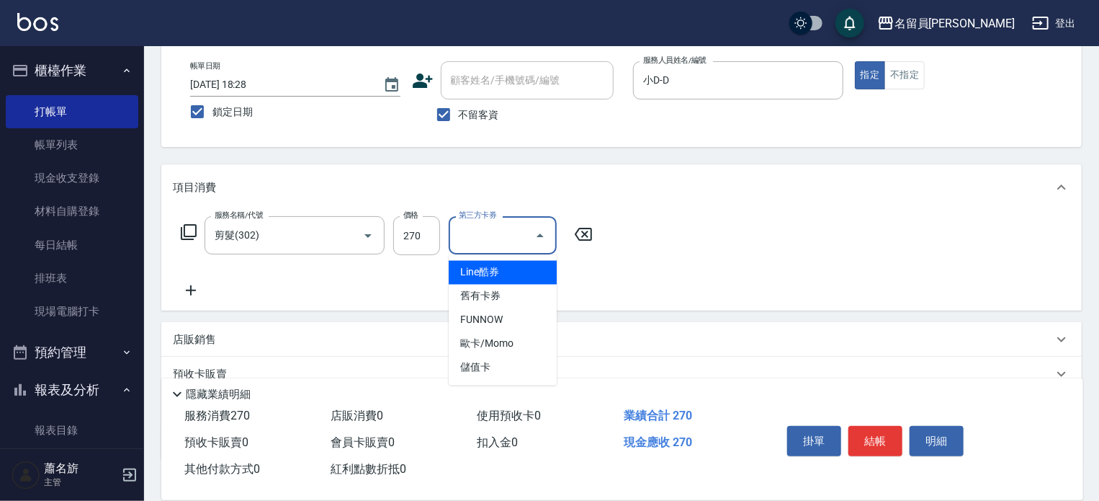
click at [499, 244] on input "第三方卡券" at bounding box center [491, 235] width 73 height 25
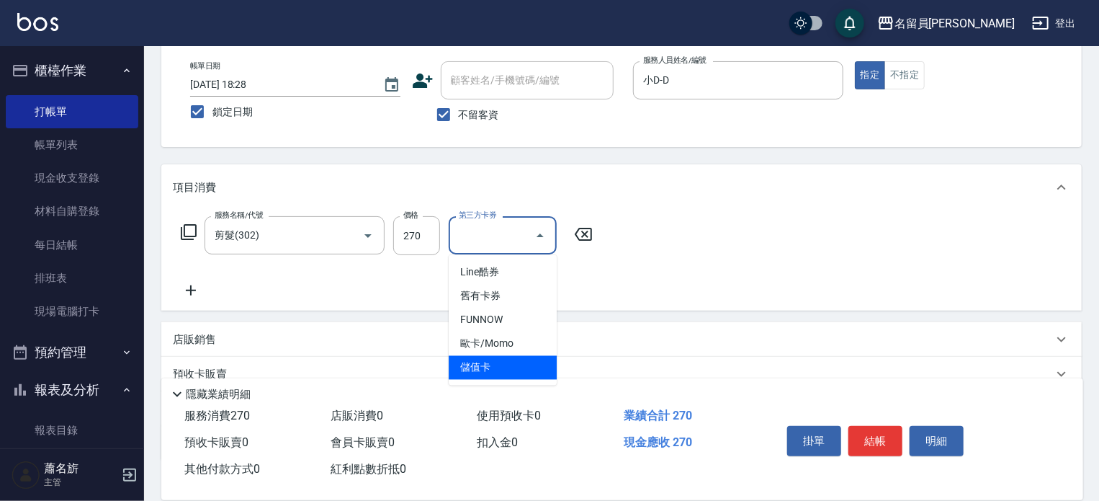
click at [510, 358] on span "儲值卡" at bounding box center [503, 368] width 108 height 24
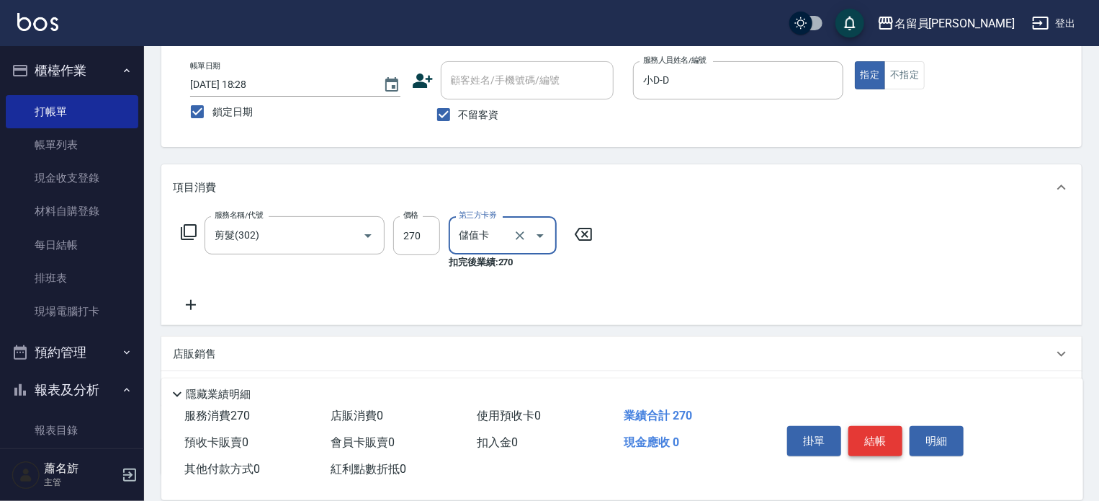
drag, startPoint x: 899, startPoint y: 419, endPoint x: 888, endPoint y: 426, distance: 13.6
click at [896, 420] on div "掛單 結帳 明細" at bounding box center [876, 442] width 188 height 45
click at [885, 429] on button "結帳" at bounding box center [876, 441] width 54 height 30
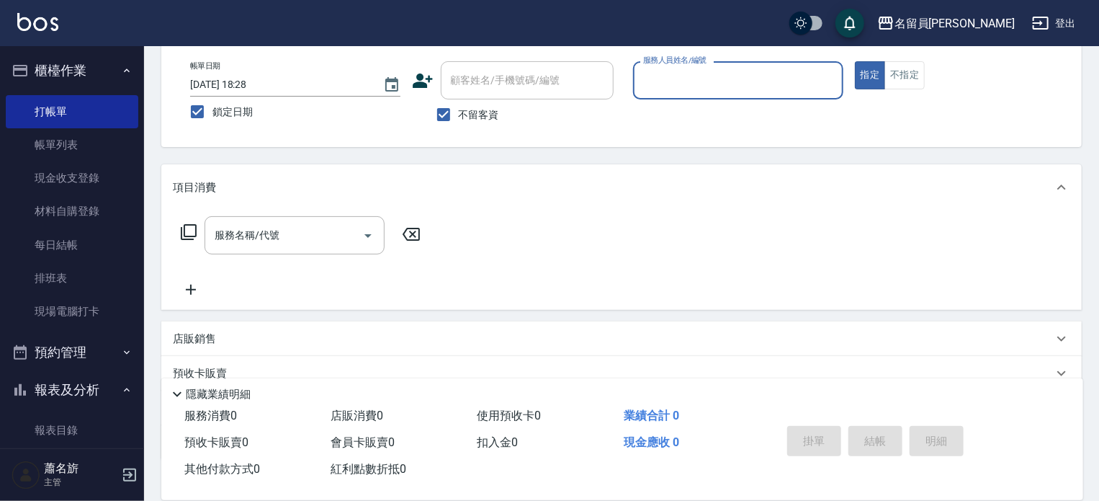
click at [855, 61] on button "指定" at bounding box center [870, 75] width 31 height 28
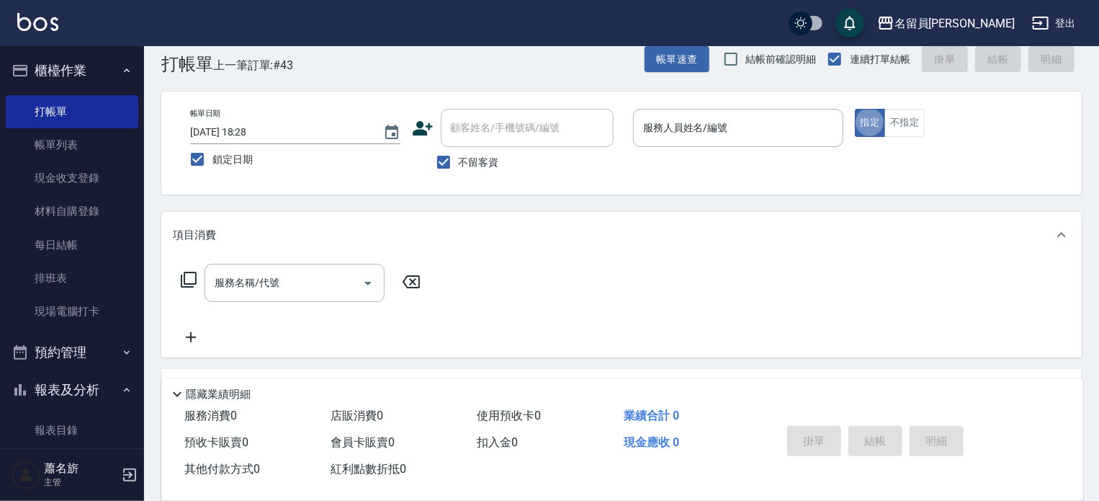
scroll to position [0, 0]
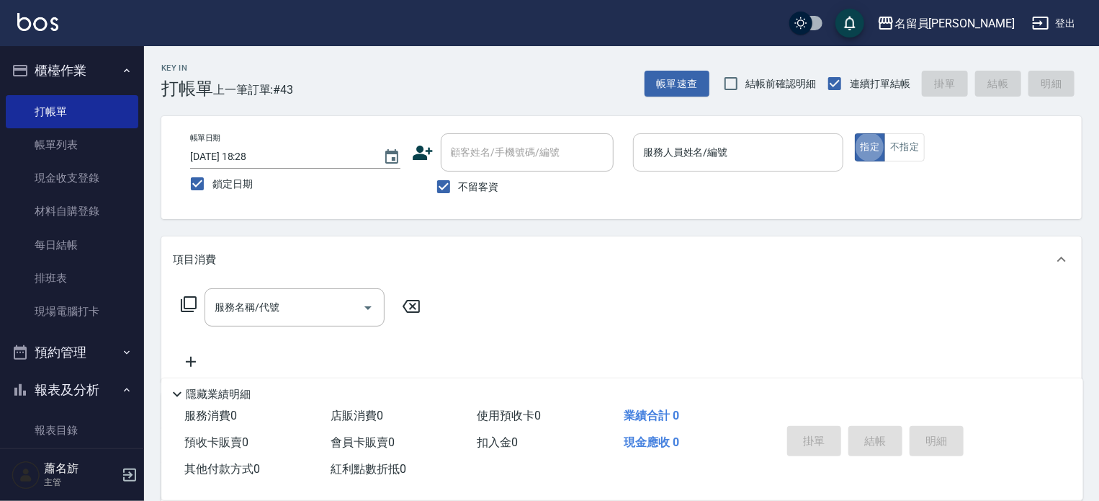
click at [712, 152] on input "服務人員姓名/編號" at bounding box center [738, 152] width 197 height 25
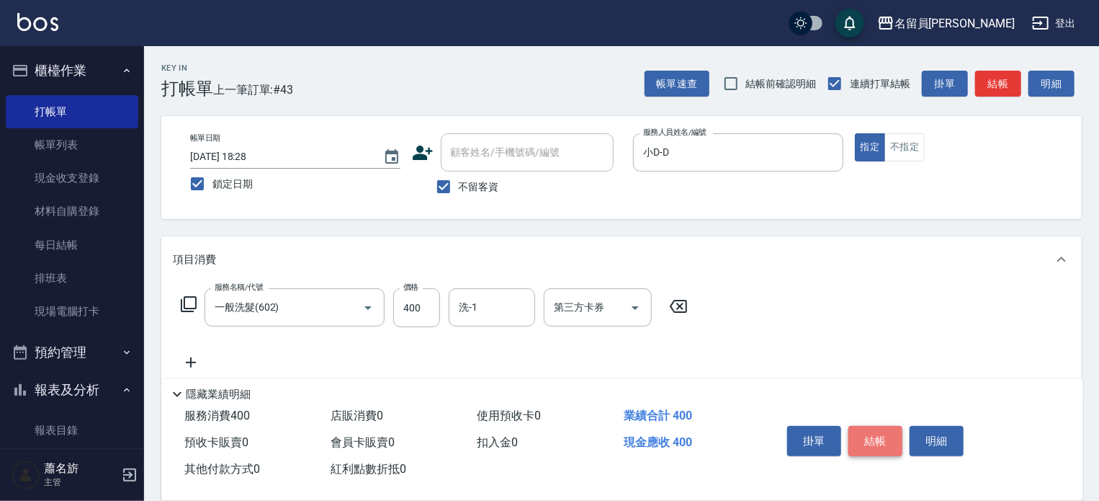
click at [873, 432] on button "結帳" at bounding box center [876, 441] width 54 height 30
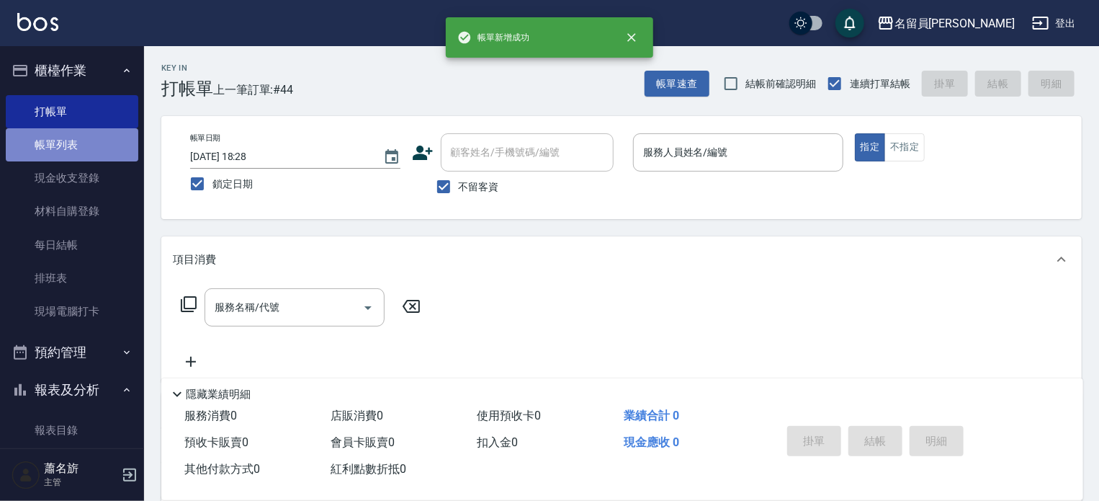
click at [83, 152] on link "帳單列表" at bounding box center [72, 144] width 133 height 33
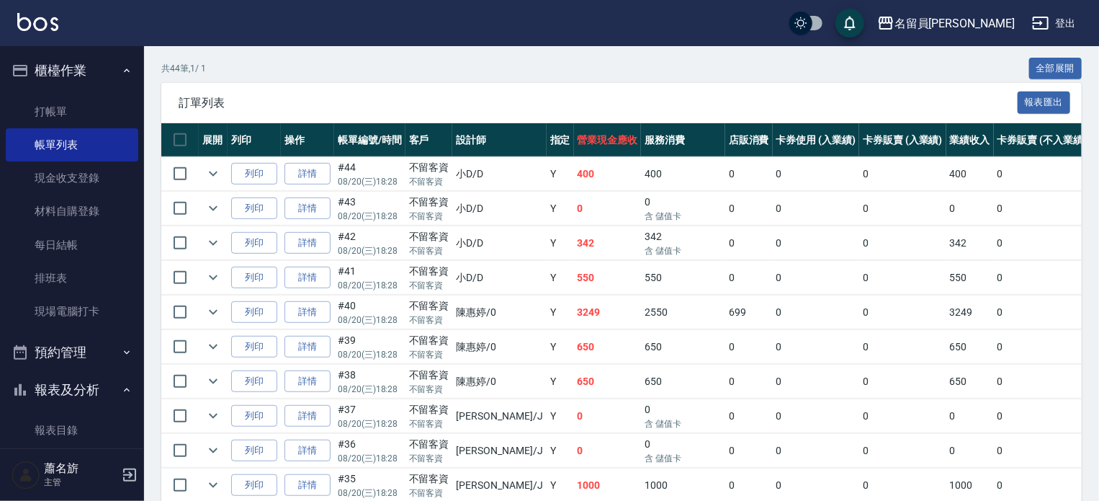
scroll to position [288, 0]
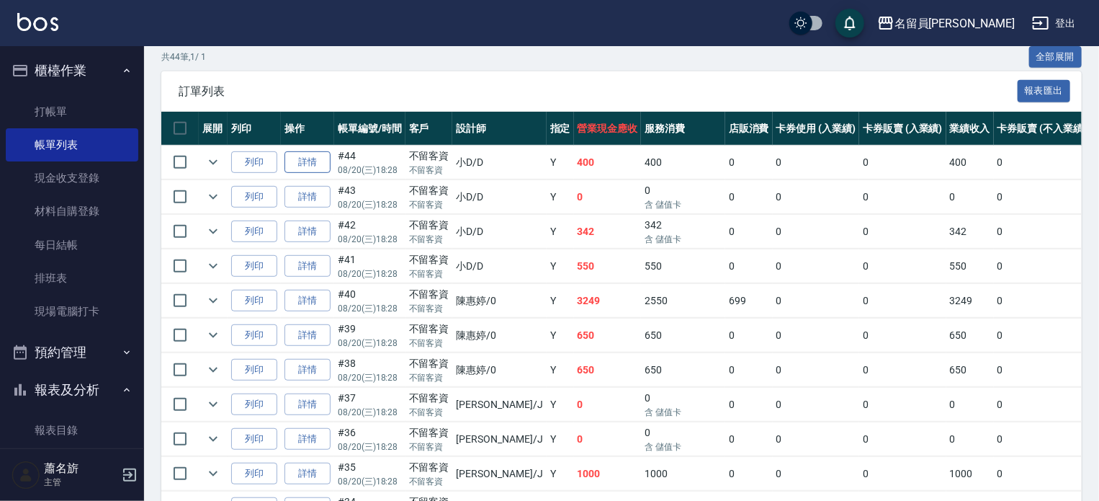
click at [310, 174] on link "詳情" at bounding box center [308, 162] width 46 height 22
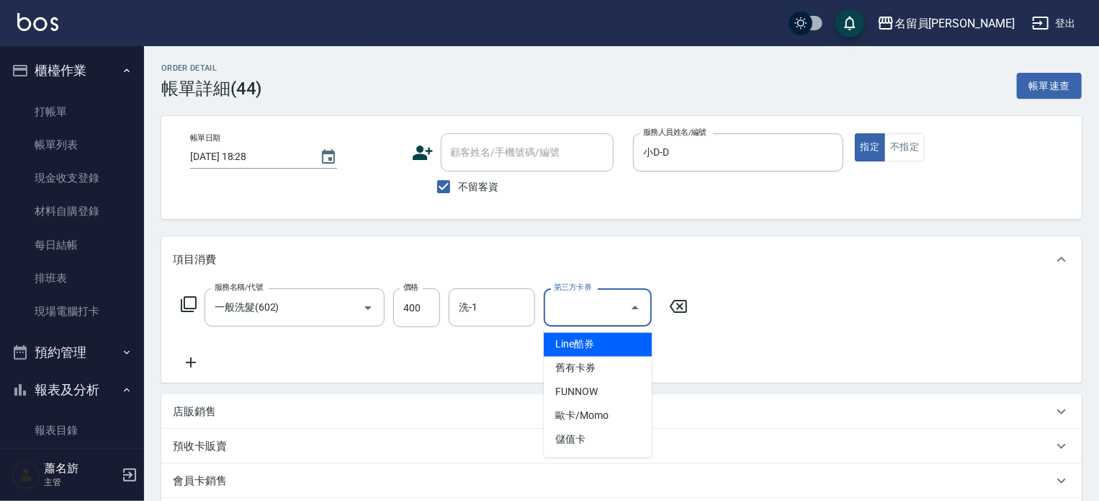
click at [598, 302] on input "第三方卡券" at bounding box center [586, 307] width 73 height 25
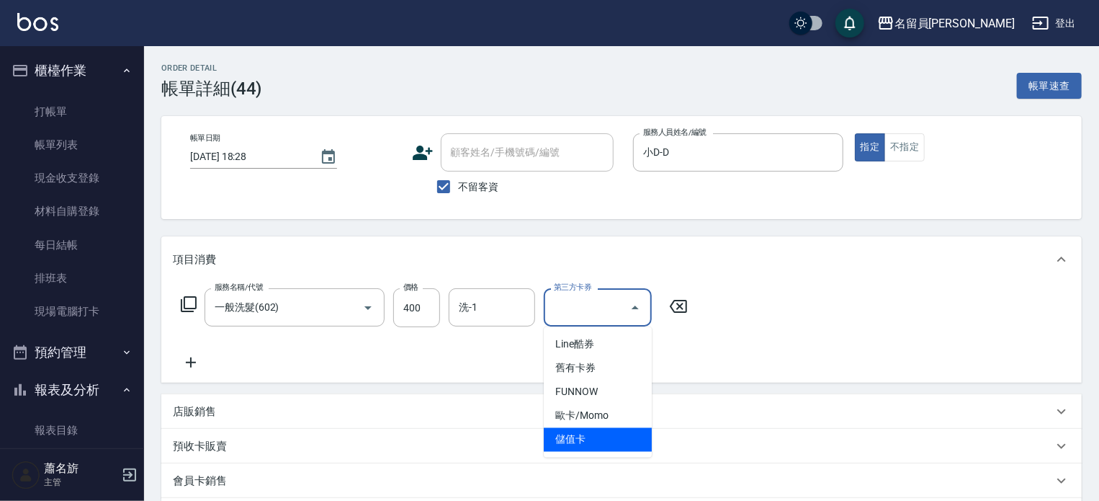
click at [571, 438] on span "儲值卡" at bounding box center [598, 440] width 108 height 24
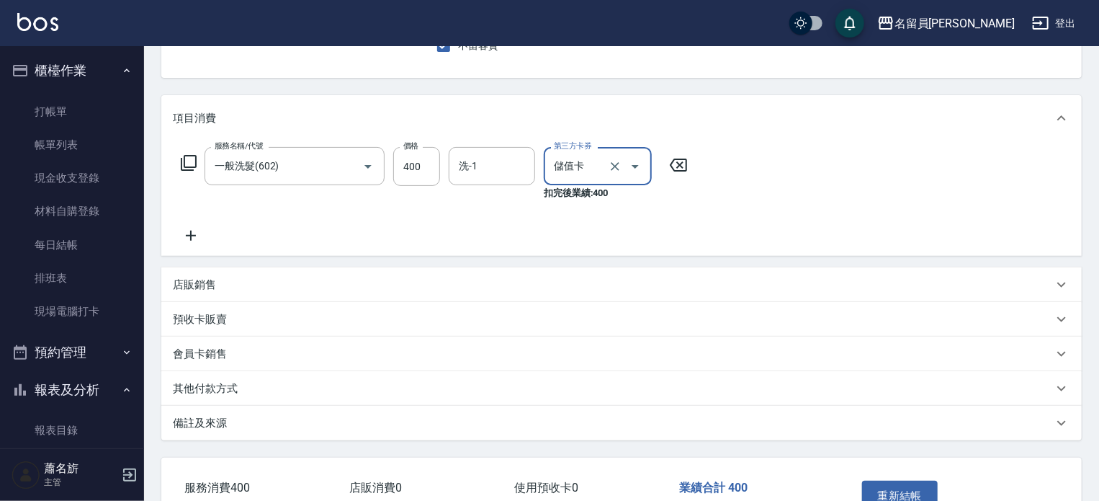
scroll to position [144, 0]
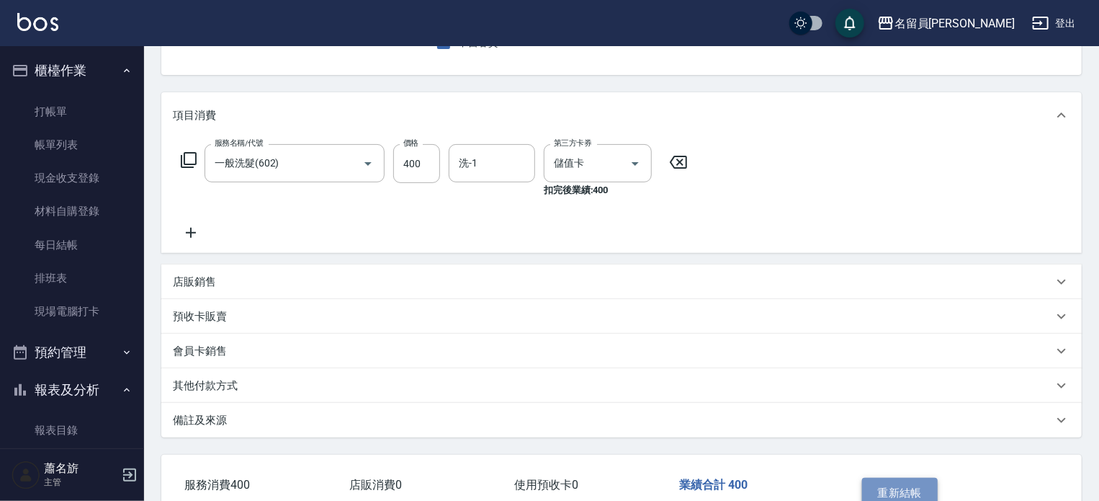
click at [898, 485] on button "重新結帳" at bounding box center [900, 493] width 76 height 30
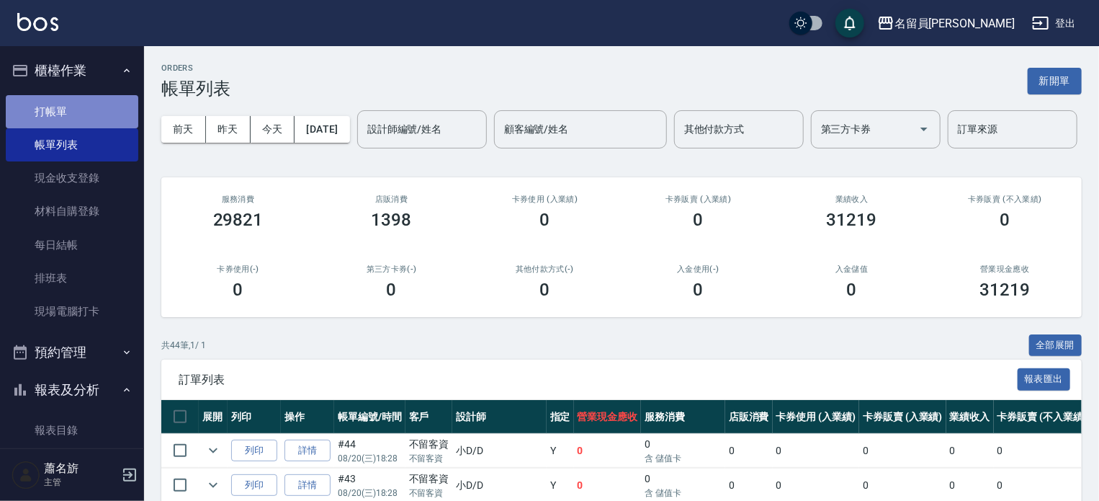
click at [109, 99] on link "打帳單" at bounding box center [72, 111] width 133 height 33
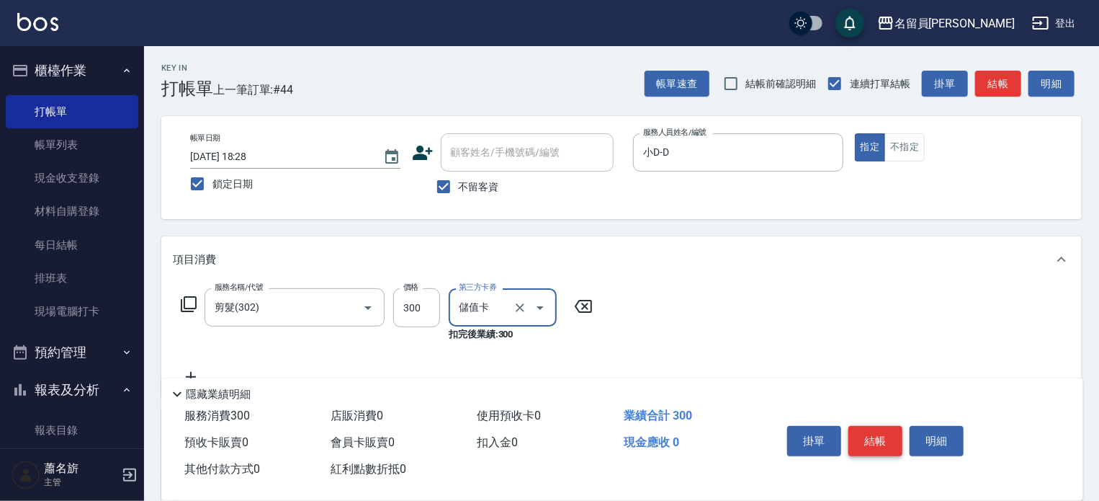
click at [875, 431] on button "結帳" at bounding box center [876, 441] width 54 height 30
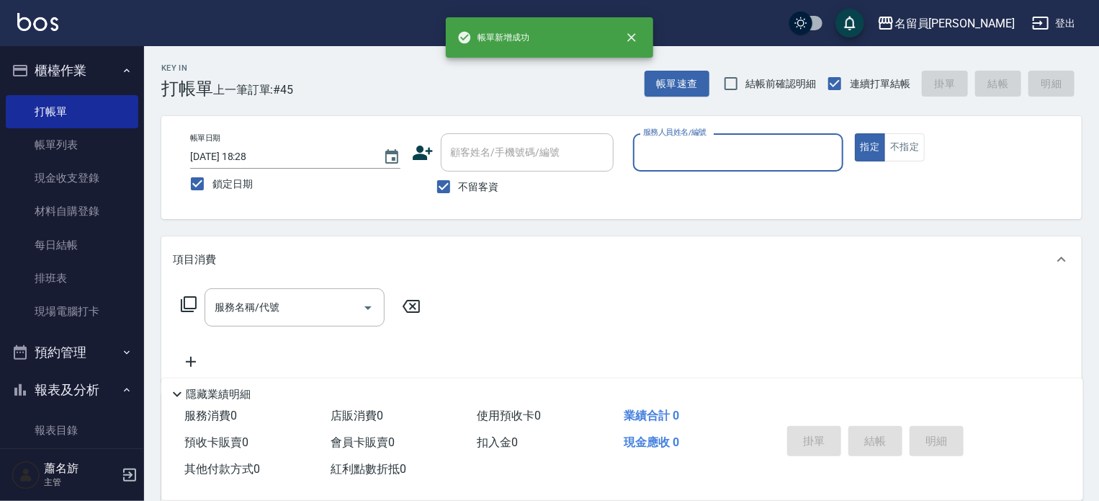
click at [855, 133] on button "指定" at bounding box center [870, 147] width 31 height 28
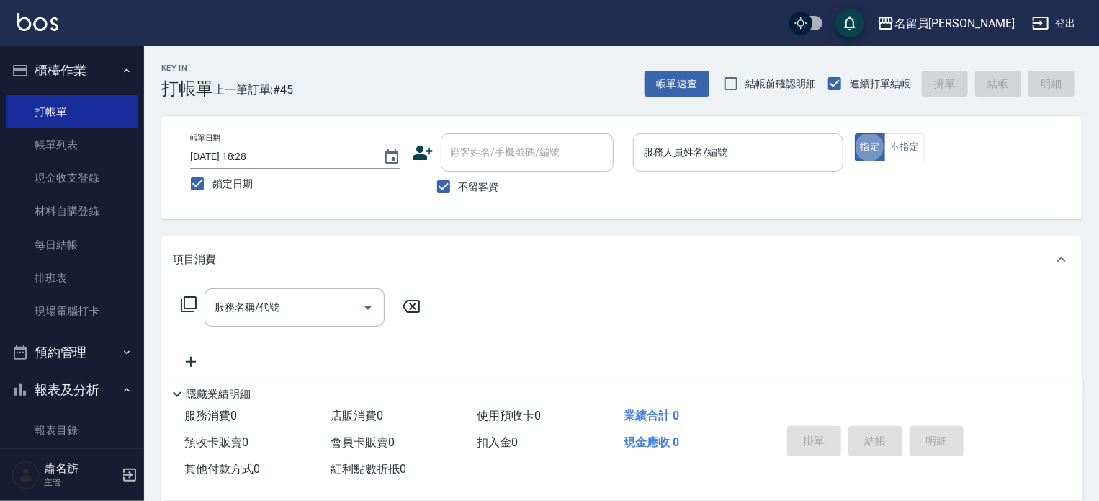
click at [774, 155] on input "服務人員姓名/編號" at bounding box center [738, 152] width 197 height 25
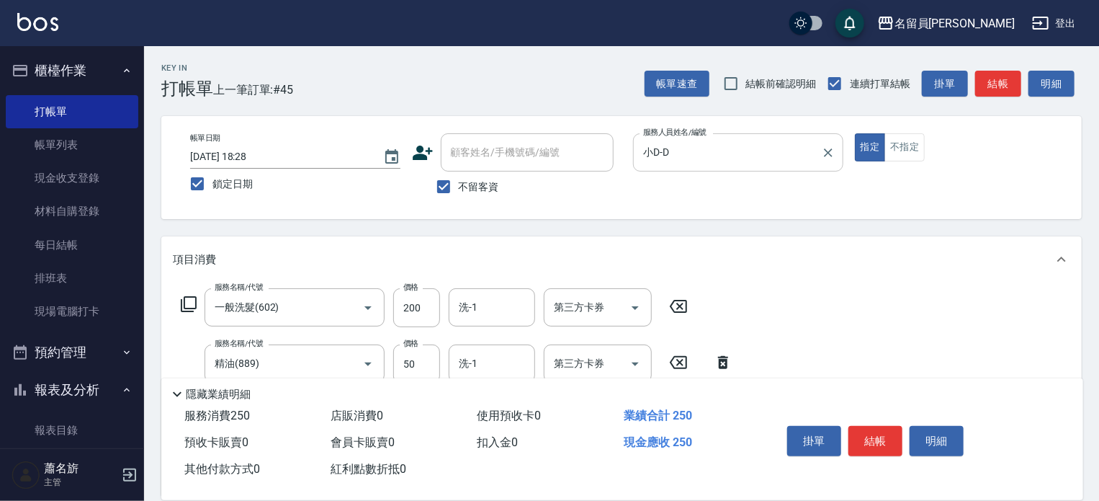
scroll to position [72, 0]
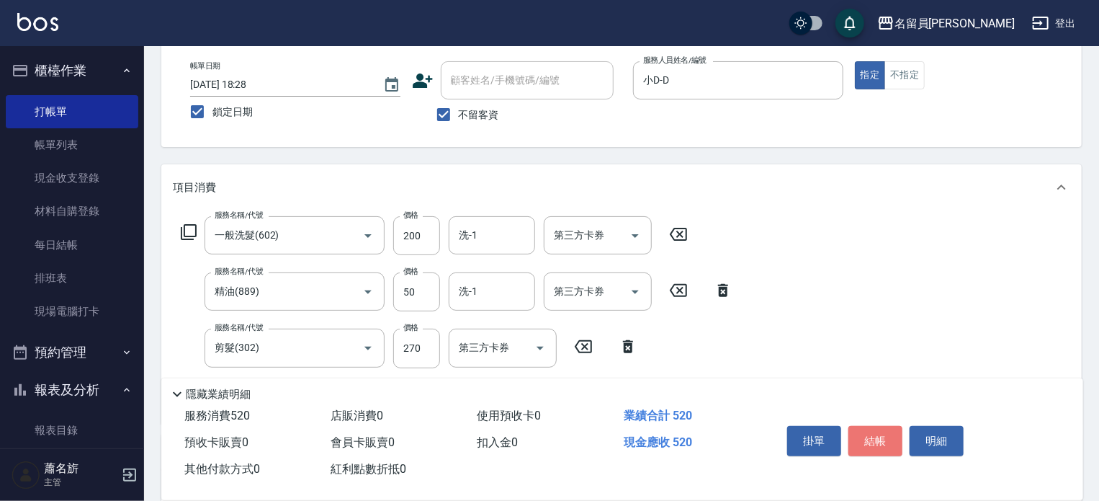
click at [867, 434] on button "結帳" at bounding box center [876, 441] width 54 height 30
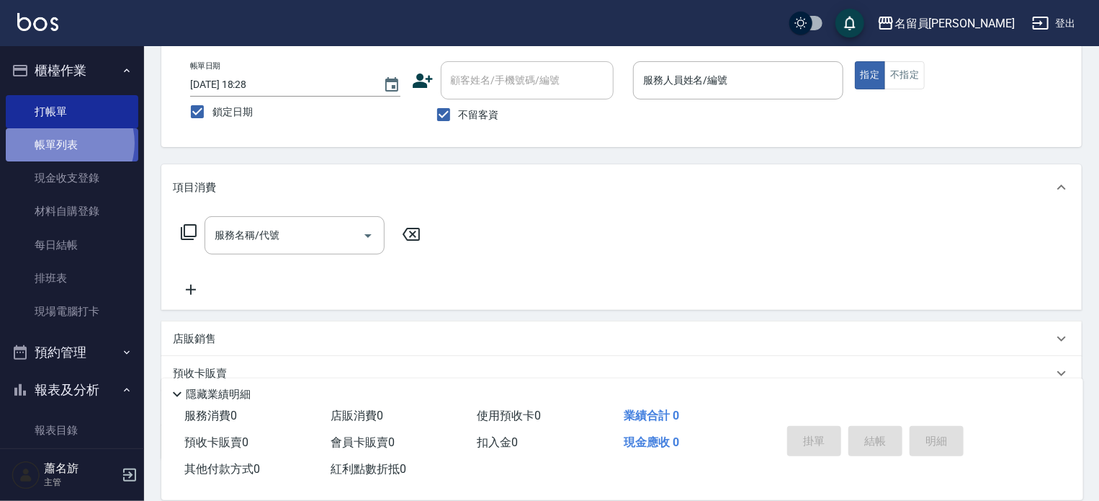
drag, startPoint x: 66, startPoint y: 143, endPoint x: 117, endPoint y: 136, distance: 51.7
click at [68, 142] on link "帳單列表" at bounding box center [72, 144] width 133 height 33
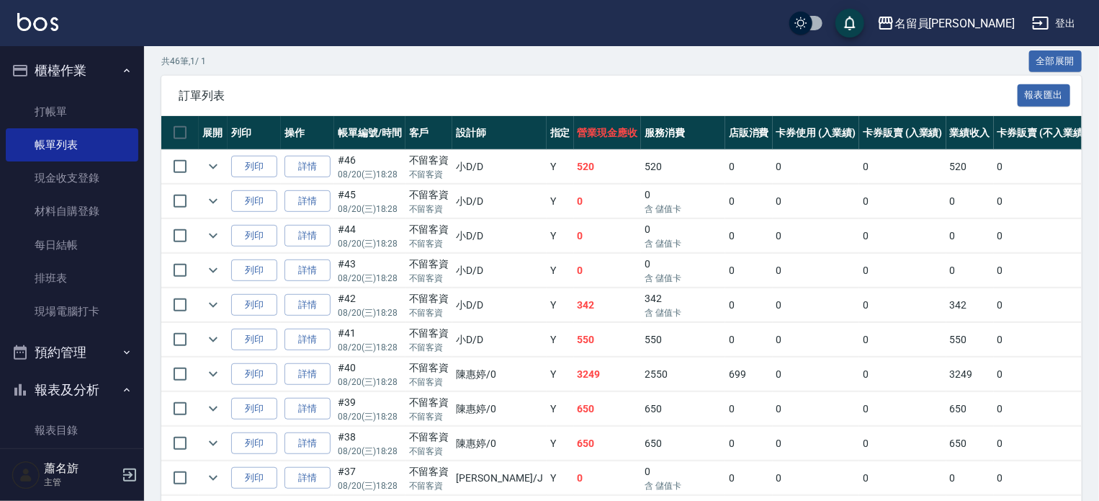
scroll to position [288, 0]
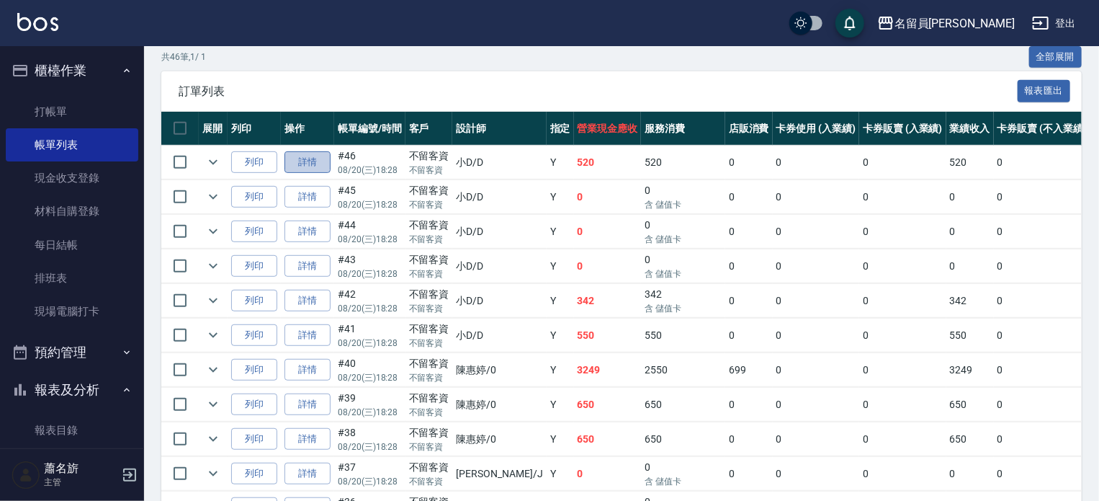
click at [306, 174] on link "詳情" at bounding box center [308, 162] width 46 height 22
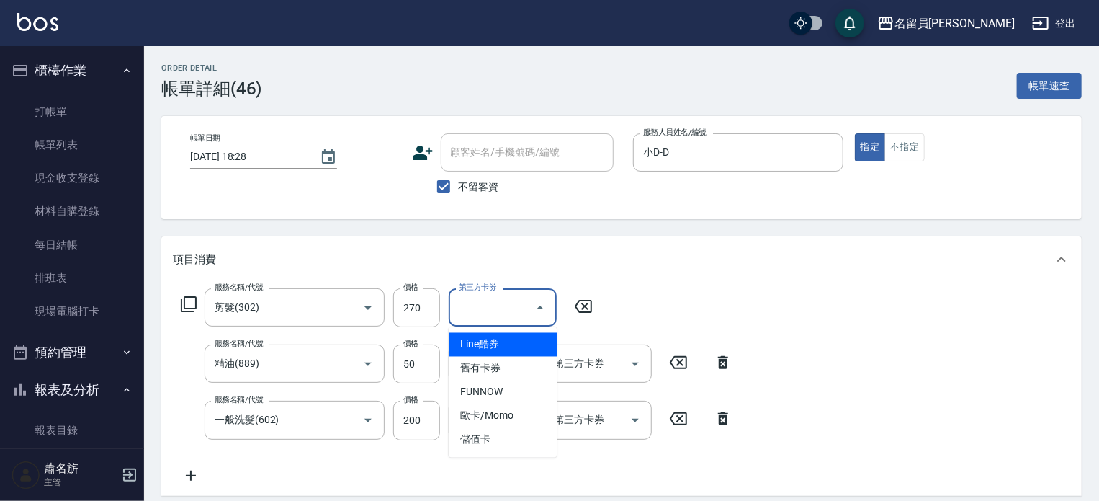
drag, startPoint x: 478, startPoint y: 305, endPoint x: 481, endPoint y: 326, distance: 21.9
click at [478, 304] on input "第三方卡券" at bounding box center [491, 307] width 73 height 25
click at [499, 437] on span "儲值卡" at bounding box center [503, 440] width 108 height 24
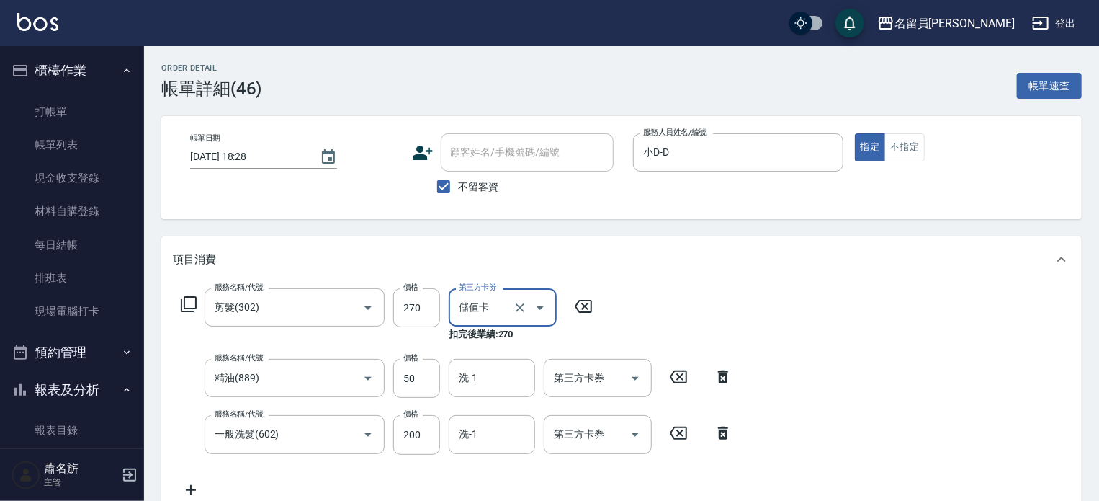
click at [590, 358] on div "服務名稱/代號 剪髮(302) 服務名稱/代號 價格 270 價格 第三方卡券 儲值卡 第三方卡券 扣完後業績: 270 服務名稱/代號 精油(889) 服務…" at bounding box center [457, 393] width 568 height 210
click at [589, 368] on input "第三方卡券" at bounding box center [586, 377] width 73 height 25
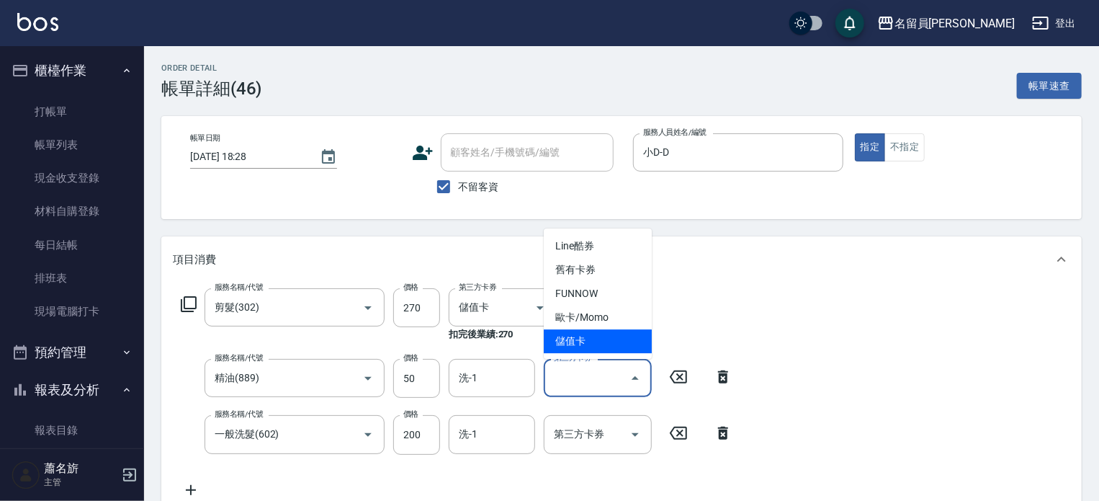
click at [580, 347] on span "儲值卡" at bounding box center [598, 341] width 108 height 24
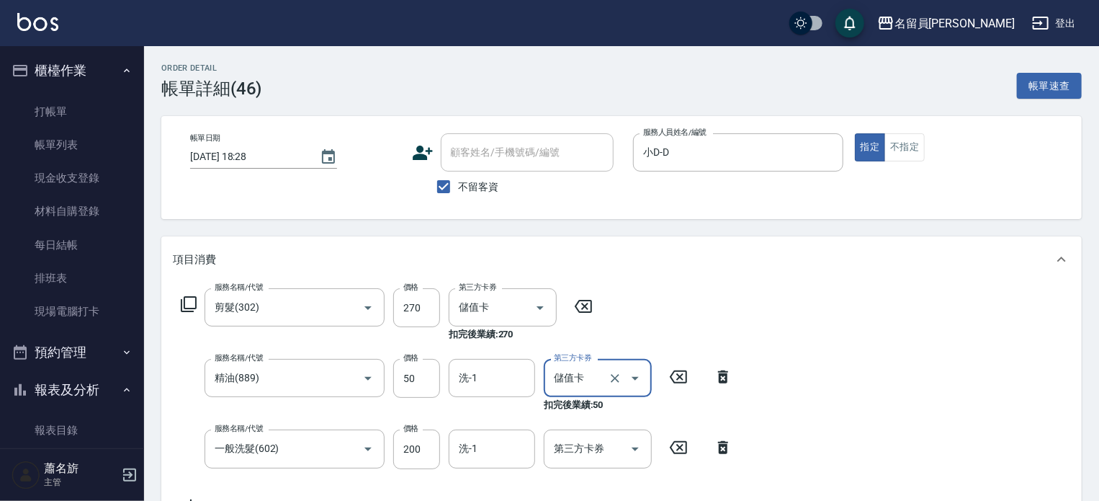
scroll to position [216, 0]
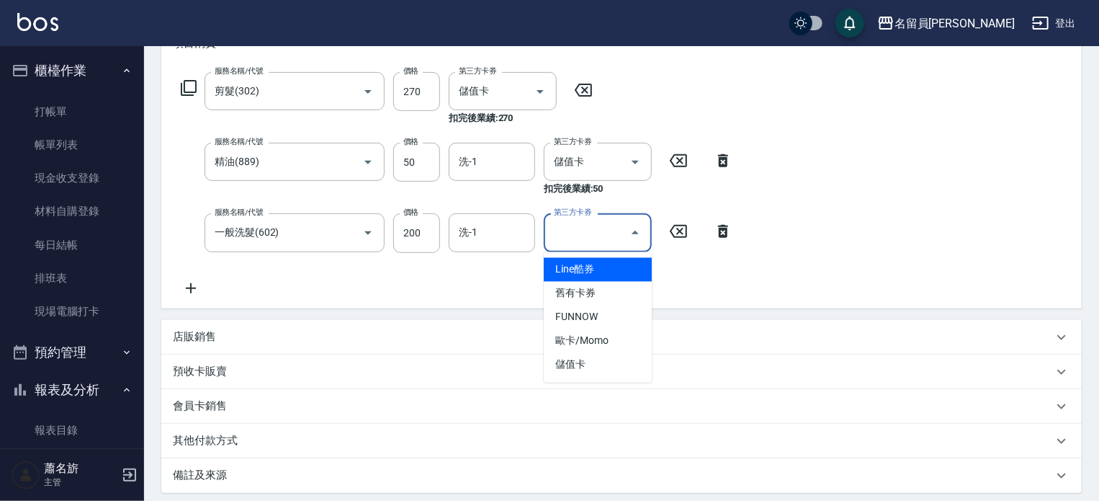
click at [582, 238] on input "第三方卡券" at bounding box center [586, 232] width 73 height 25
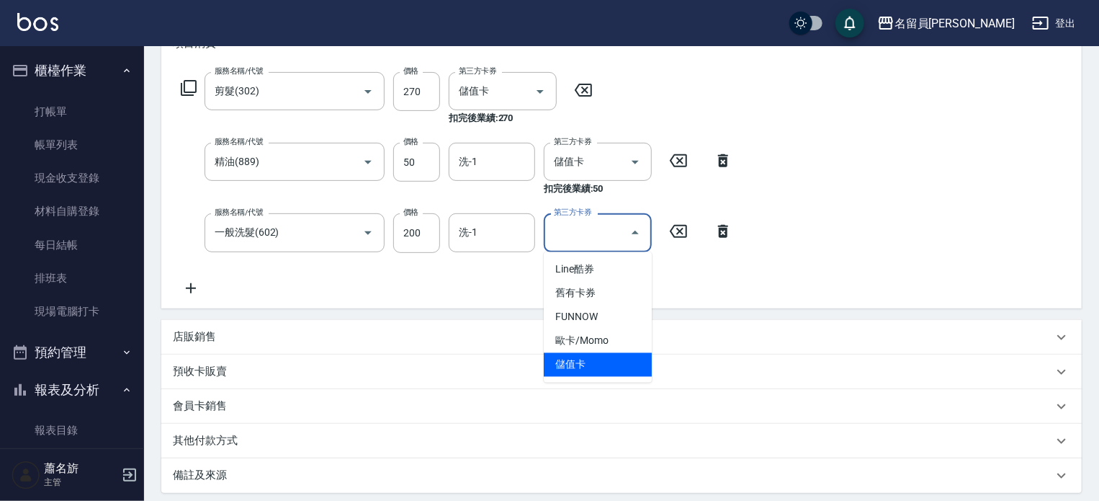
click at [589, 361] on span "儲值卡" at bounding box center [598, 365] width 108 height 24
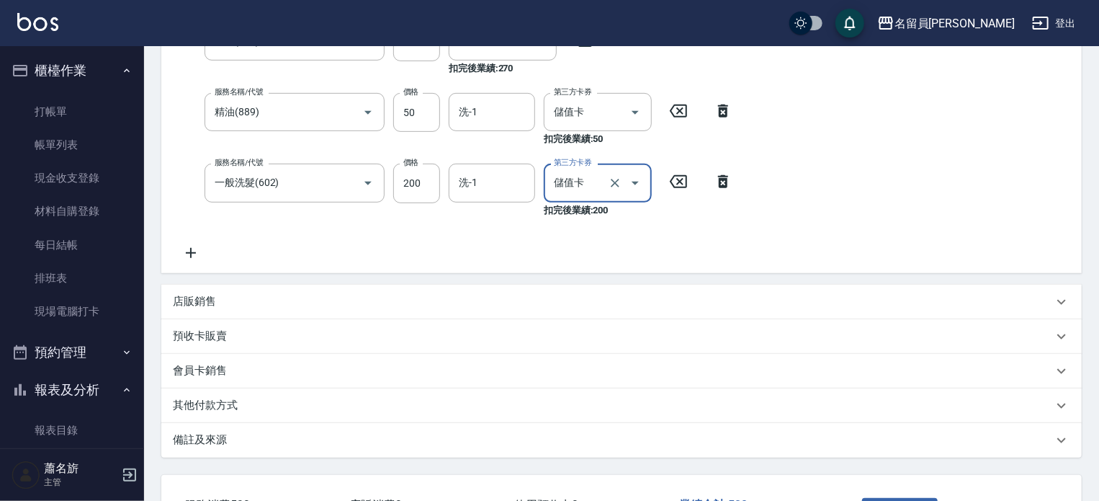
scroll to position [375, 0]
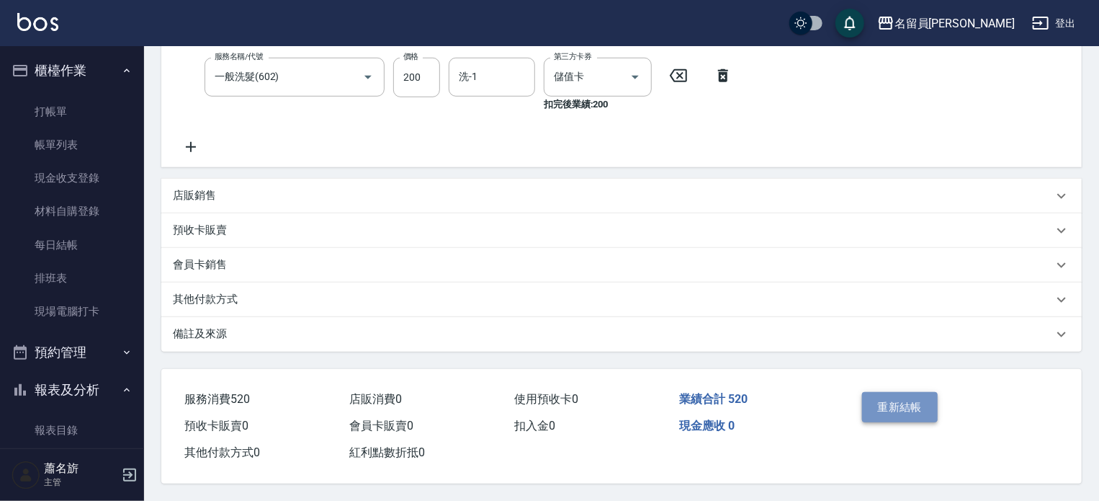
click at [879, 402] on button "重新結帳" at bounding box center [900, 407] width 76 height 30
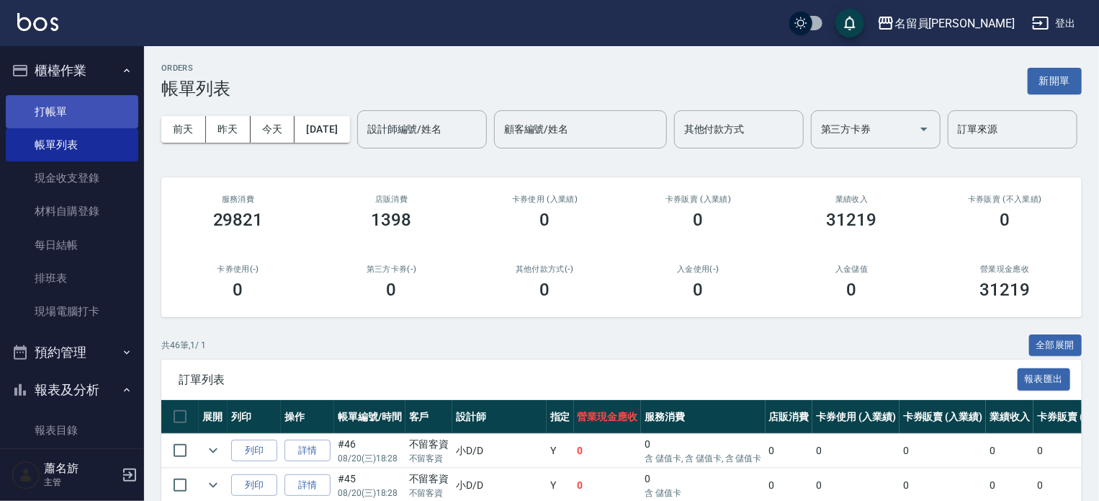
click at [110, 113] on link "打帳單" at bounding box center [72, 111] width 133 height 33
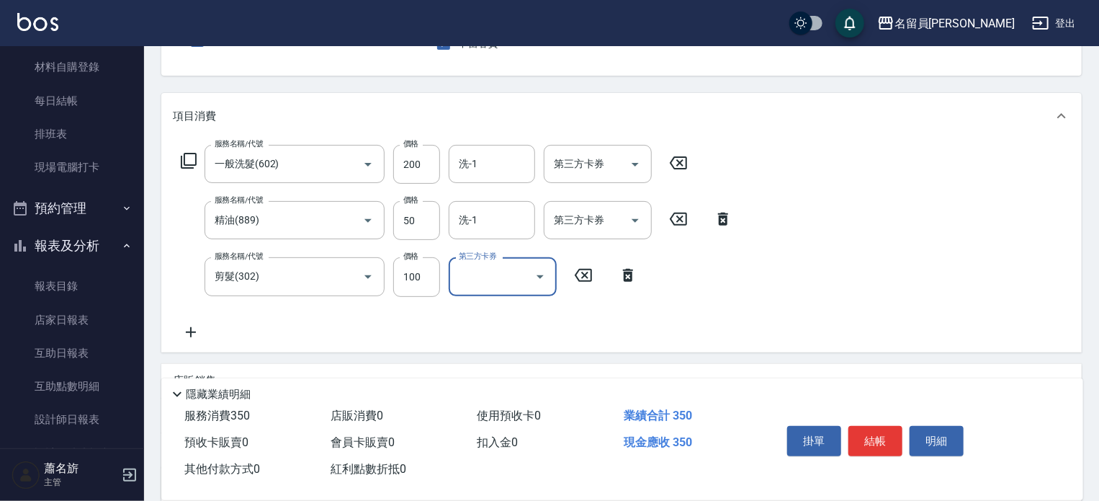
scroll to position [144, 0]
click at [415, 270] on input "100" at bounding box center [416, 275] width 47 height 39
drag, startPoint x: 515, startPoint y: 277, endPoint x: 504, endPoint y: 313, distance: 37.1
click at [514, 278] on input "第三方卡券" at bounding box center [491, 275] width 73 height 25
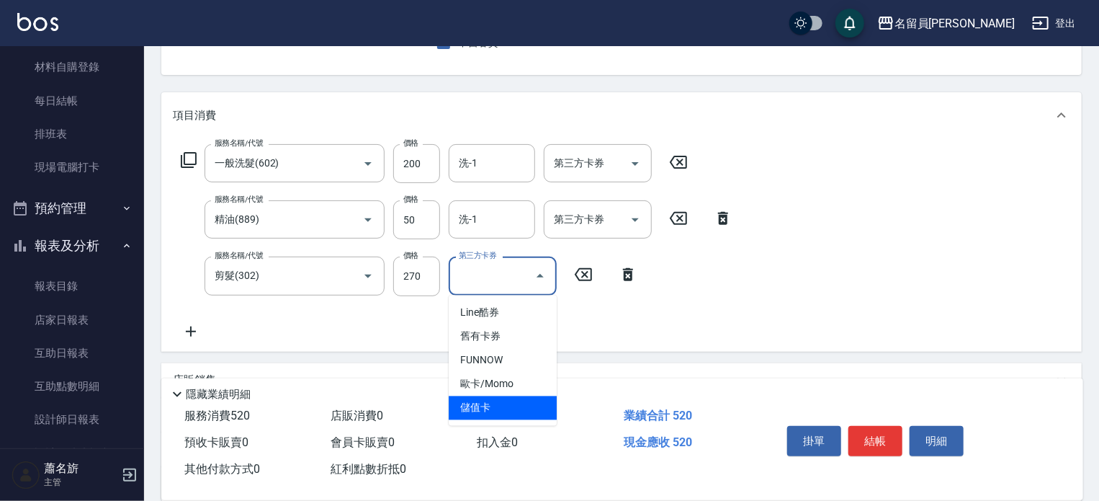
click at [522, 400] on span "儲值卡" at bounding box center [503, 408] width 108 height 24
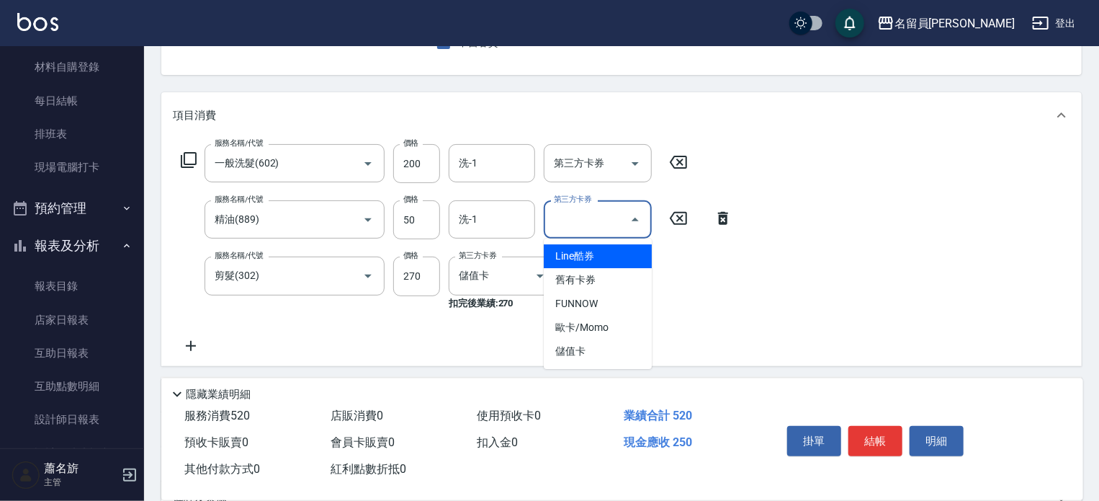
drag, startPoint x: 564, startPoint y: 223, endPoint x: 567, endPoint y: 256, distance: 34.0
click at [566, 224] on input "第三方卡券" at bounding box center [586, 219] width 73 height 25
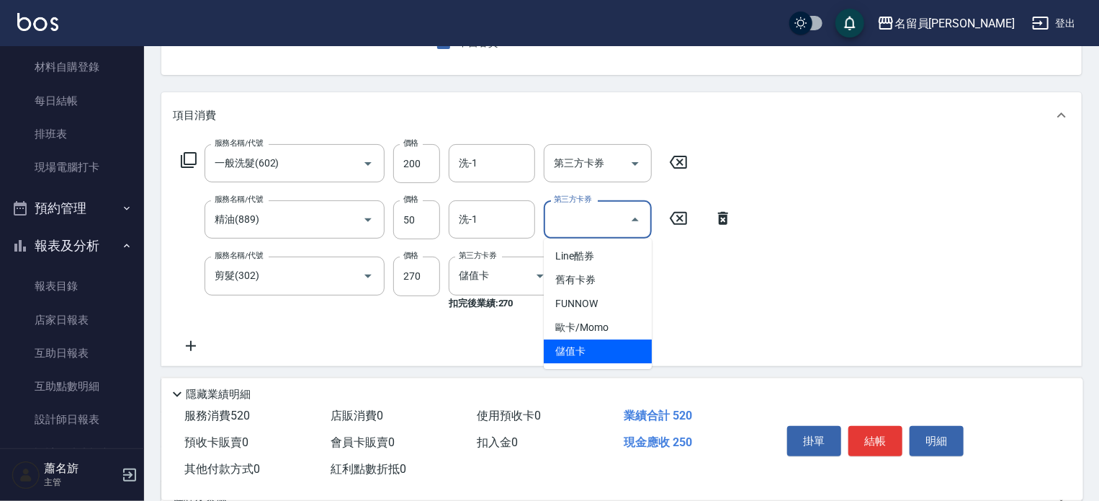
click at [565, 347] on span "儲值卡" at bounding box center [598, 351] width 108 height 24
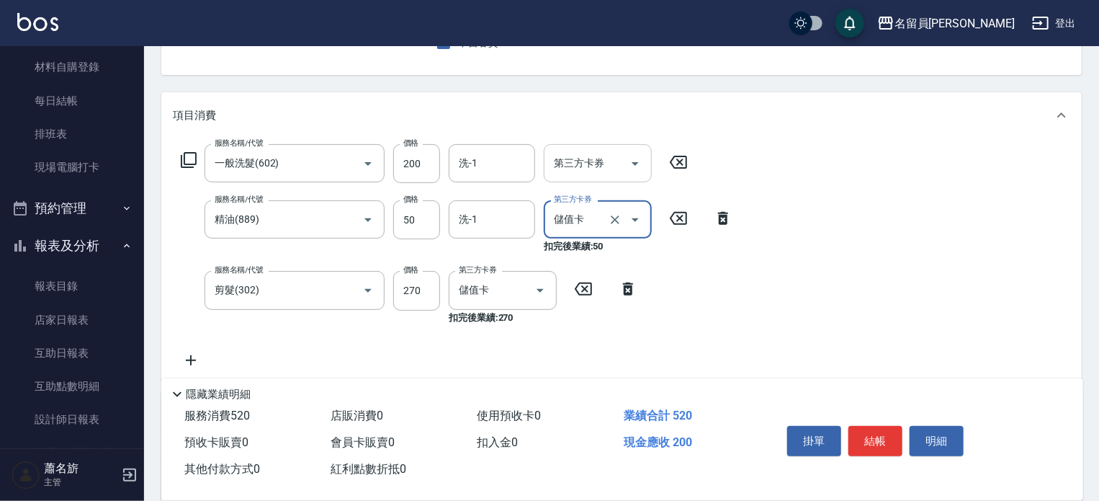
click at [592, 159] on input "第三方卡券" at bounding box center [586, 163] width 73 height 25
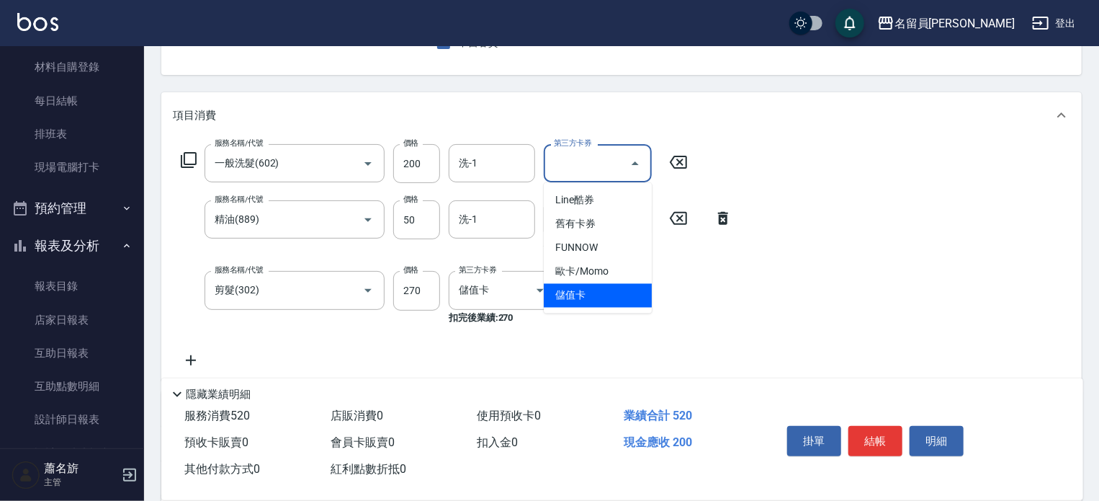
click at [579, 296] on span "儲值卡" at bounding box center [598, 296] width 108 height 24
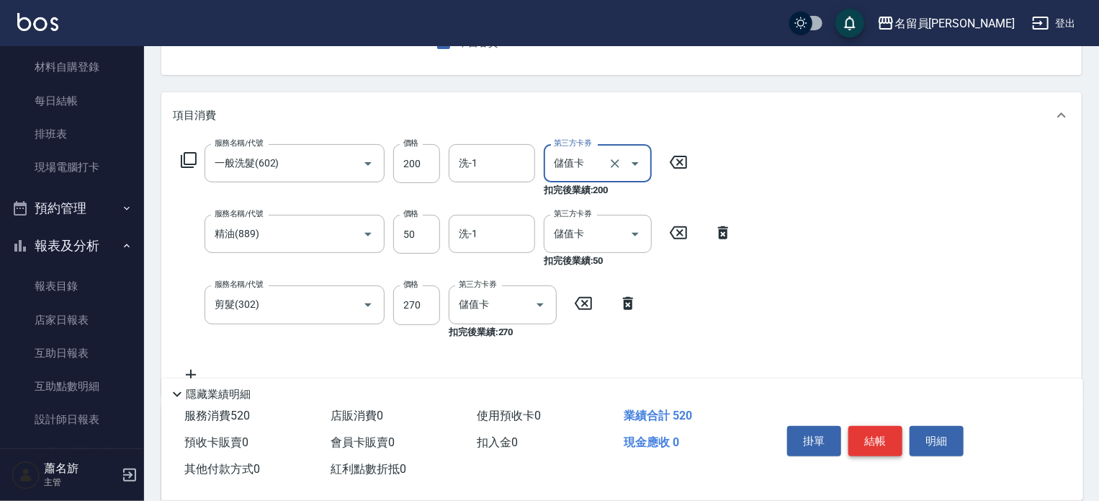
click at [885, 426] on button "結帳" at bounding box center [876, 441] width 54 height 30
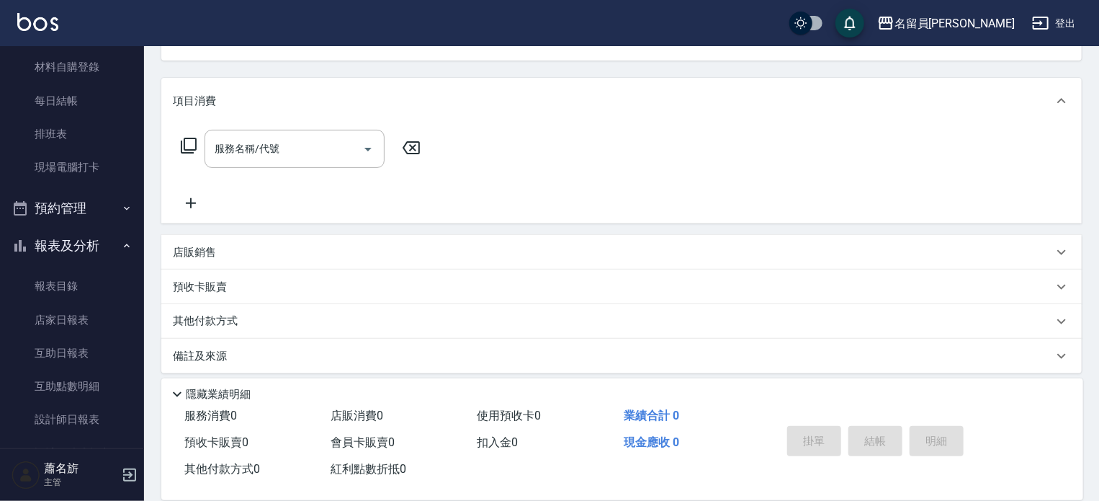
scroll to position [167, 0]
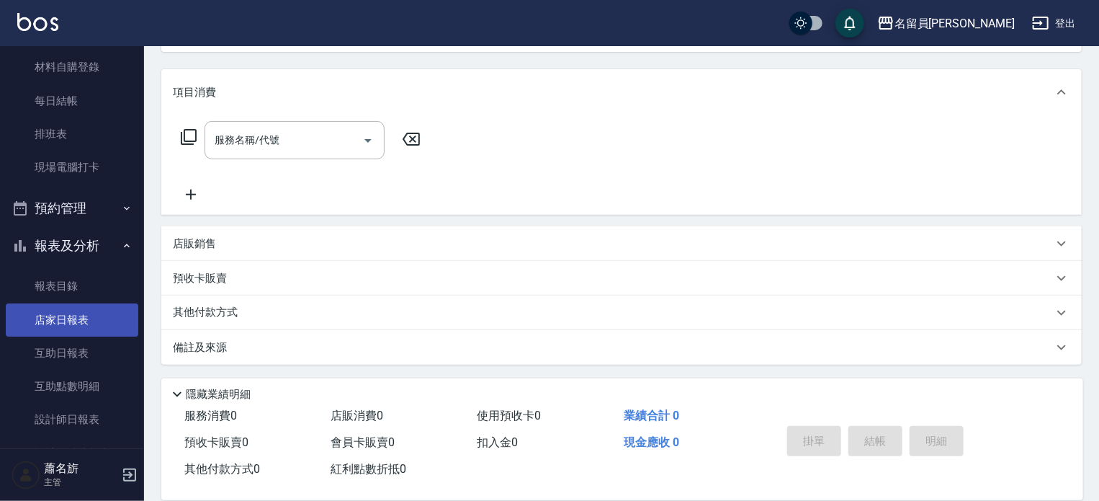
click at [66, 316] on link "店家日報表" at bounding box center [72, 319] width 133 height 33
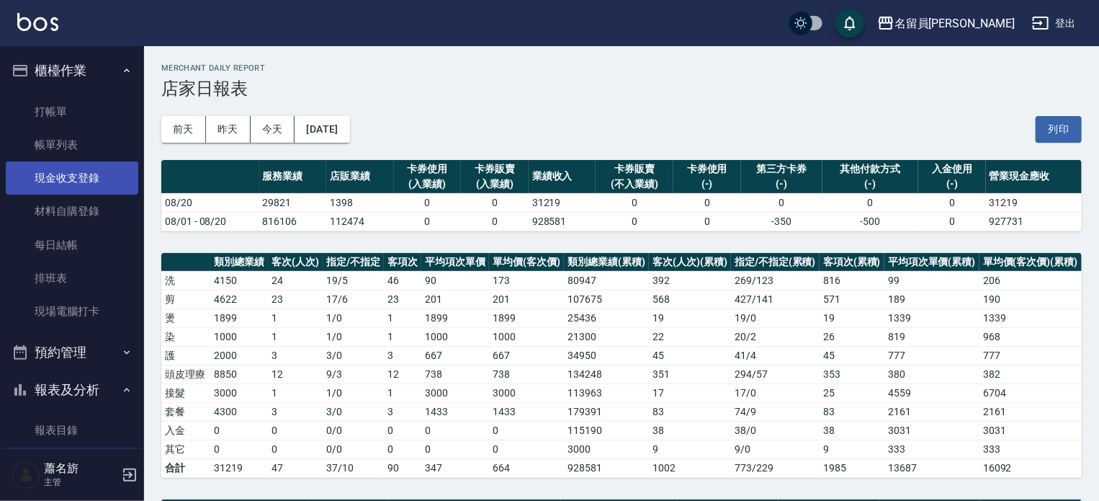
click at [94, 172] on link "現金收支登錄" at bounding box center [72, 177] width 133 height 33
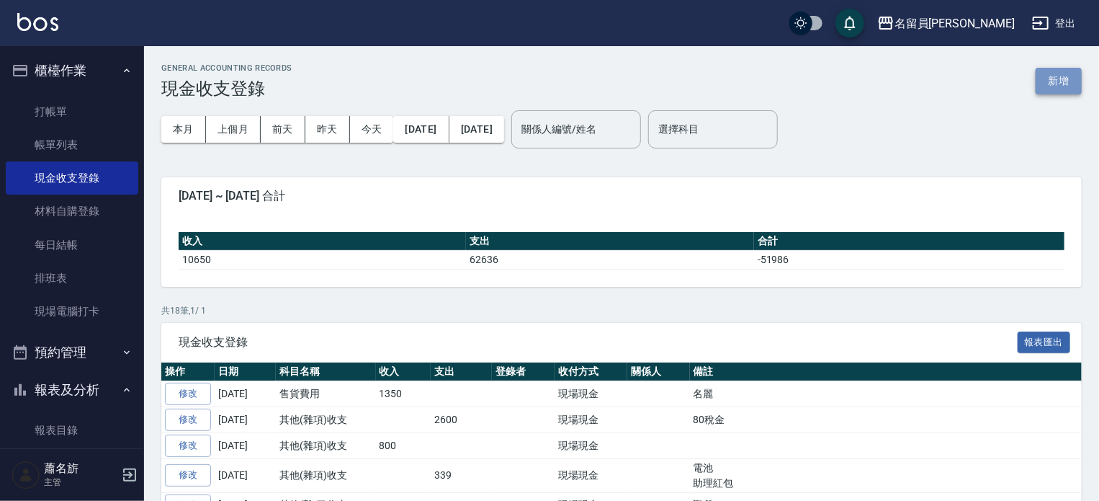
click at [1066, 68] on button "新增" at bounding box center [1059, 81] width 46 height 27
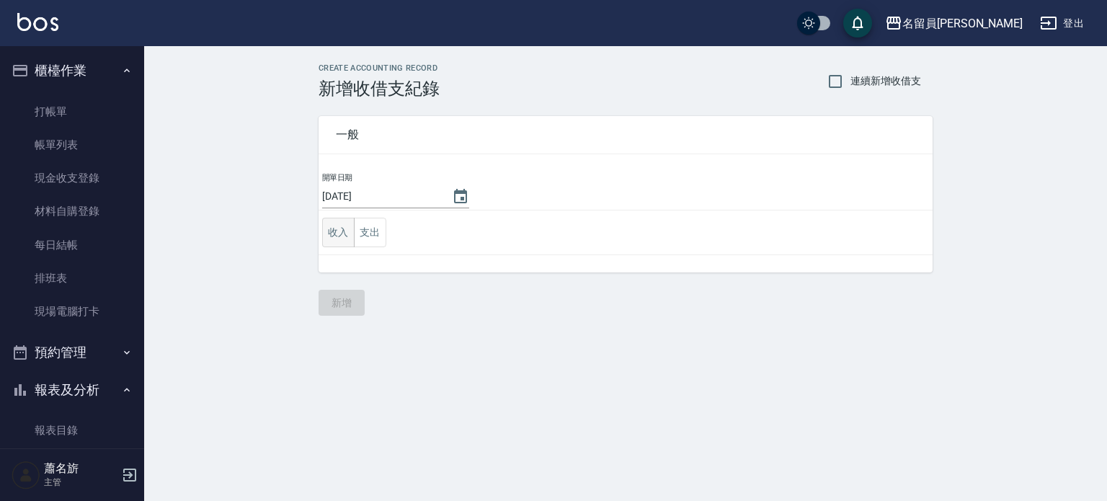
click at [344, 226] on button "收入" at bounding box center [338, 233] width 32 height 30
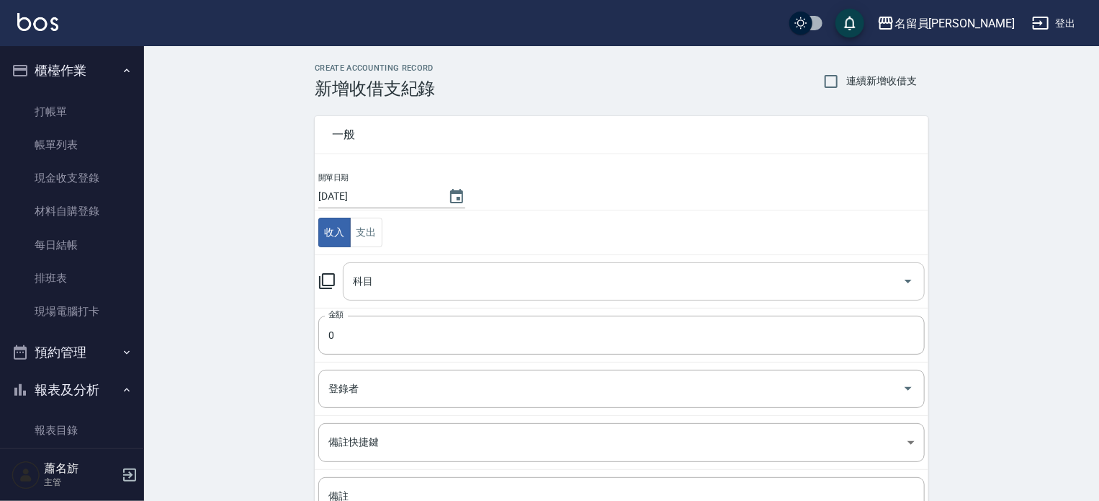
click at [491, 284] on input "科目" at bounding box center [623, 281] width 548 height 25
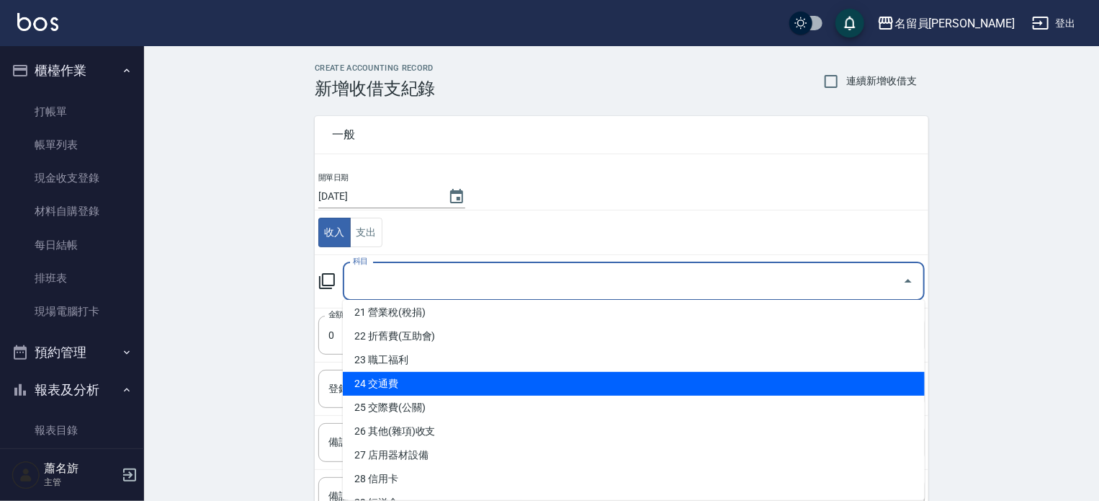
scroll to position [576, 0]
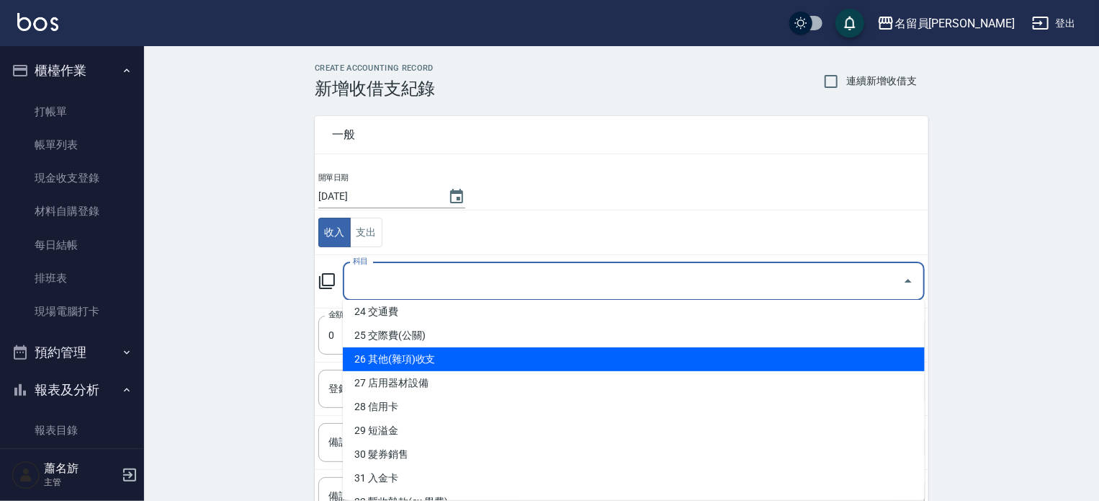
click at [479, 355] on li "26 其他(雜項)收支" at bounding box center [634, 359] width 582 height 24
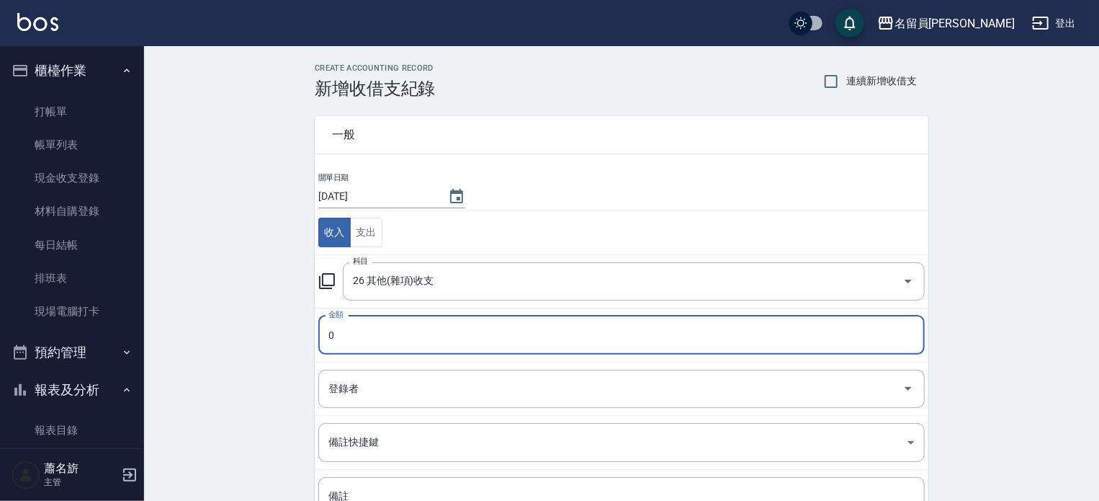
click at [413, 329] on input "0" at bounding box center [621, 335] width 607 height 39
click at [412, 328] on input "0" at bounding box center [621, 335] width 607 height 39
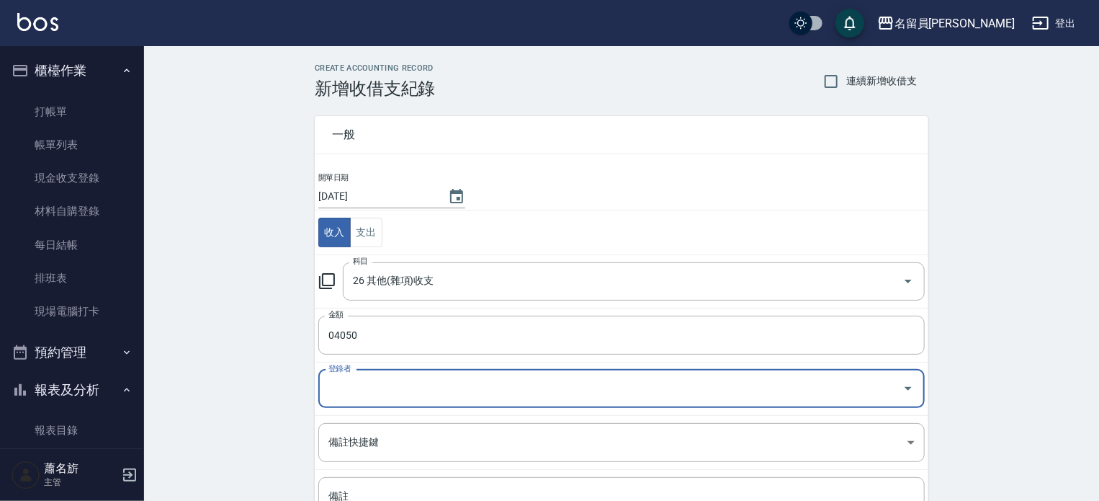
click at [434, 387] on input "登錄者" at bounding box center [611, 388] width 572 height 25
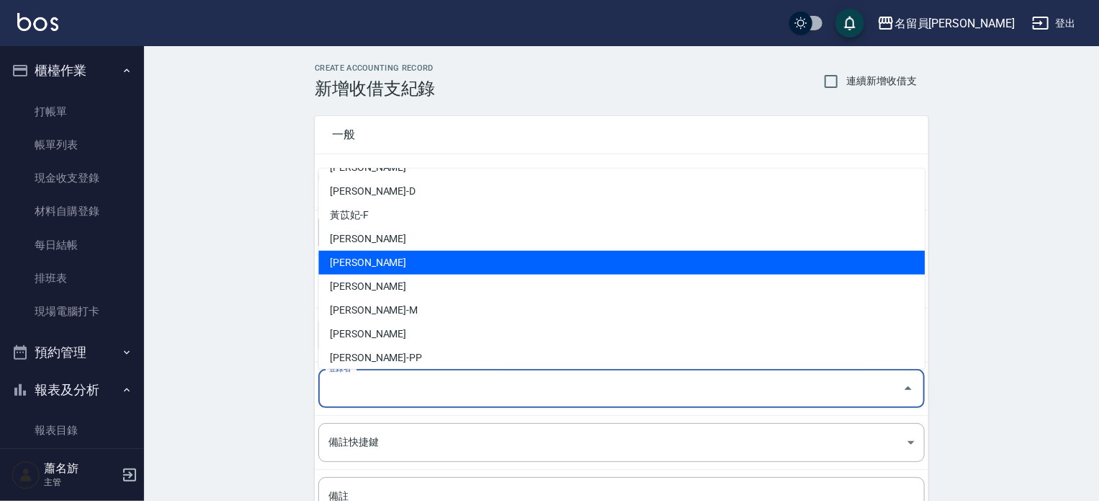
scroll to position [793, 0]
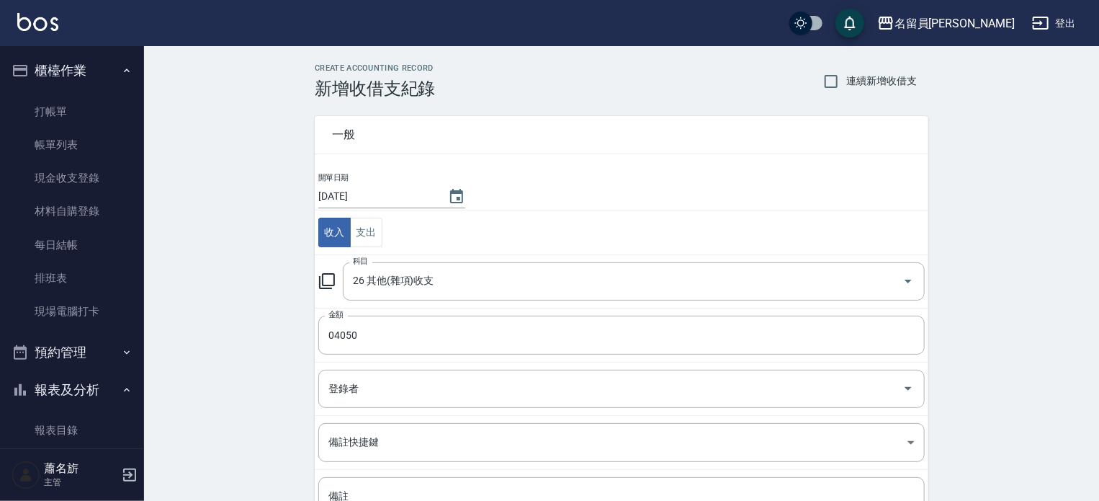
click at [990, 327] on div "CREATE ACCOUNTING RECORD 新增收借支紀錄 連續新增收借支 一般 開單日期 [DATE] 收入 支出 科目 26 其他(雜項)收支 科目…" at bounding box center [621, 341] width 955 height 590
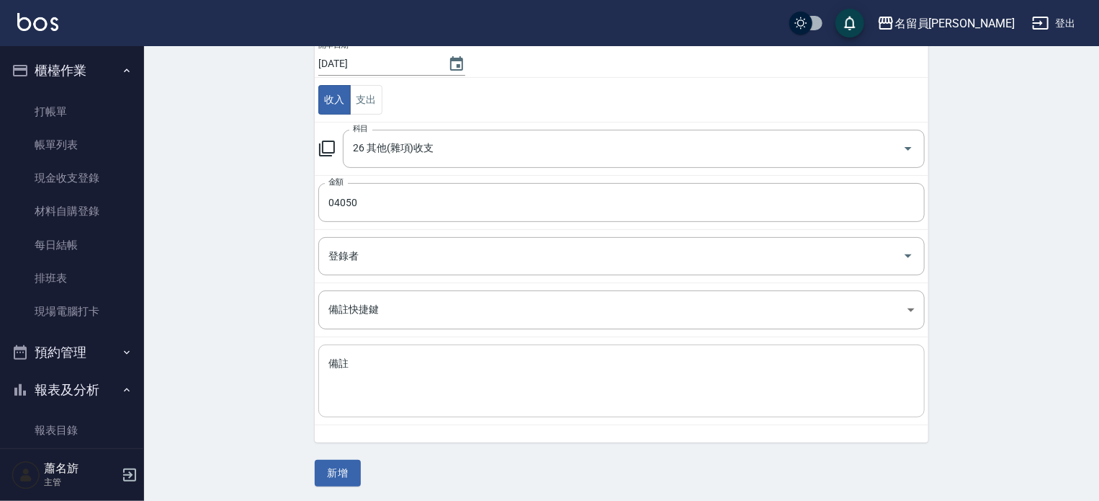
scroll to position [133, 0]
click at [377, 360] on textarea "備註" at bounding box center [622, 380] width 586 height 49
click at [332, 469] on button "新增" at bounding box center [338, 472] width 46 height 27
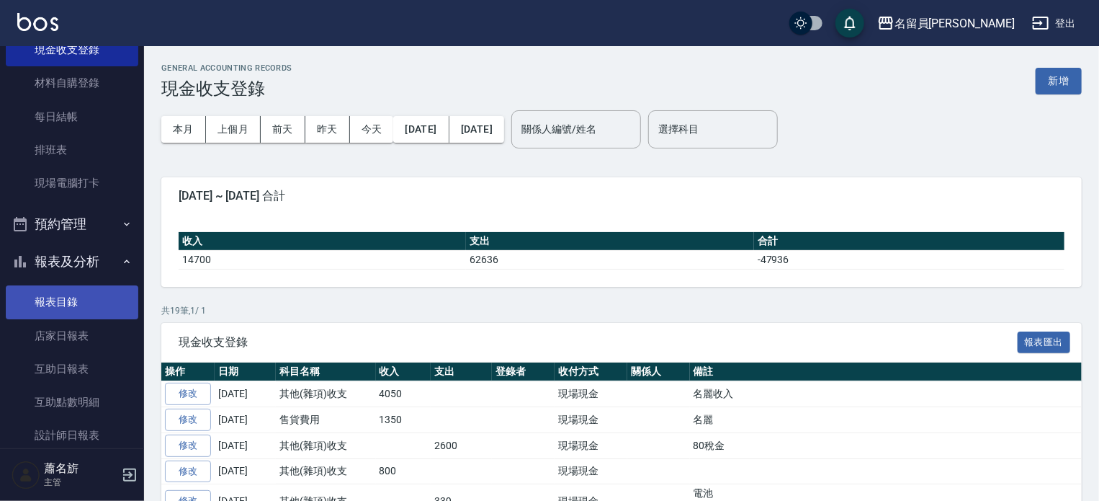
scroll to position [144, 0]
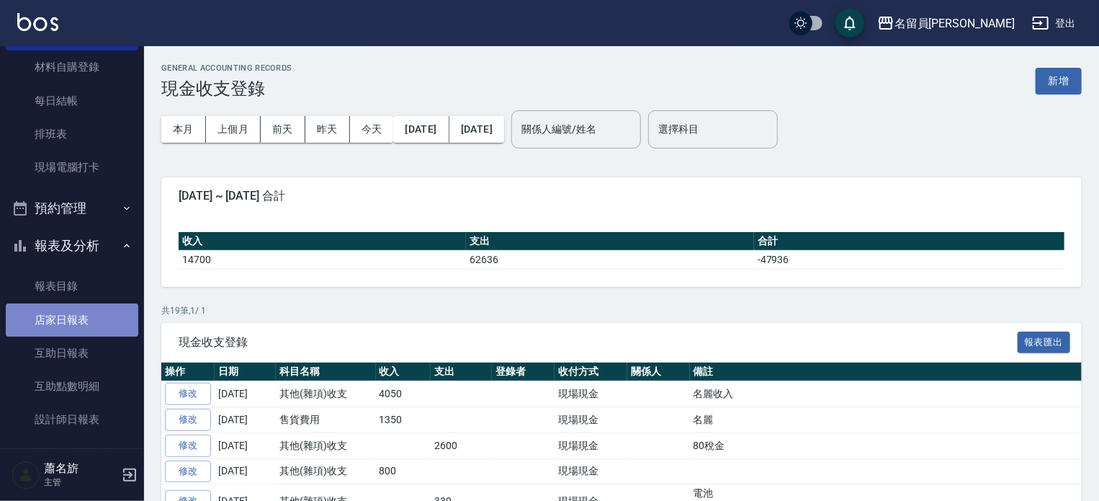
click at [78, 316] on link "店家日報表" at bounding box center [72, 319] width 133 height 33
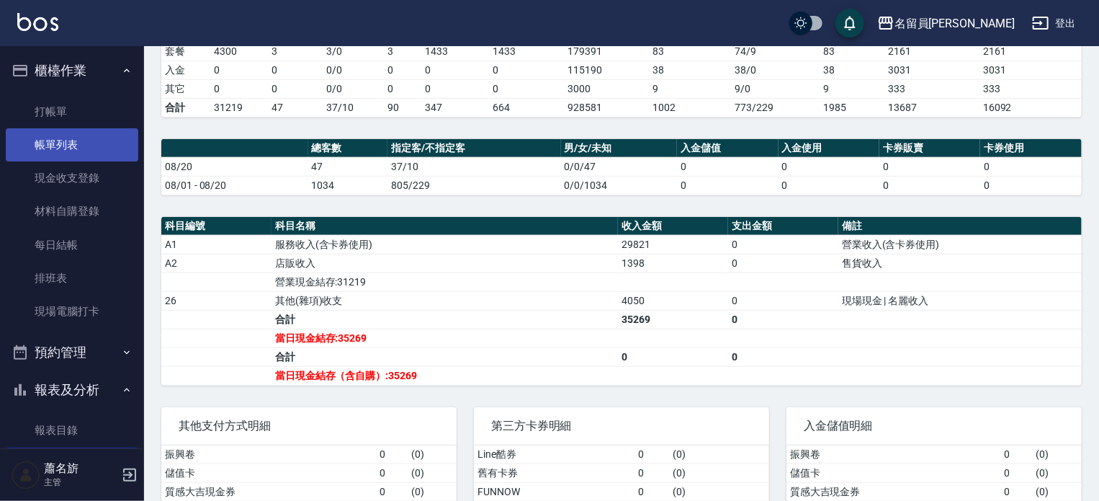
click at [56, 138] on link "帳單列表" at bounding box center [72, 144] width 133 height 33
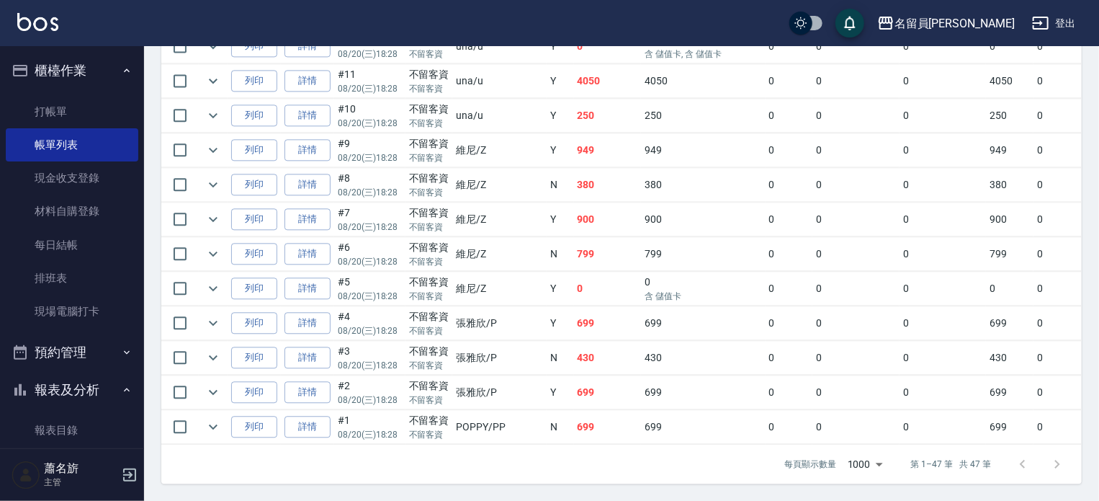
scroll to position [1657, 0]
click at [317, 319] on link "詳情" at bounding box center [308, 323] width 46 height 22
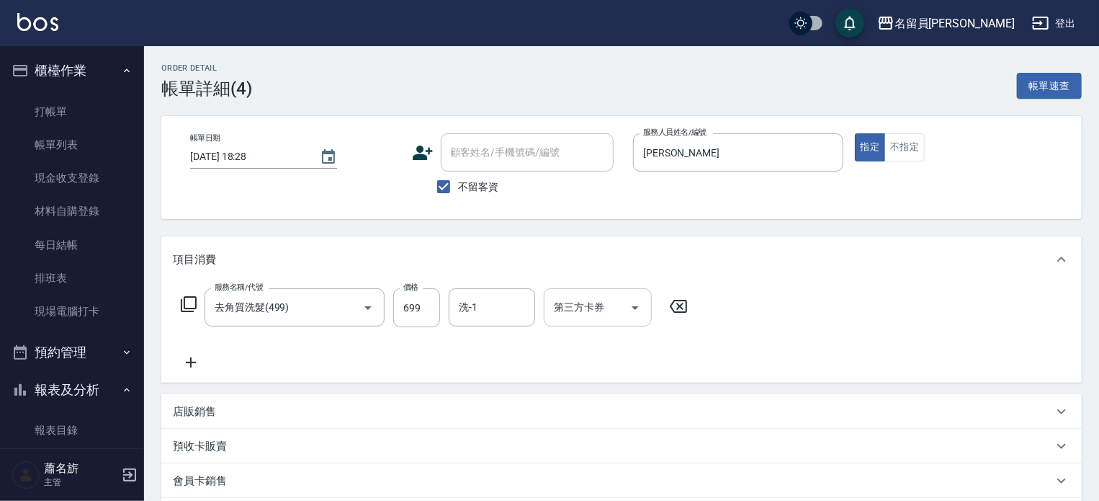
click at [587, 313] on input "第三方卡券" at bounding box center [586, 307] width 73 height 25
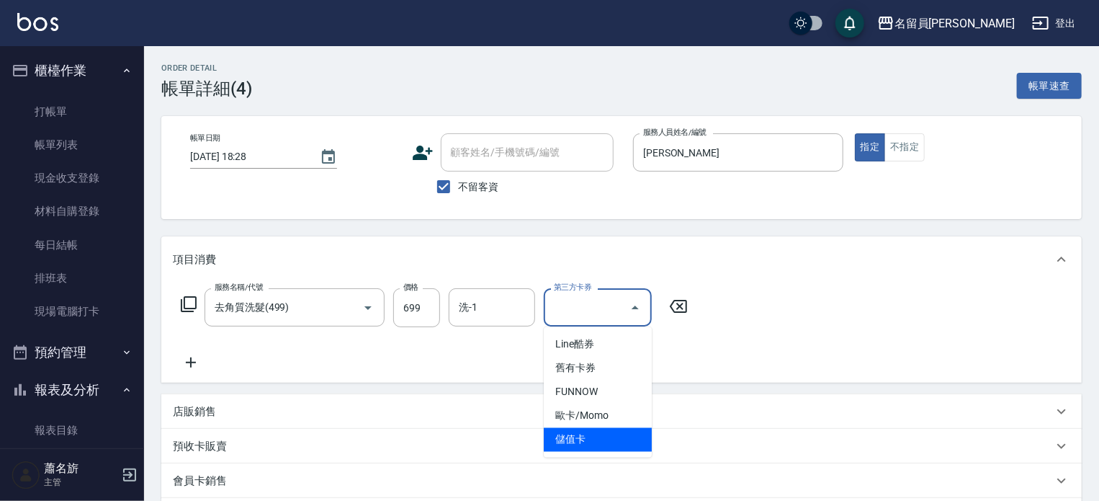
click at [597, 439] on span "儲值卡" at bounding box center [598, 440] width 108 height 24
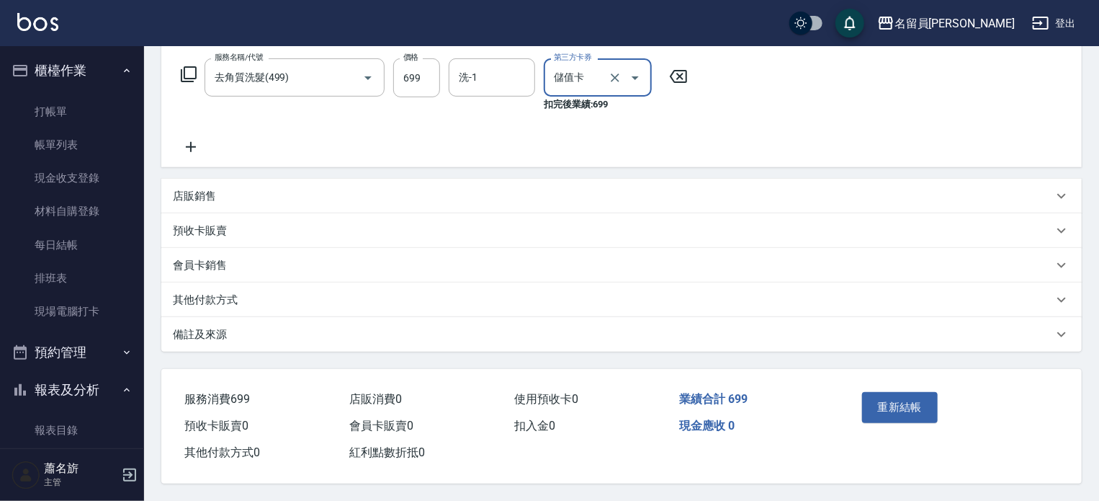
scroll to position [234, 0]
click at [891, 401] on button "重新結帳" at bounding box center [900, 407] width 76 height 30
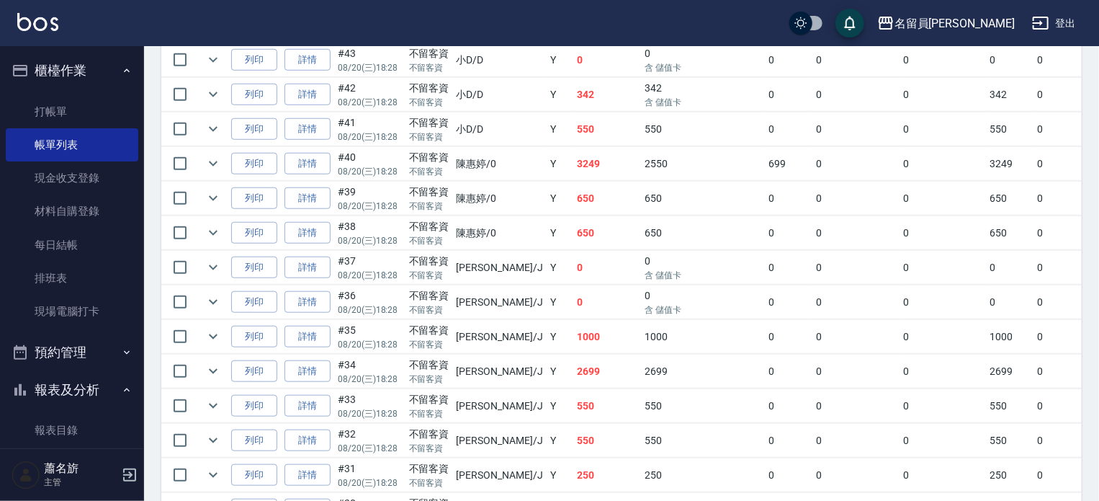
scroll to position [504, 0]
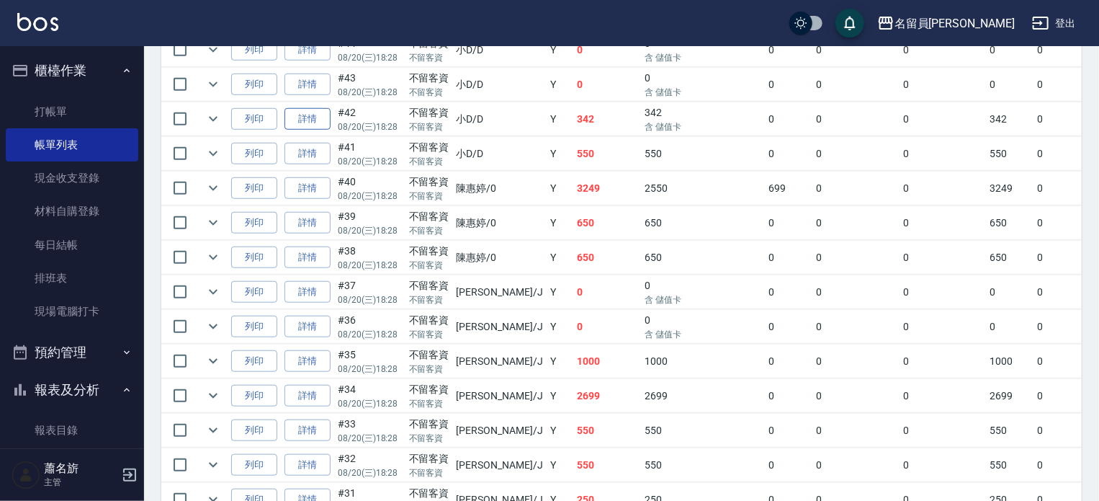
click at [318, 130] on link "詳情" at bounding box center [308, 119] width 46 height 22
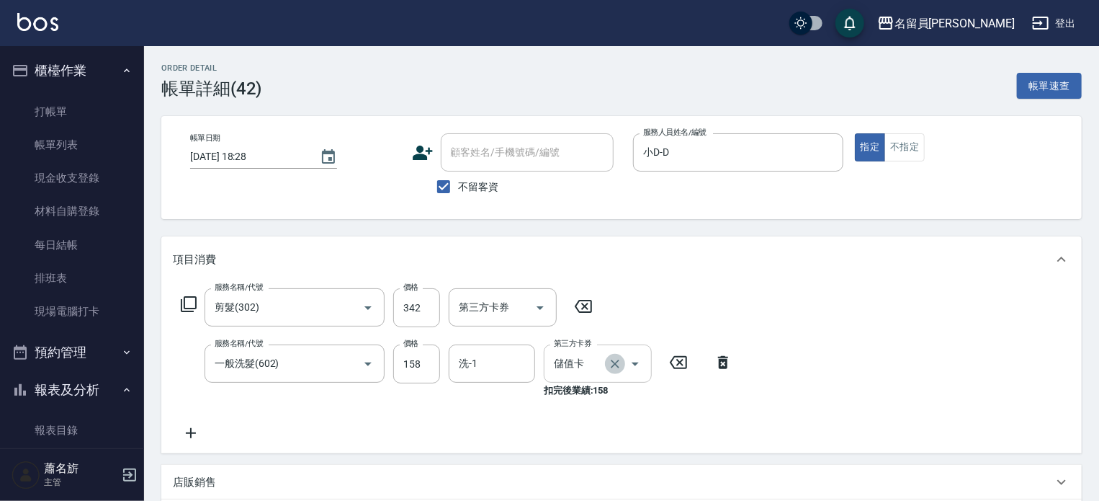
click at [617, 362] on icon "Clear" at bounding box center [615, 364] width 9 height 9
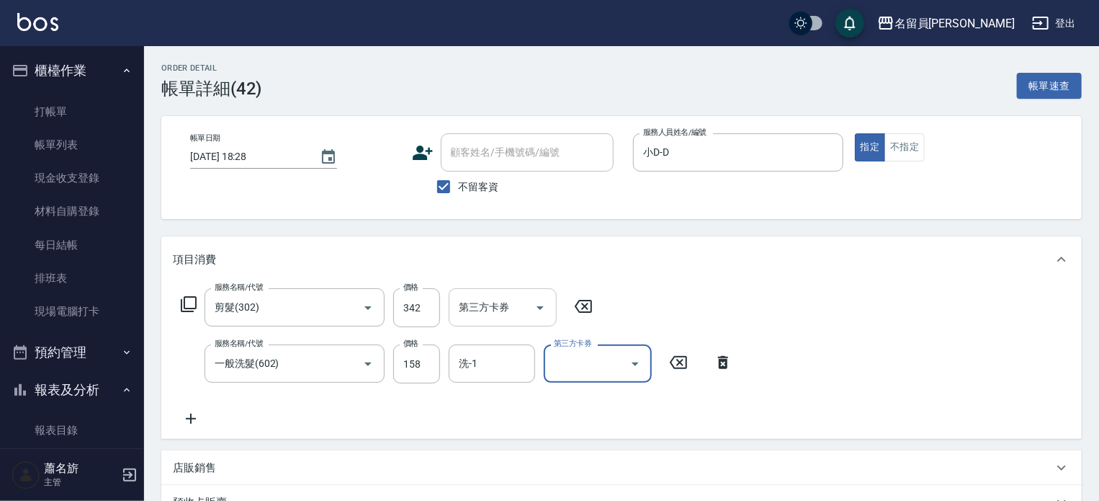
click at [529, 316] on div at bounding box center [540, 307] width 22 height 38
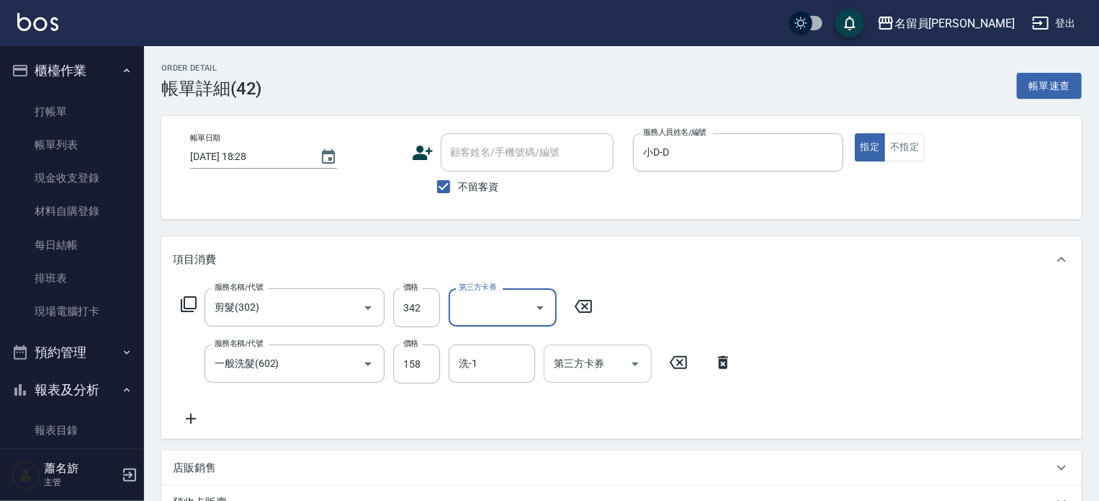
click at [478, 299] on input "第三方卡券" at bounding box center [491, 307] width 73 height 25
click at [501, 436] on span "儲值卡" at bounding box center [503, 440] width 108 height 24
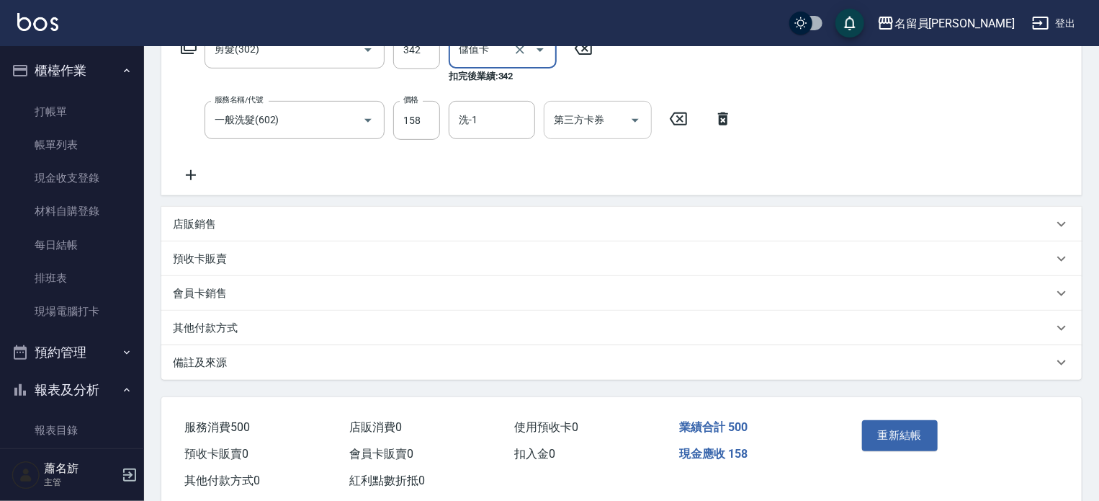
scroll to position [291, 0]
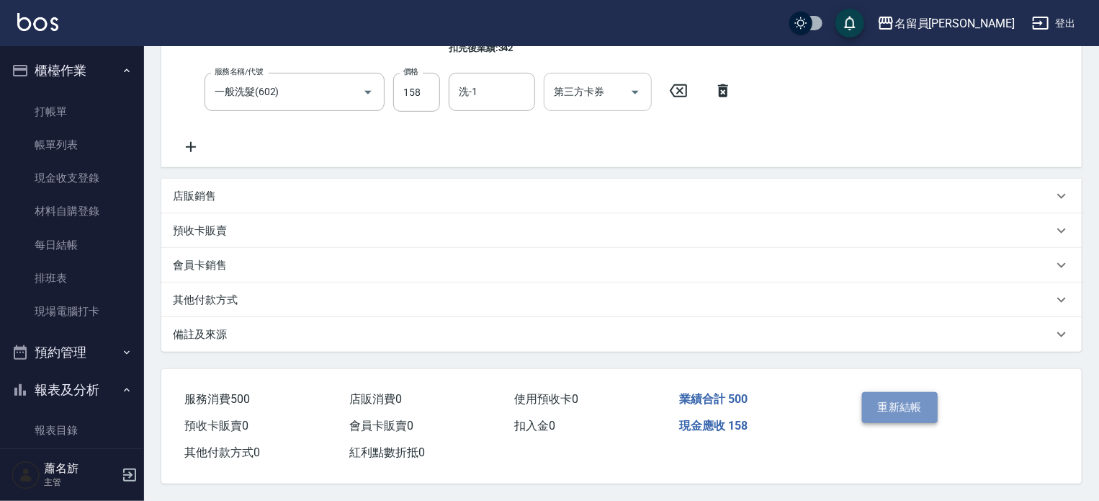
click at [885, 405] on button "重新結帳" at bounding box center [900, 407] width 76 height 30
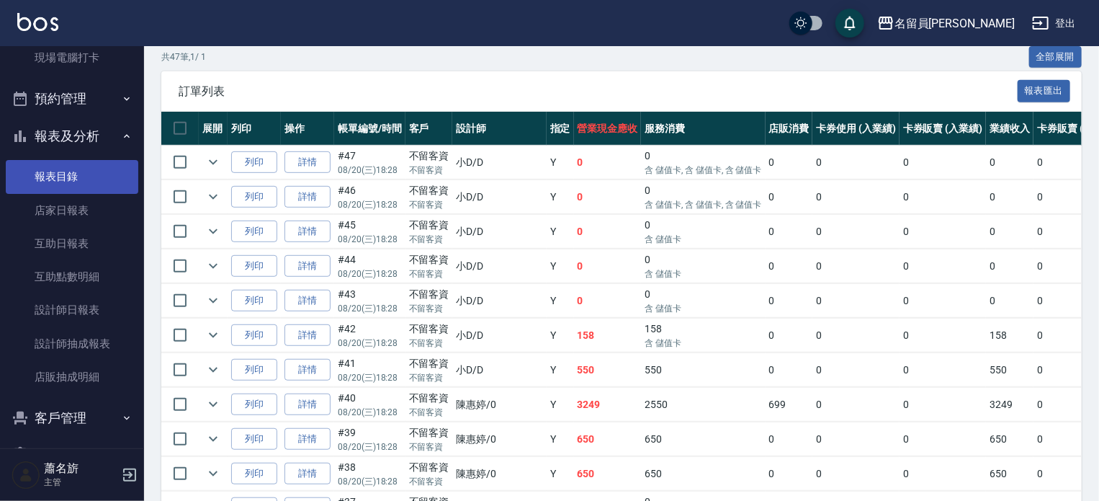
scroll to position [288, 0]
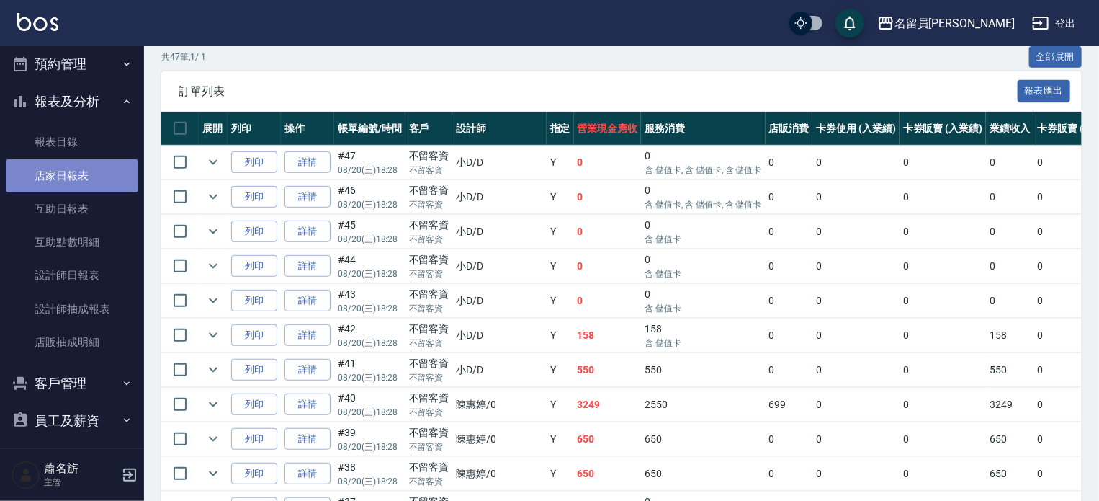
click at [80, 169] on link "店家日報表" at bounding box center [72, 175] width 133 height 33
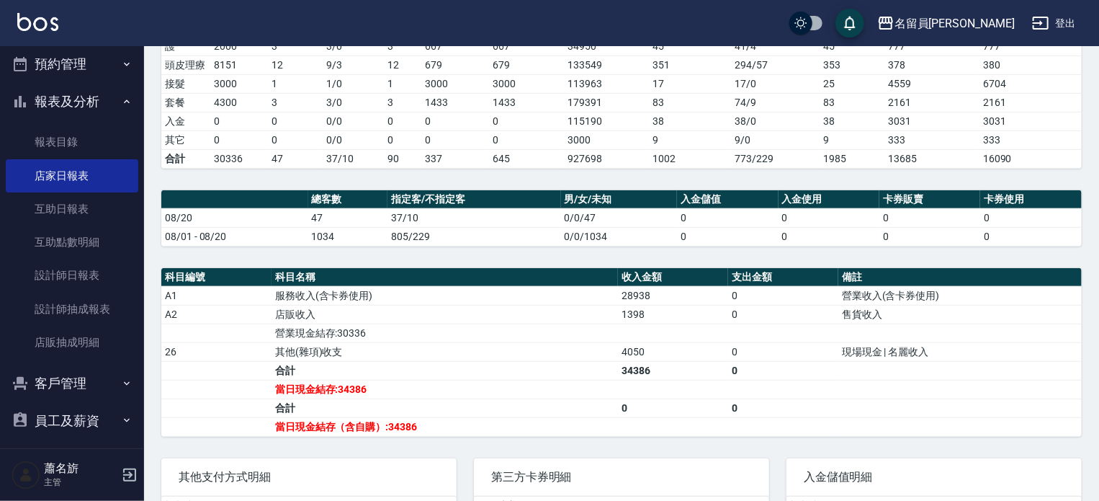
scroll to position [427, 0]
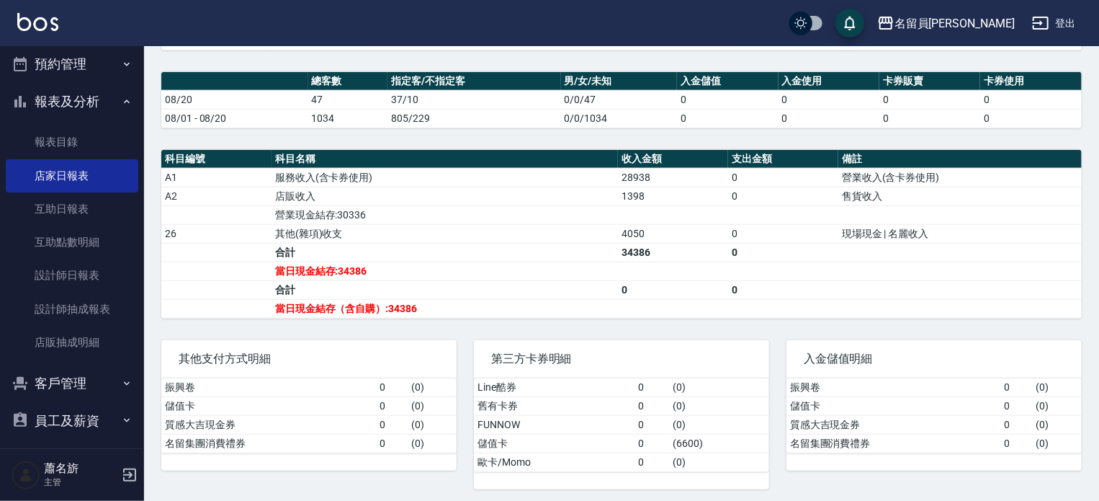
click at [287, 132] on div "名留員林中正 [DATE] 店家日報表 列印時間： [DATE][PHONE_NUMBER]:59 Merchant Daily Report 店家日報表 […" at bounding box center [621, 63] width 955 height 888
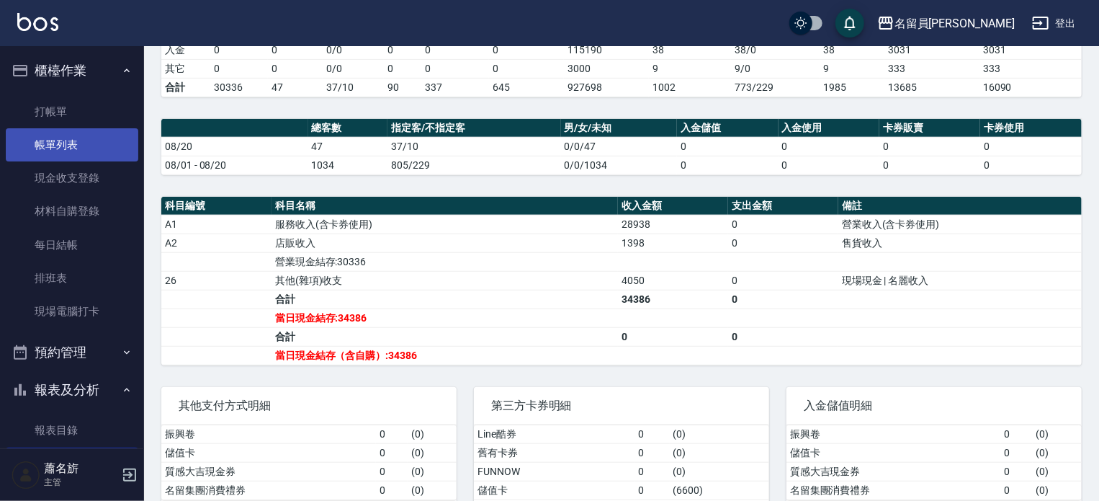
scroll to position [355, 0]
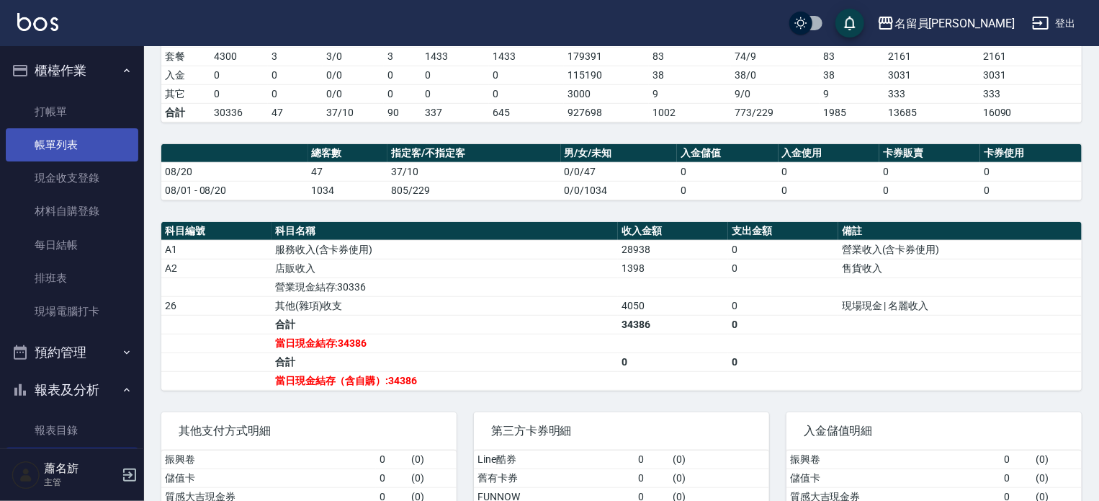
click at [99, 154] on link "帳單列表" at bounding box center [72, 144] width 133 height 33
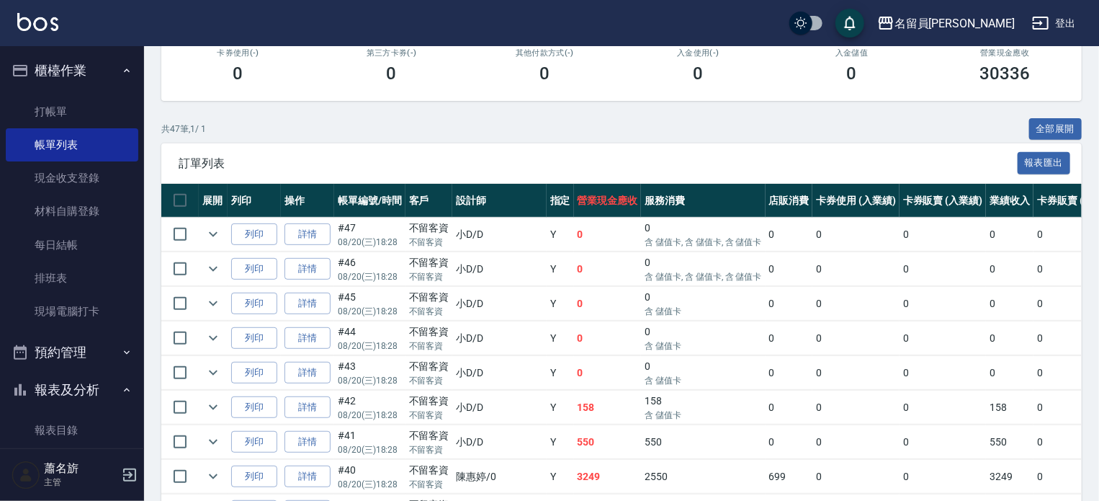
scroll to position [360, 0]
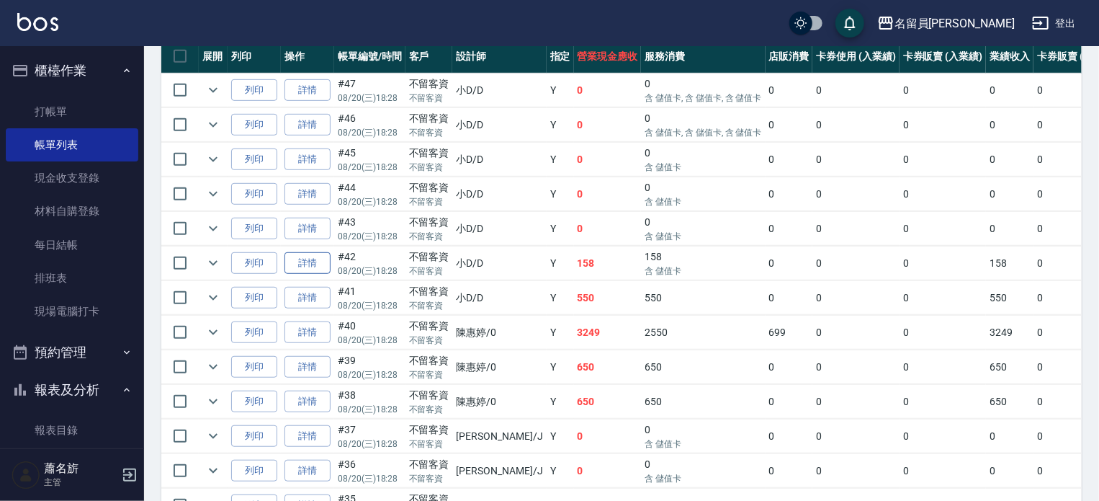
click at [316, 274] on link "詳情" at bounding box center [308, 263] width 46 height 22
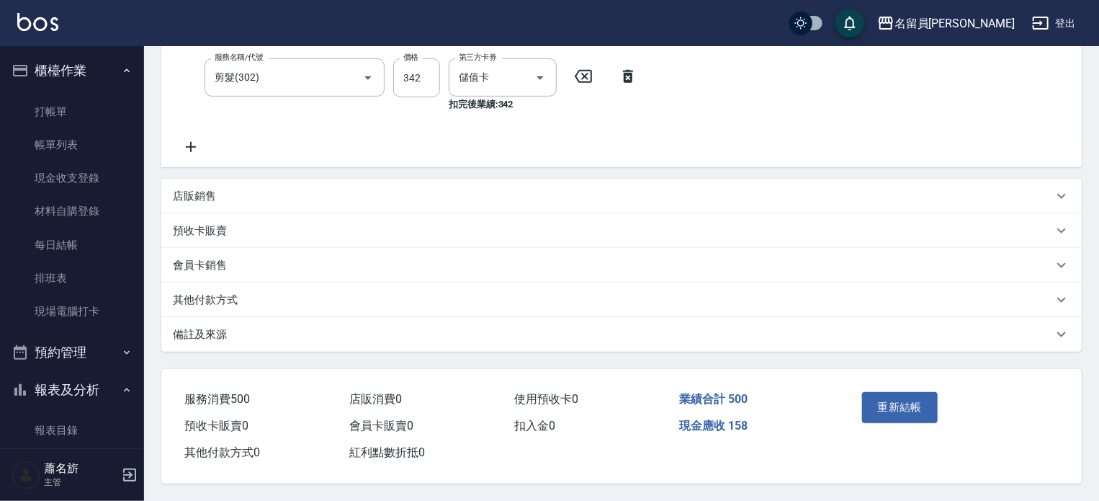
scroll to position [291, 0]
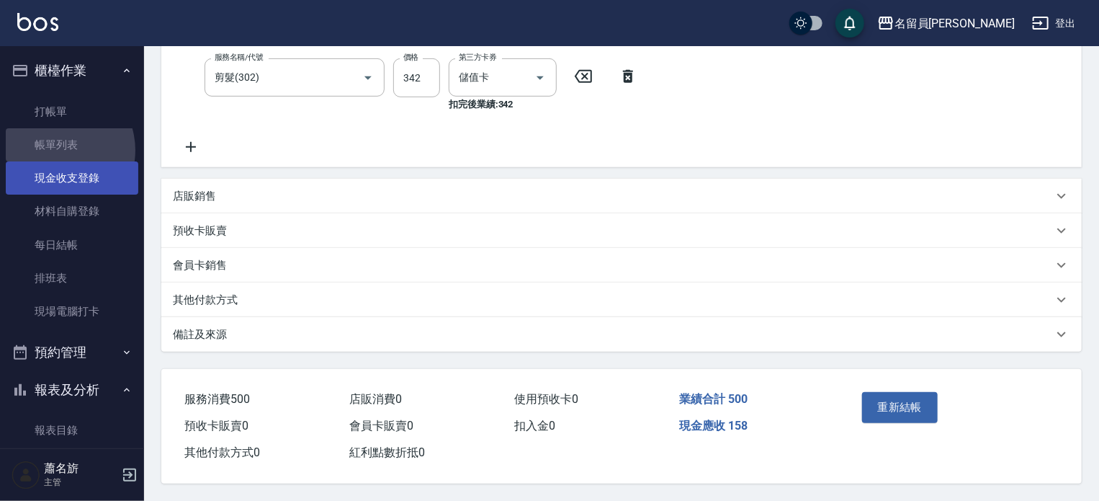
drag, startPoint x: 55, startPoint y: 151, endPoint x: 108, endPoint y: 165, distance: 55.2
click at [55, 151] on link "帳單列表" at bounding box center [72, 144] width 133 height 33
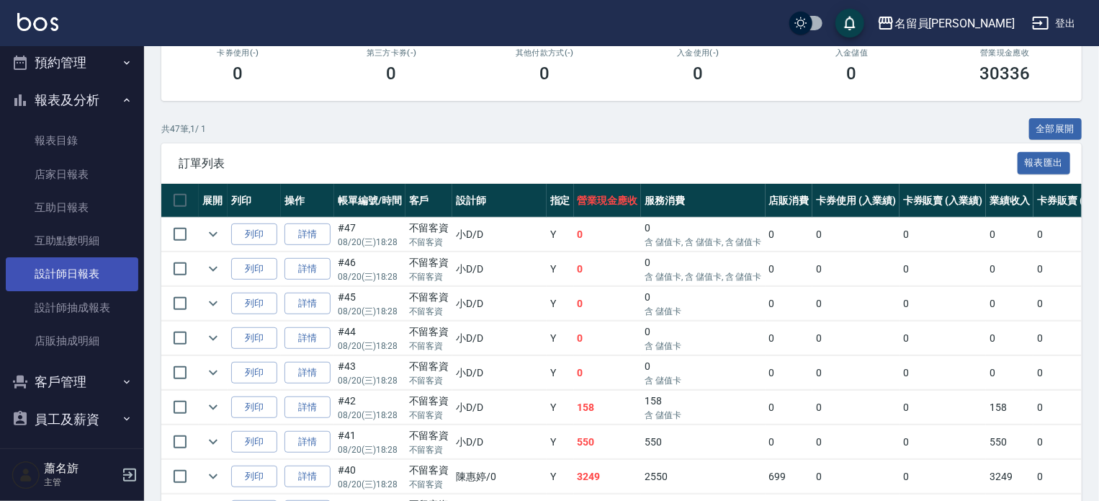
scroll to position [360, 0]
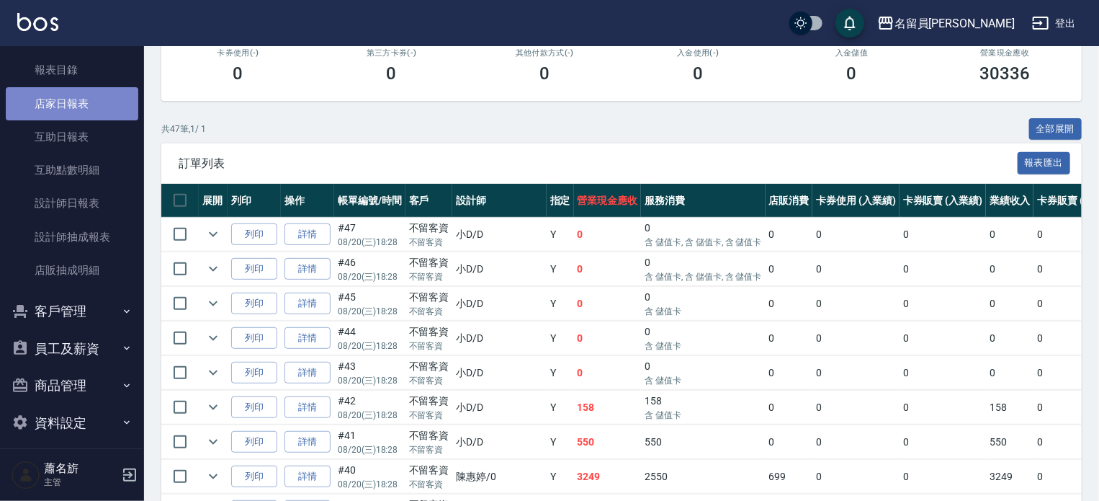
click at [81, 100] on link "店家日報表" at bounding box center [72, 103] width 133 height 33
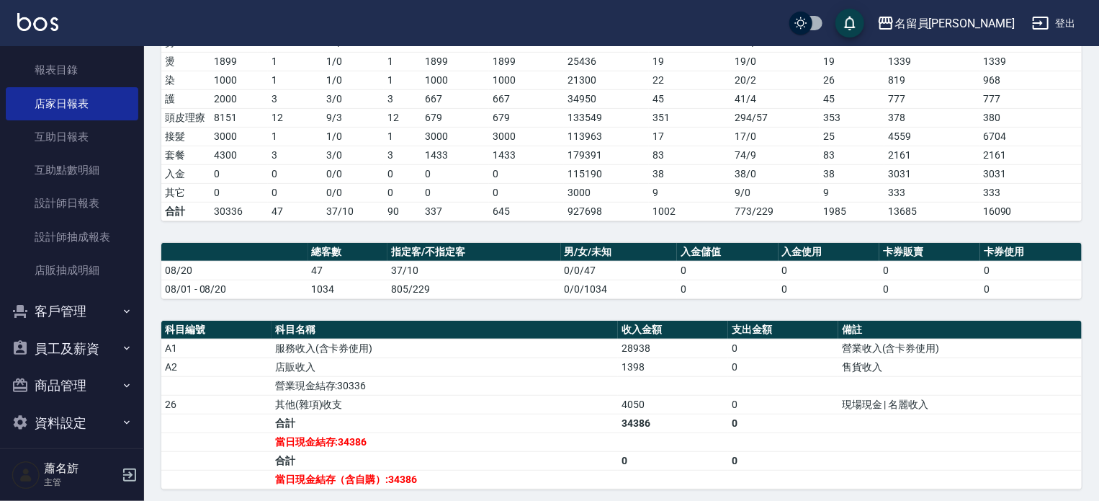
scroll to position [254, 0]
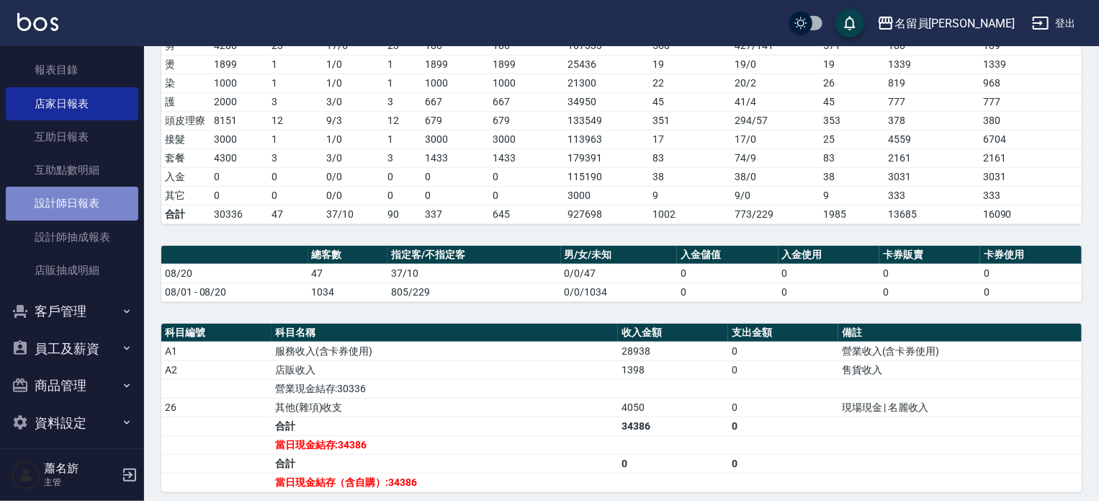
click at [82, 205] on link "設計師日報表" at bounding box center [72, 203] width 133 height 33
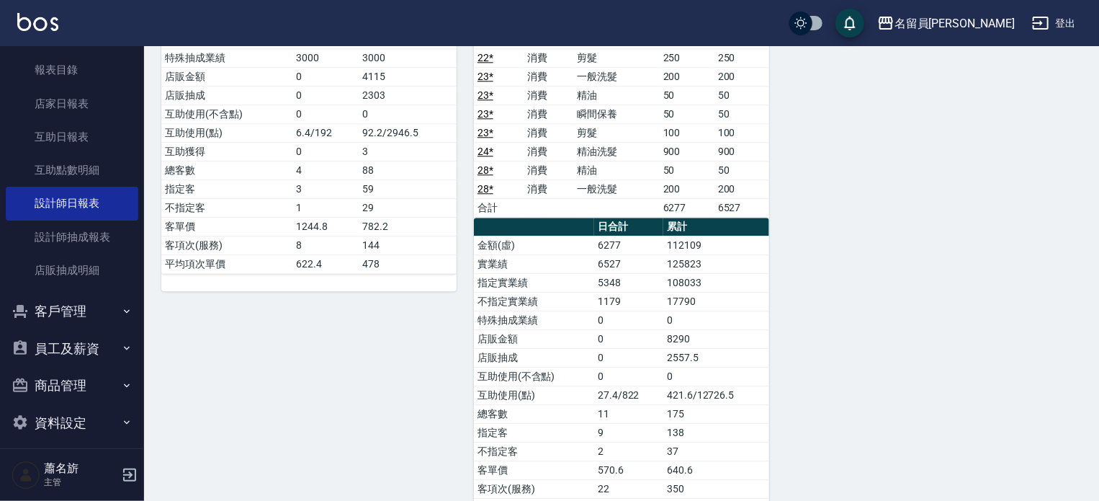
scroll to position [1810, 0]
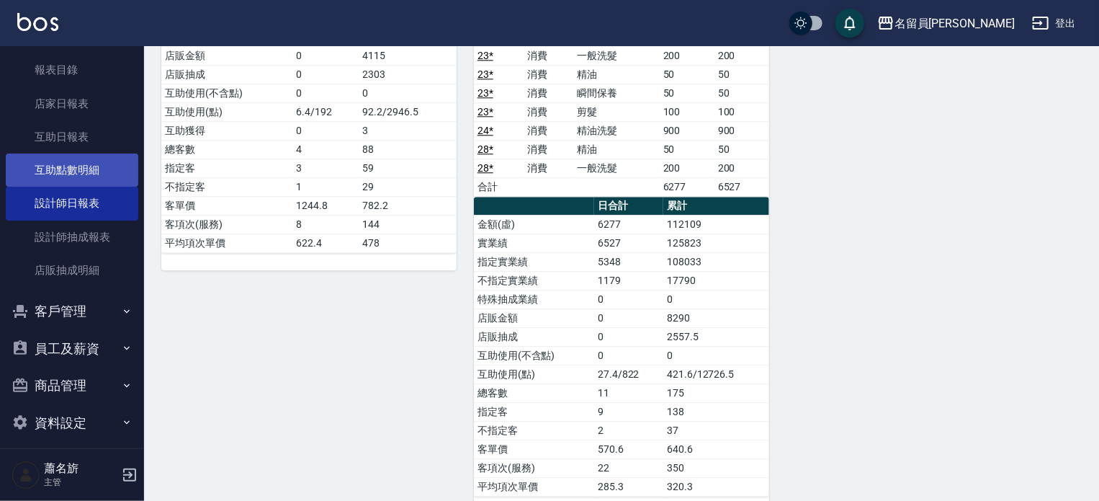
click at [69, 169] on link "互助點數明細" at bounding box center [72, 169] width 133 height 33
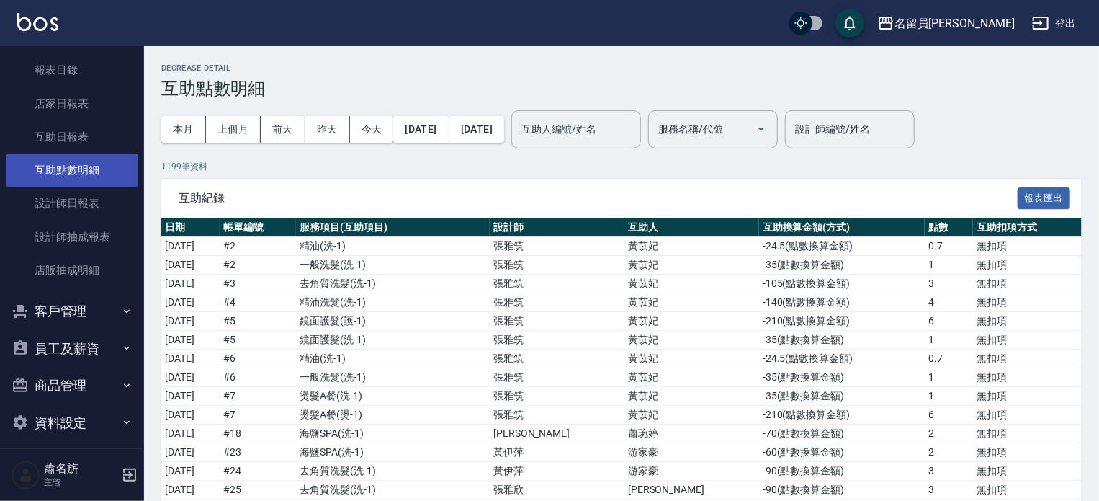
scroll to position [288, 0]
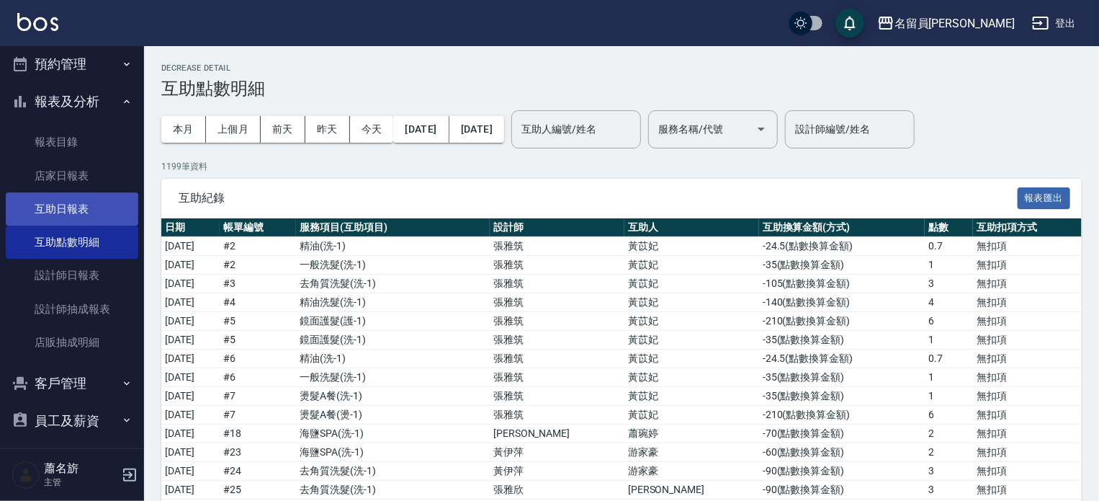
click at [86, 218] on link "互助日報表" at bounding box center [72, 208] width 133 height 33
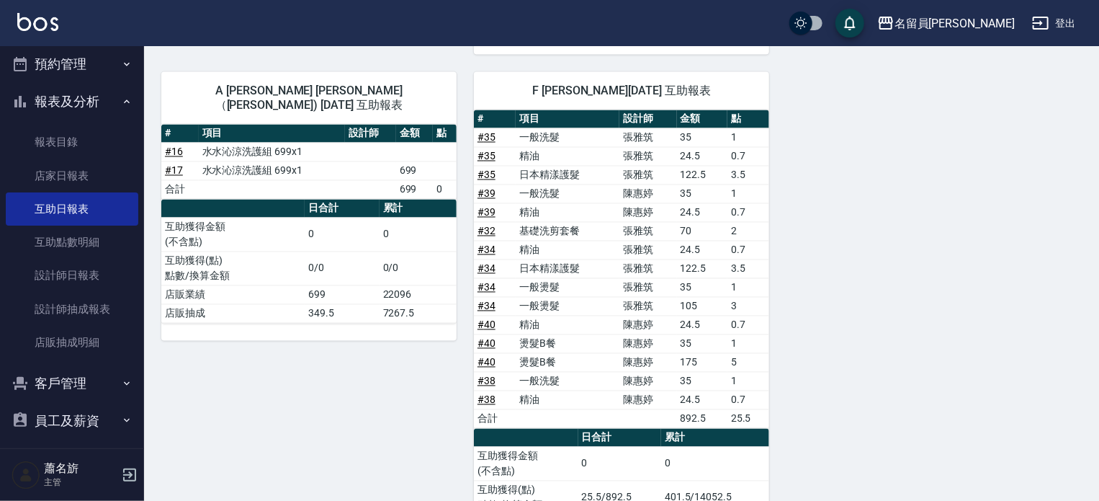
scroll to position [1271, 0]
